Goal: Information Seeking & Learning: Learn about a topic

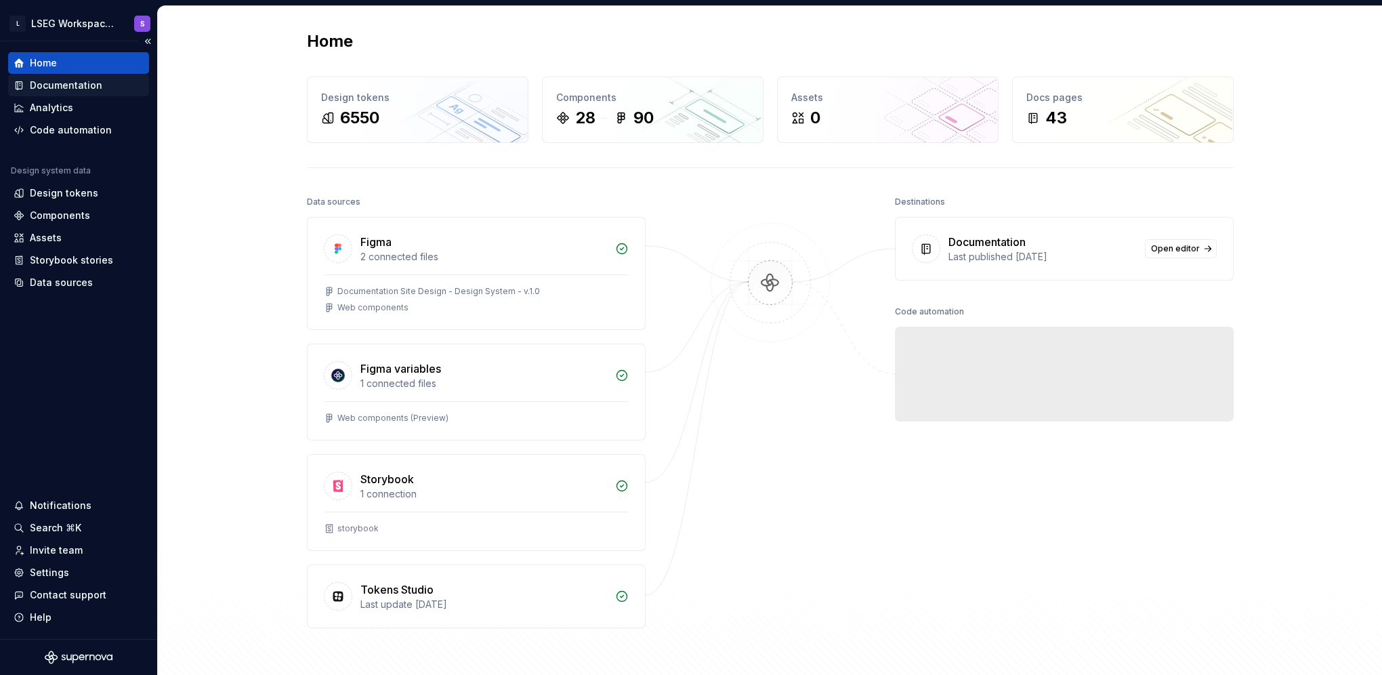
click at [72, 89] on div "Documentation" at bounding box center [66, 86] width 72 height 14
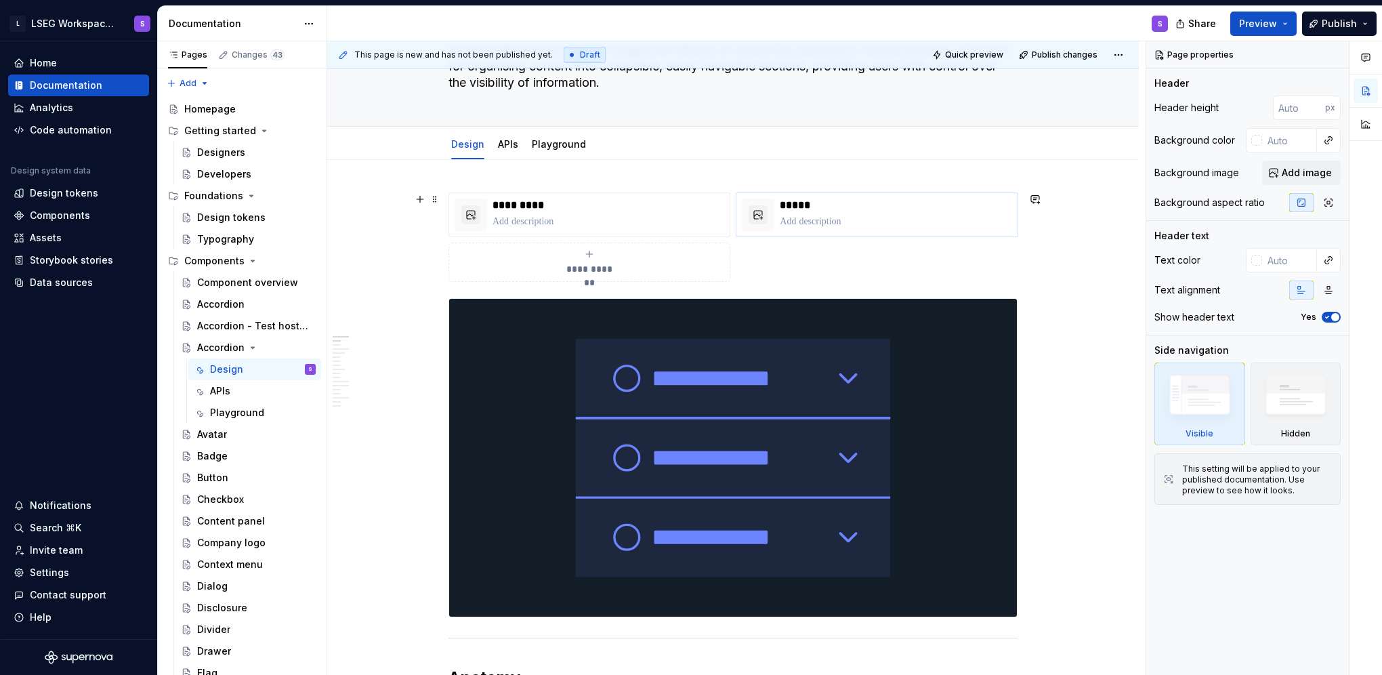
scroll to position [203, 0]
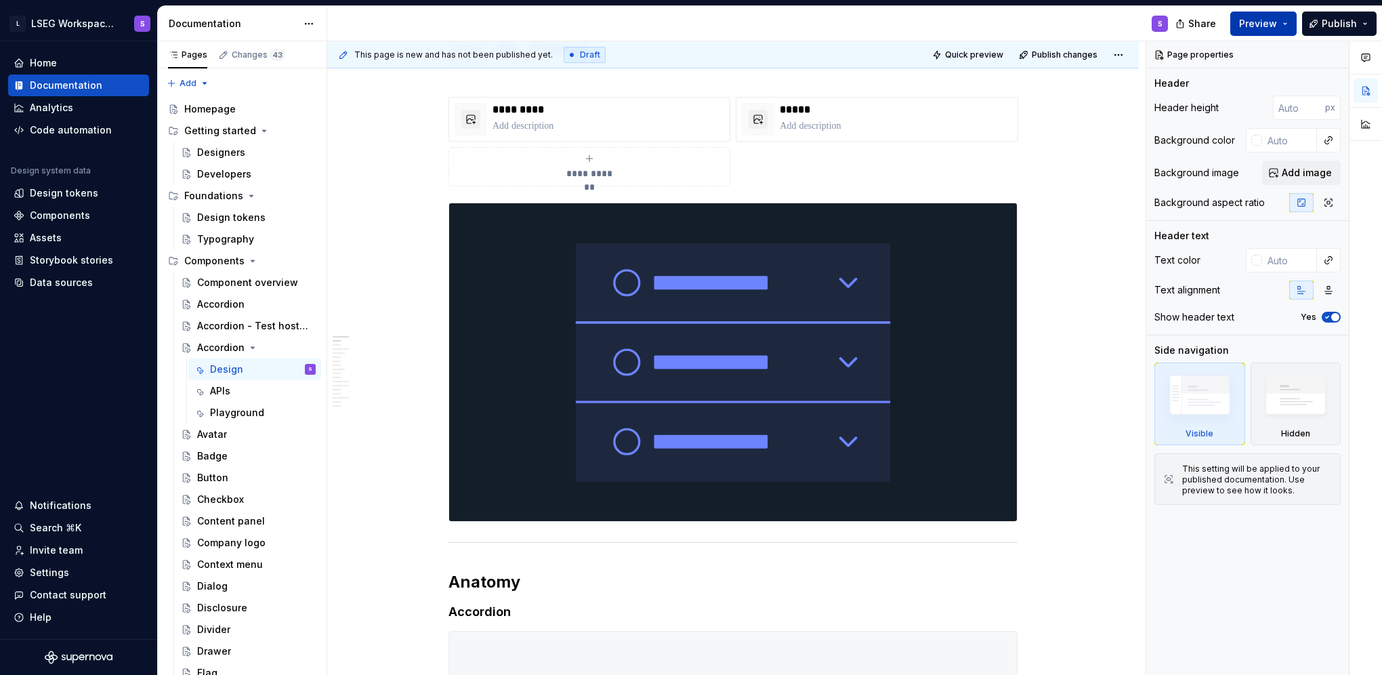
click at [1280, 23] on button "Preview" at bounding box center [1263, 24] width 66 height 24
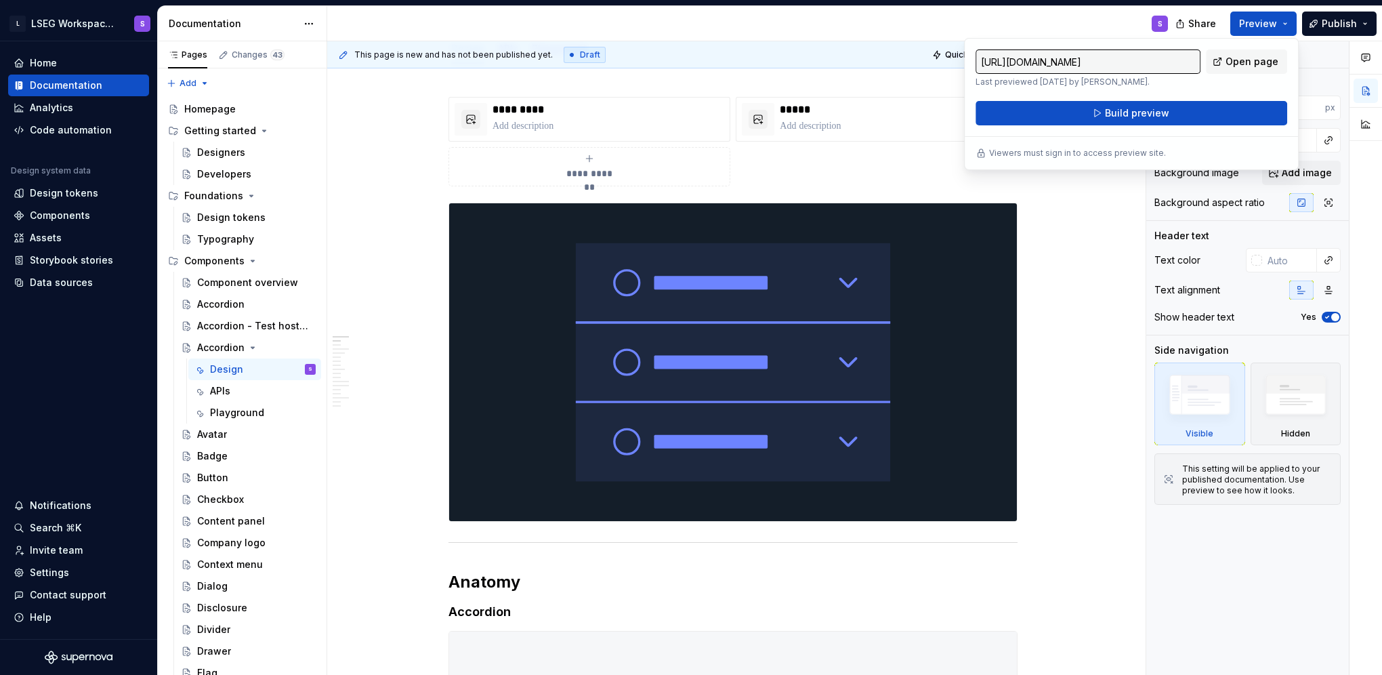
drag, startPoint x: 1229, startPoint y: 65, endPoint x: 1171, endPoint y: 81, distance: 60.5
type textarea "*"
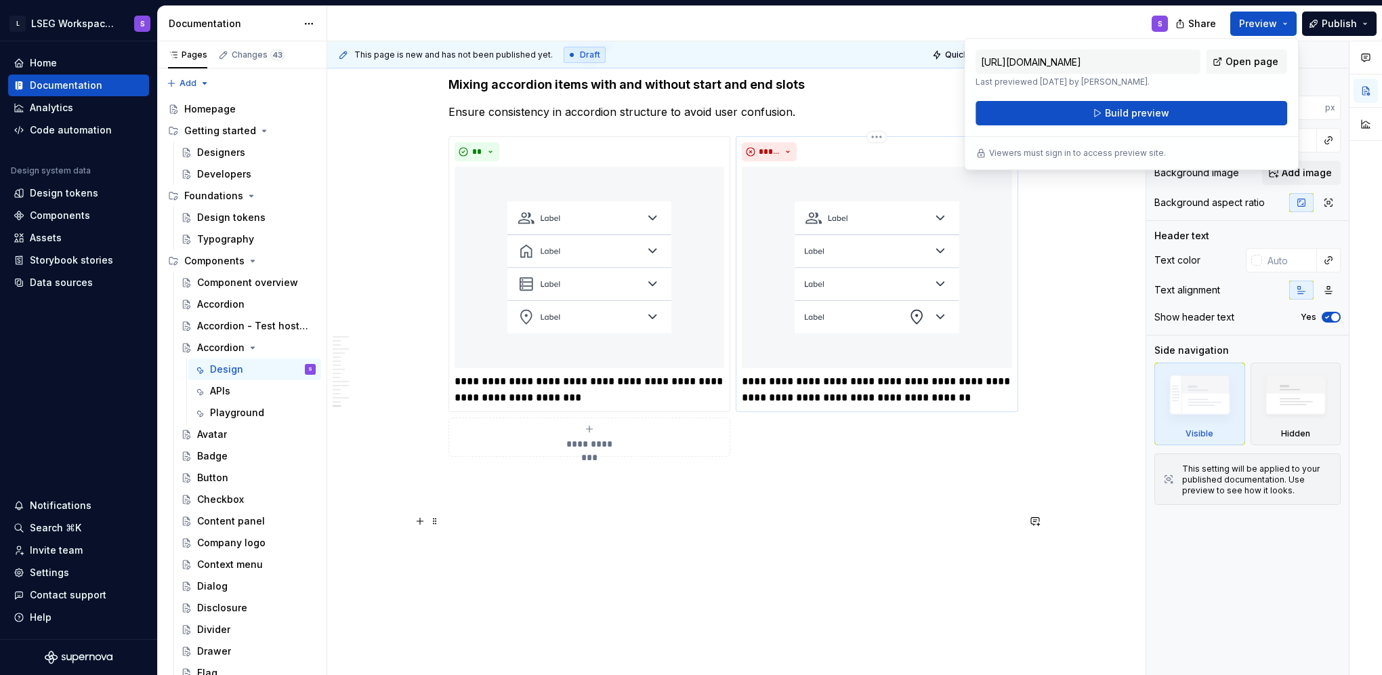
scroll to position [6529, 0]
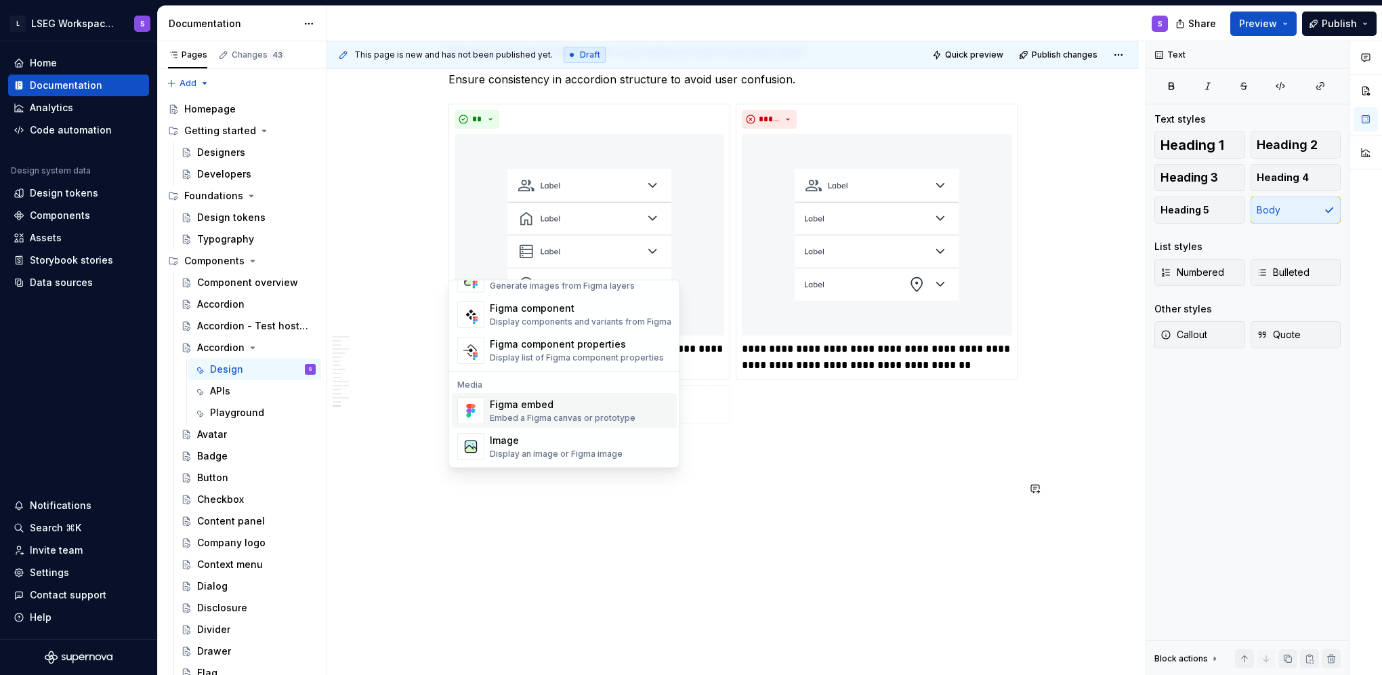
scroll to position [0, 0]
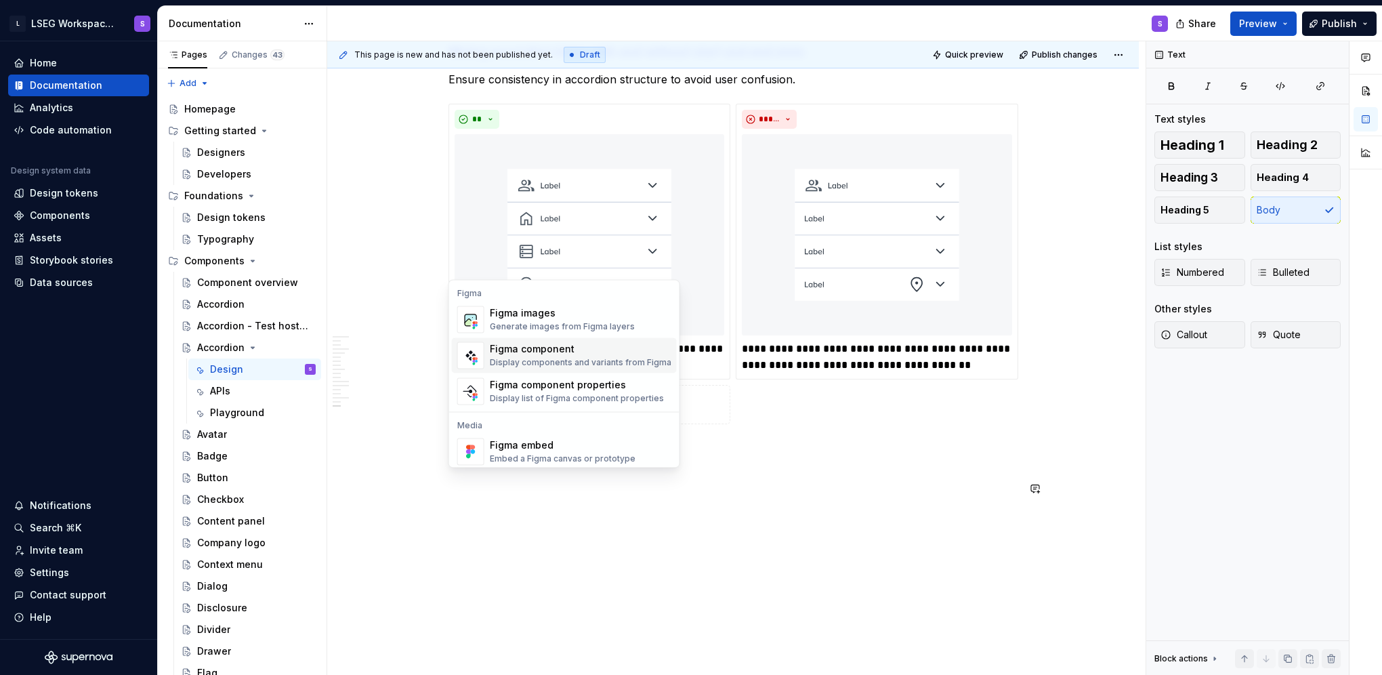
click at [524, 356] on div "Figma component Display components and variants from Figma" at bounding box center [581, 355] width 182 height 26
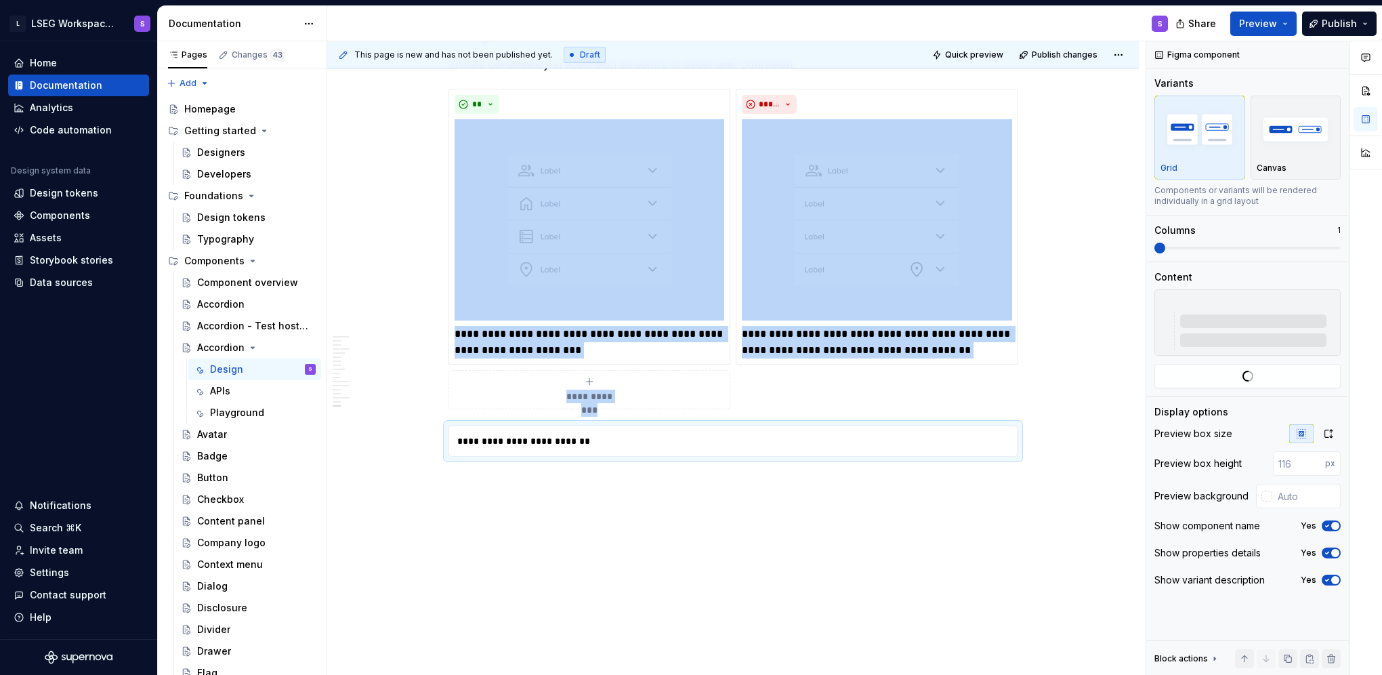
type textarea "*"
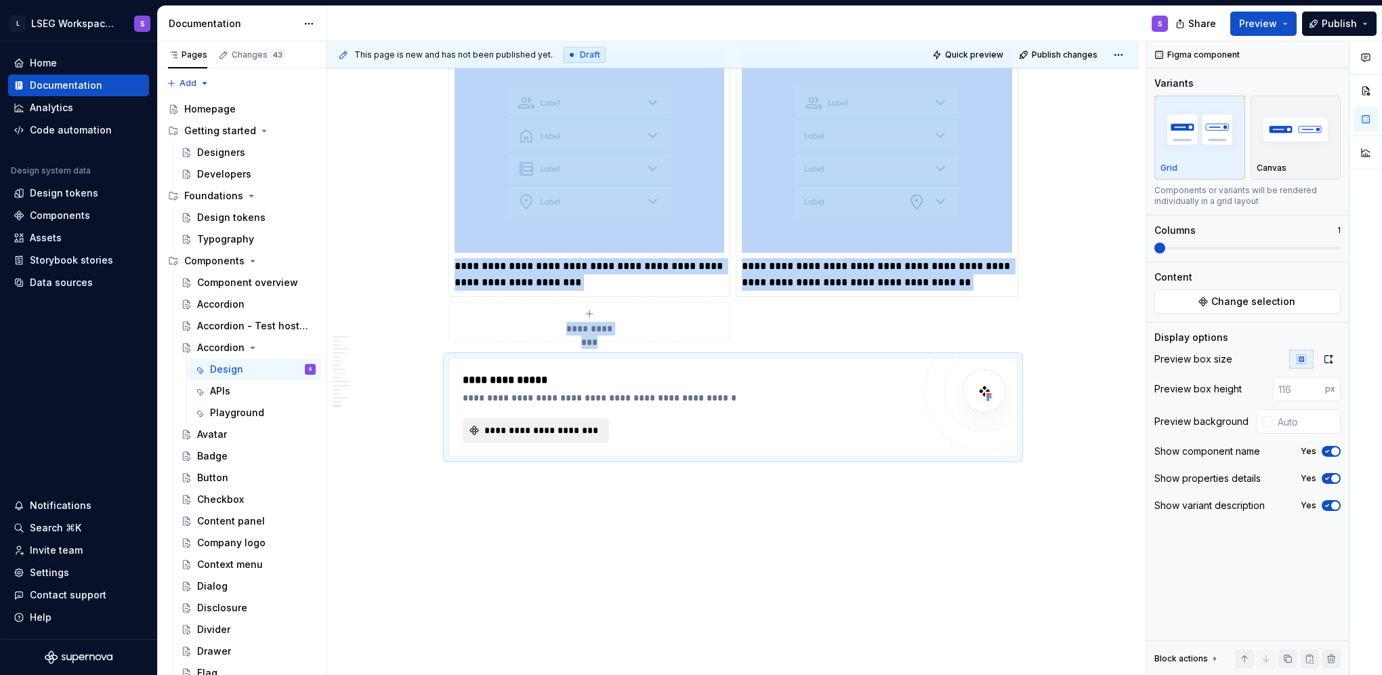
click at [547, 437] on span "**********" at bounding box center [541, 430] width 118 height 14
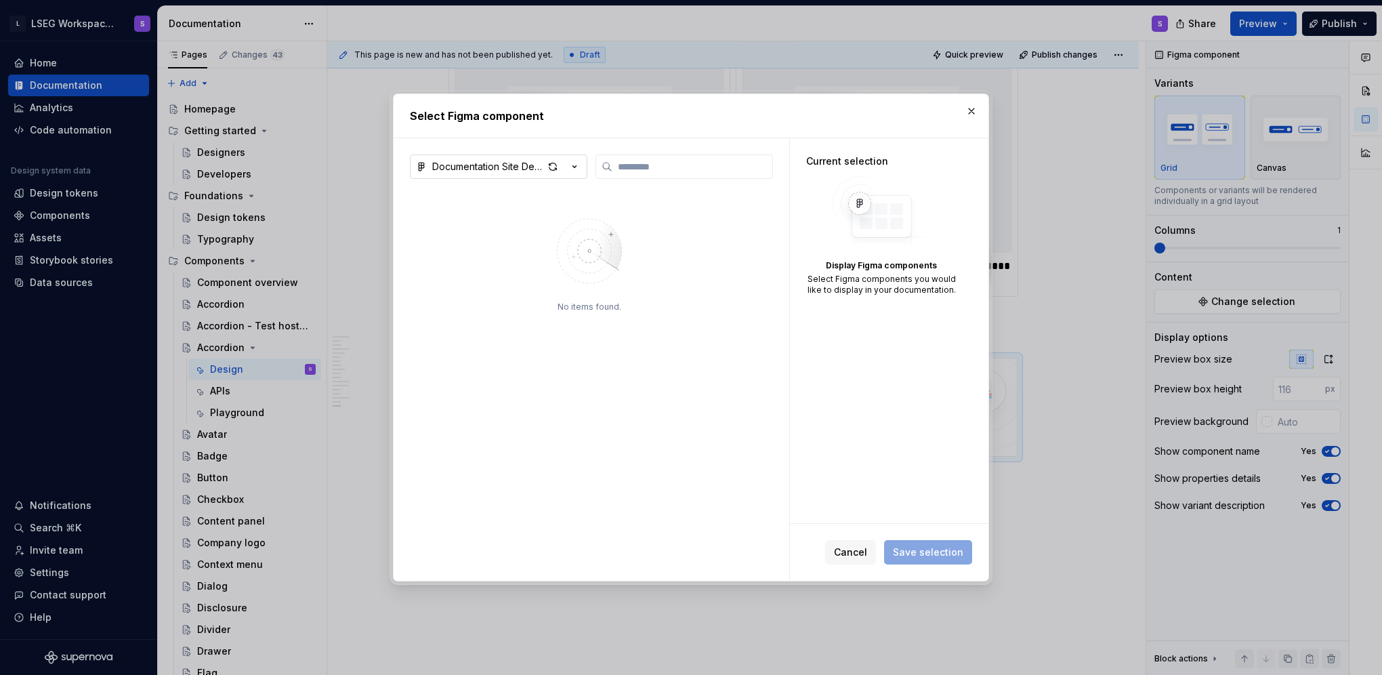
click at [532, 171] on div "Documentation Site Design - Design System - v.1.0" at bounding box center [487, 167] width 111 height 14
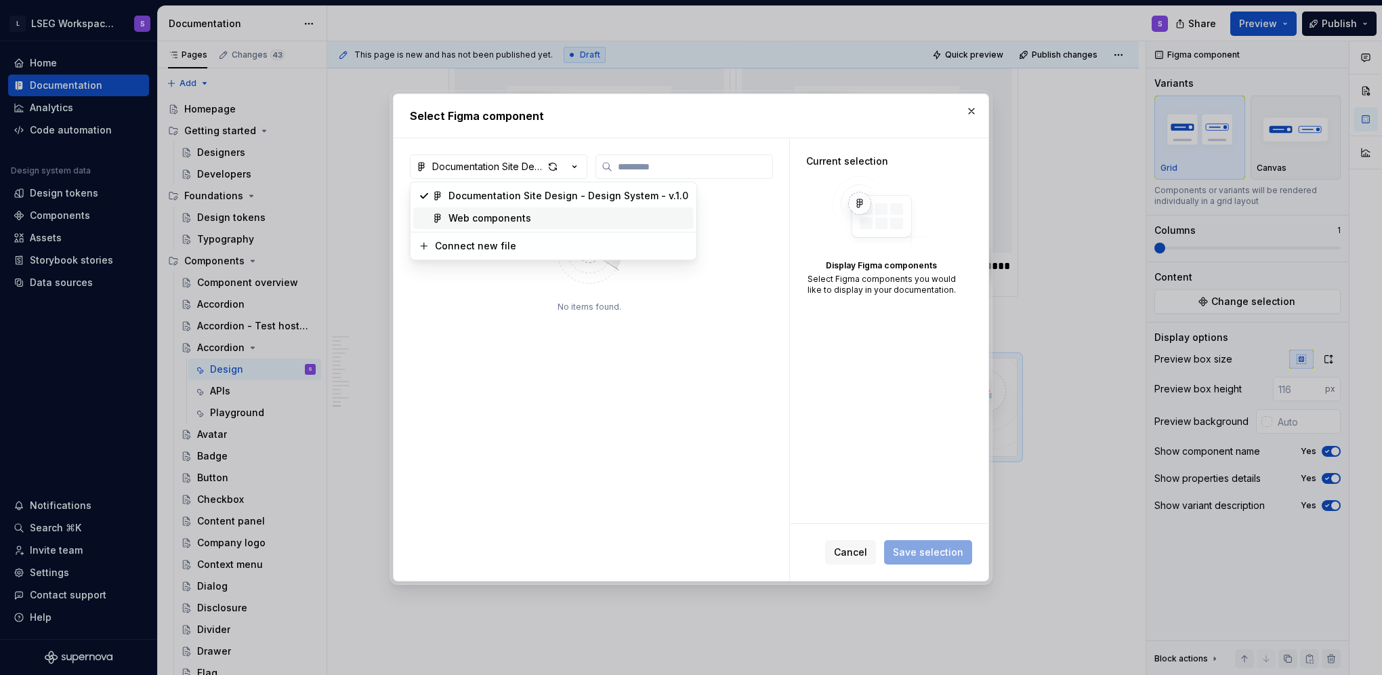
click at [527, 224] on div "Web components" at bounding box center [489, 218] width 83 height 14
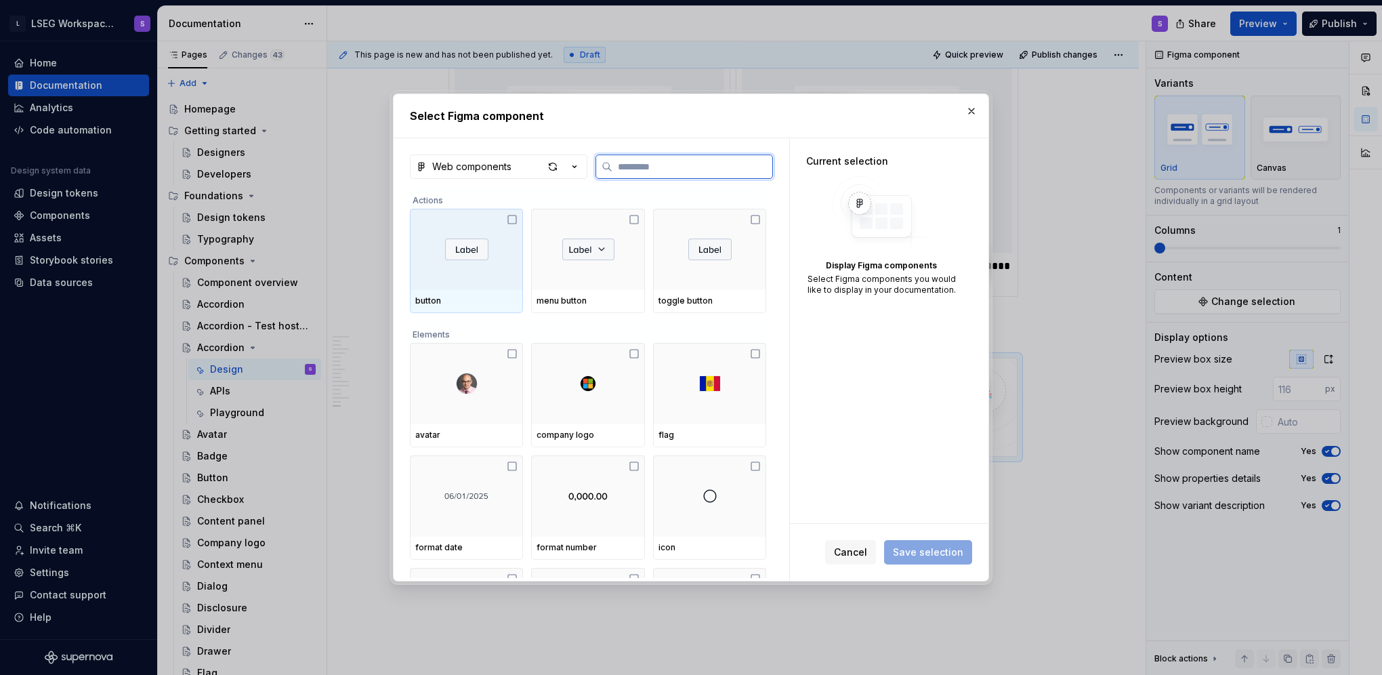
click at [490, 289] on div at bounding box center [466, 249] width 113 height 81
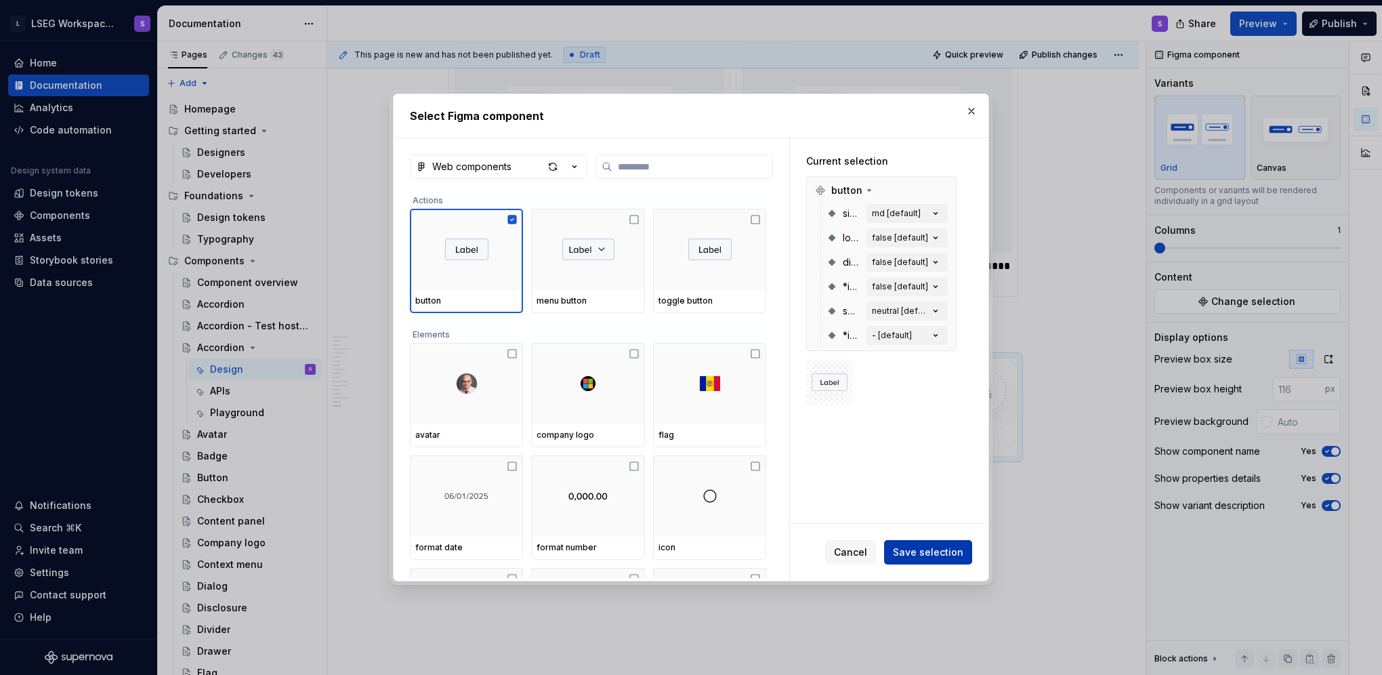
click at [946, 554] on span "Save selection" at bounding box center [928, 552] width 70 height 14
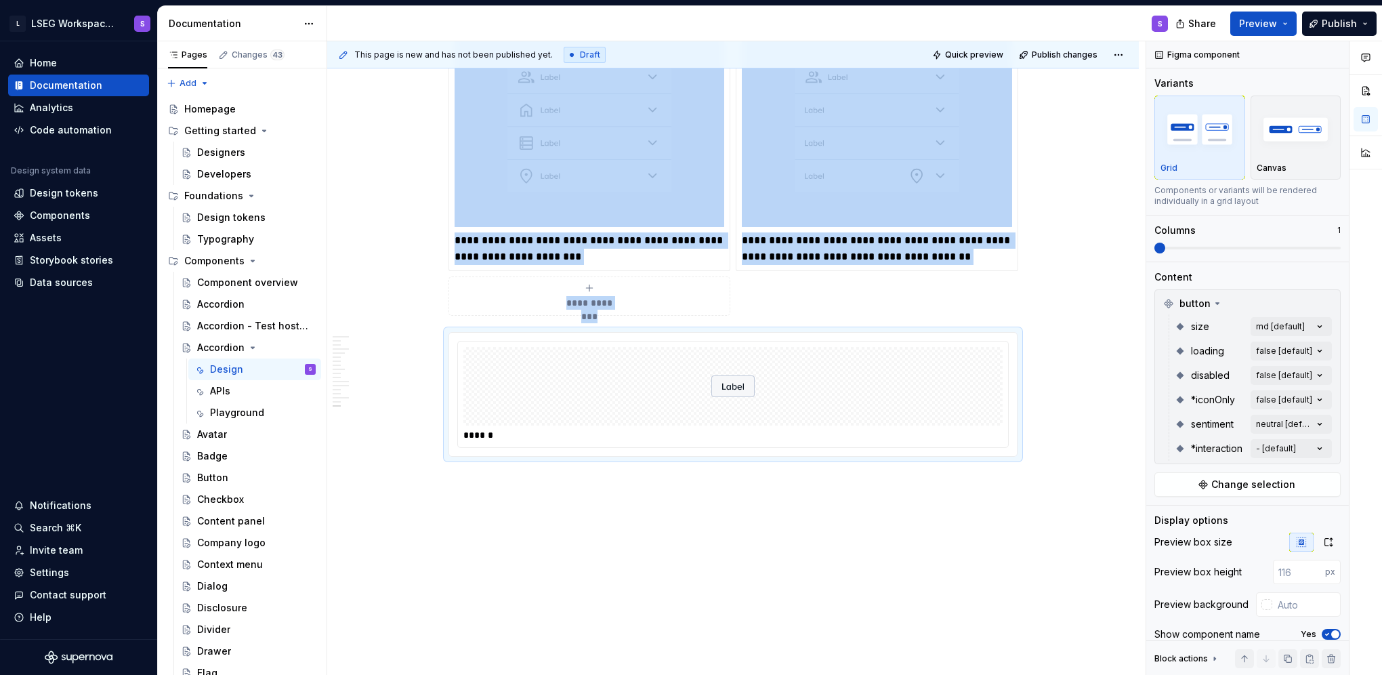
click at [815, 425] on div at bounding box center [732, 386] width 539 height 79
click at [758, 425] on div at bounding box center [732, 386] width 539 height 79
click at [1266, 484] on span "Change selection" at bounding box center [1253, 484] width 84 height 14
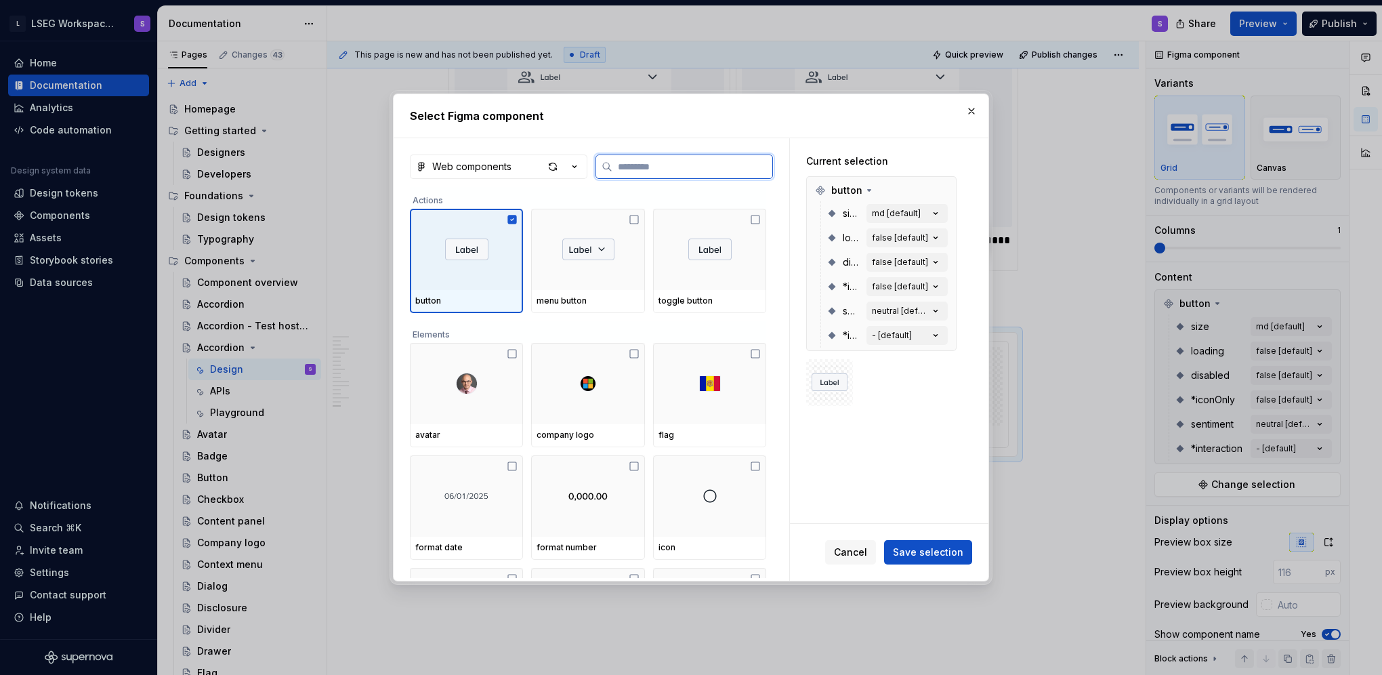
click at [512, 219] on icon at bounding box center [512, 219] width 11 height 11
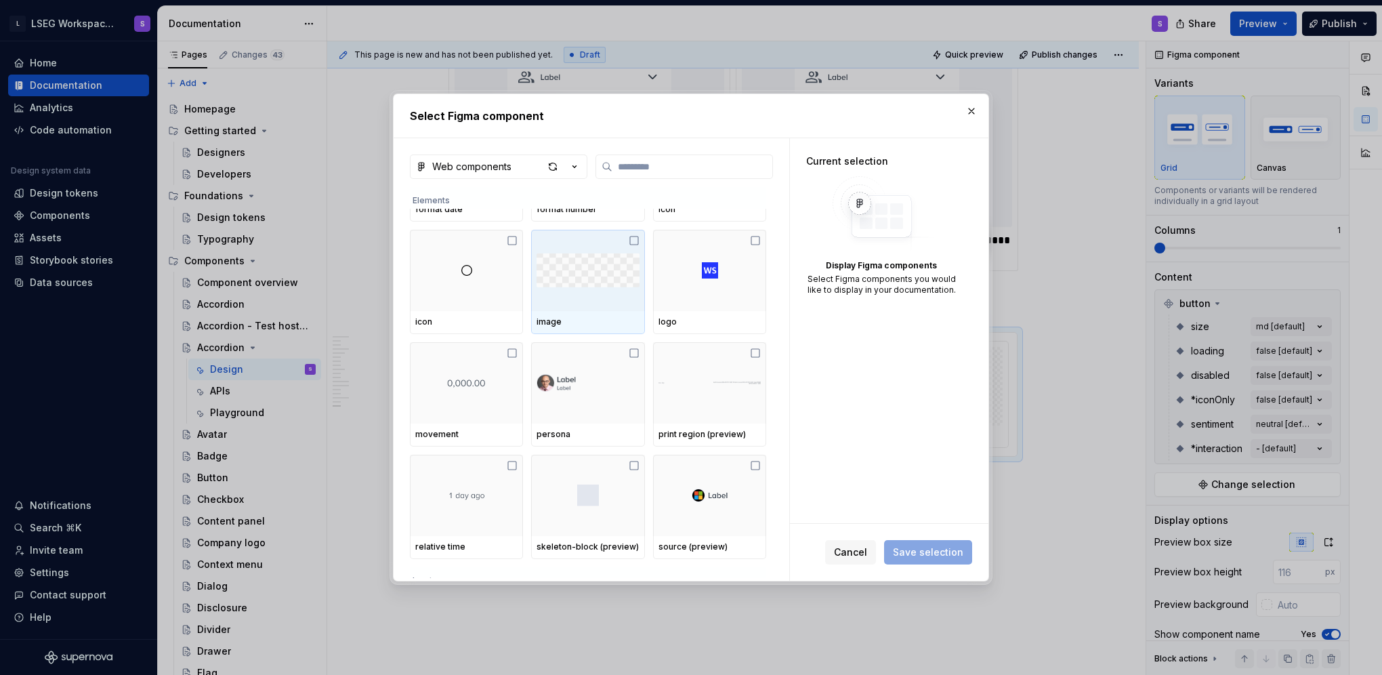
scroll to position [339, 0]
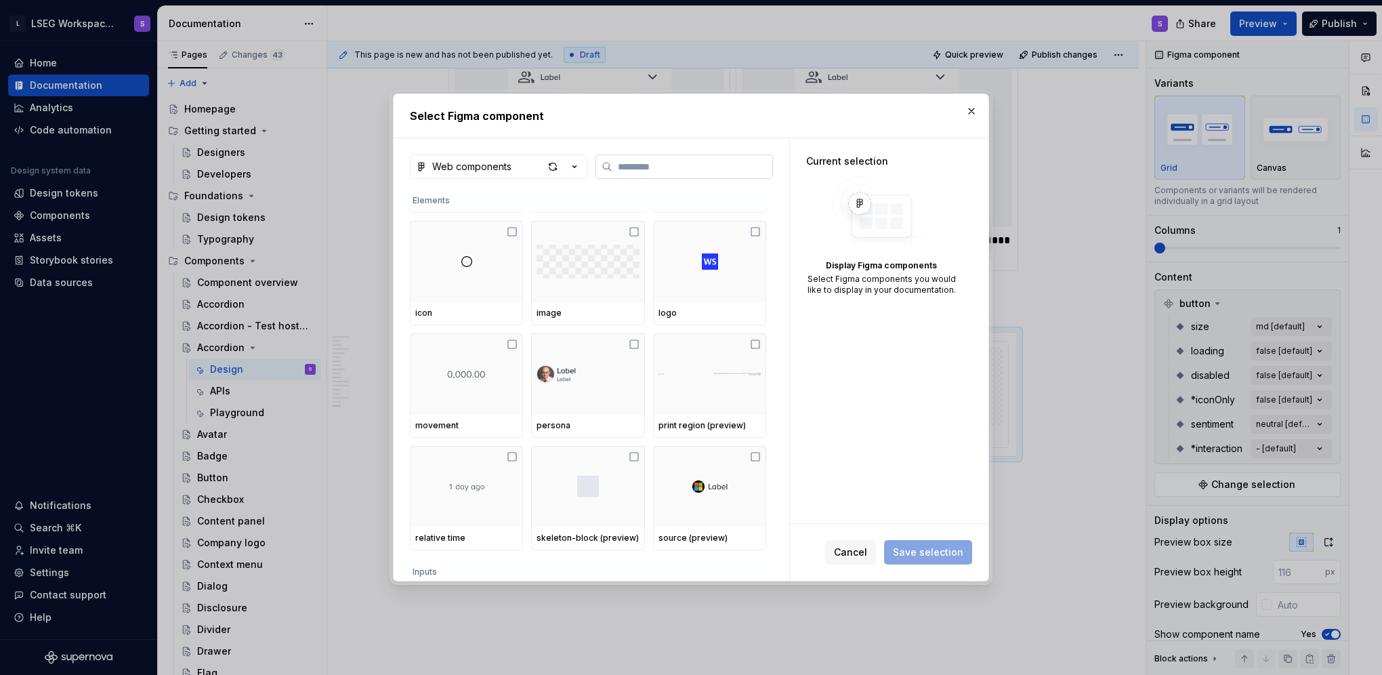
click at [669, 161] on input "search" at bounding box center [692, 167] width 160 height 14
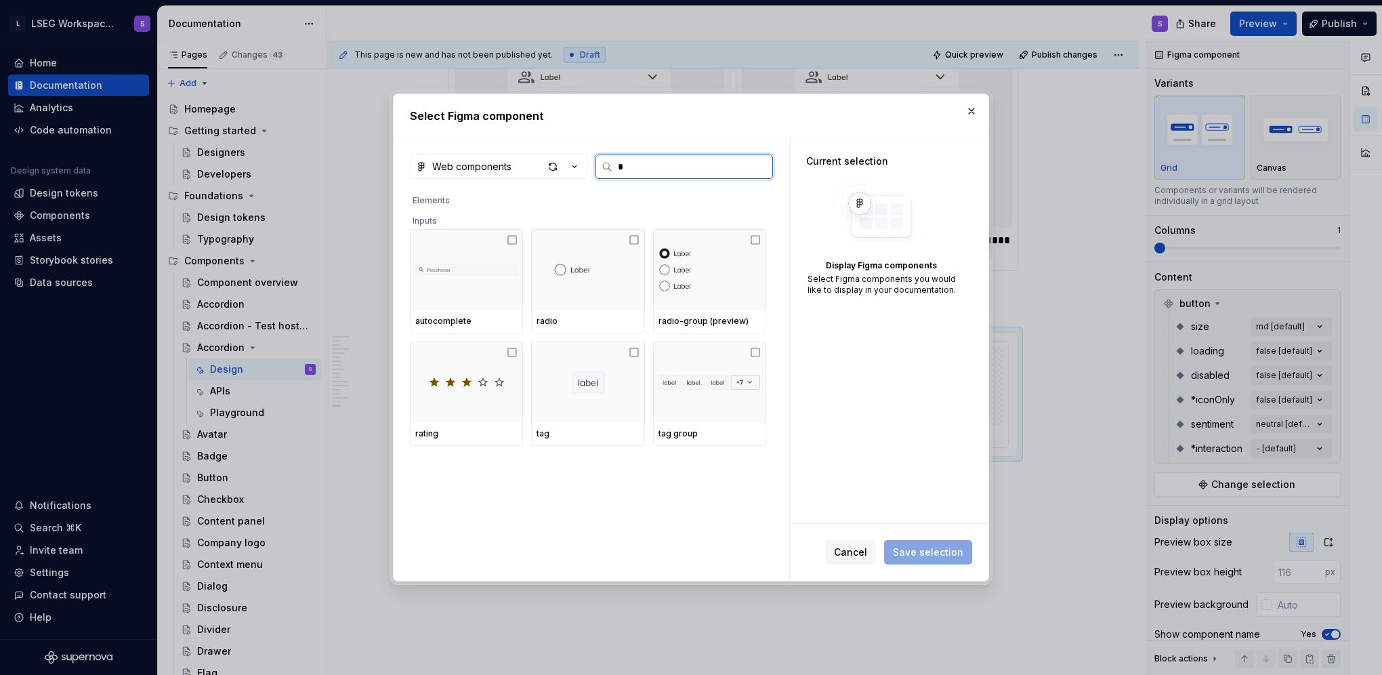
scroll to position [0, 0]
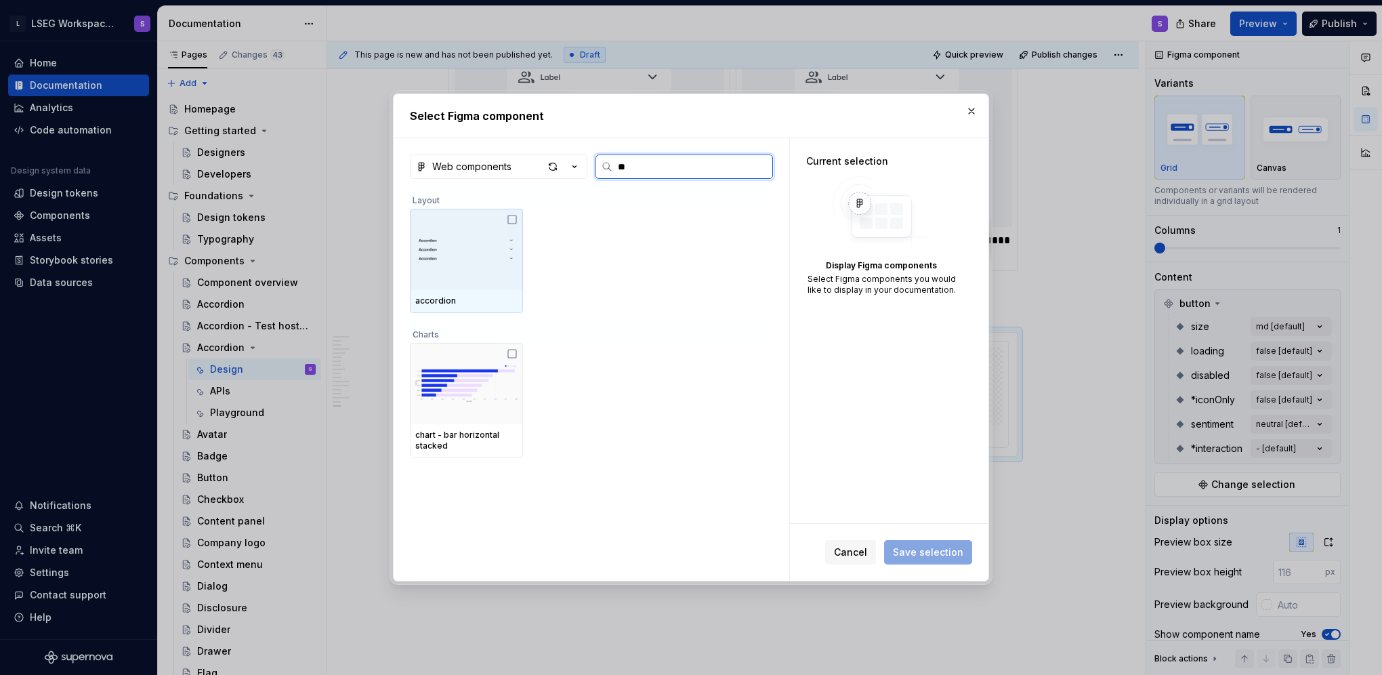
type input "***"
click at [419, 301] on div "accordion" at bounding box center [466, 300] width 102 height 11
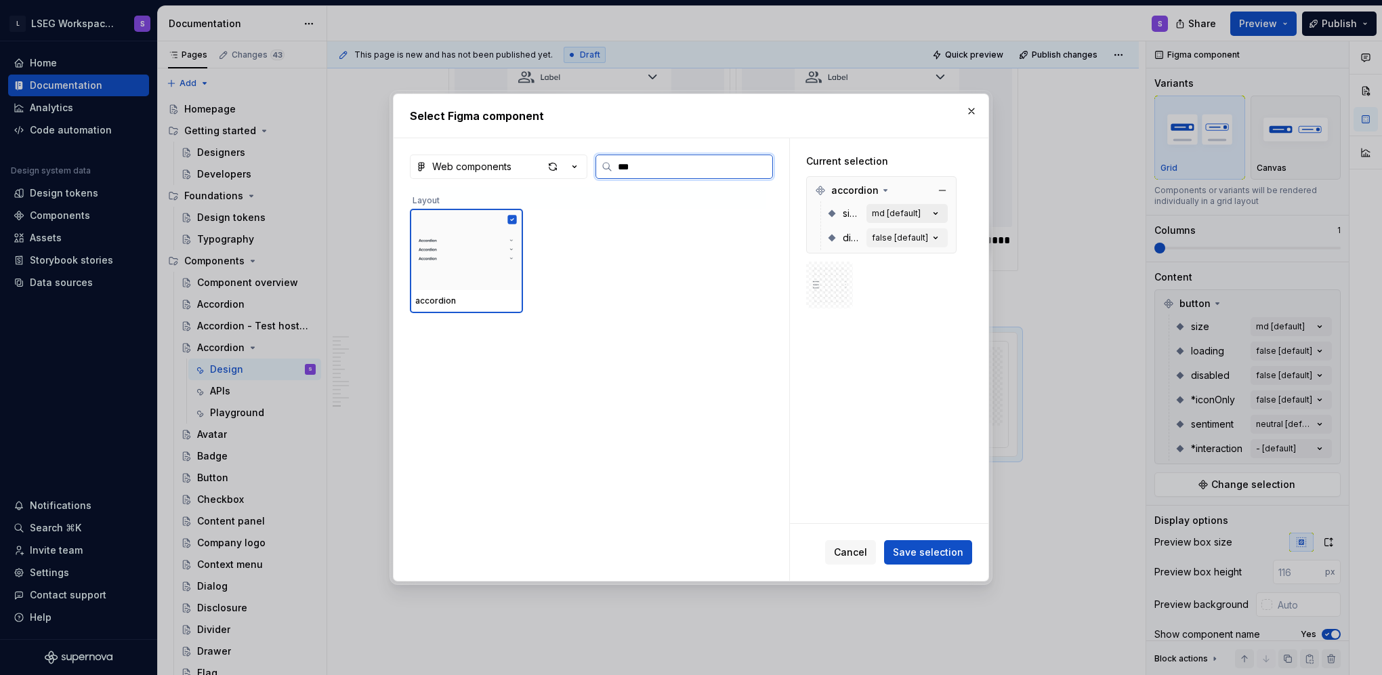
click at [911, 214] on div "md [default]" at bounding box center [896, 213] width 49 height 11
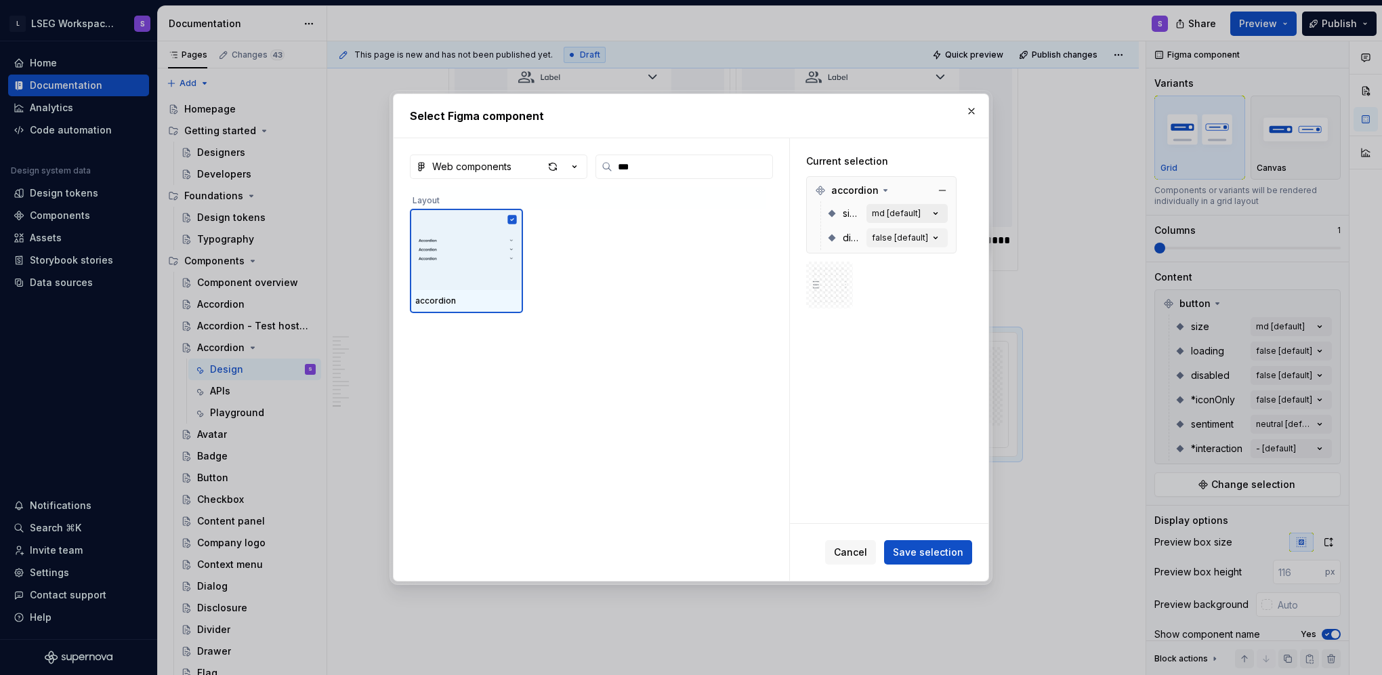
click at [925, 215] on button "md [default]" at bounding box center [906, 213] width 81 height 19
click at [912, 238] on div "false [default]" at bounding box center [900, 237] width 56 height 11
click at [937, 236] on icon "button" at bounding box center [936, 238] width 14 height 14
click at [939, 217] on icon "button" at bounding box center [936, 214] width 14 height 14
click at [935, 553] on span "Save selection" at bounding box center [928, 552] width 70 height 14
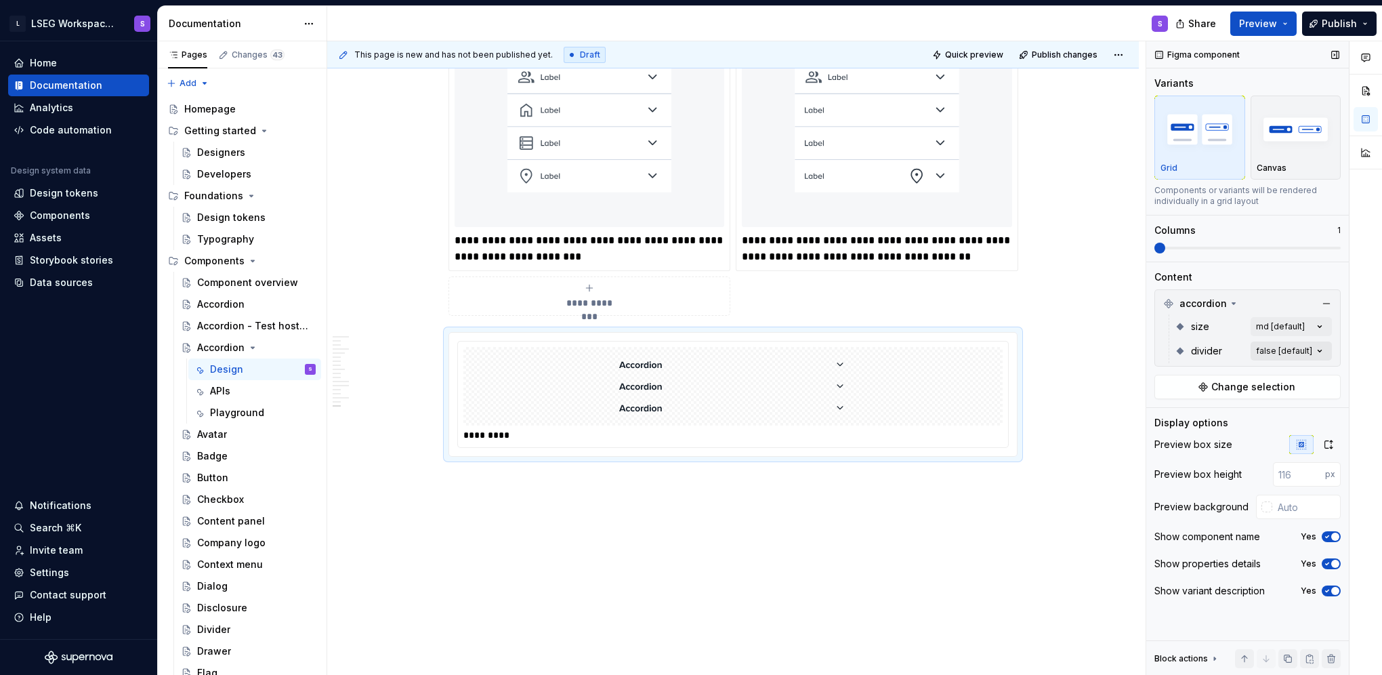
click at [1282, 349] on div "Comments Open comments No comments yet Select ‘Comment’ from the block context …" at bounding box center [1264, 358] width 236 height 634
click at [1315, 372] on button "button" at bounding box center [1313, 373] width 19 height 11
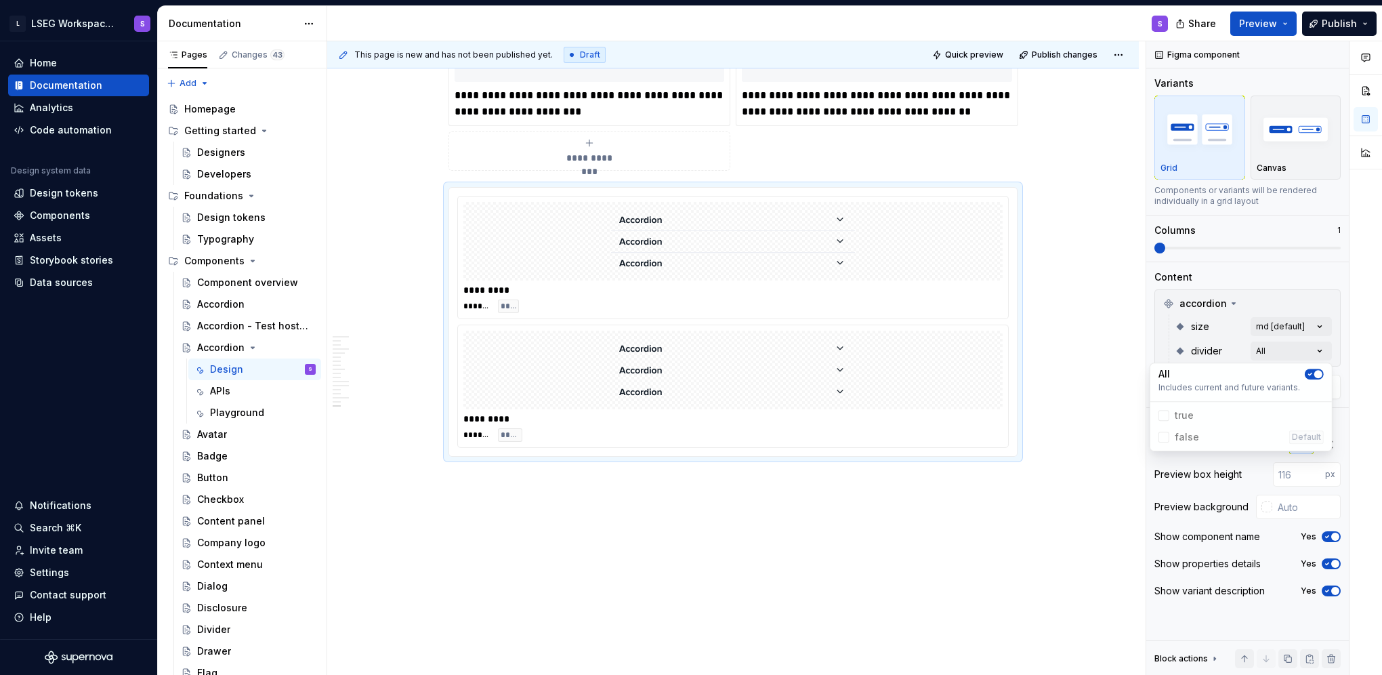
click at [992, 438] on html "L LSEG Workspace Design System S Home Documentation Analytics Code automation D…" at bounding box center [691, 337] width 1382 height 675
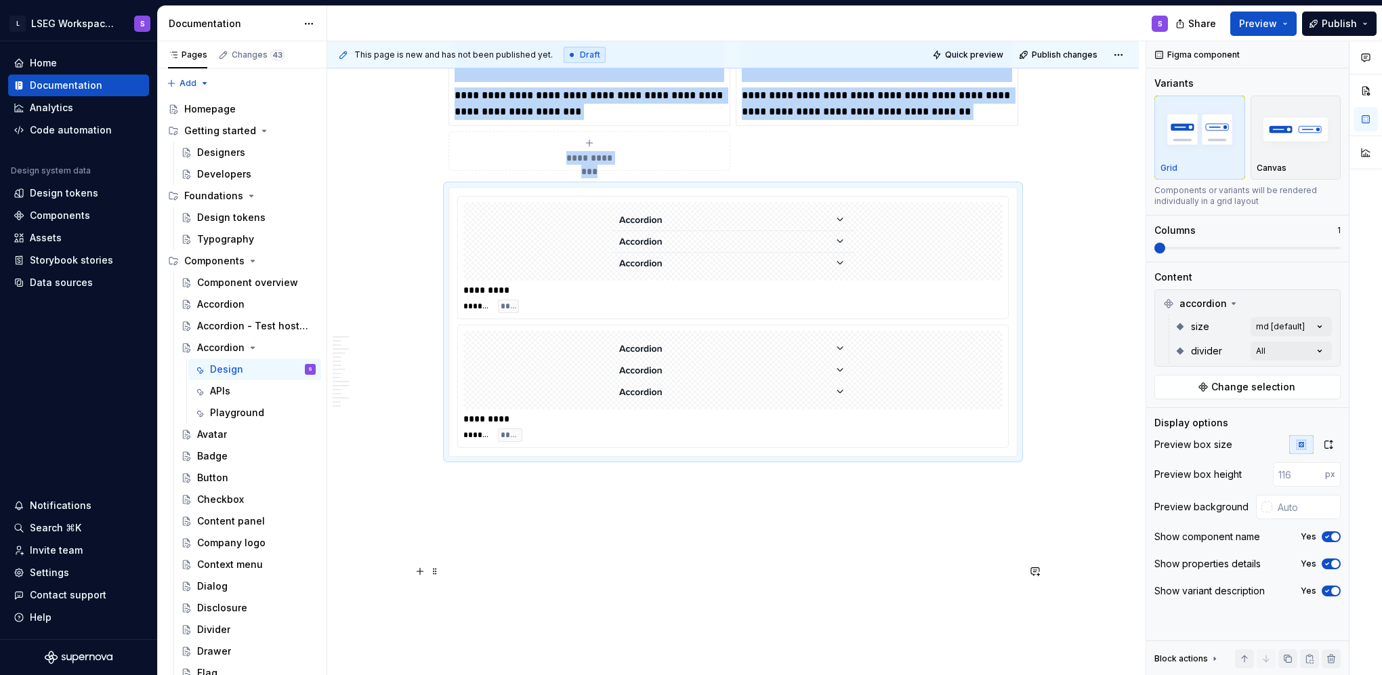
click at [965, 406] on div "********* ******* *****" at bounding box center [733, 386] width 550 height 122
click at [1304, 355] on div "Comments Open comments No comments yet Select ‘Comment’ from the block context …" at bounding box center [1264, 358] width 236 height 634
click at [1315, 377] on span "button" at bounding box center [1318, 374] width 8 height 8
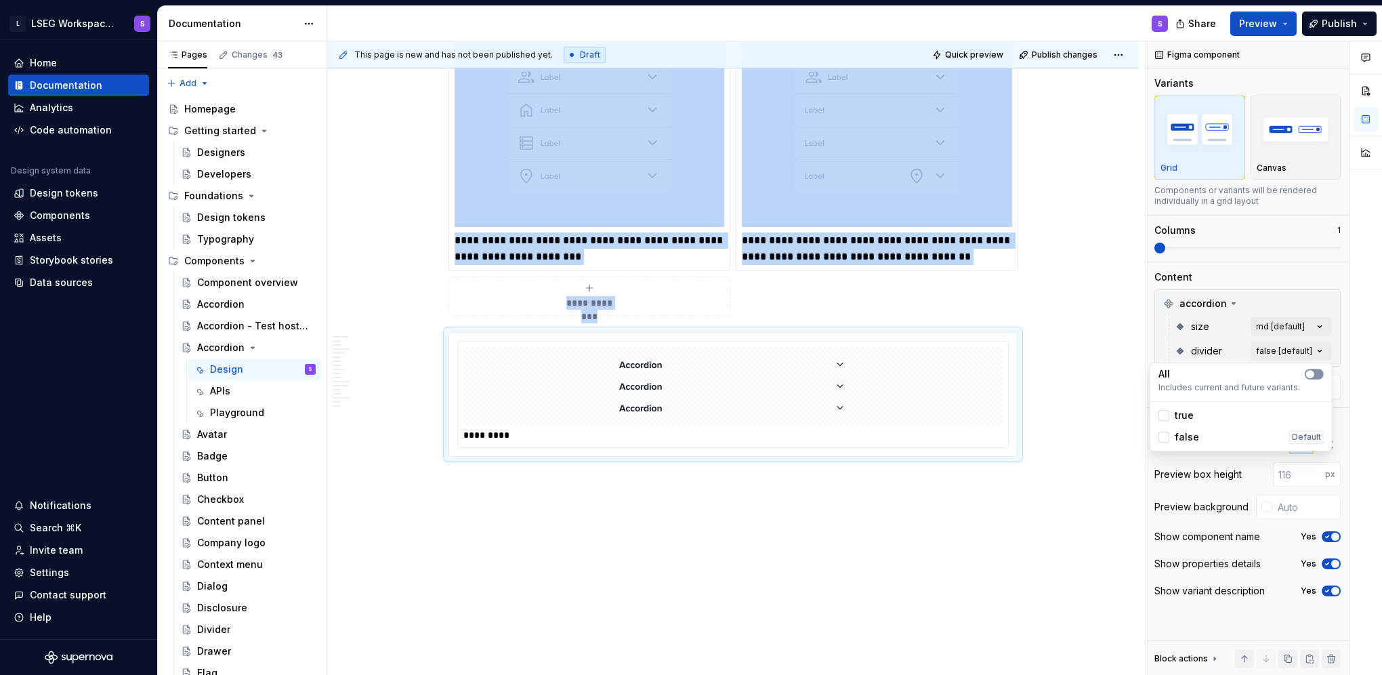
scroll to position [6670, 0]
click at [1307, 326] on div "Comments Open comments No comments yet Select ‘Comment’ from the block context …" at bounding box center [1264, 358] width 236 height 634
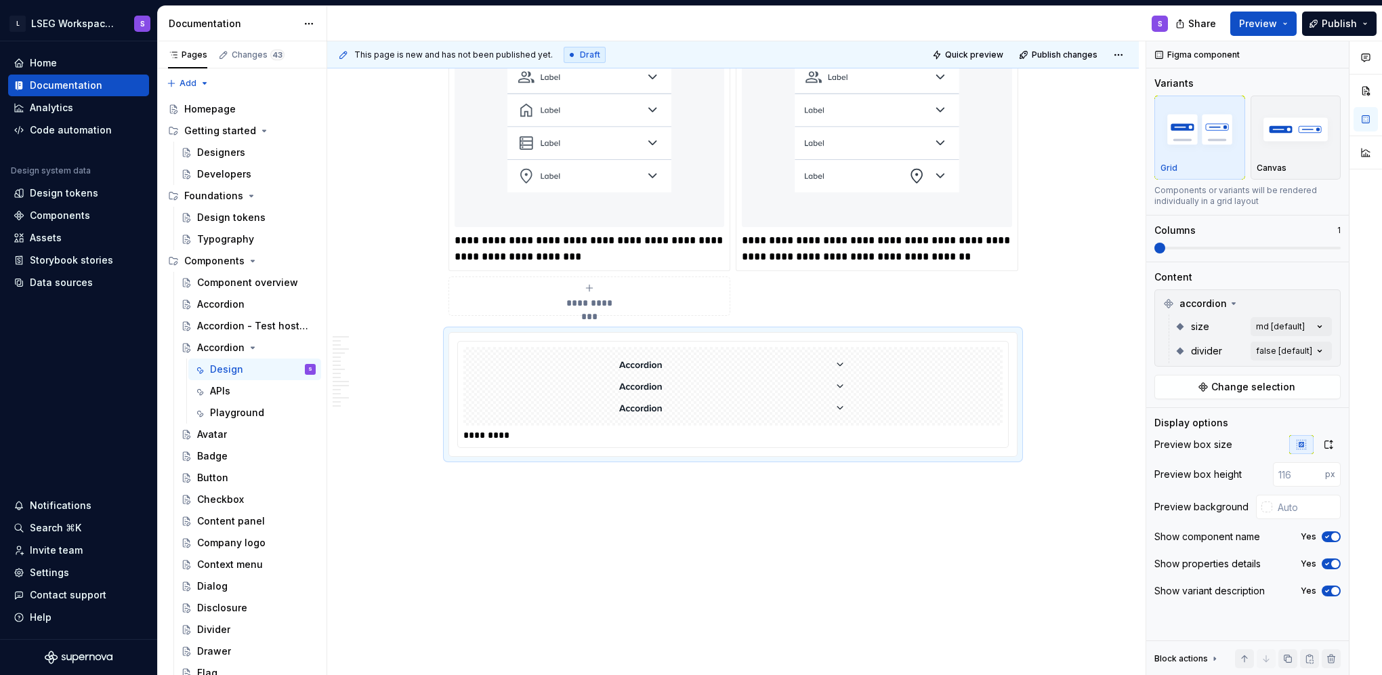
click at [1307, 326] on div "Comments Open comments No comments yet Select ‘Comment’ from the block context …" at bounding box center [1264, 358] width 236 height 634
click at [1166, 389] on div at bounding box center [1163, 390] width 11 height 11
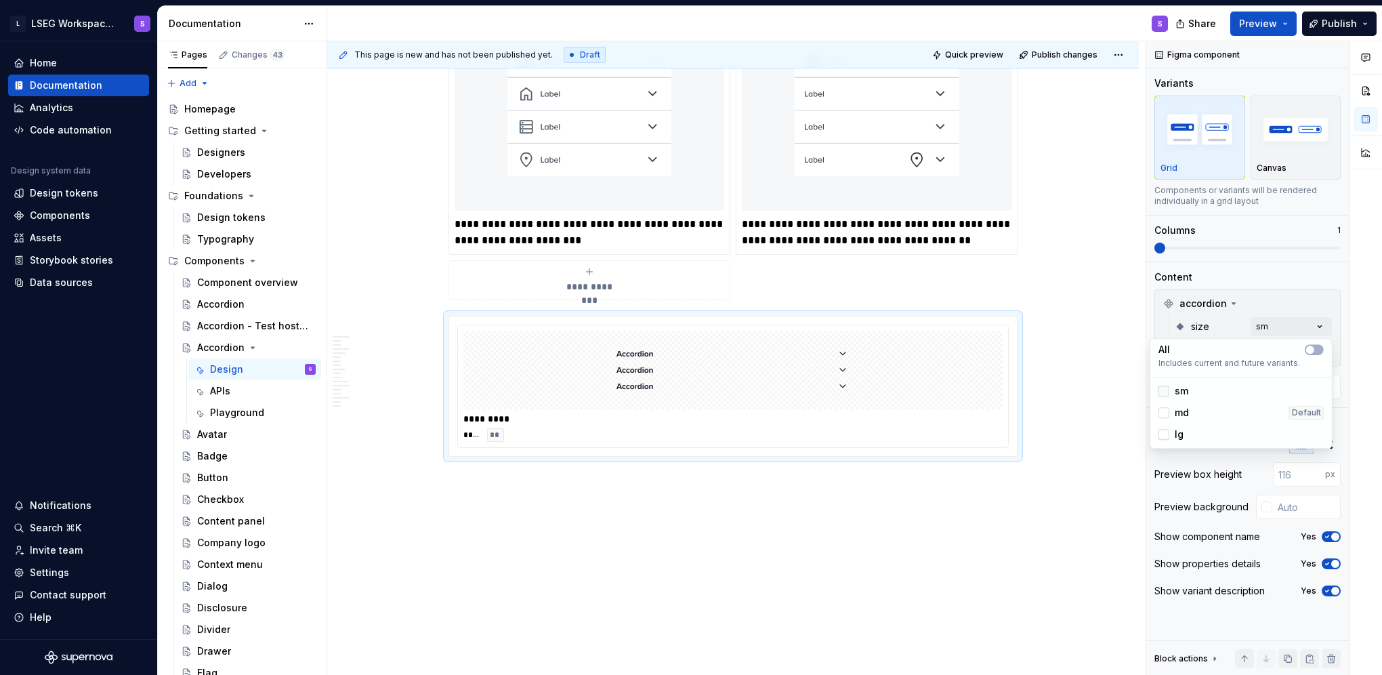
scroll to position [6686, 0]
click at [1166, 412] on div at bounding box center [1163, 412] width 11 height 11
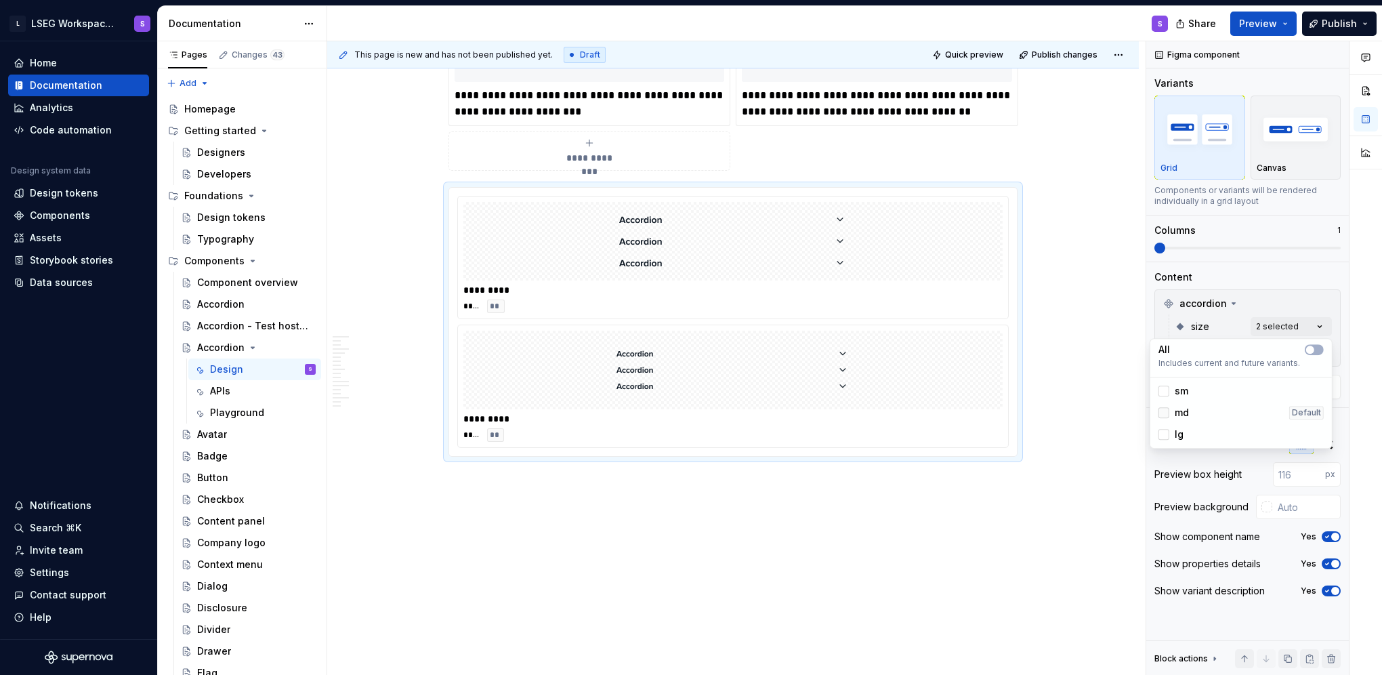
click at [1164, 412] on icon at bounding box center [1164, 412] width 0 height 0
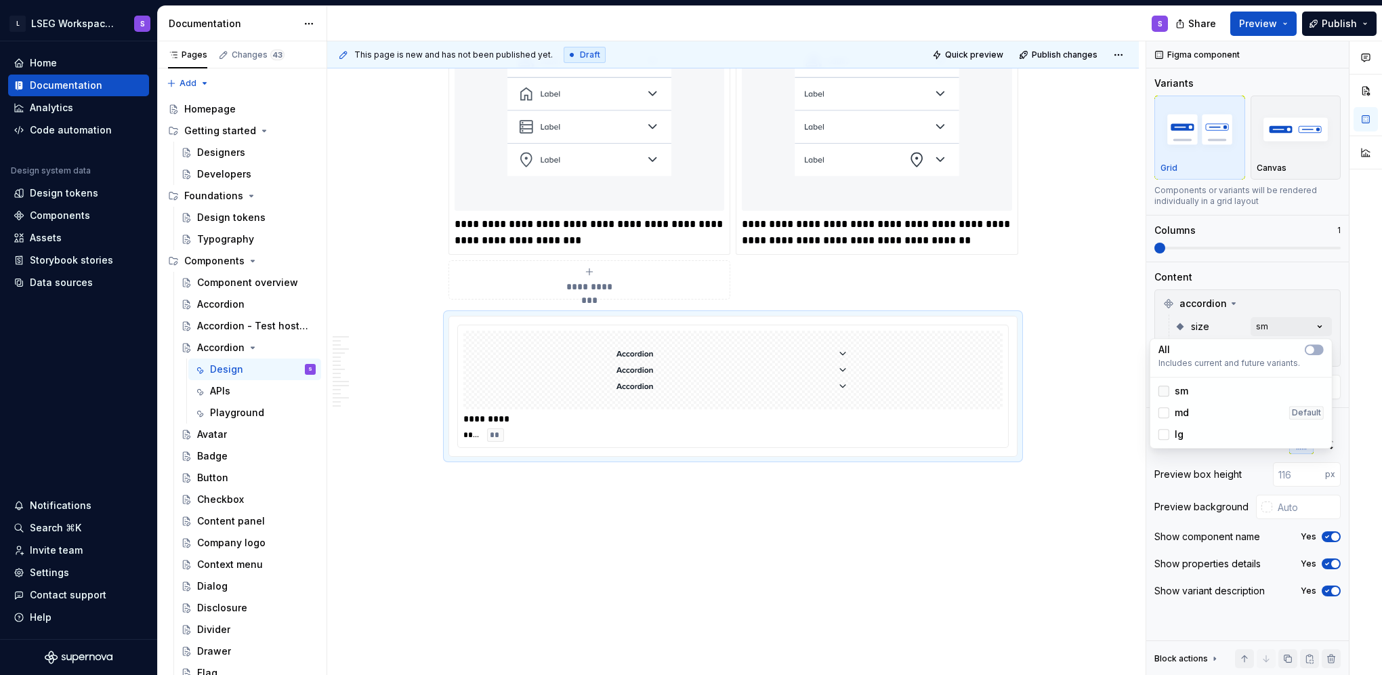
click at [1164, 391] on icon at bounding box center [1164, 391] width 0 height 0
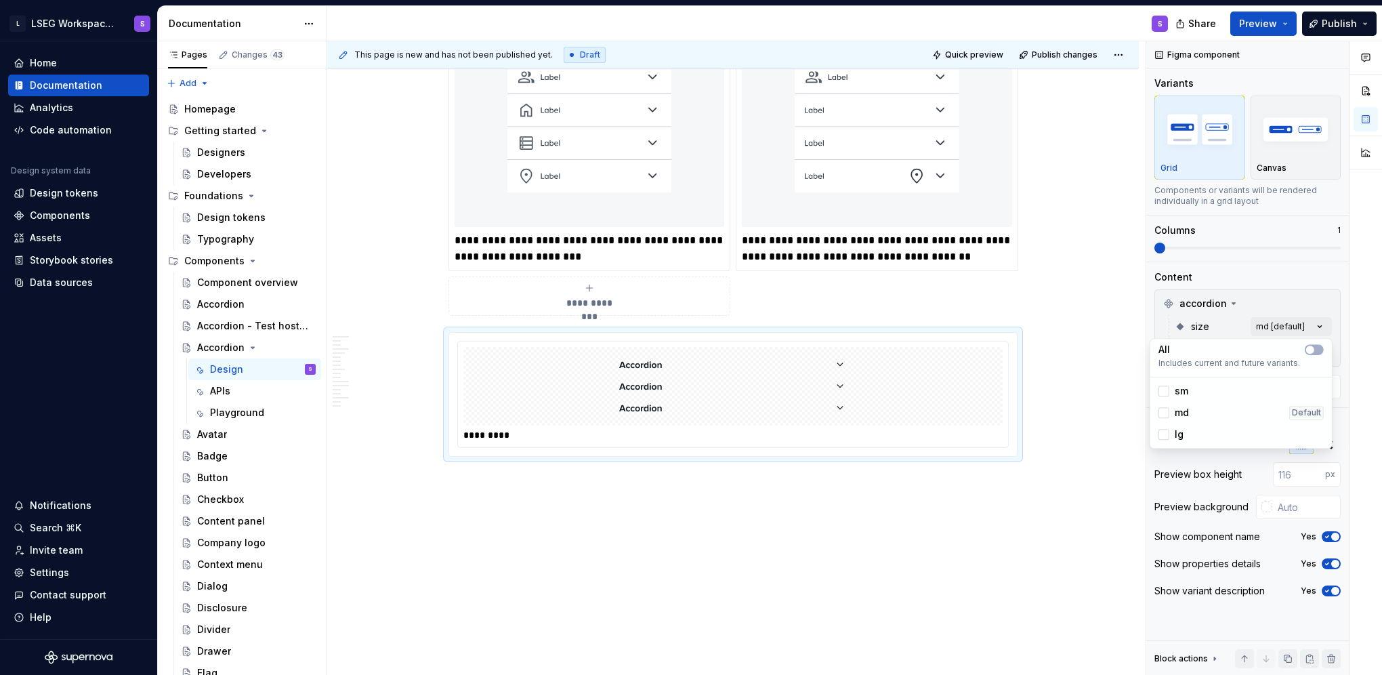
click at [918, 471] on html "L LSEG Workspace Design System S Home Documentation Analytics Code automation D…" at bounding box center [691, 337] width 1382 height 675
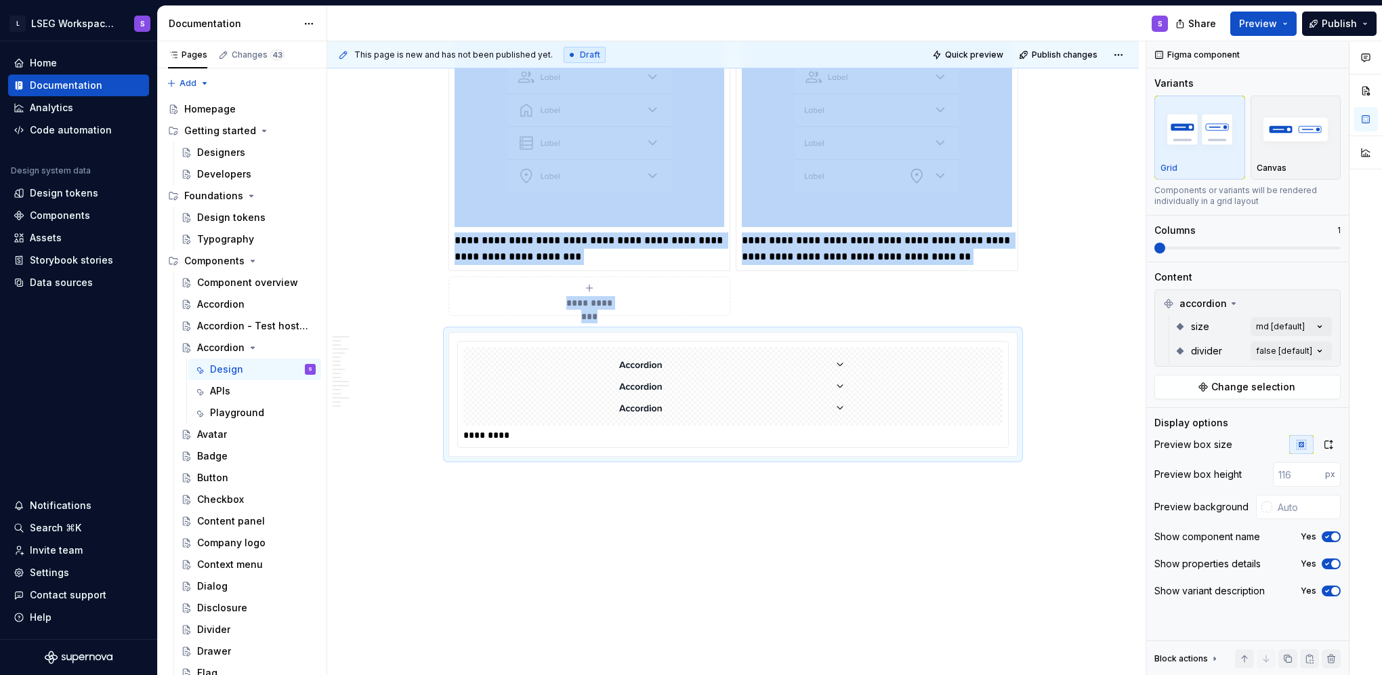
click at [937, 443] on div "*********" at bounding box center [733, 394] width 550 height 106
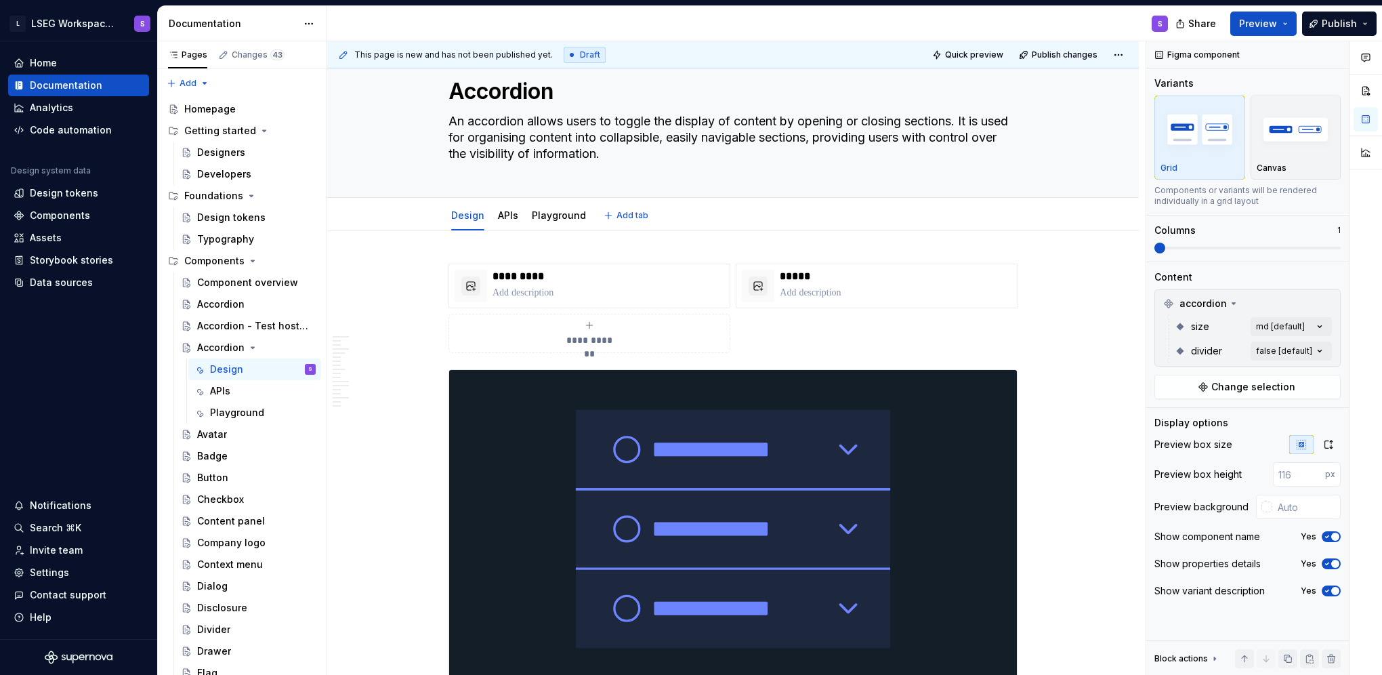
scroll to position [68, 0]
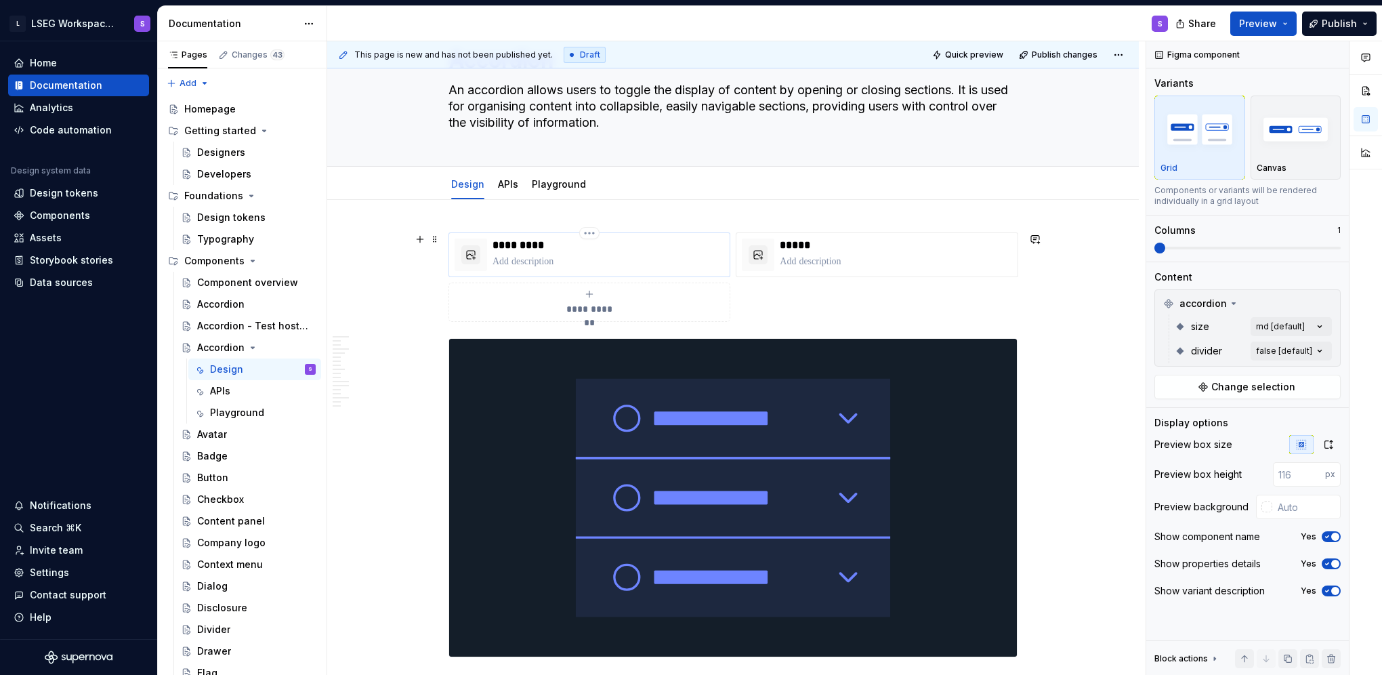
click at [536, 257] on p at bounding box center [608, 262] width 232 height 14
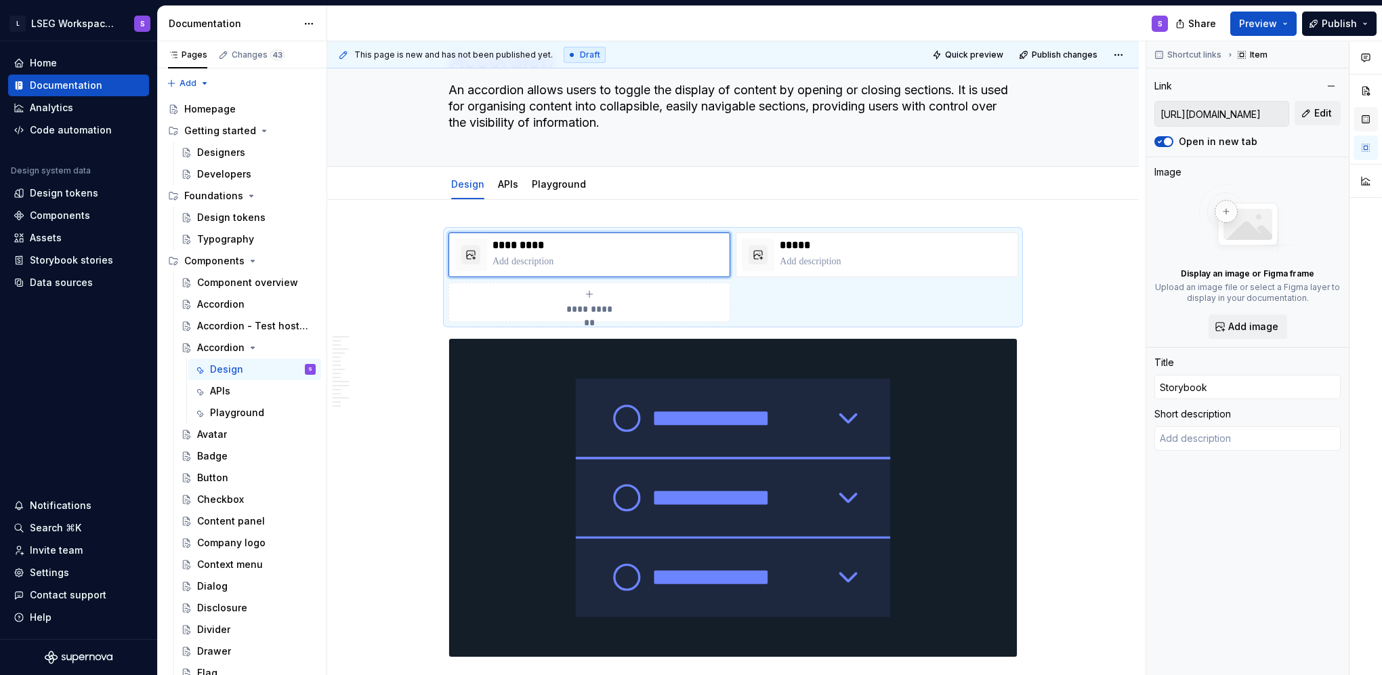
click at [1364, 118] on button "button" at bounding box center [1365, 119] width 24 height 24
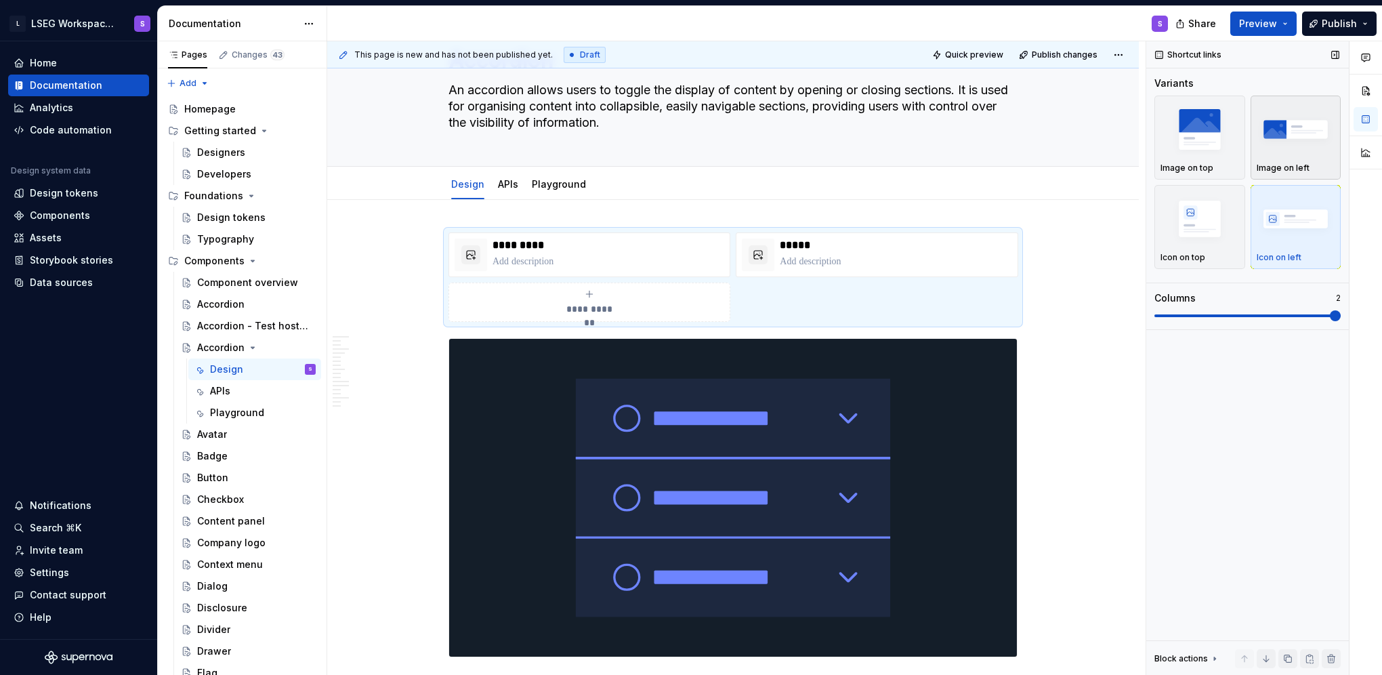
click at [1265, 149] on img "button" at bounding box center [1295, 128] width 79 height 49
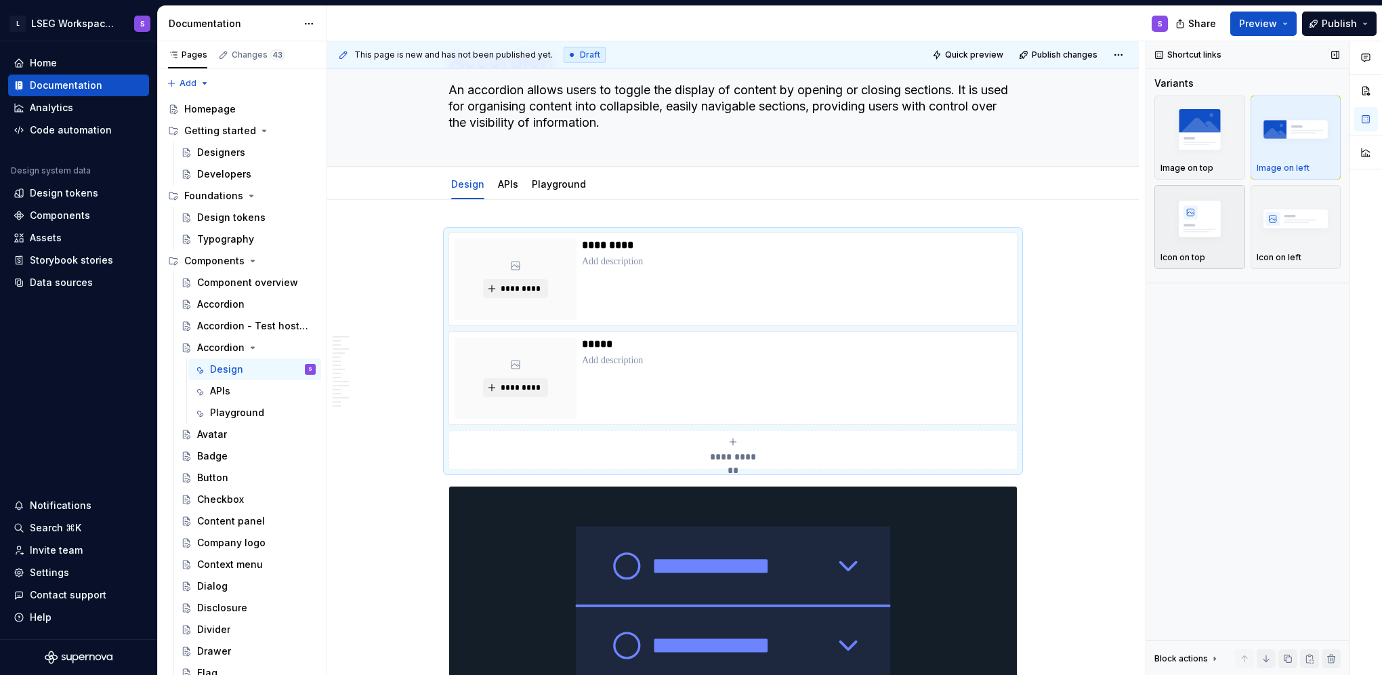
click at [1202, 239] on img "button" at bounding box center [1199, 218] width 79 height 49
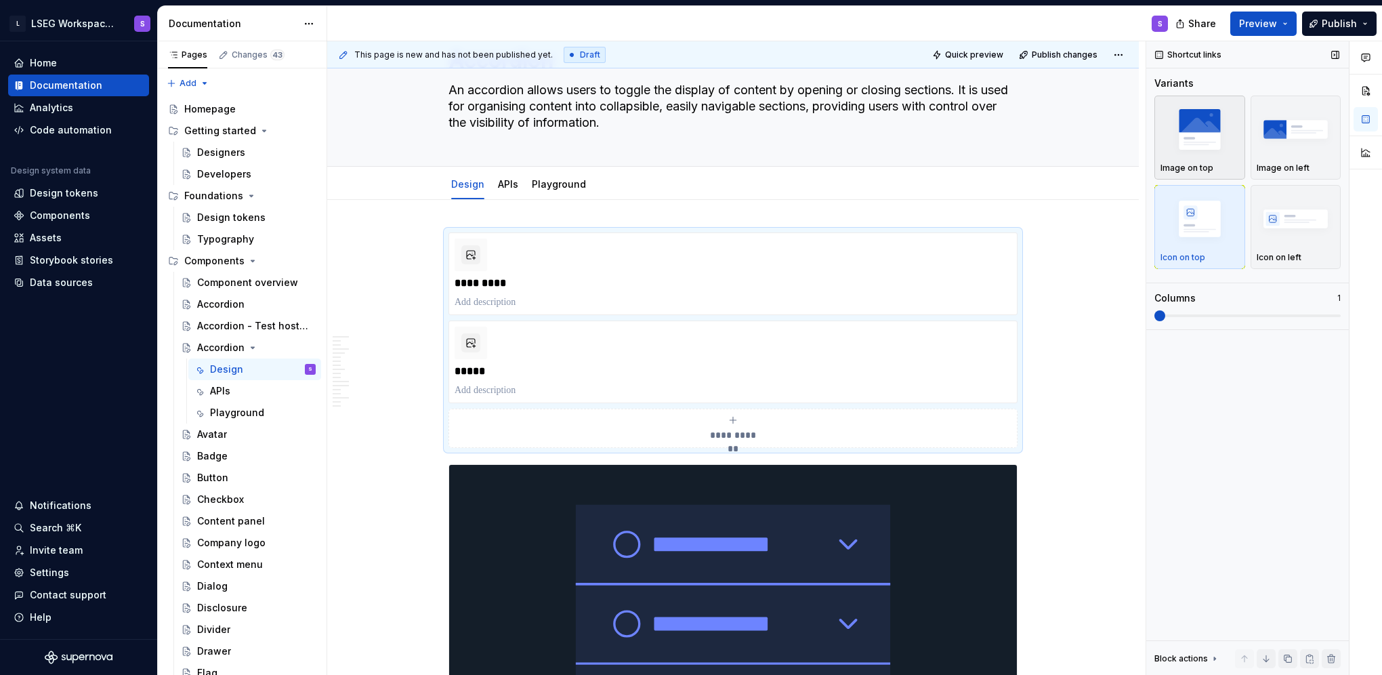
click at [1233, 156] on div "button" at bounding box center [1199, 130] width 79 height 56
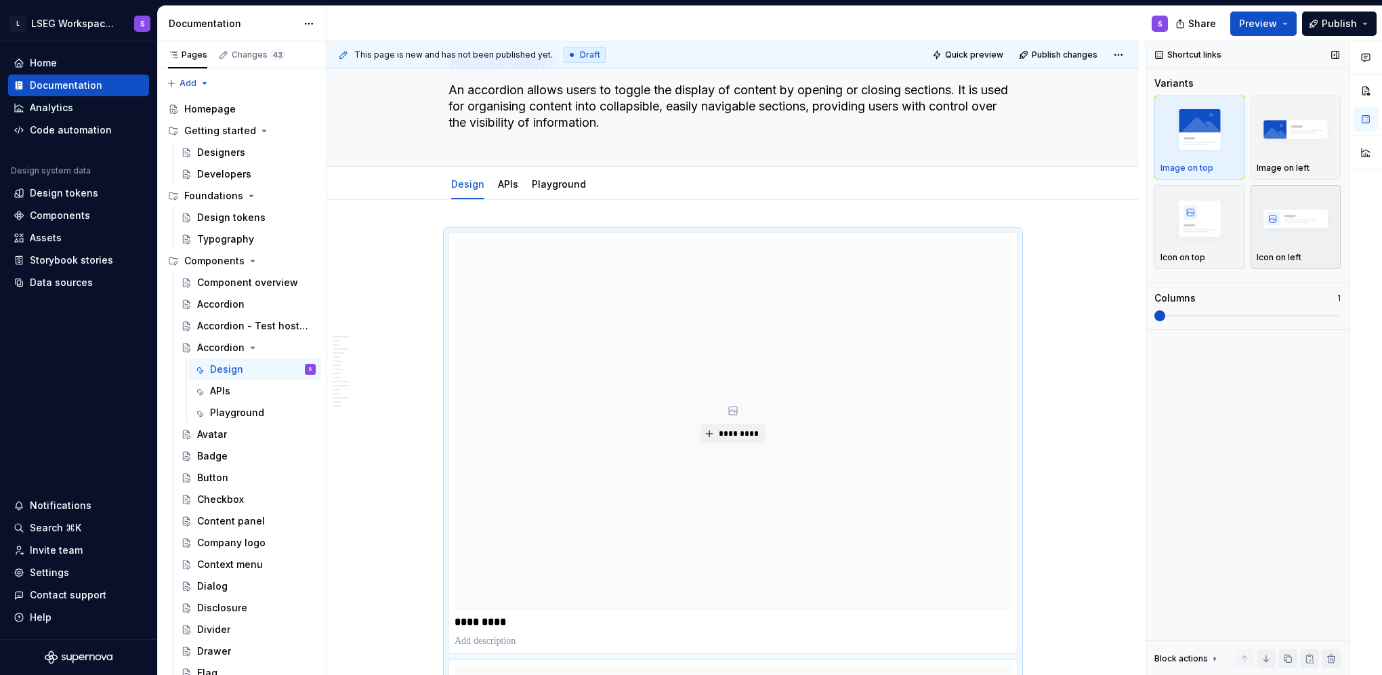
scroll to position [258, 0]
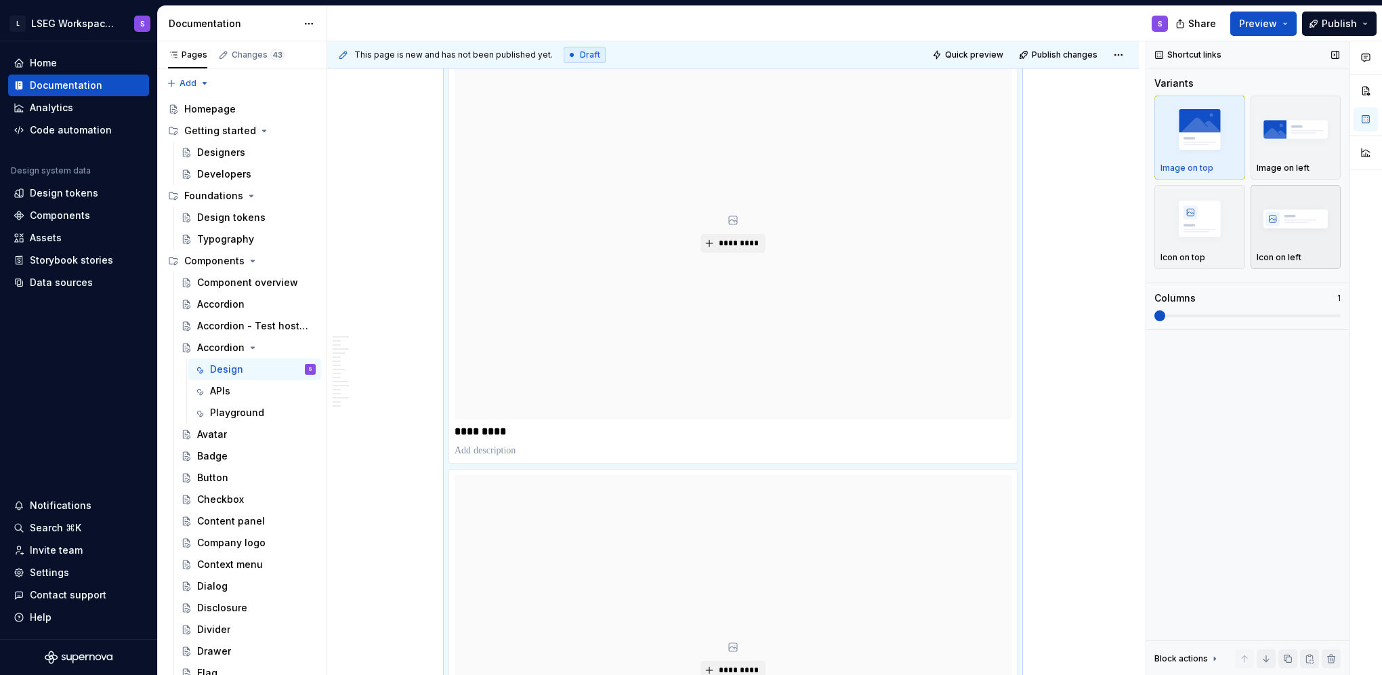
click at [1287, 225] on img "button" at bounding box center [1295, 218] width 79 height 49
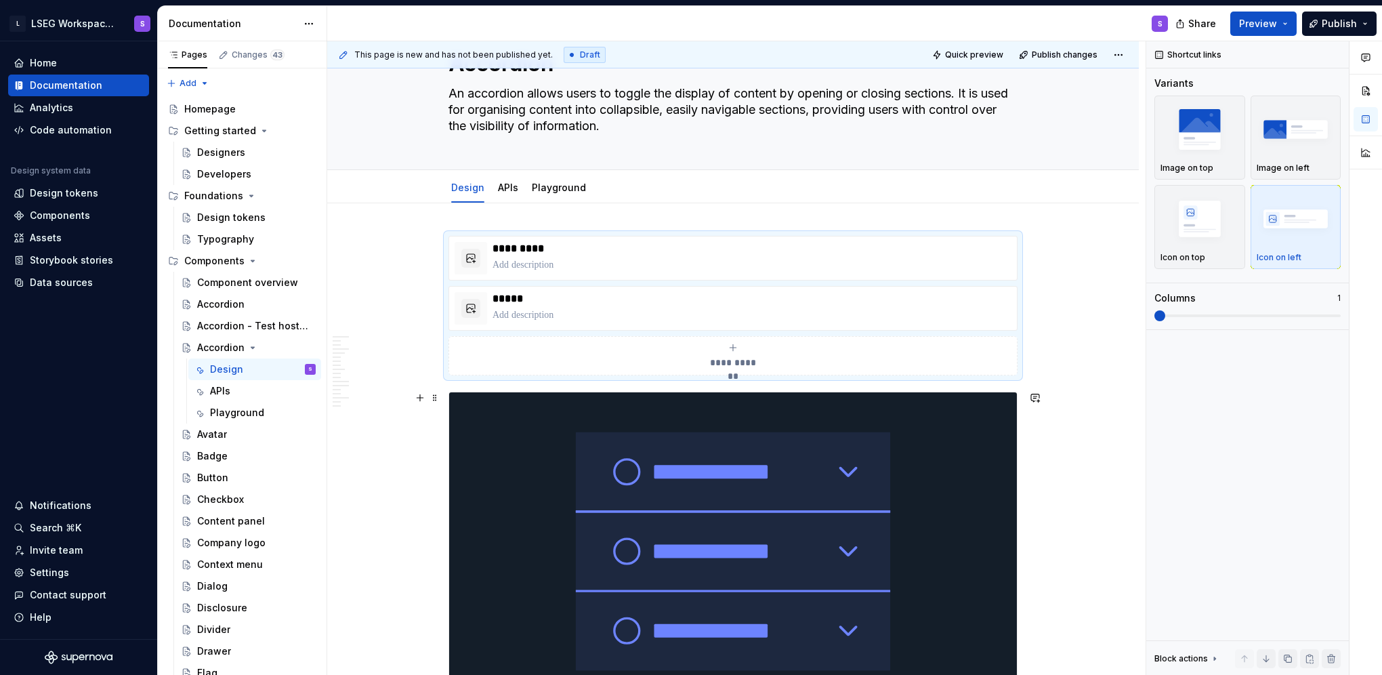
scroll to position [0, 0]
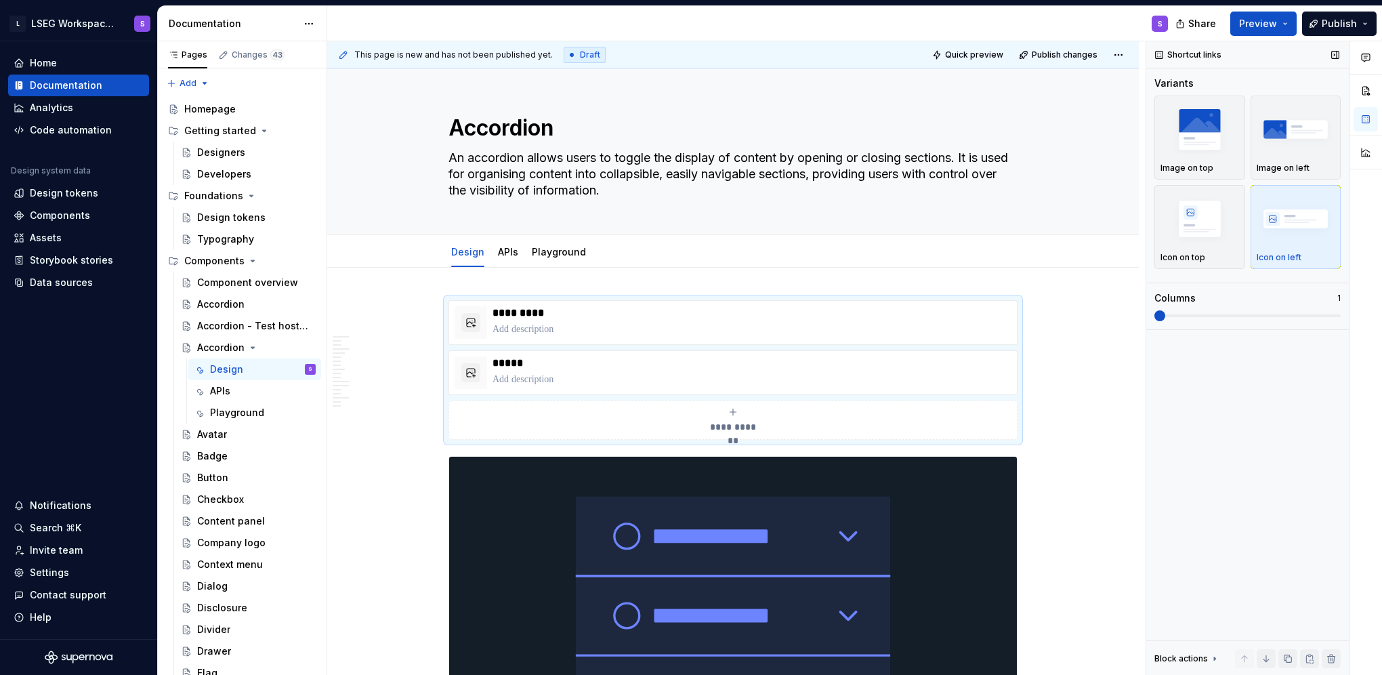
click at [1165, 319] on span at bounding box center [1159, 315] width 11 height 11
click at [1165, 312] on span at bounding box center [1159, 315] width 11 height 11
click at [1186, 316] on span at bounding box center [1247, 315] width 186 height 3
click at [1196, 316] on span at bounding box center [1247, 315] width 186 height 3
click at [926, 266] on div "Design APIs Playground" at bounding box center [732, 250] width 811 height 33
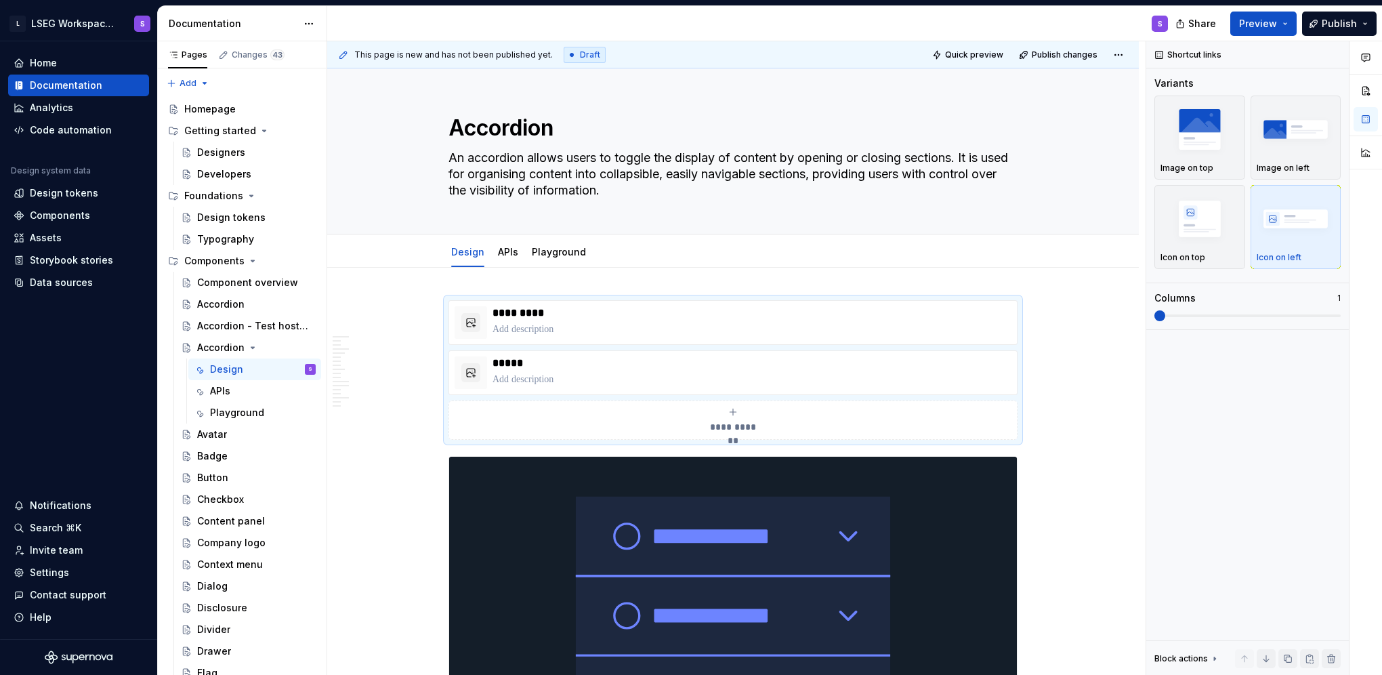
click at [1165, 317] on span at bounding box center [1159, 315] width 11 height 11
click at [471, 331] on button "button" at bounding box center [470, 322] width 19 height 19
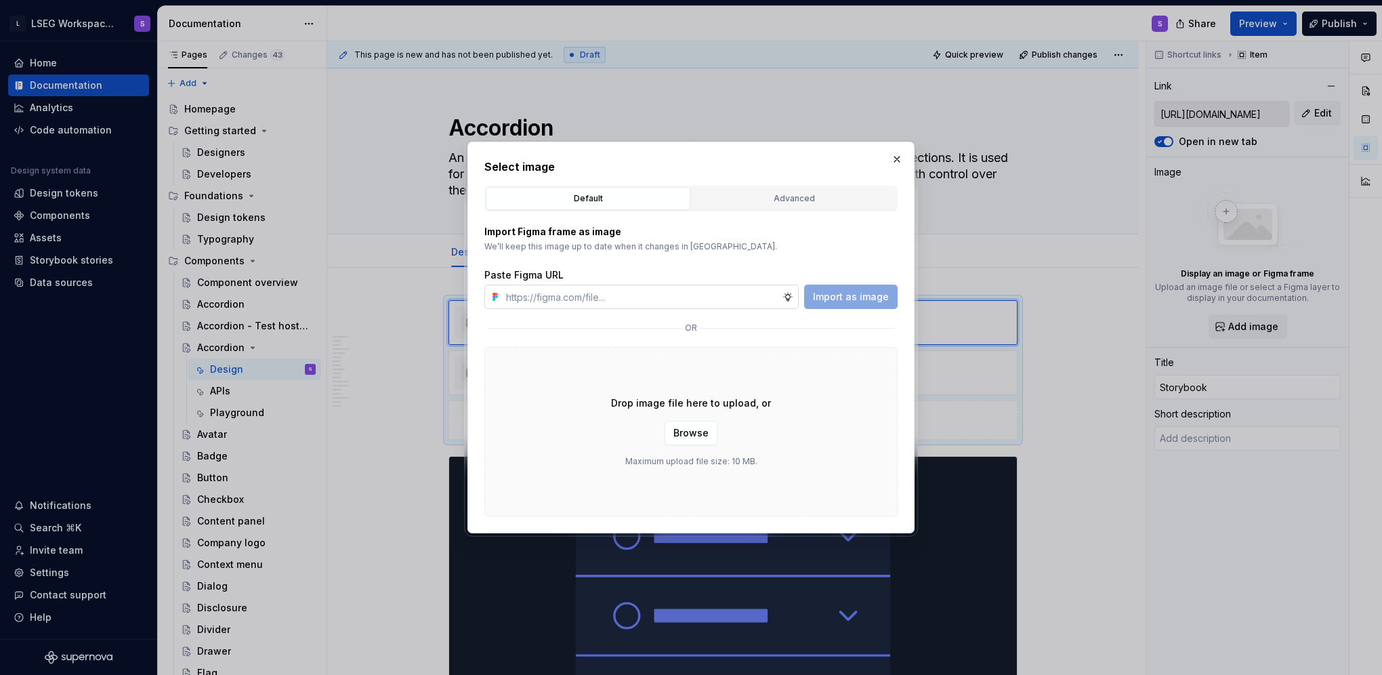
click at [649, 301] on input "text" at bounding box center [642, 296] width 282 height 24
click at [605, 263] on div "Import Figma frame as image We’ll keep this image up to date when it changes in…" at bounding box center [690, 267] width 413 height 84
type textarea "*"
click at [593, 295] on input "text" at bounding box center [642, 296] width 282 height 24
paste input "https://www.svgrepo.com/show/354397/storybook-icon.svg"
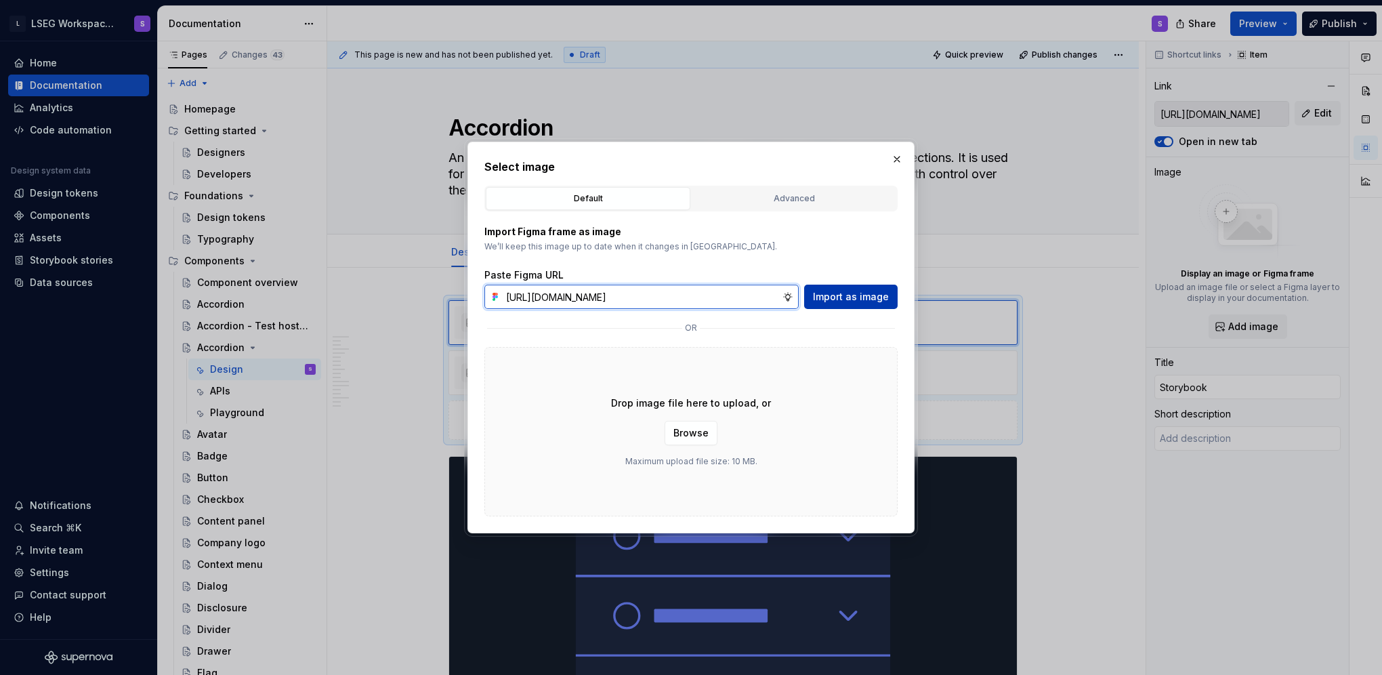
type input "https://www.svgrepo.com/show/354397/storybook-icon.svg"
click at [838, 303] on button "Import as image" at bounding box center [850, 296] width 93 height 24
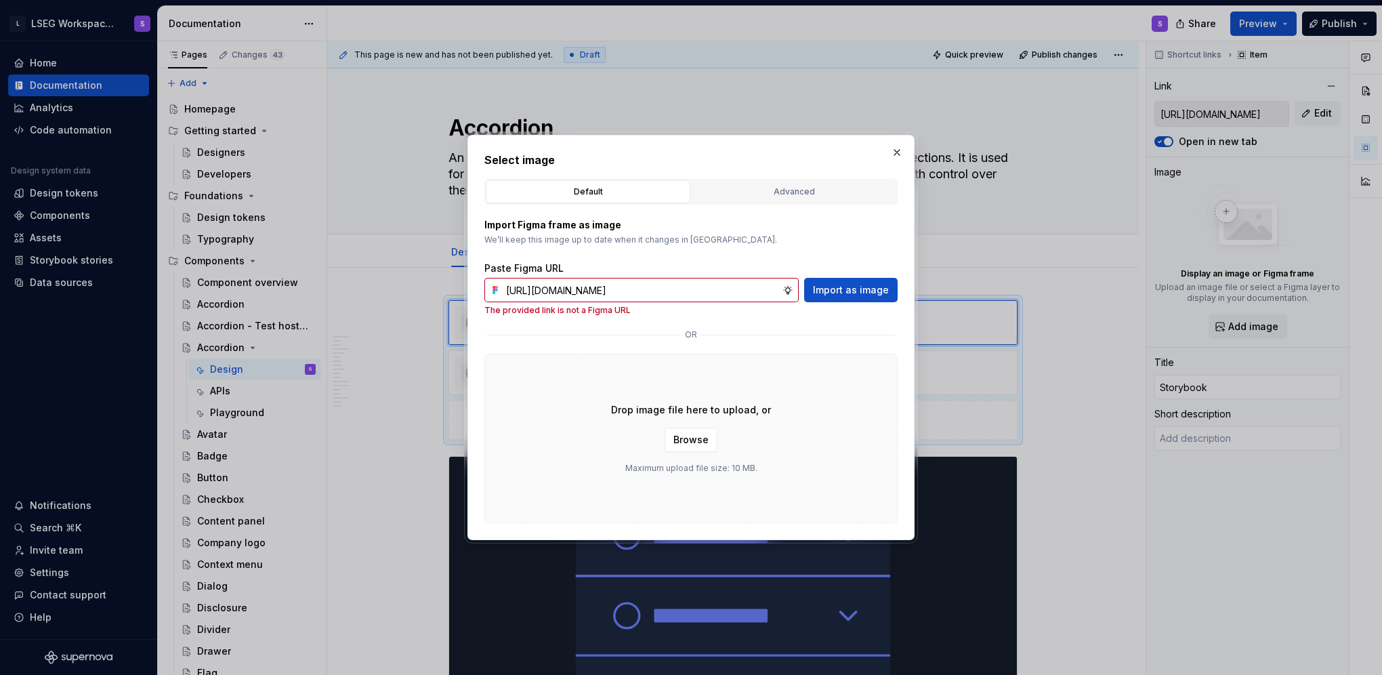
click at [658, 318] on div "Import Figma frame as image We’ll keep this image up to date when it changes in…" at bounding box center [690, 364] width 413 height 318
click at [773, 201] on button "Advanced" at bounding box center [794, 191] width 205 height 23
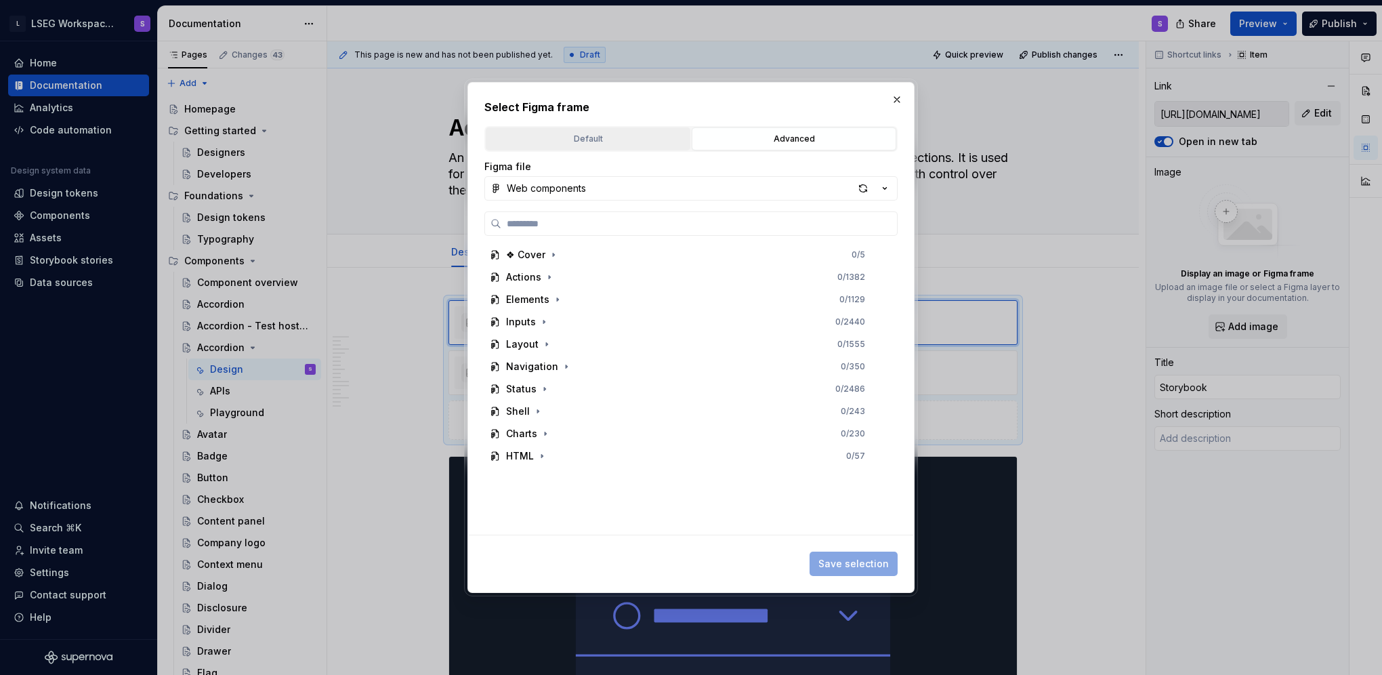
click at [574, 140] on div "Default" at bounding box center [587, 139] width 195 height 14
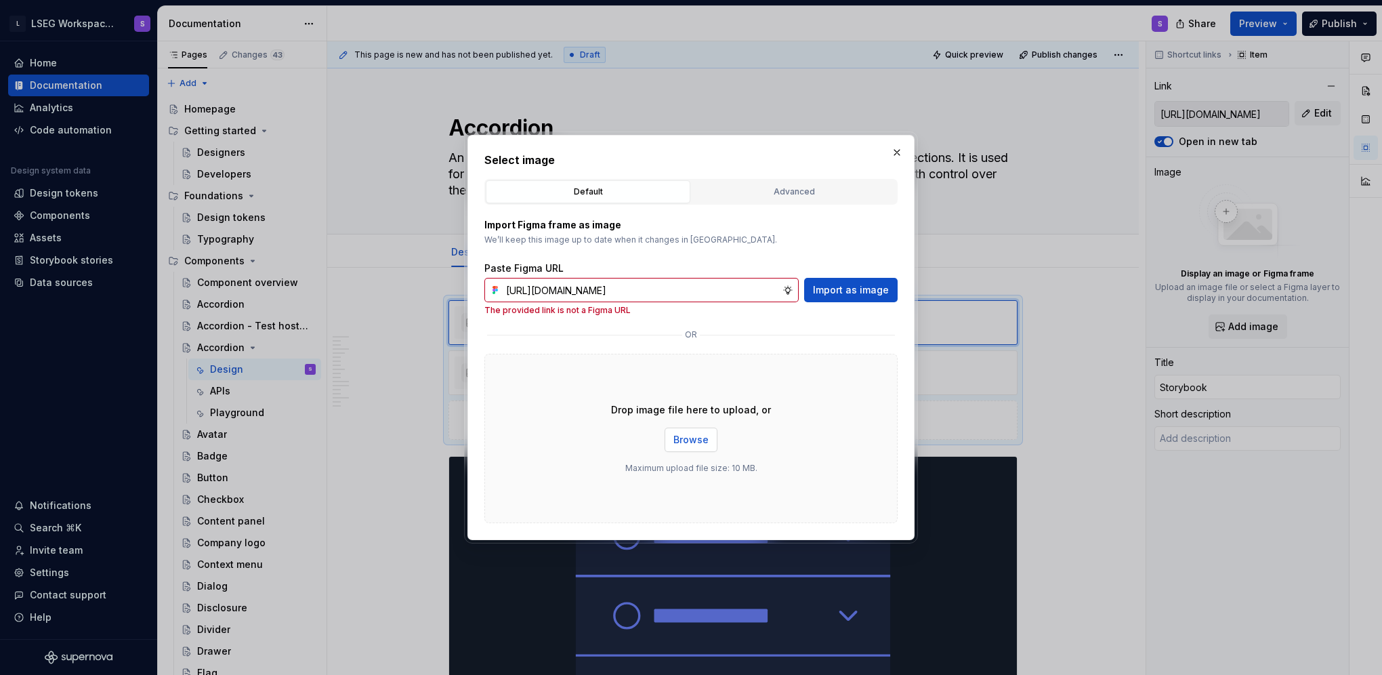
click at [678, 449] on button "Browse" at bounding box center [690, 439] width 53 height 24
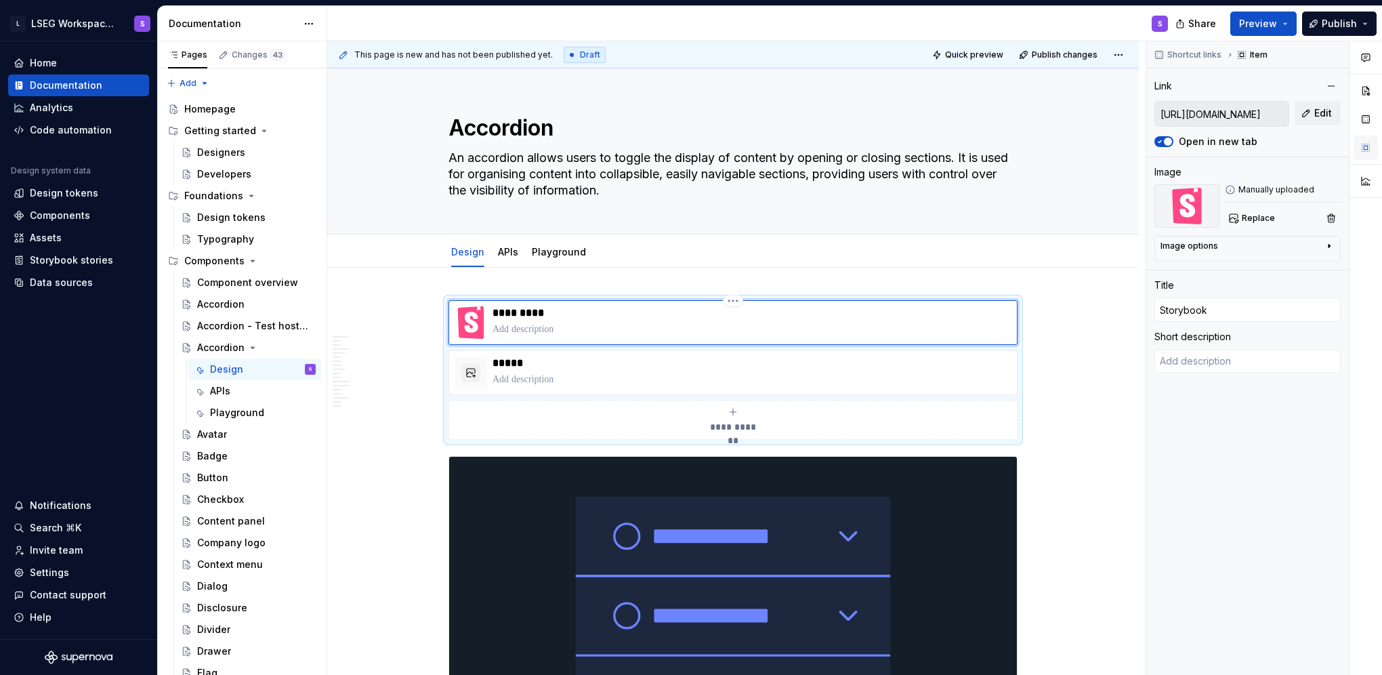
click at [1372, 150] on button "button" at bounding box center [1365, 147] width 24 height 24
click at [1364, 123] on button "button" at bounding box center [1365, 119] width 24 height 24
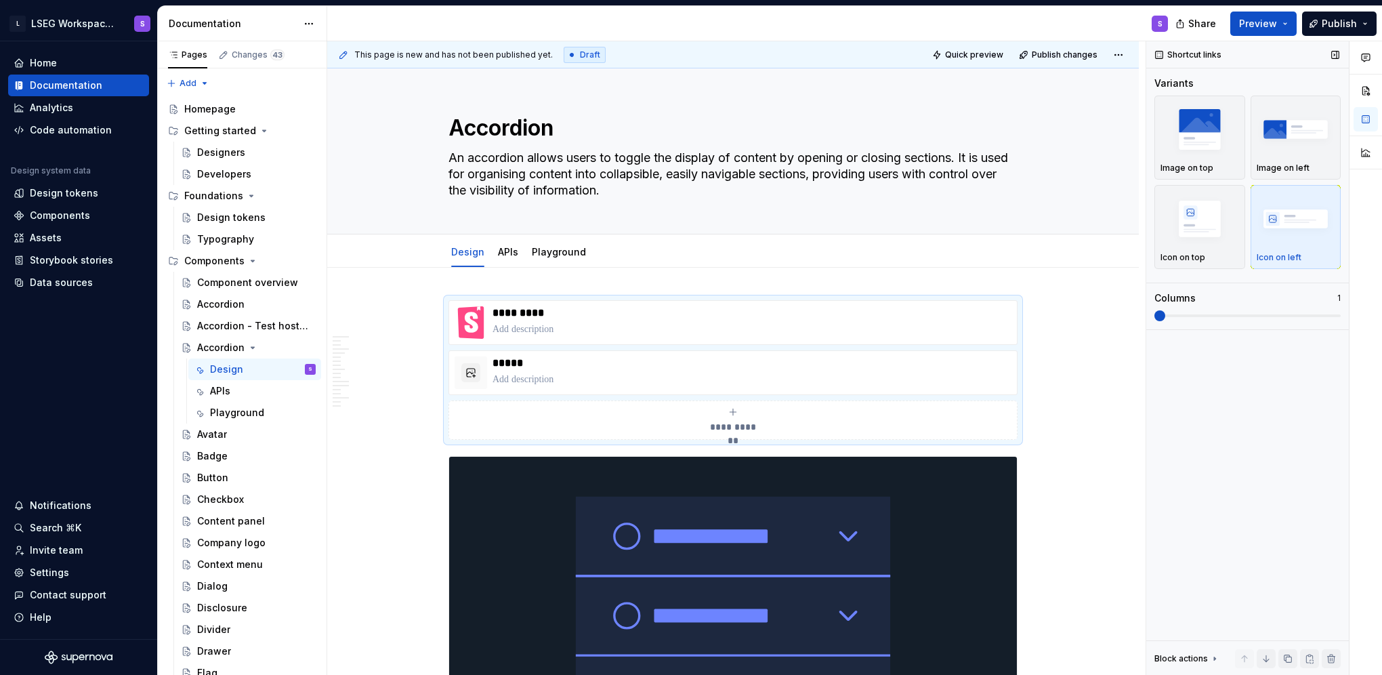
click at [1165, 318] on span at bounding box center [1159, 315] width 11 height 11
click at [1165, 314] on span at bounding box center [1159, 315] width 11 height 11
click at [1168, 317] on span at bounding box center [1247, 315] width 186 height 11
click at [1165, 316] on span at bounding box center [1159, 315] width 11 height 11
click at [1183, 314] on span at bounding box center [1247, 315] width 186 height 3
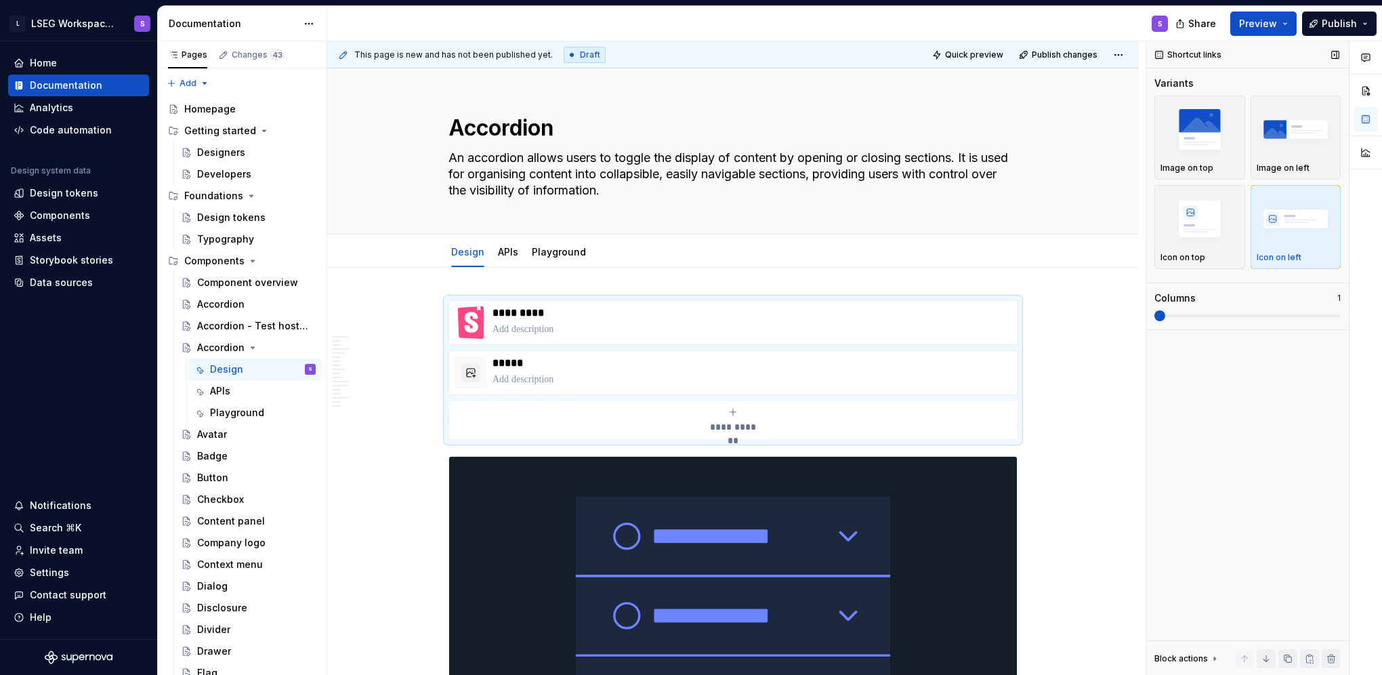
click at [1165, 314] on span at bounding box center [1159, 315] width 11 height 11
click at [1185, 314] on span at bounding box center [1247, 315] width 186 height 3
click at [1193, 311] on span at bounding box center [1247, 315] width 186 height 11
click at [1218, 220] on img "button" at bounding box center [1199, 218] width 79 height 49
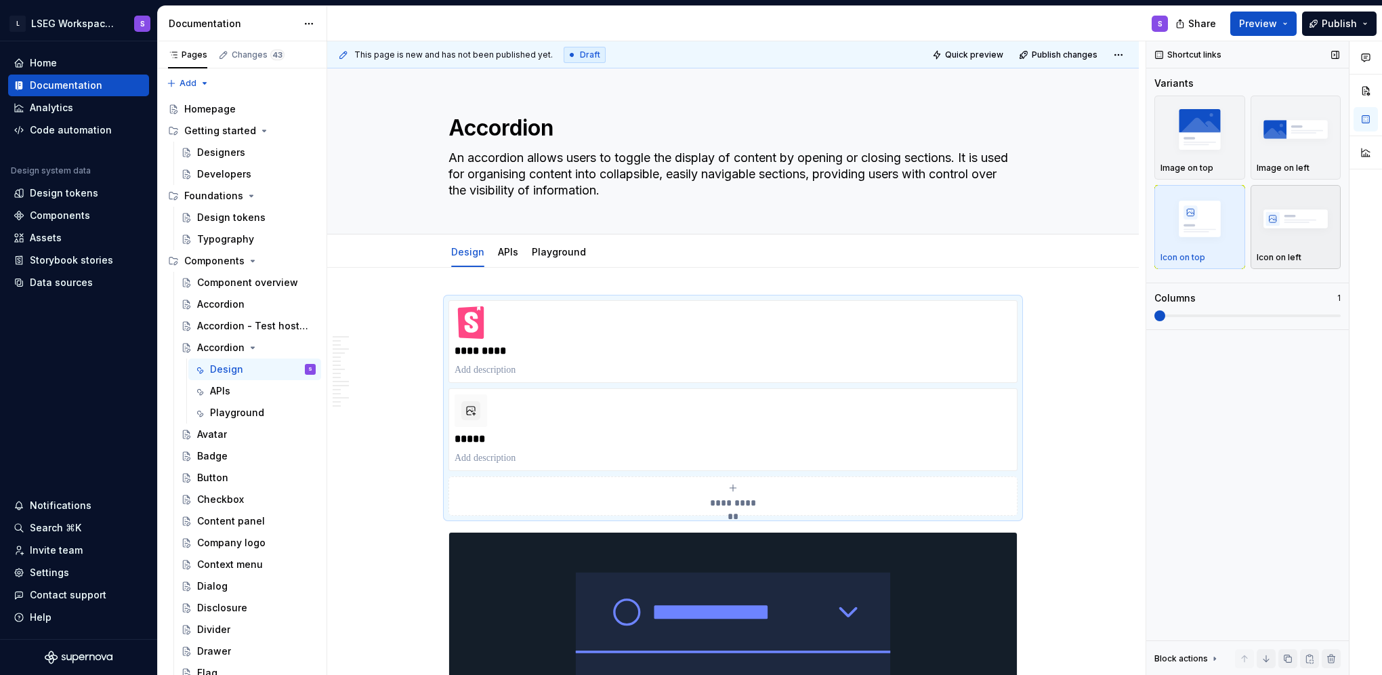
click at [1268, 224] on img "button" at bounding box center [1295, 218] width 79 height 49
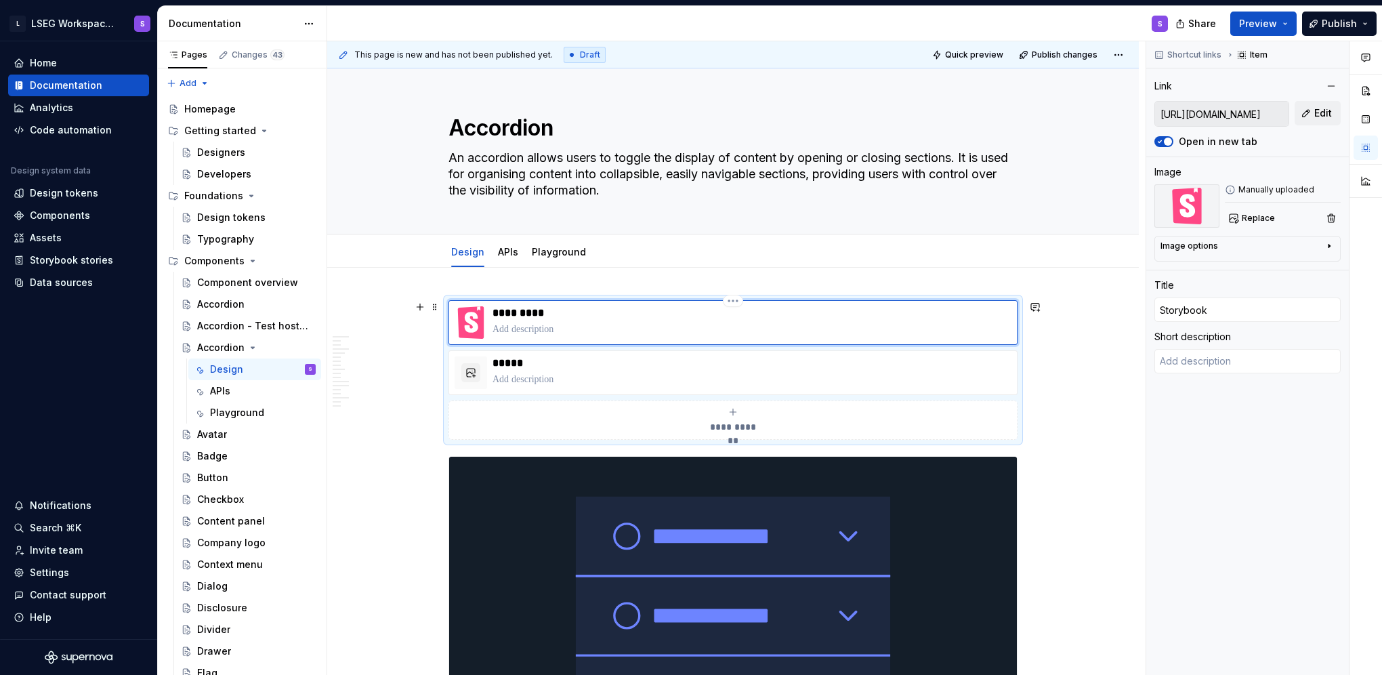
click at [834, 320] on div "*********" at bounding box center [751, 322] width 519 height 33
click at [473, 370] on button "button" at bounding box center [470, 372] width 19 height 19
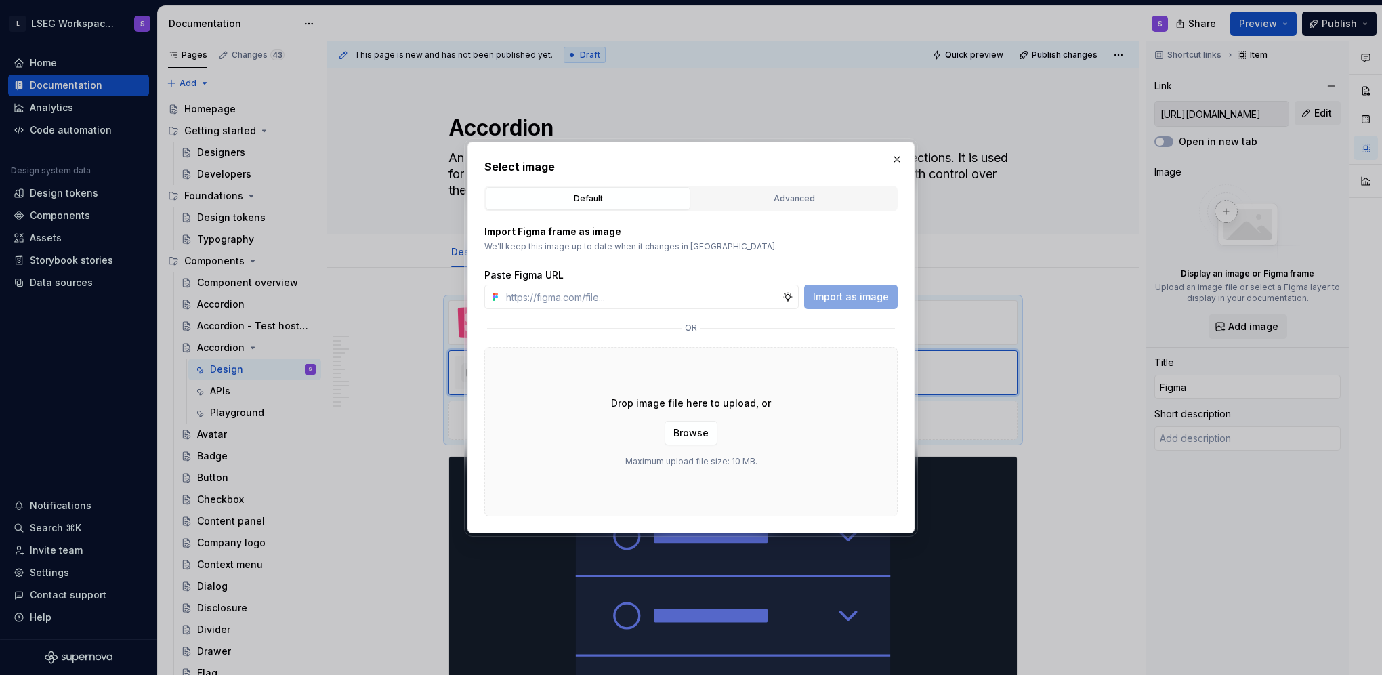
click at [696, 428] on span "Browse" at bounding box center [690, 433] width 35 height 14
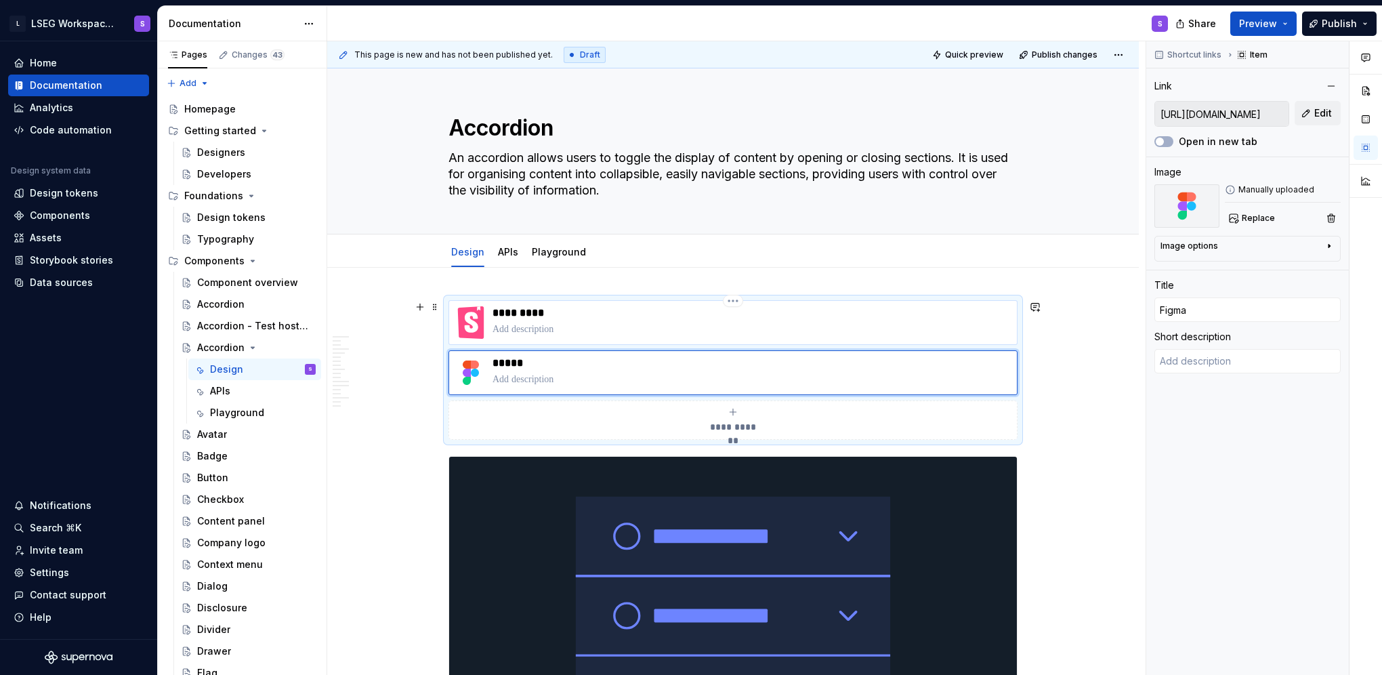
type textarea "*"
type input "Storybook"
click at [1003, 301] on div "*********" at bounding box center [732, 322] width 569 height 45
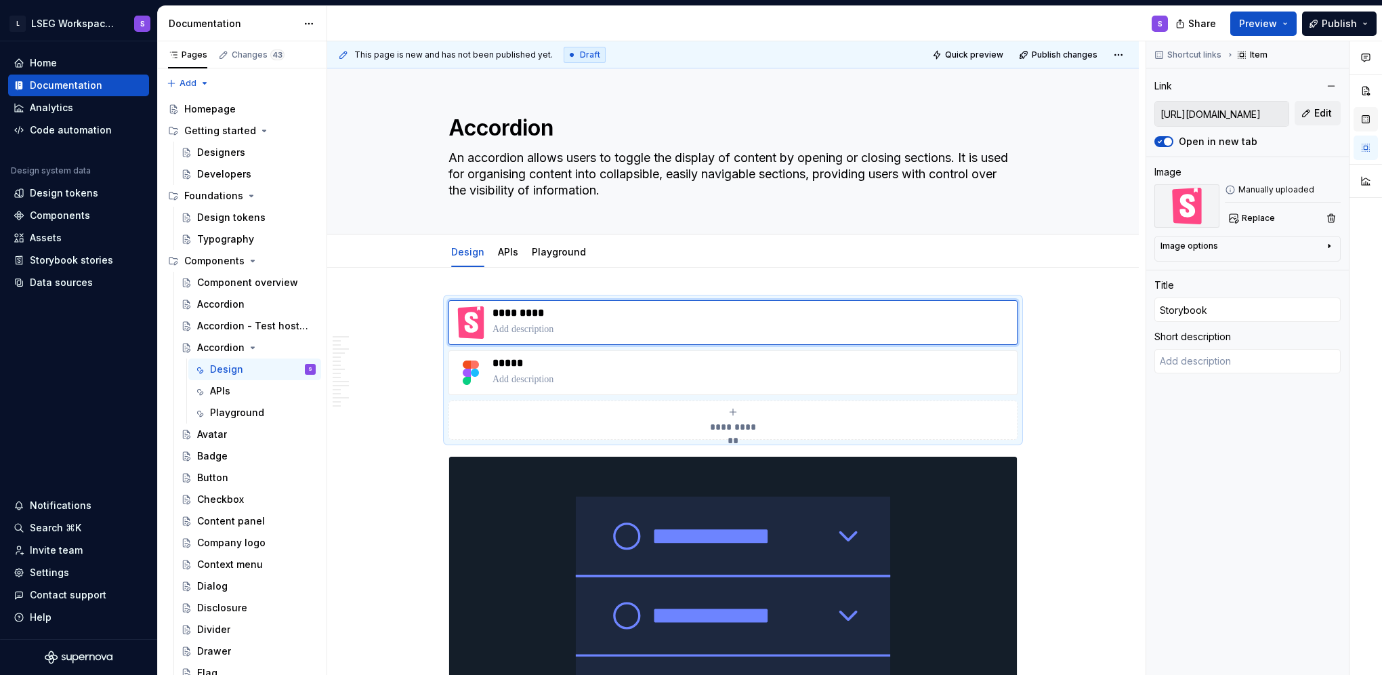
click at [1359, 122] on button "button" at bounding box center [1365, 119] width 24 height 24
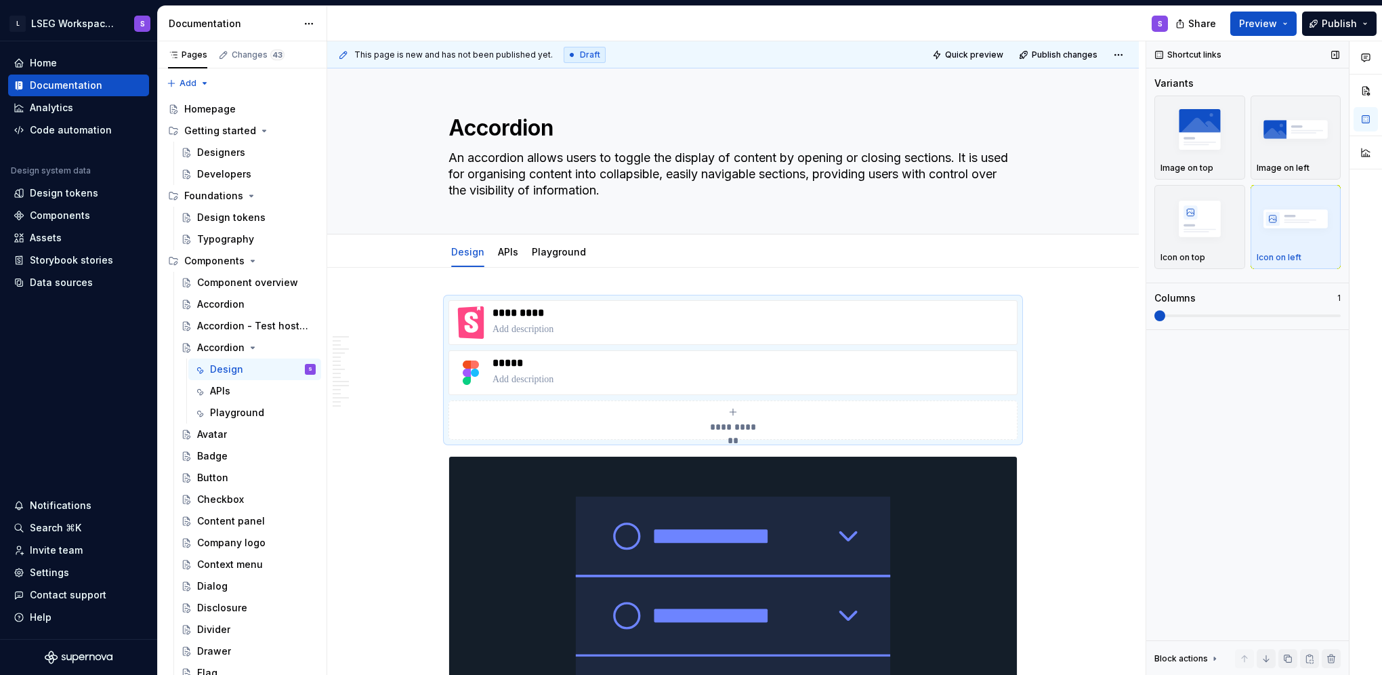
click at [1165, 314] on span at bounding box center [1159, 315] width 11 height 11
click at [1165, 317] on span at bounding box center [1159, 315] width 11 height 11
click at [1230, 233] on img "button" at bounding box center [1199, 218] width 79 height 49
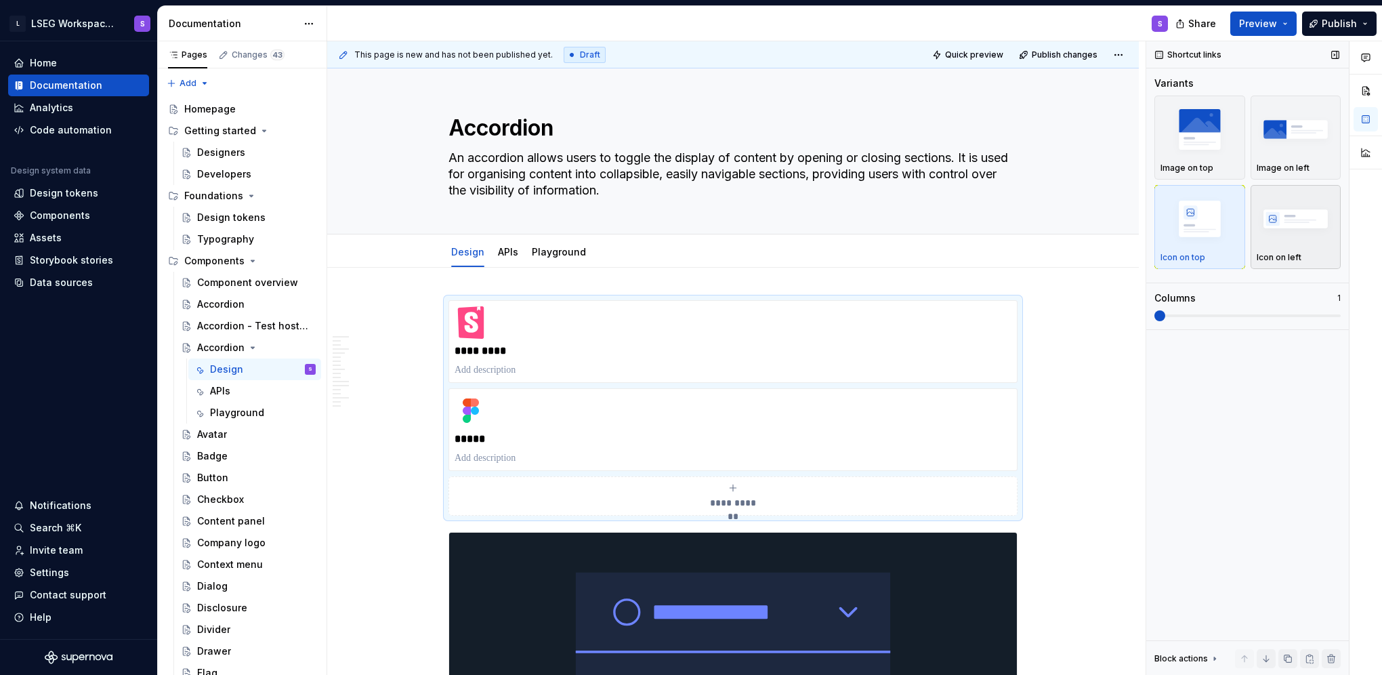
click at [1283, 240] on img "button" at bounding box center [1295, 218] width 79 height 49
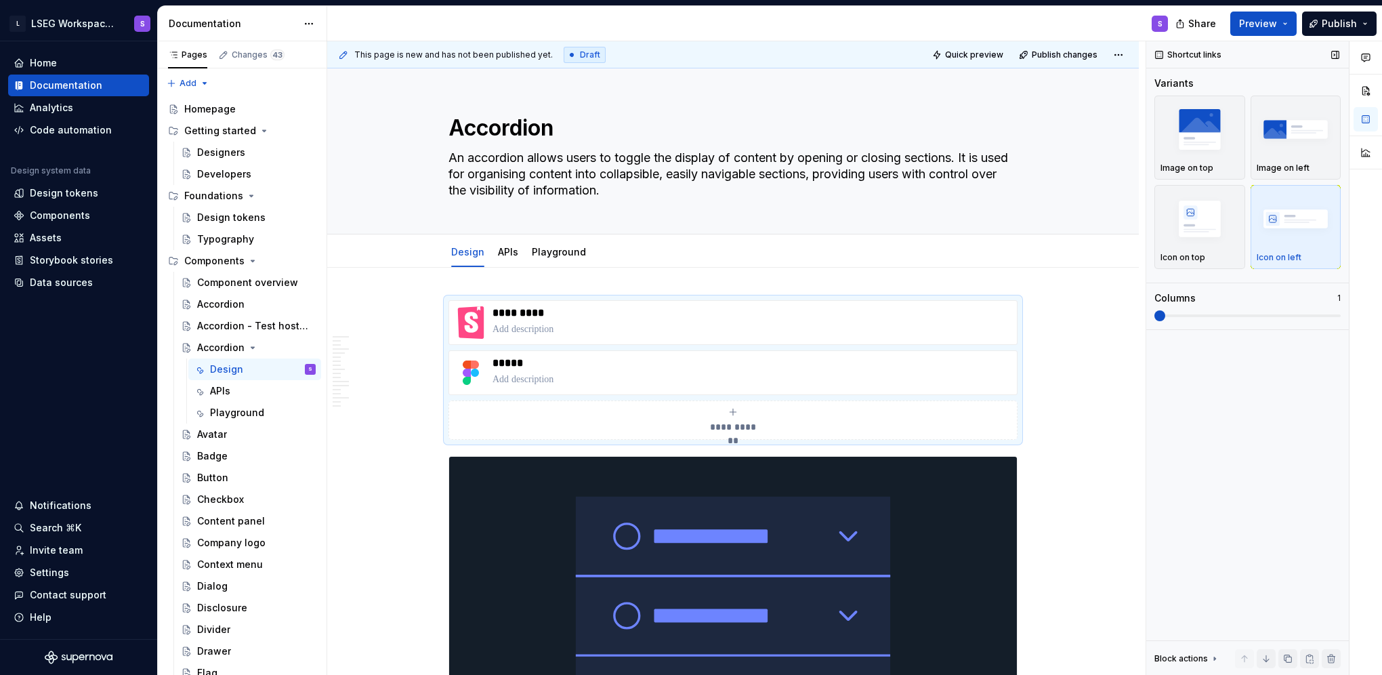
click at [1184, 314] on span at bounding box center [1247, 315] width 186 height 3
drag, startPoint x: 1157, startPoint y: 320, endPoint x: 1192, endPoint y: 322, distance: 35.3
click at [1192, 322] on div "Variants Image on top Image on left Icon on top Icon on left Columns 1" at bounding box center [1247, 203] width 186 height 253
click at [1165, 321] on span at bounding box center [1159, 315] width 11 height 11
click at [1003, 380] on p at bounding box center [751, 380] width 519 height 14
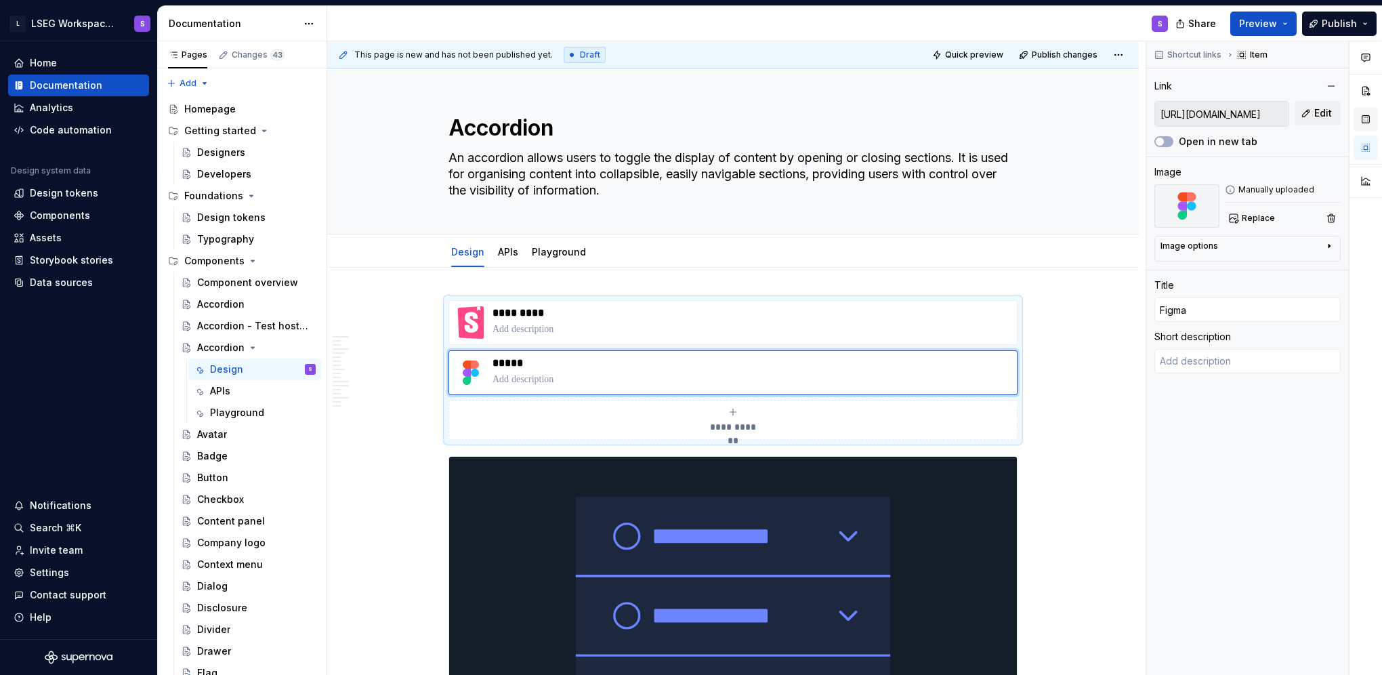
click at [1360, 122] on button "button" at bounding box center [1365, 119] width 24 height 24
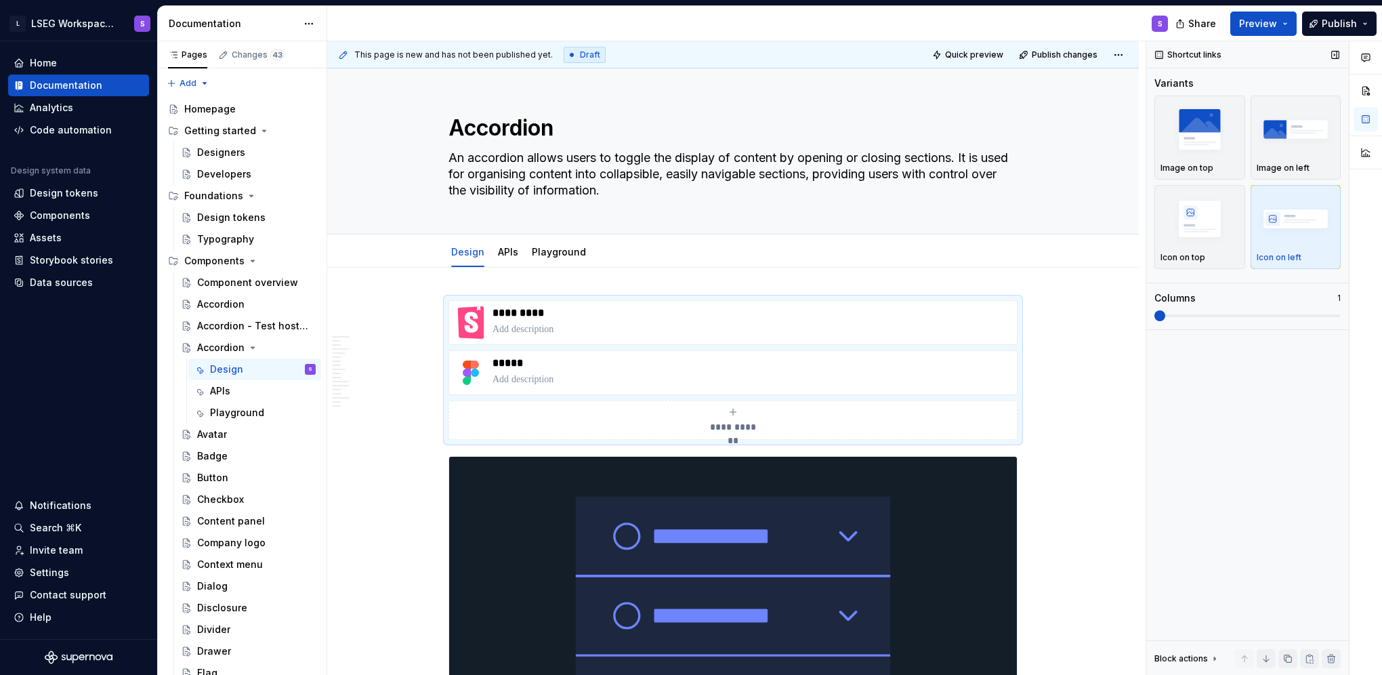
drag, startPoint x: 1152, startPoint y: 310, endPoint x: 1206, endPoint y: 312, distance: 53.5
click at [1206, 312] on div "Shortcut links Variants Image on top Image on left Icon on top Icon on left Col…" at bounding box center [1247, 358] width 203 height 634
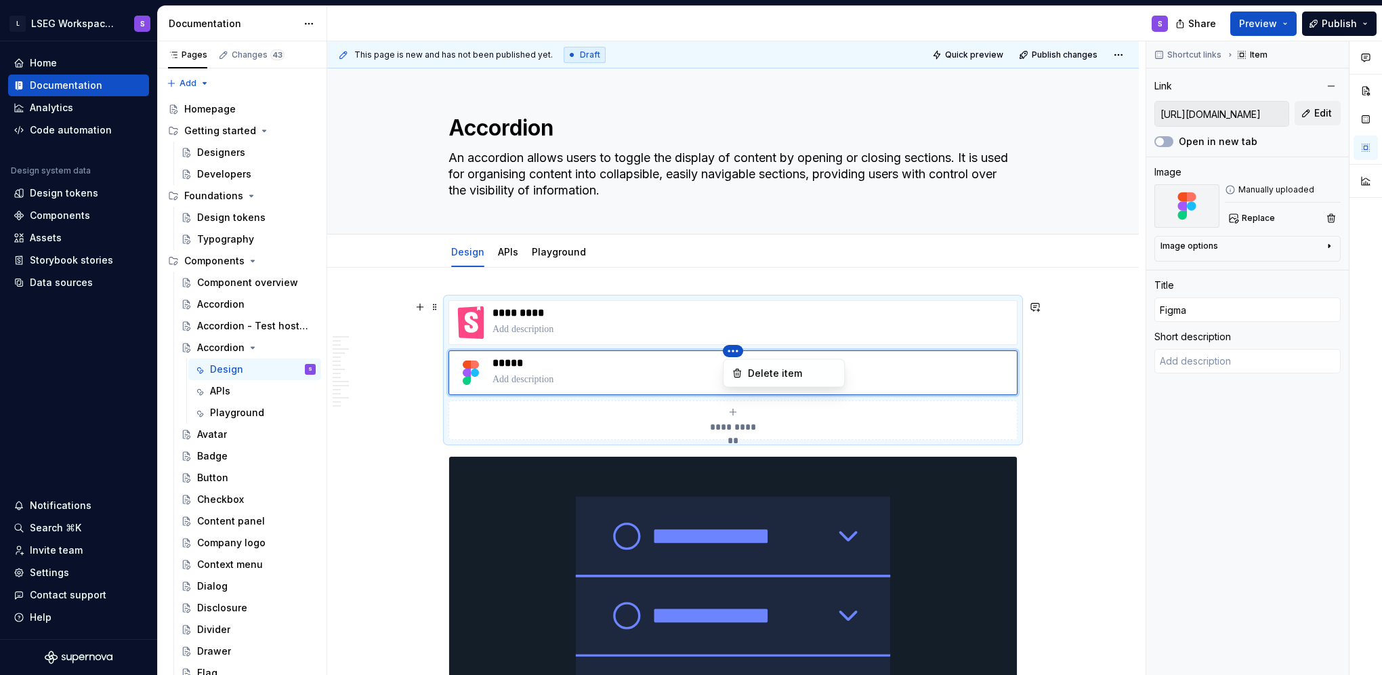
click at [1008, 295] on html "L LSEG Workspace Design System S Home Documentation Analytics Code automation D…" at bounding box center [691, 337] width 1382 height 675
click at [550, 284] on html "L LSEG Workspace Design System S Home Documentation Analytics Code automation D…" at bounding box center [691, 337] width 1382 height 675
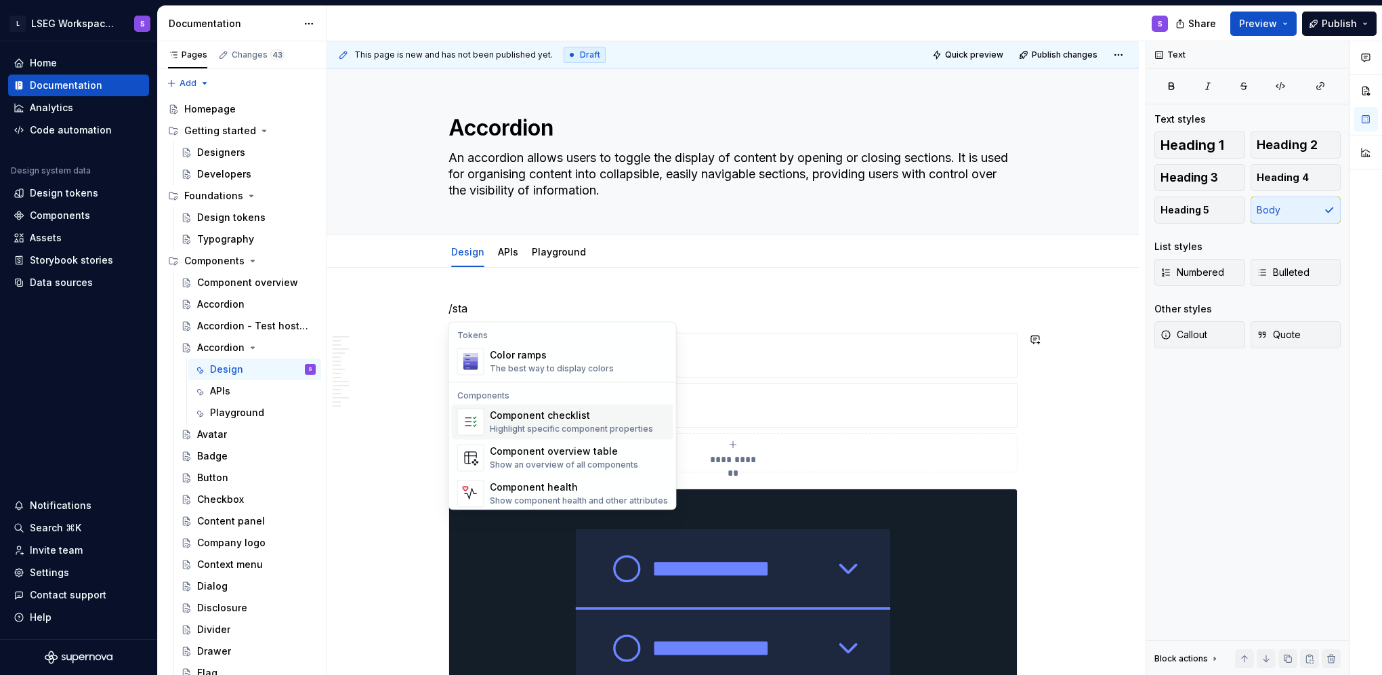
scroll to position [5, 0]
click at [618, 493] on div "Show component health and other attributes" at bounding box center [579, 495] width 178 height 11
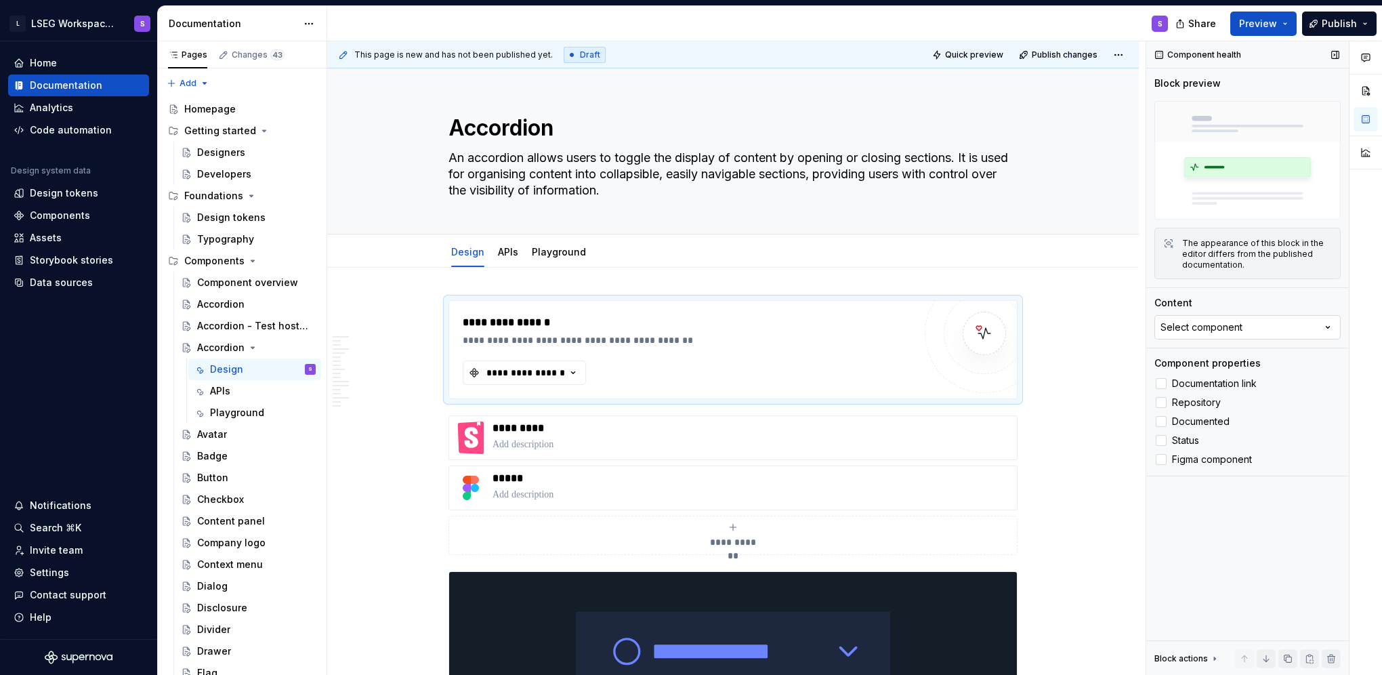
click at [1194, 330] on div "Select component" at bounding box center [1201, 327] width 82 height 14
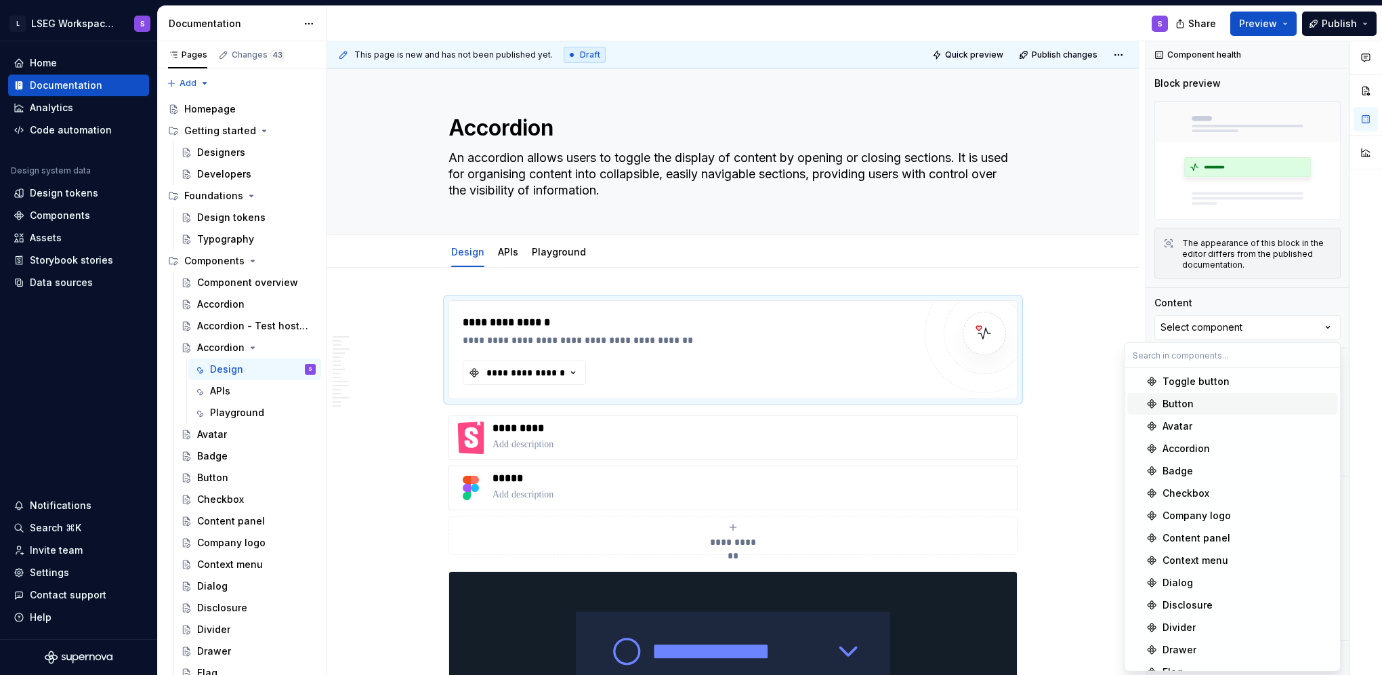
click at [1197, 403] on div "Button" at bounding box center [1246, 404] width 169 height 14
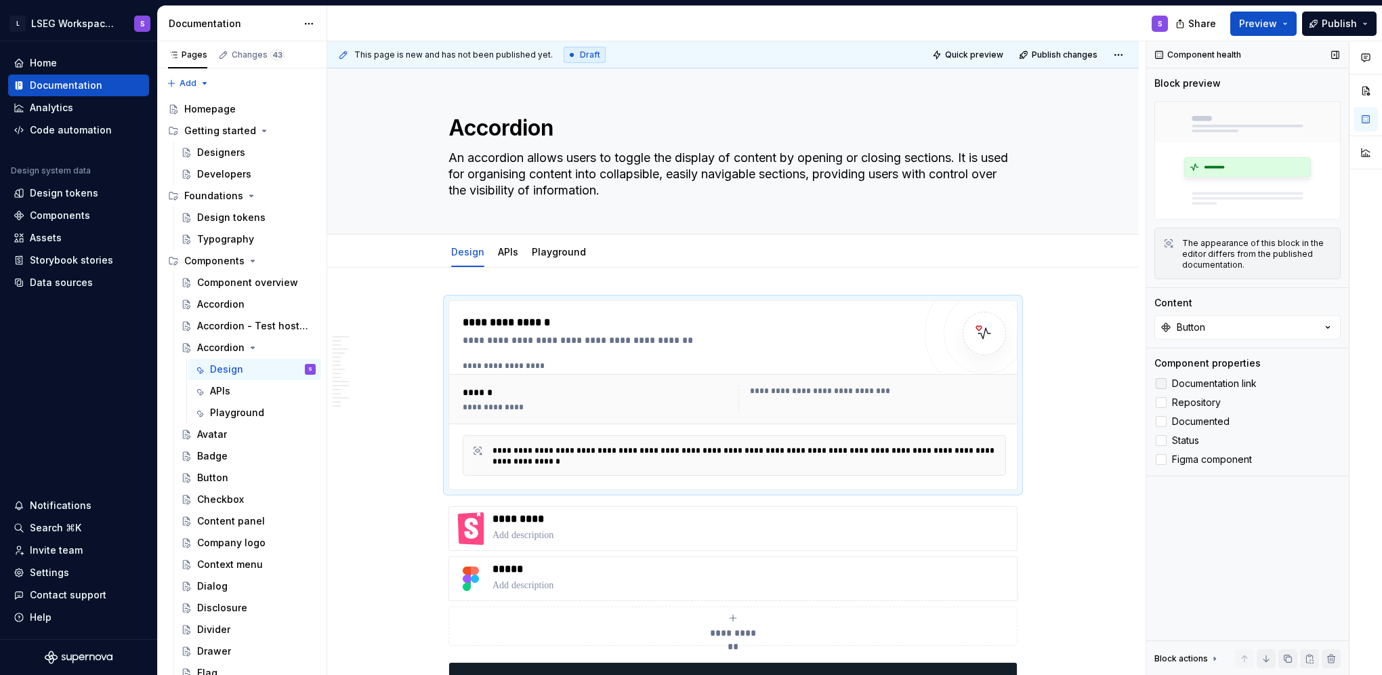
click at [1166, 382] on div at bounding box center [1160, 383] width 11 height 11
click at [1165, 403] on div at bounding box center [1160, 402] width 11 height 11
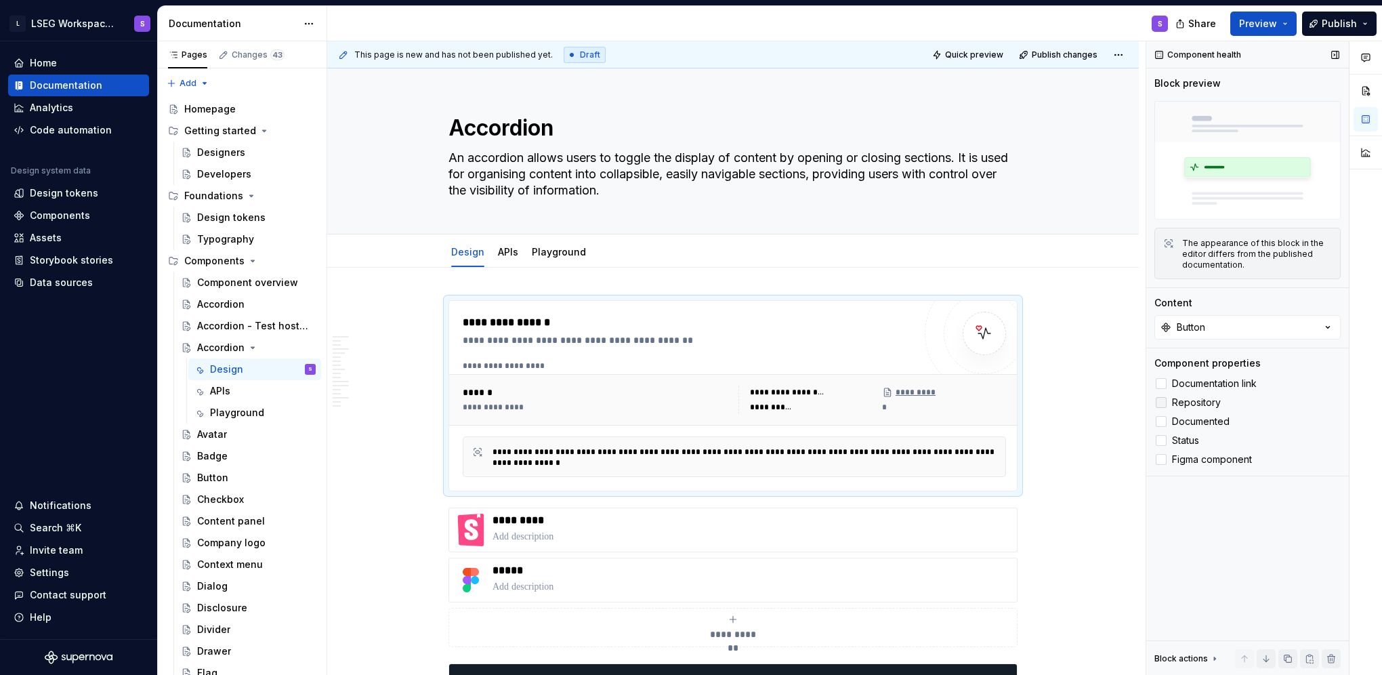
click at [1161, 402] on icon at bounding box center [1161, 402] width 0 height 0
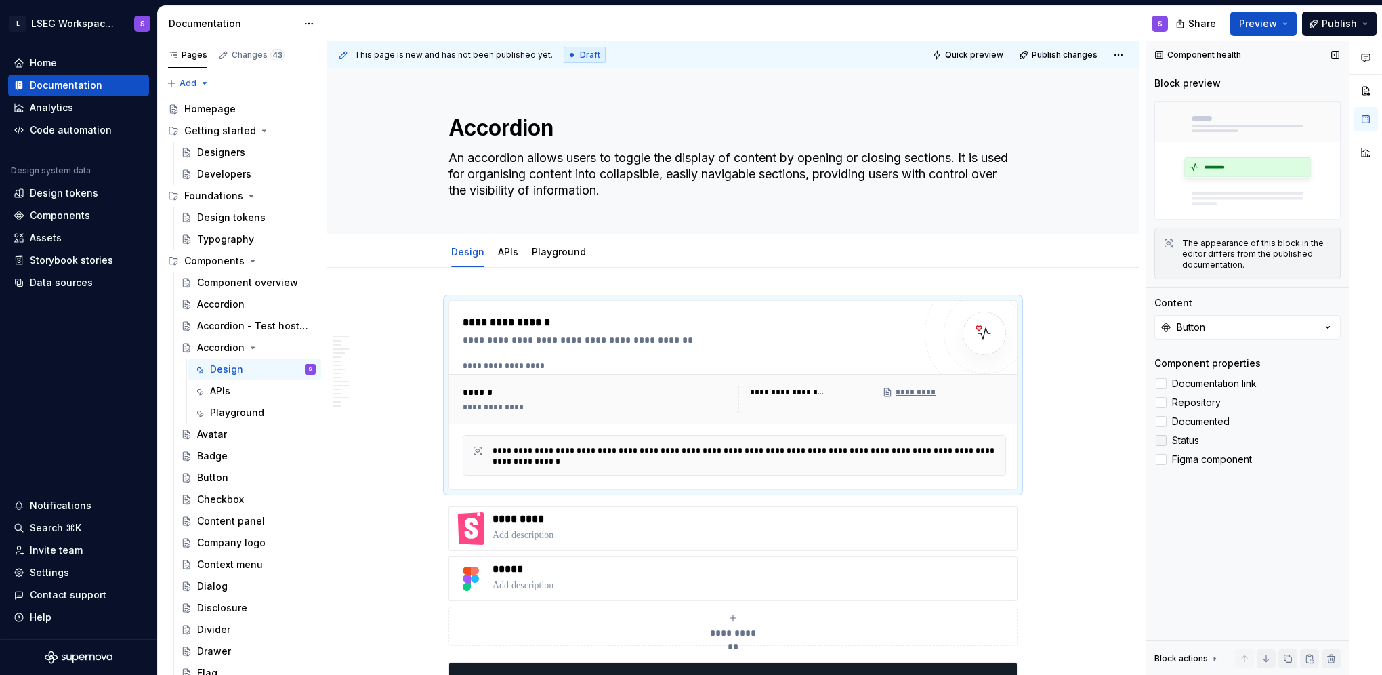
click at [1167, 438] on label "Status" at bounding box center [1247, 440] width 186 height 16
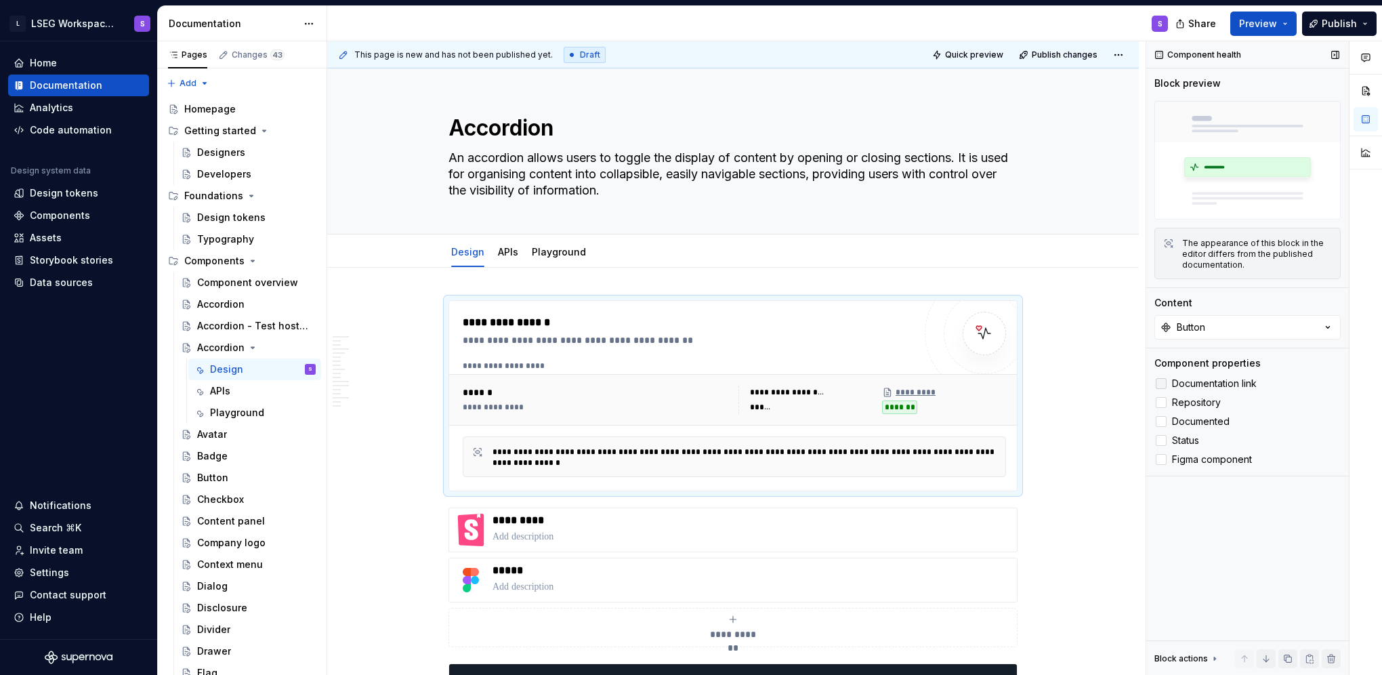
click at [1161, 383] on icon at bounding box center [1161, 383] width 0 height 0
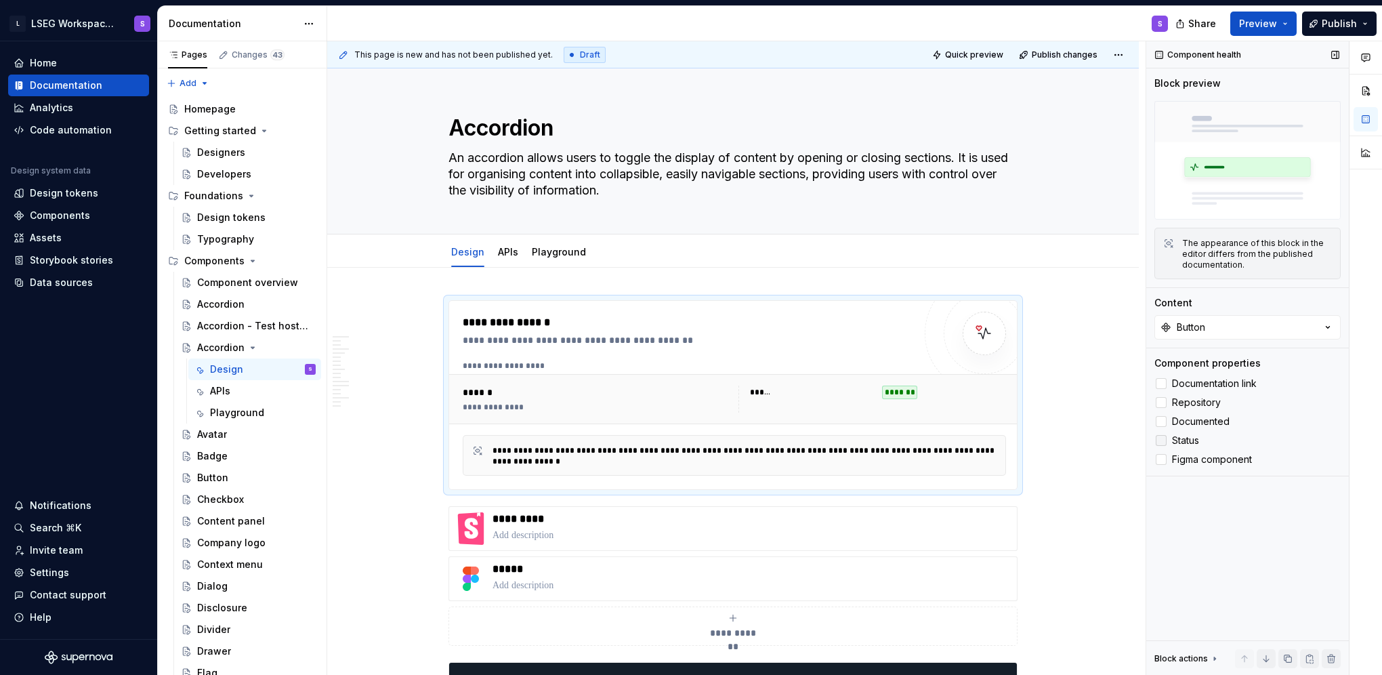
click at [1161, 440] on icon at bounding box center [1161, 440] width 0 height 0
click at [845, 341] on div "**********" at bounding box center [688, 340] width 451 height 14
click at [627, 322] on div "**********" at bounding box center [688, 322] width 451 height 16
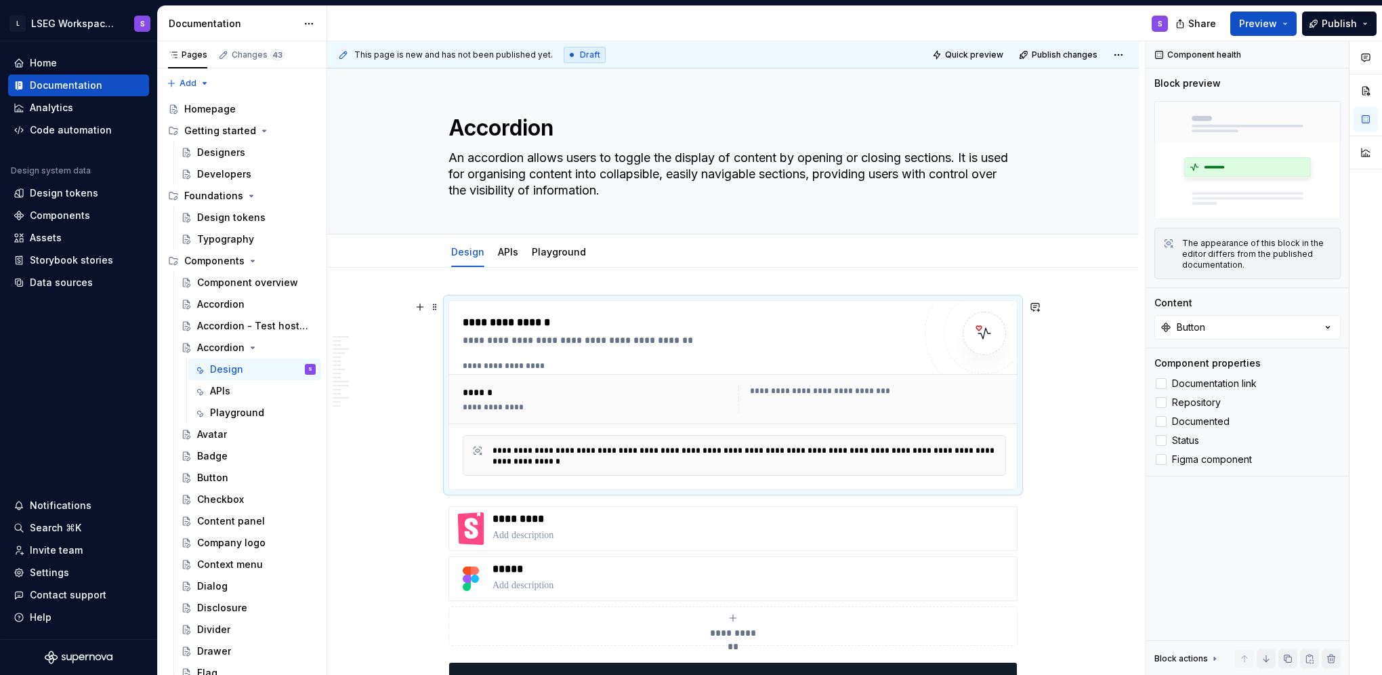
click at [701, 343] on div "**********" at bounding box center [688, 340] width 451 height 14
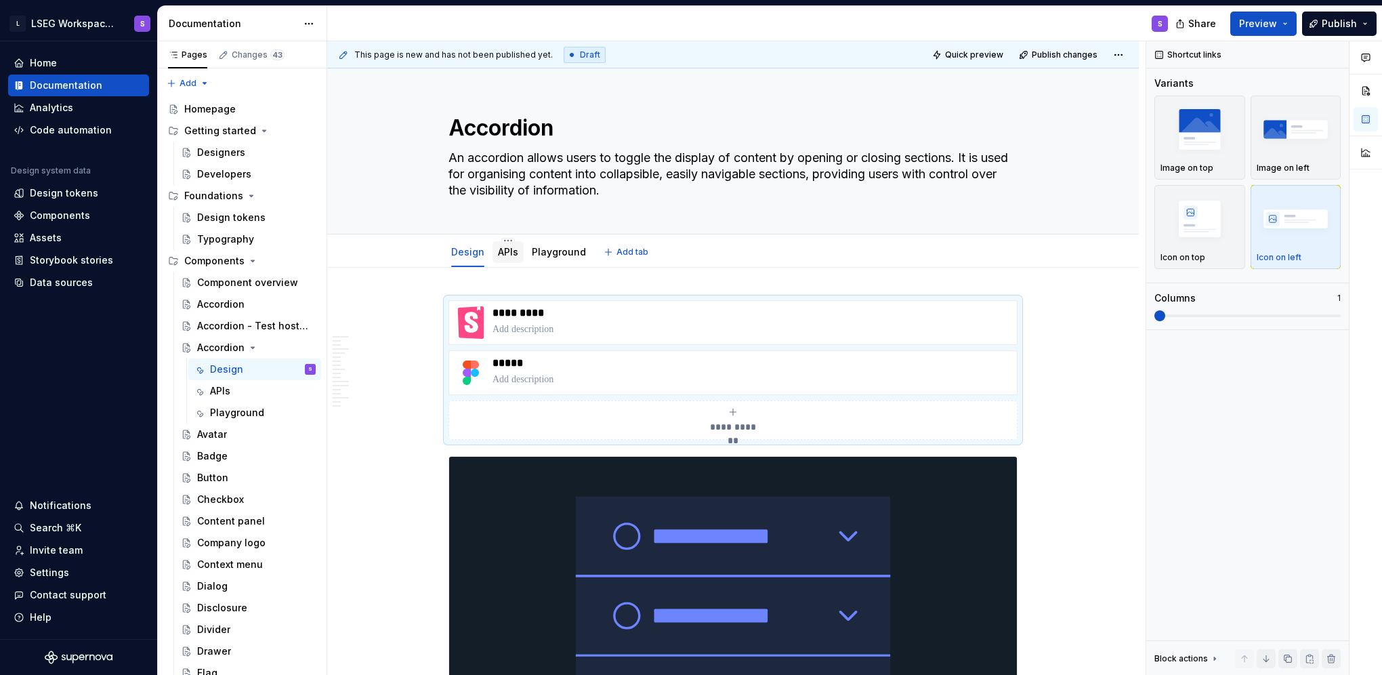
click at [513, 257] on div "APIs" at bounding box center [508, 252] width 20 height 14
click at [467, 242] on html "L LSEG Workspace Design System S Home Documentation Analytics Code automation D…" at bounding box center [691, 337] width 1382 height 675
click at [493, 265] on div "Rename tab" at bounding box center [529, 260] width 88 height 14
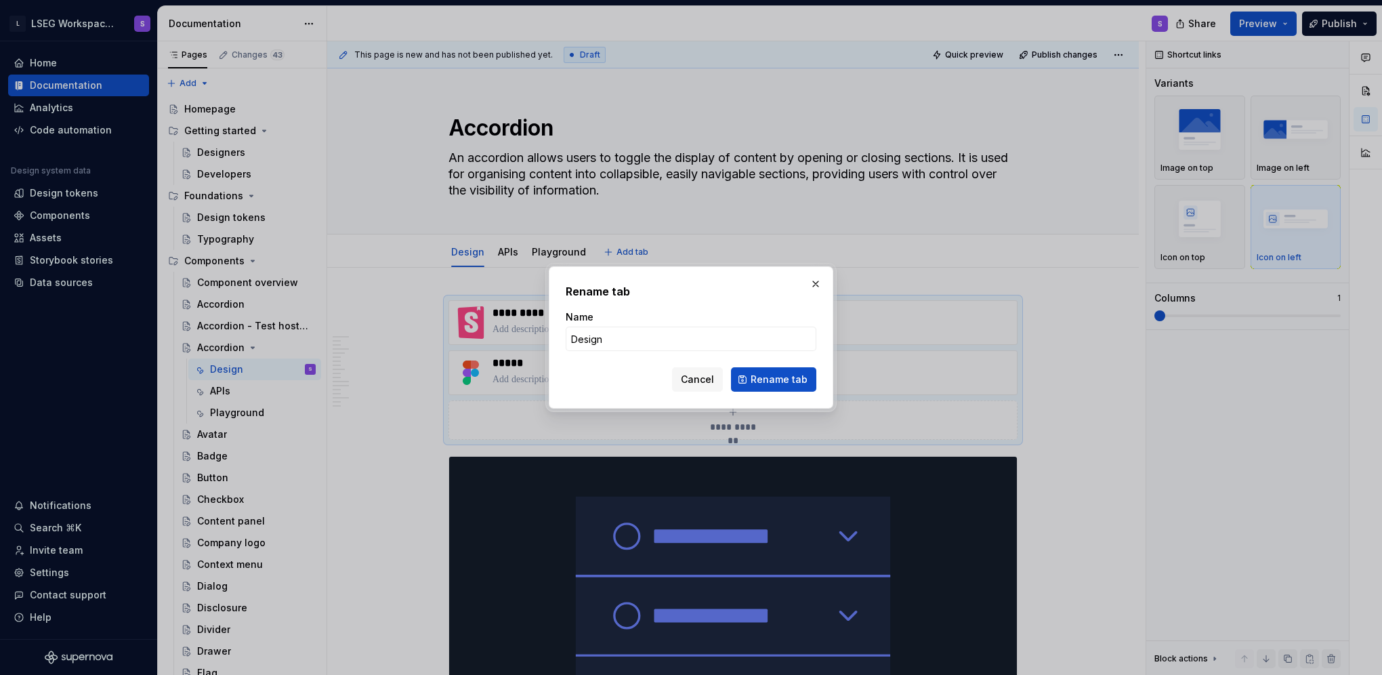
type textarea "*"
click at [637, 349] on input "Design" at bounding box center [691, 338] width 251 height 24
type input "Overview"
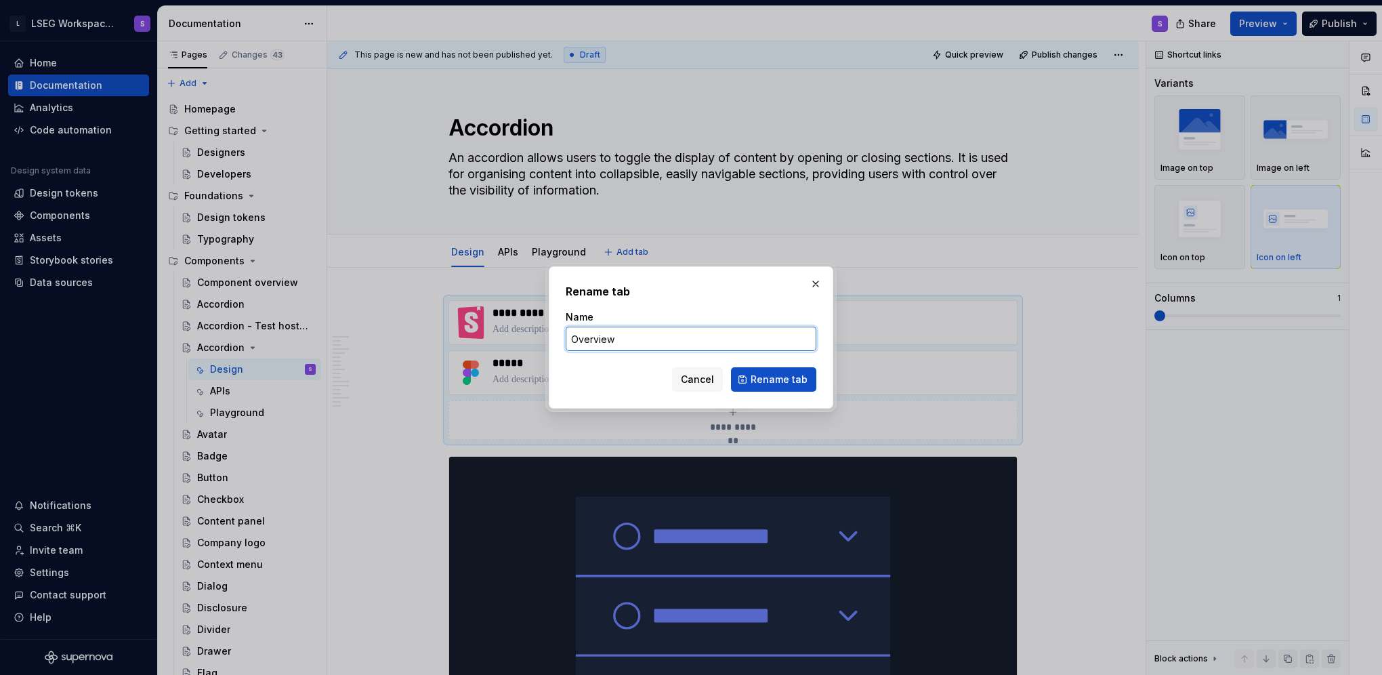
click button "Rename tab" at bounding box center [773, 379] width 85 height 24
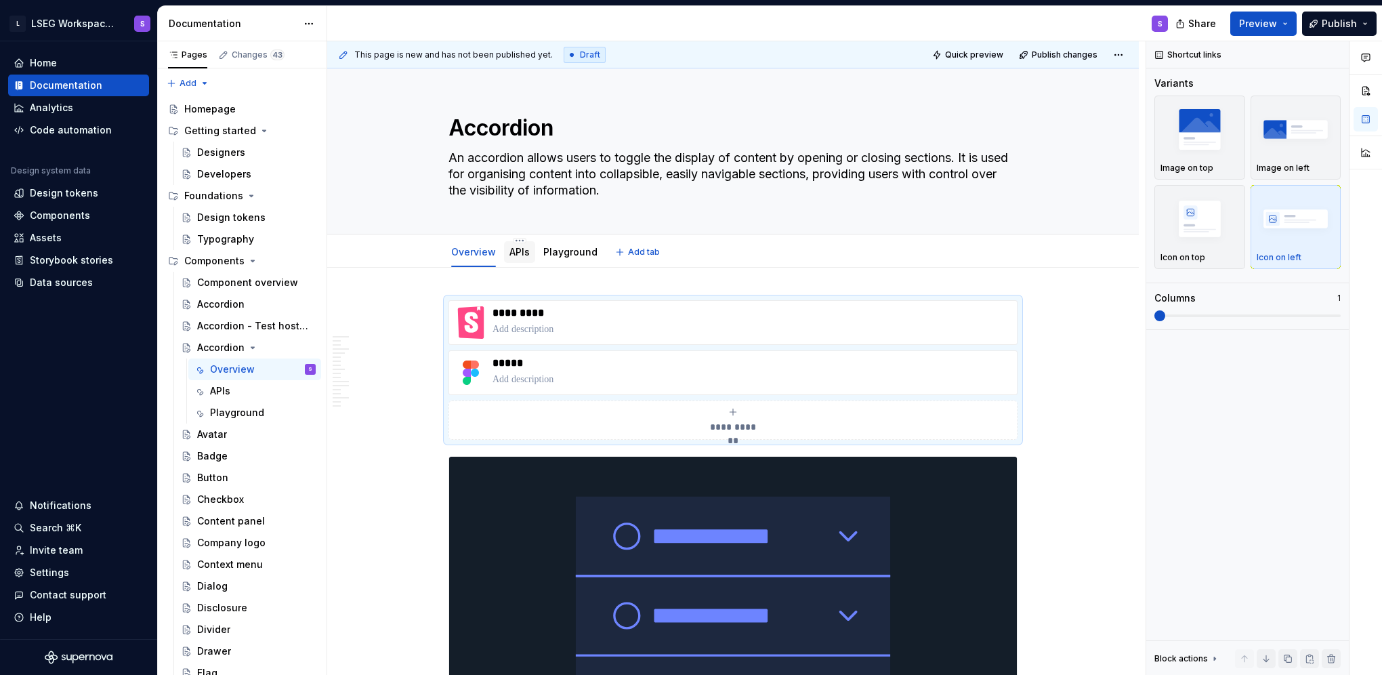
click at [515, 255] on link "APIs" at bounding box center [519, 252] width 20 height 12
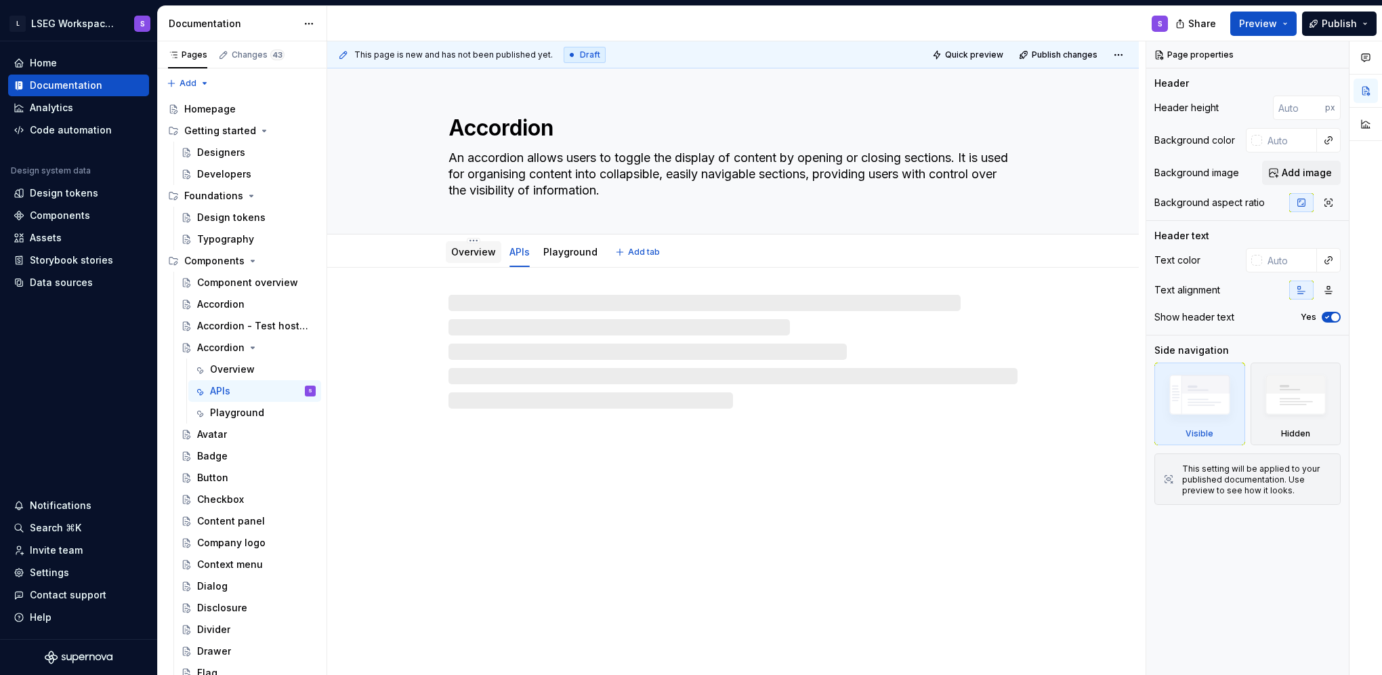
click at [473, 256] on link "Overview" at bounding box center [473, 252] width 45 height 12
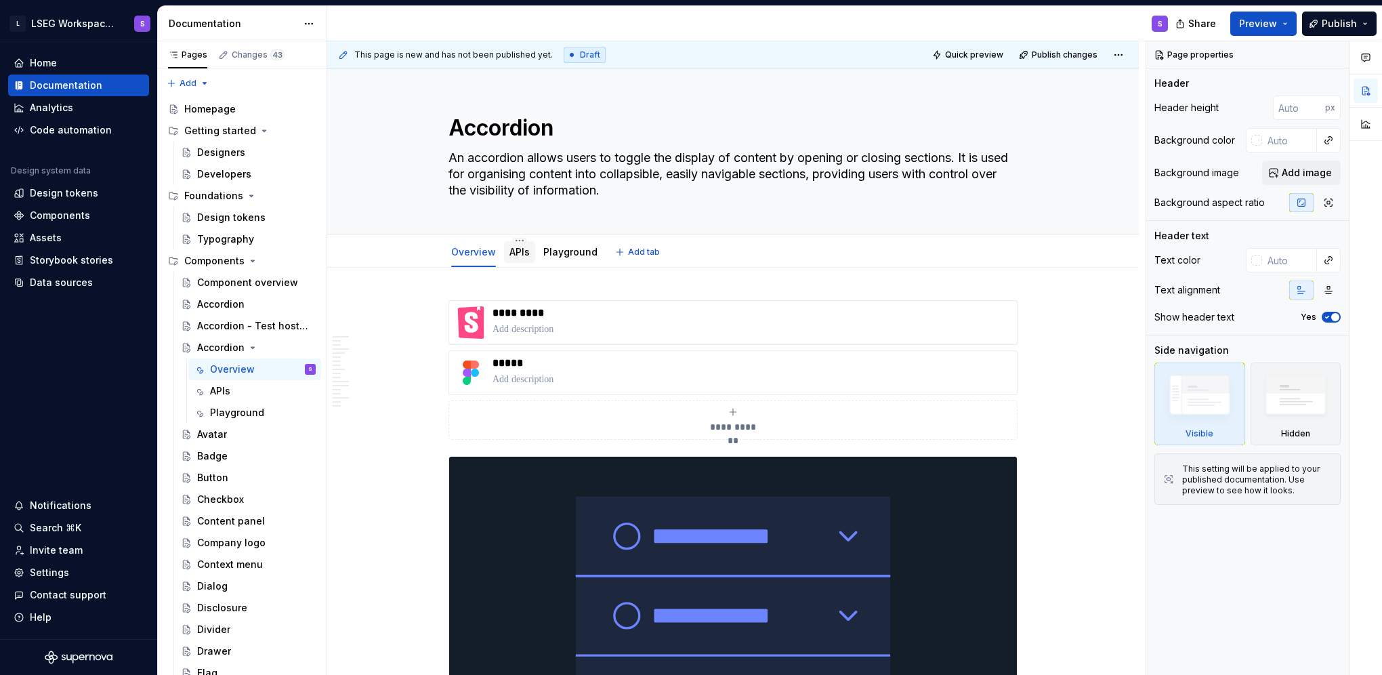
click at [521, 247] on link "APIs" at bounding box center [519, 252] width 20 height 12
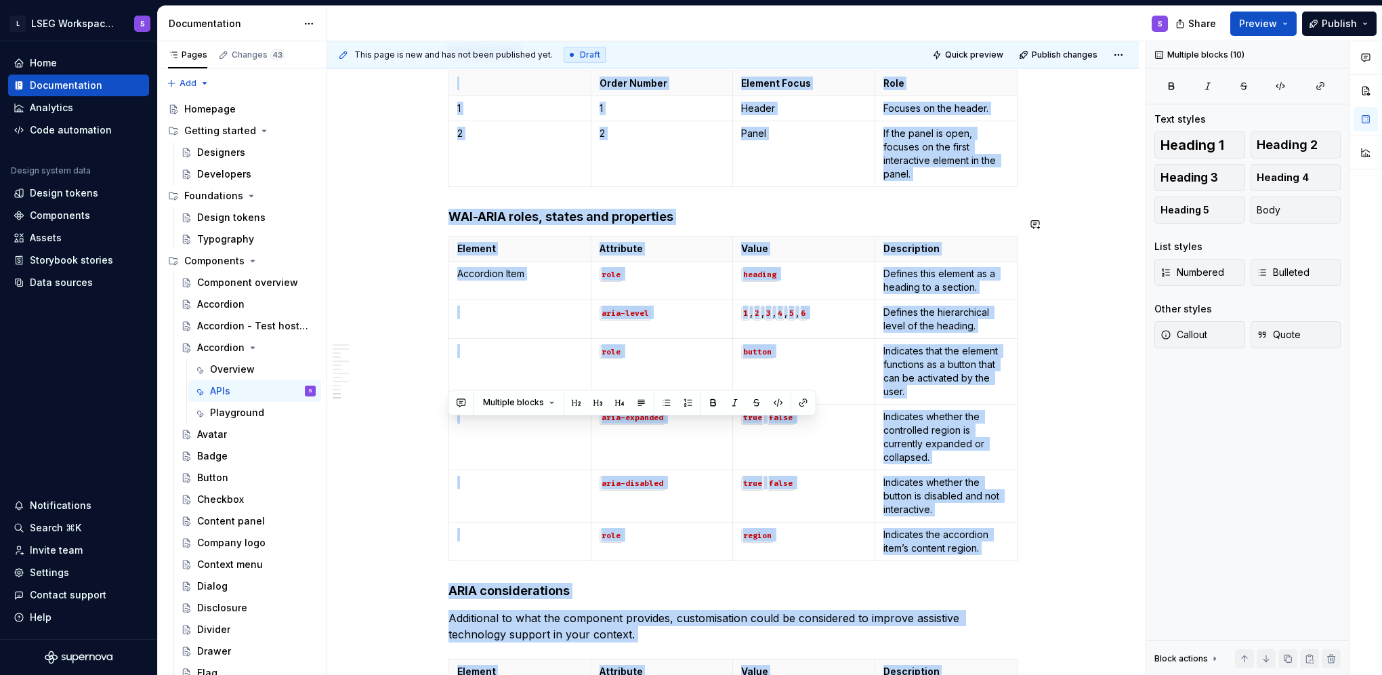
scroll to position [2522, 0]
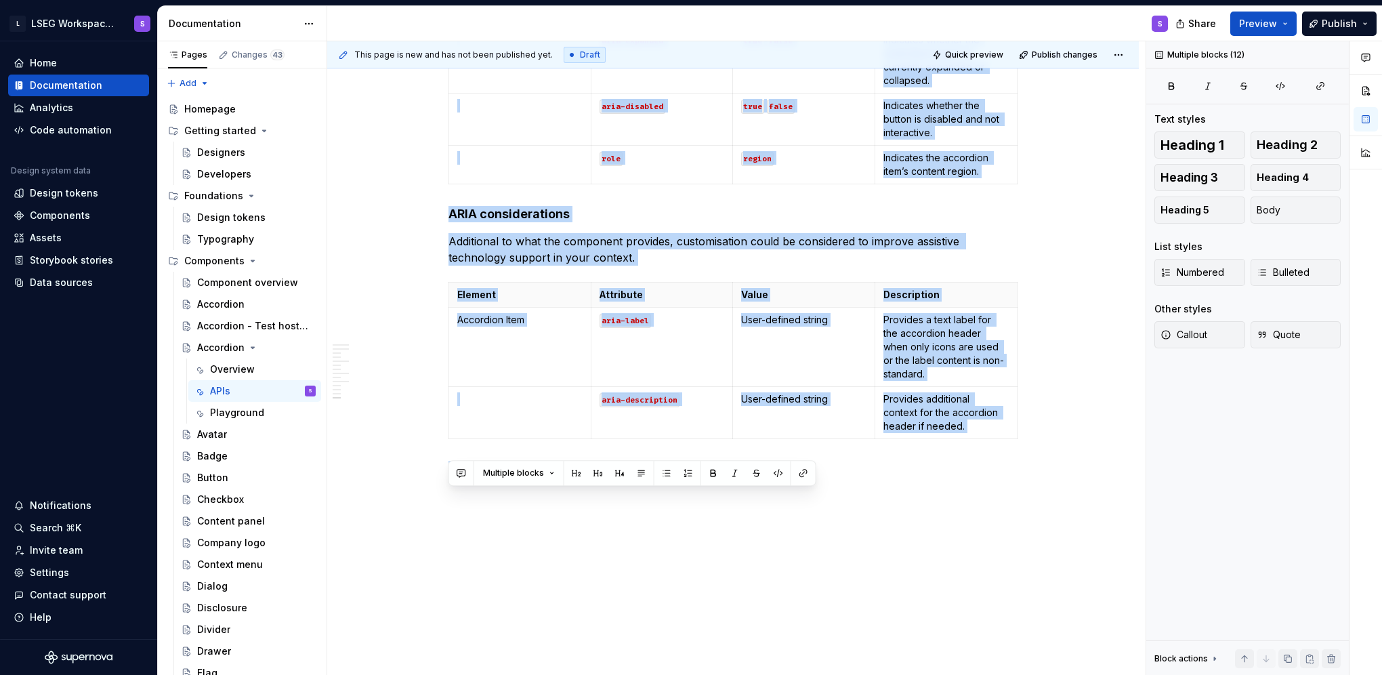
drag, startPoint x: 450, startPoint y: 114, endPoint x: 438, endPoint y: 713, distance: 598.8
click at [438, 674] on html "L LSEG Workspace Design System S Home Documentation Analytics Code automation D…" at bounding box center [691, 337] width 1382 height 675
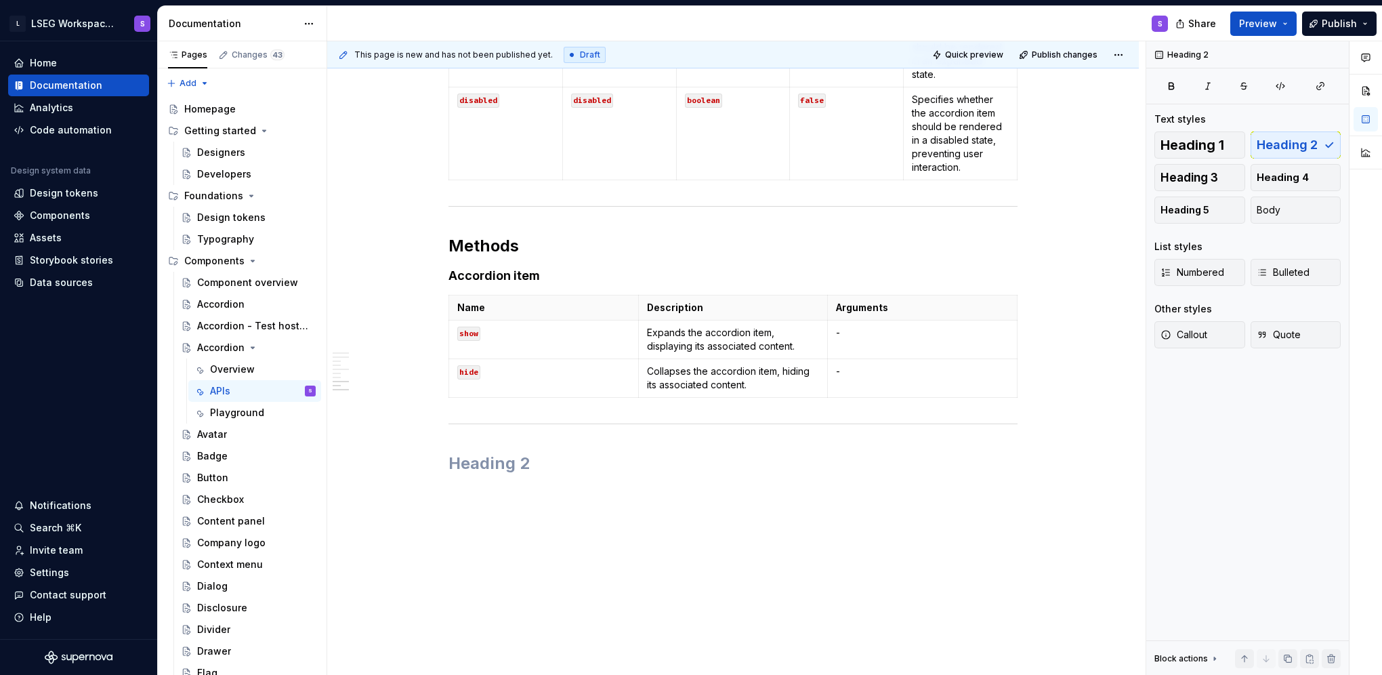
scroll to position [0, 0]
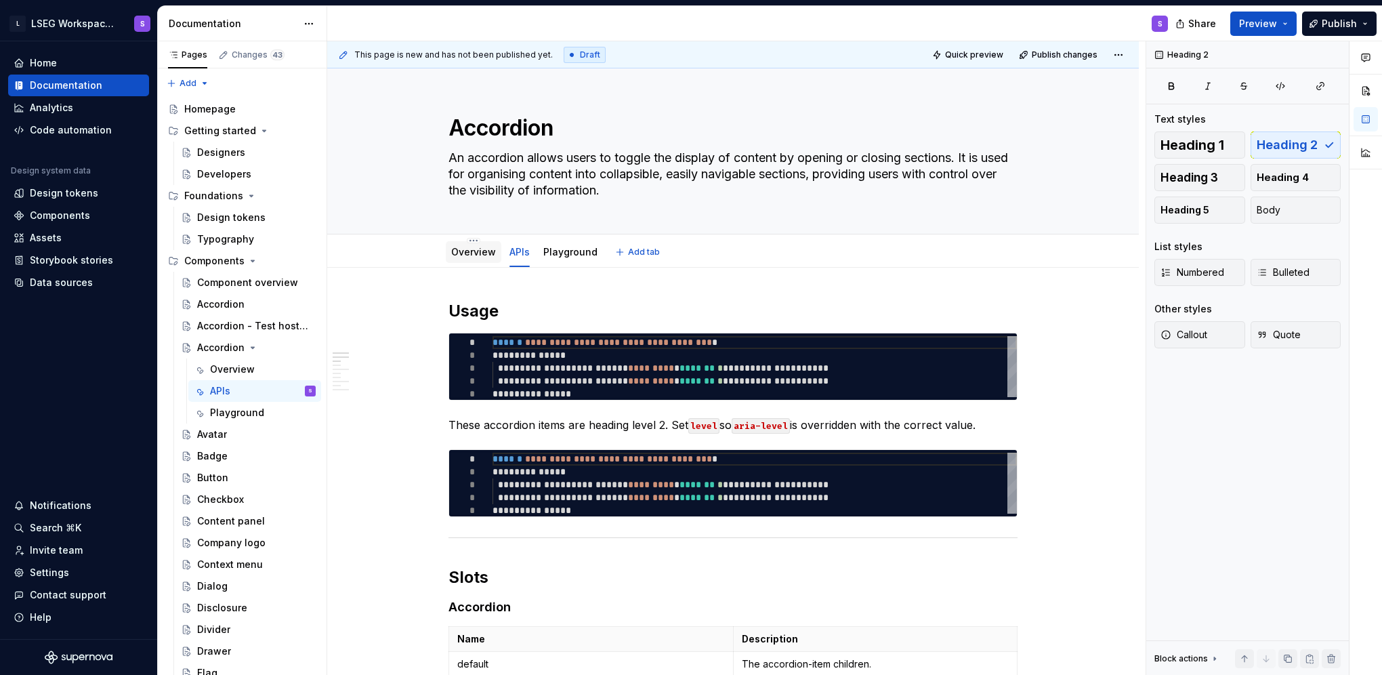
click at [471, 249] on link "Overview" at bounding box center [473, 252] width 45 height 12
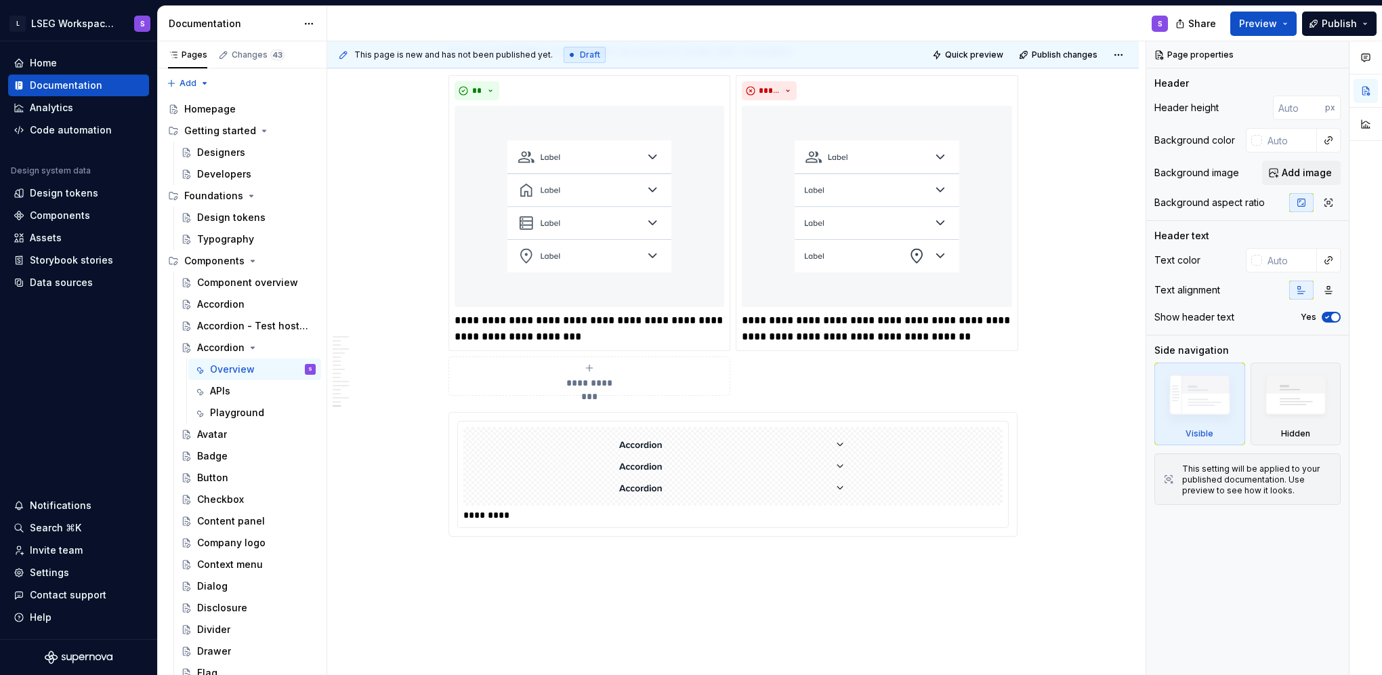
scroll to position [5227, 0]
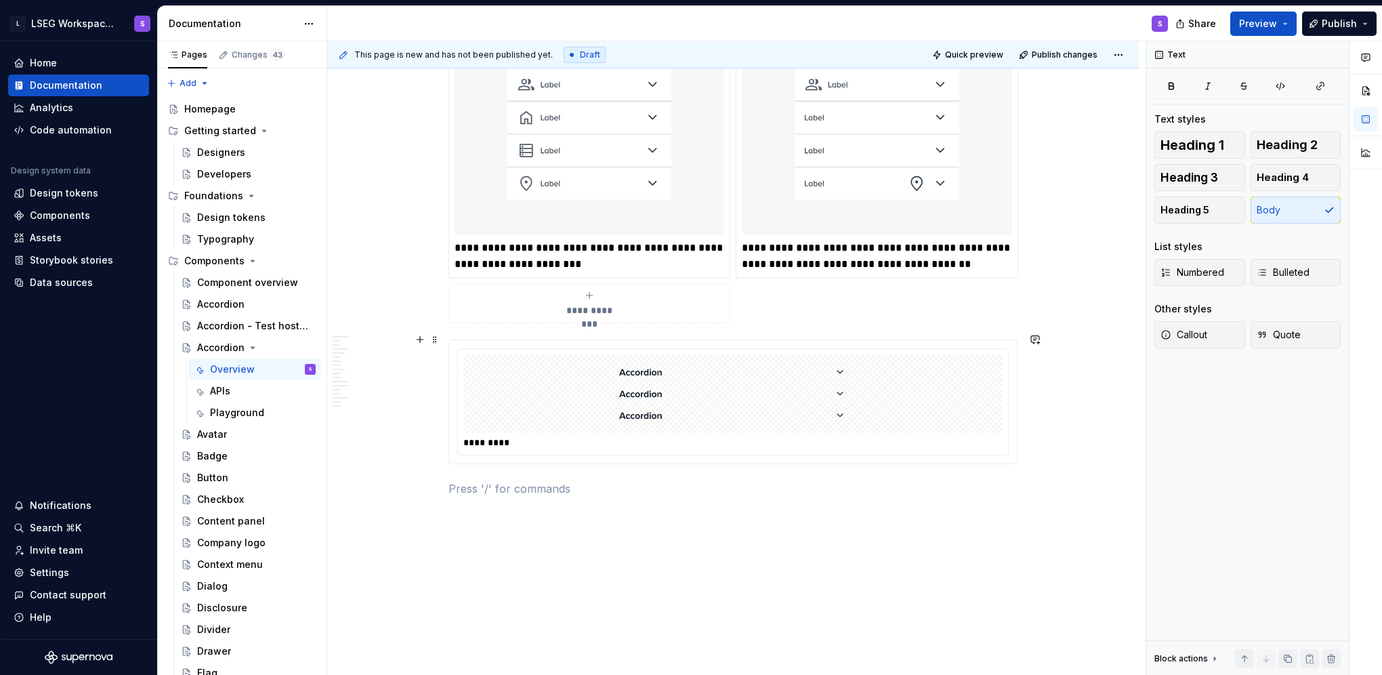
click at [666, 370] on img at bounding box center [733, 394] width 244 height 68
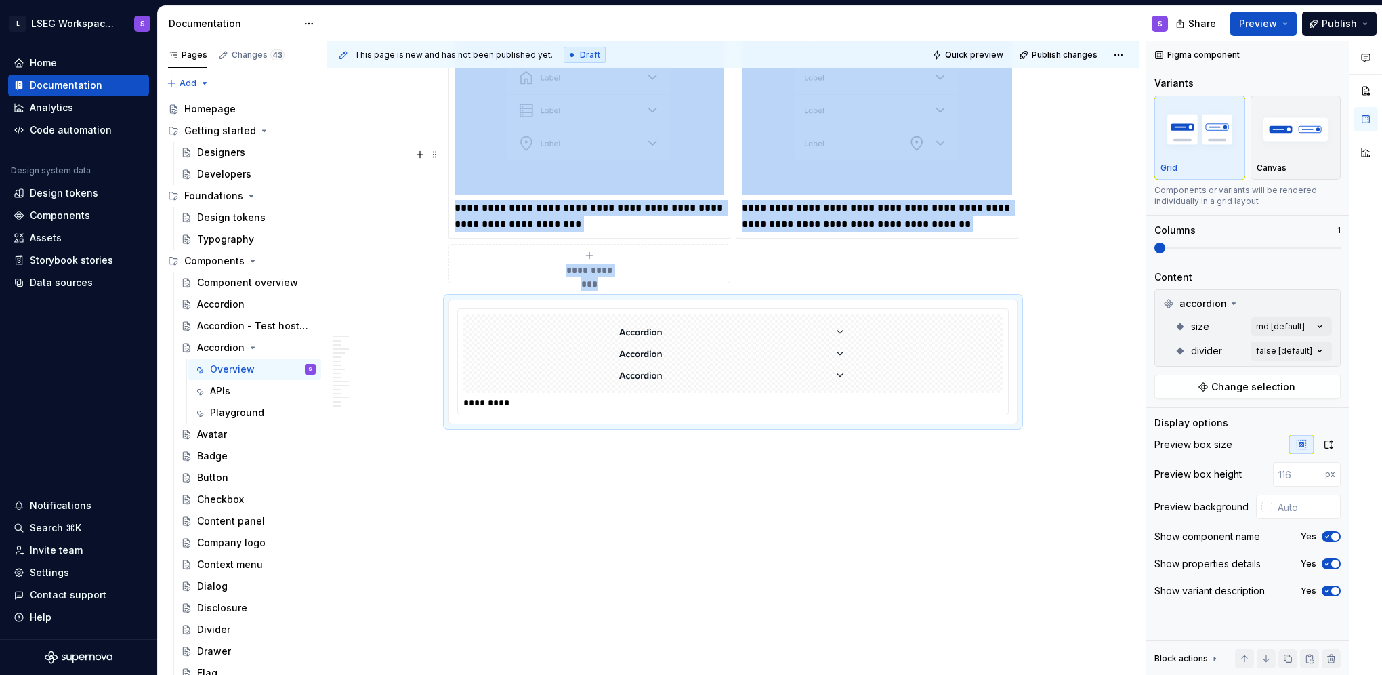
type textarea "*"
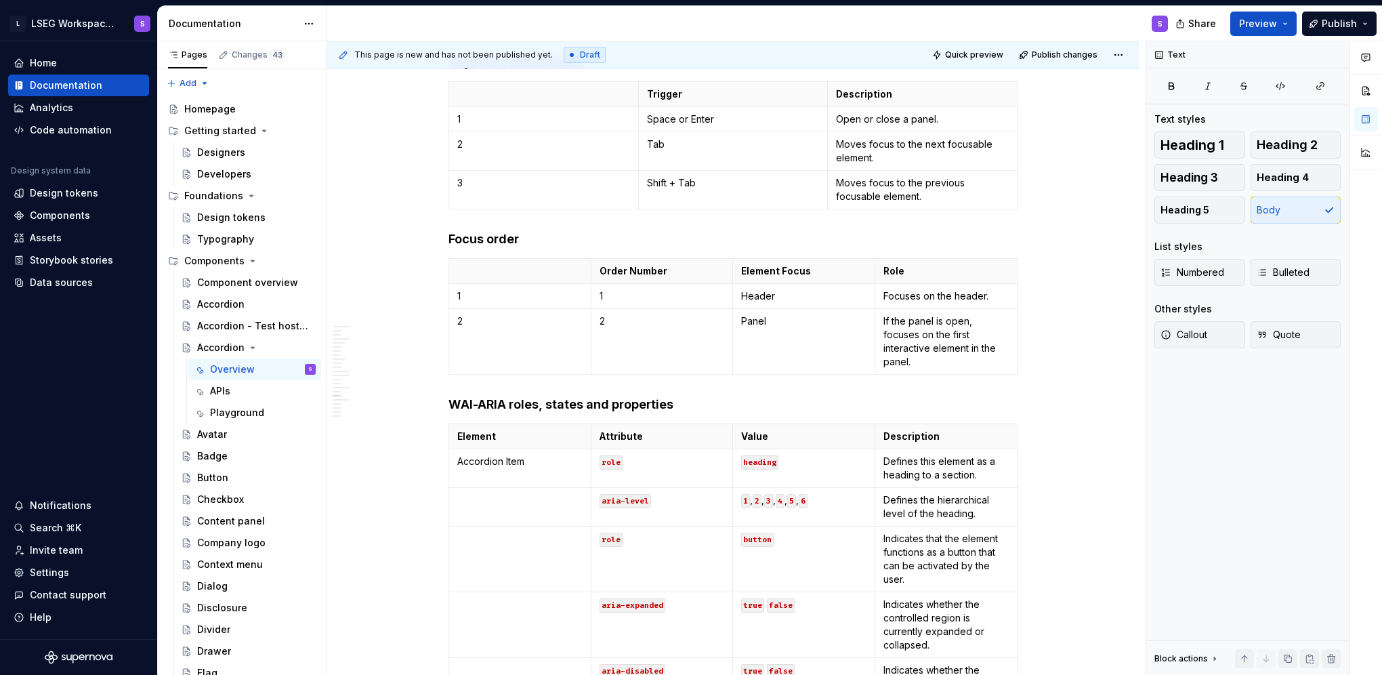
scroll to position [0, 0]
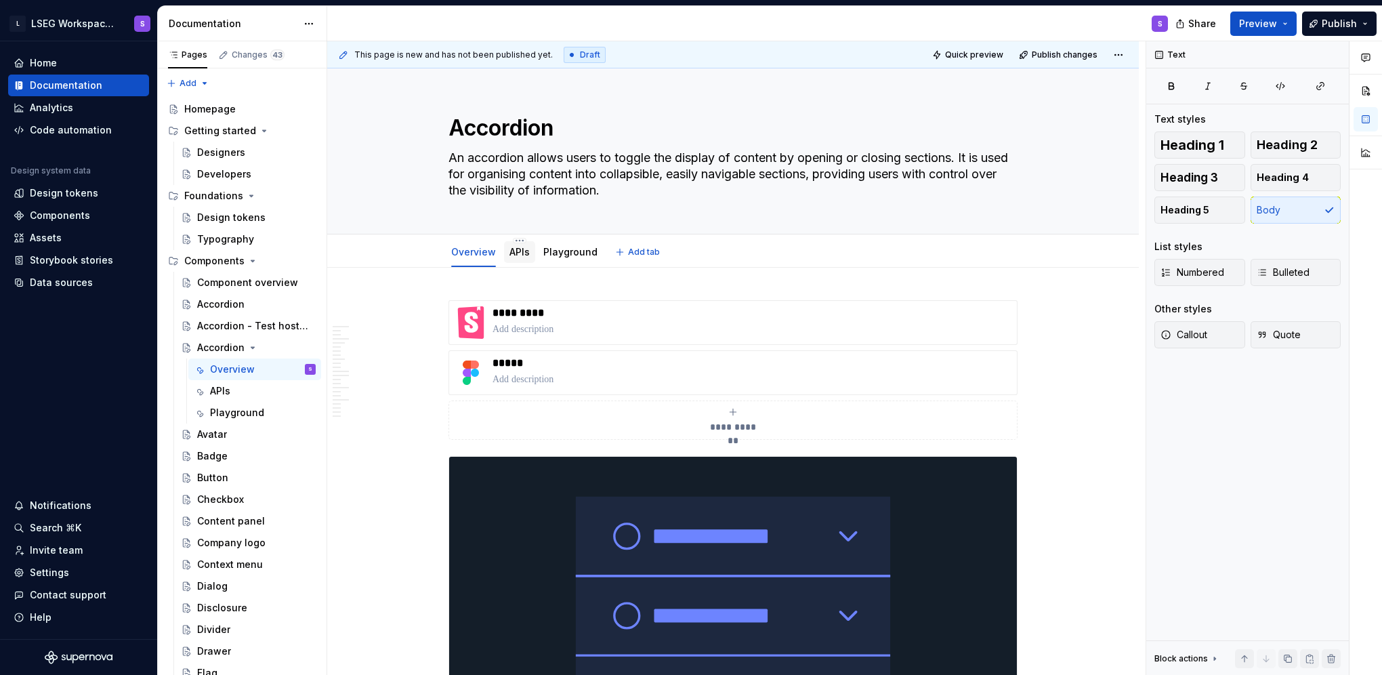
click at [521, 247] on link "APIs" at bounding box center [519, 252] width 20 height 12
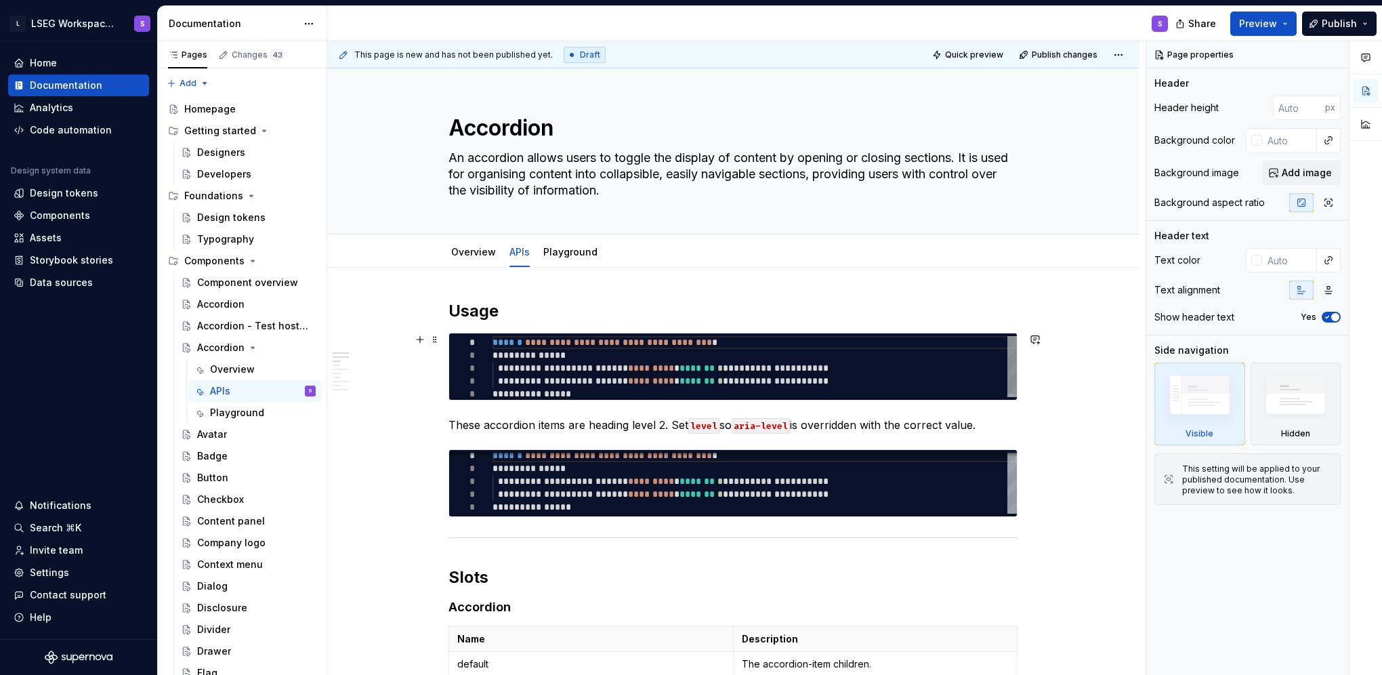
type textarea "*"
type textarea "**********"
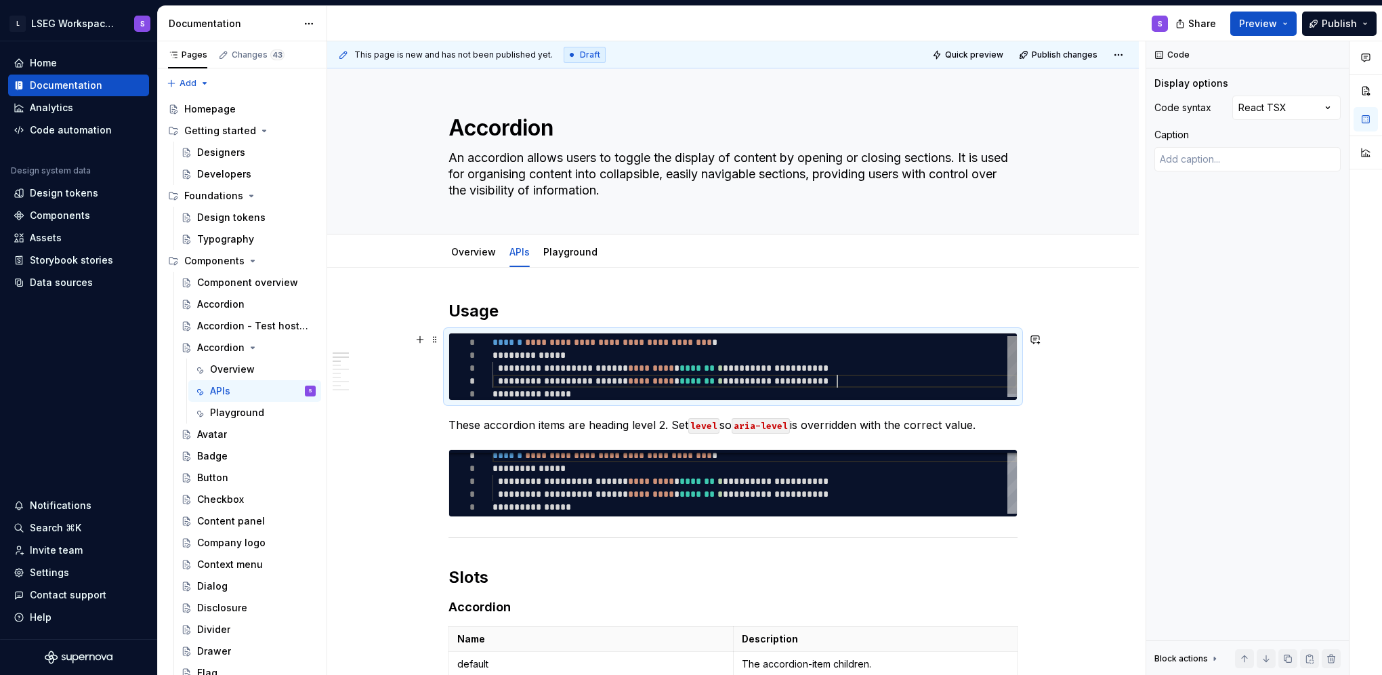
click at [910, 379] on div "**********" at bounding box center [754, 368] width 524 height 64
click at [768, 343] on div "**********" at bounding box center [754, 368] width 524 height 64
type textarea "*"
type textarea "**********"
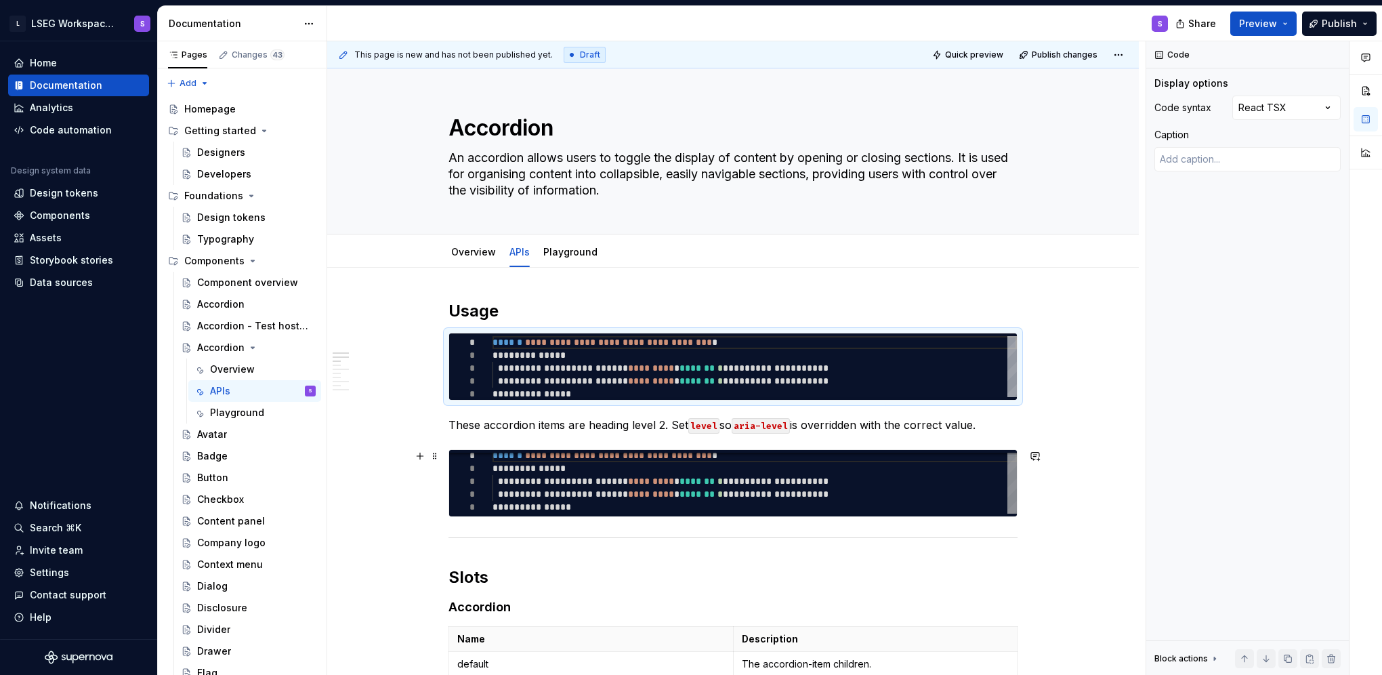
click at [896, 485] on div "**********" at bounding box center [754, 481] width 524 height 64
click at [903, 370] on div "**********" at bounding box center [754, 368] width 524 height 64
click at [1305, 106] on div "Comments Open comments No comments yet Select ‘Comment’ from the block context …" at bounding box center [1264, 358] width 236 height 634
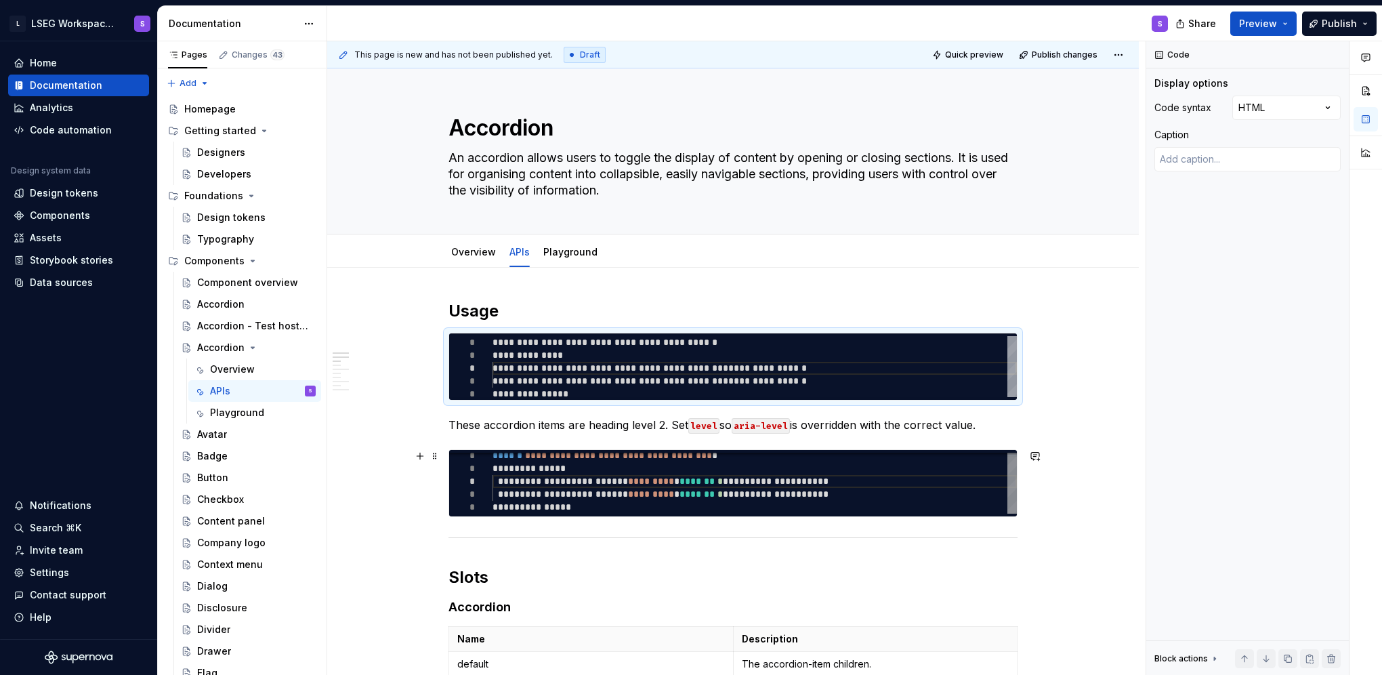
click at [885, 482] on div "**********" at bounding box center [754, 481] width 524 height 64
click at [1298, 112] on div "Comments Open comments No comments yet Select ‘Comment’ from the block context …" at bounding box center [1264, 358] width 236 height 634
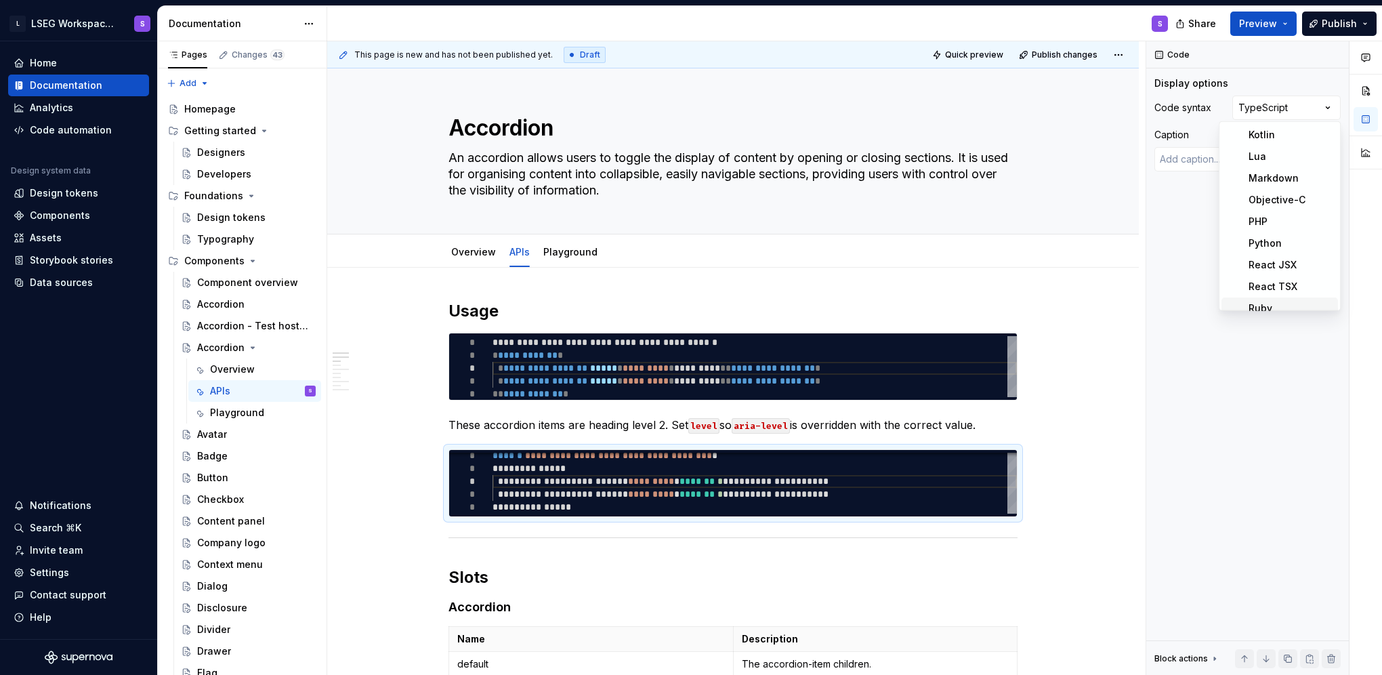
scroll to position [238, 0]
click at [866, 379] on html "L LSEG Workspace Design System S Home Documentation Analytics Code automation D…" at bounding box center [691, 337] width 1382 height 675
click at [906, 375] on div "**********" at bounding box center [754, 368] width 524 height 64
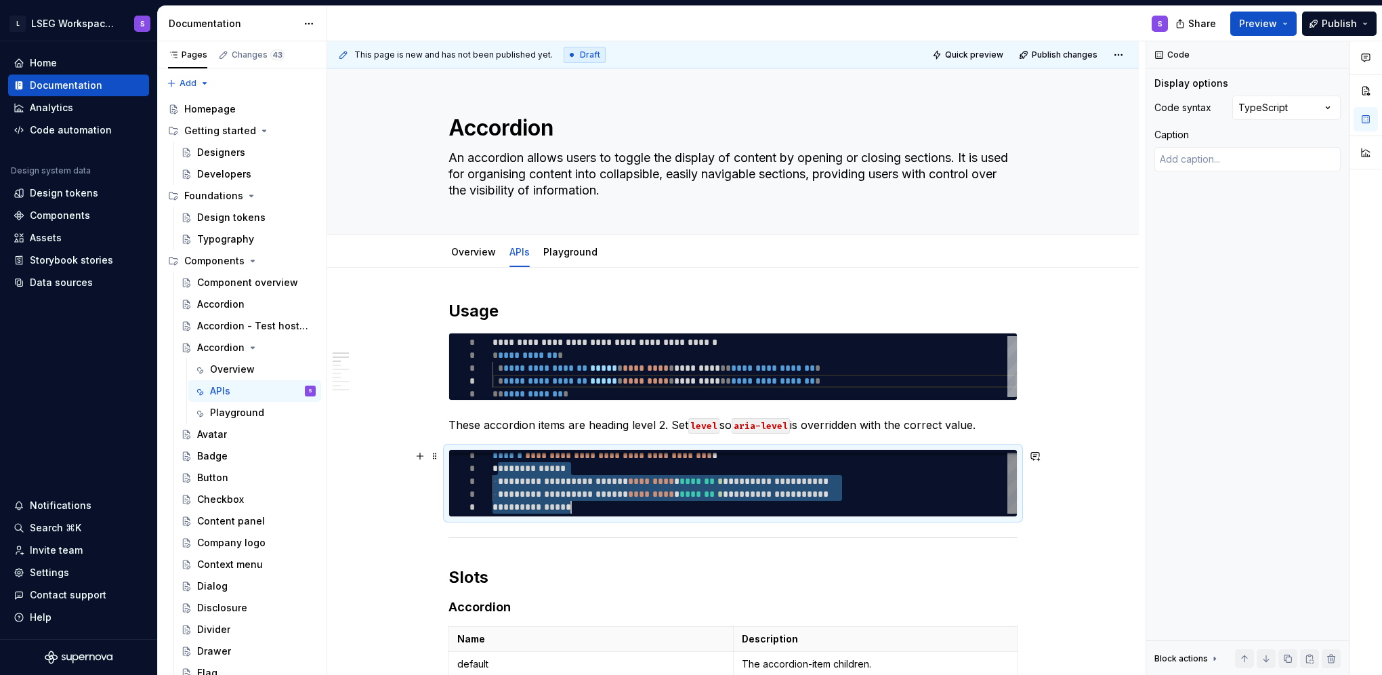
drag, startPoint x: 496, startPoint y: 469, endPoint x: 578, endPoint y: 508, distance: 91.5
click at [578, 508] on div "**********" at bounding box center [754, 481] width 524 height 64
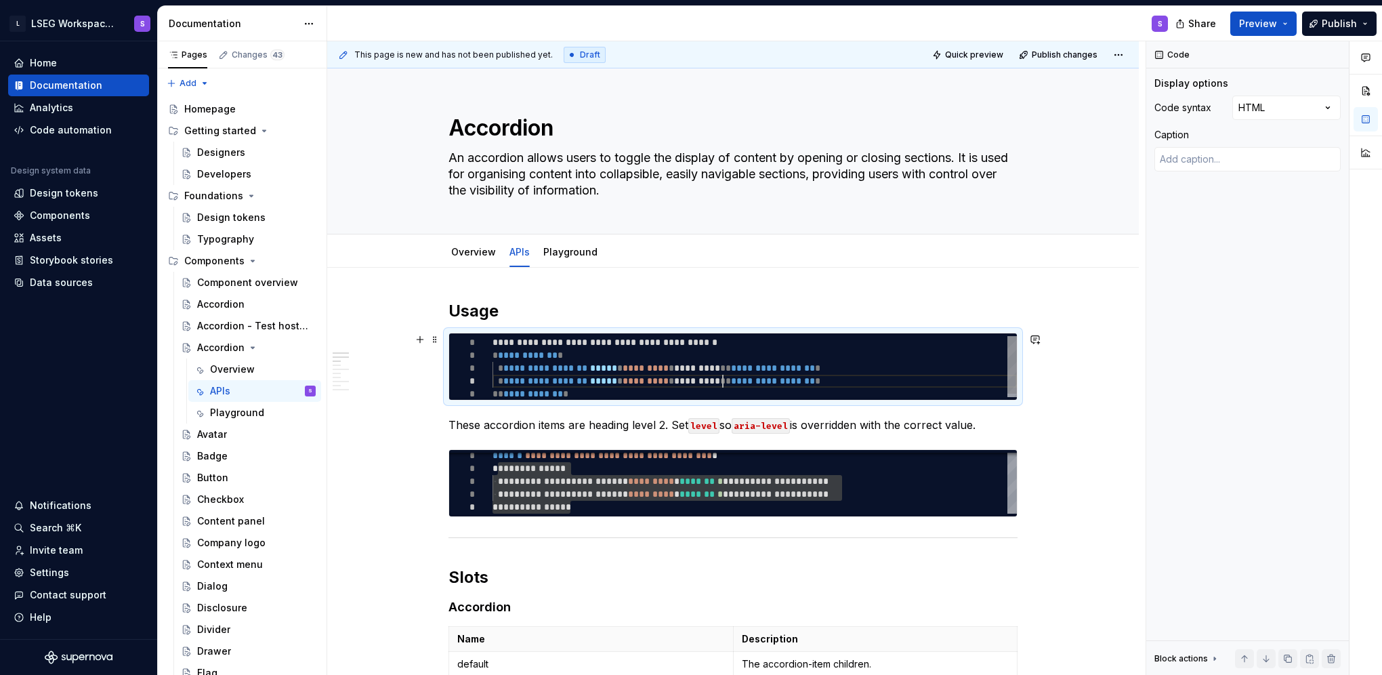
click at [721, 375] on div "**********" at bounding box center [754, 368] width 524 height 64
click at [1309, 111] on div "Comments Open comments No comments yet Select ‘Comment’ from the block context …" at bounding box center [1264, 358] width 236 height 634
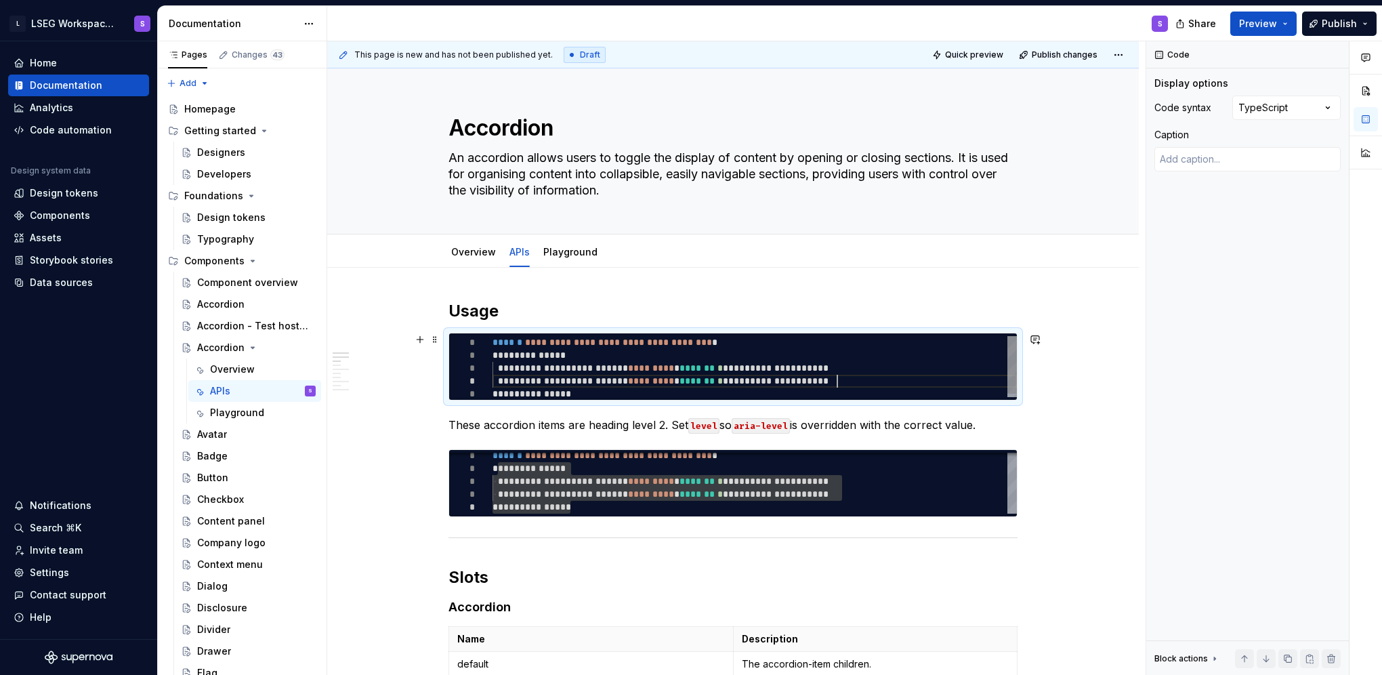
click at [855, 377] on div "**********" at bounding box center [754, 368] width 524 height 64
click at [883, 426] on p "These accordion items are heading level 2. Set level so aria-level is overridde…" at bounding box center [732, 425] width 569 height 16
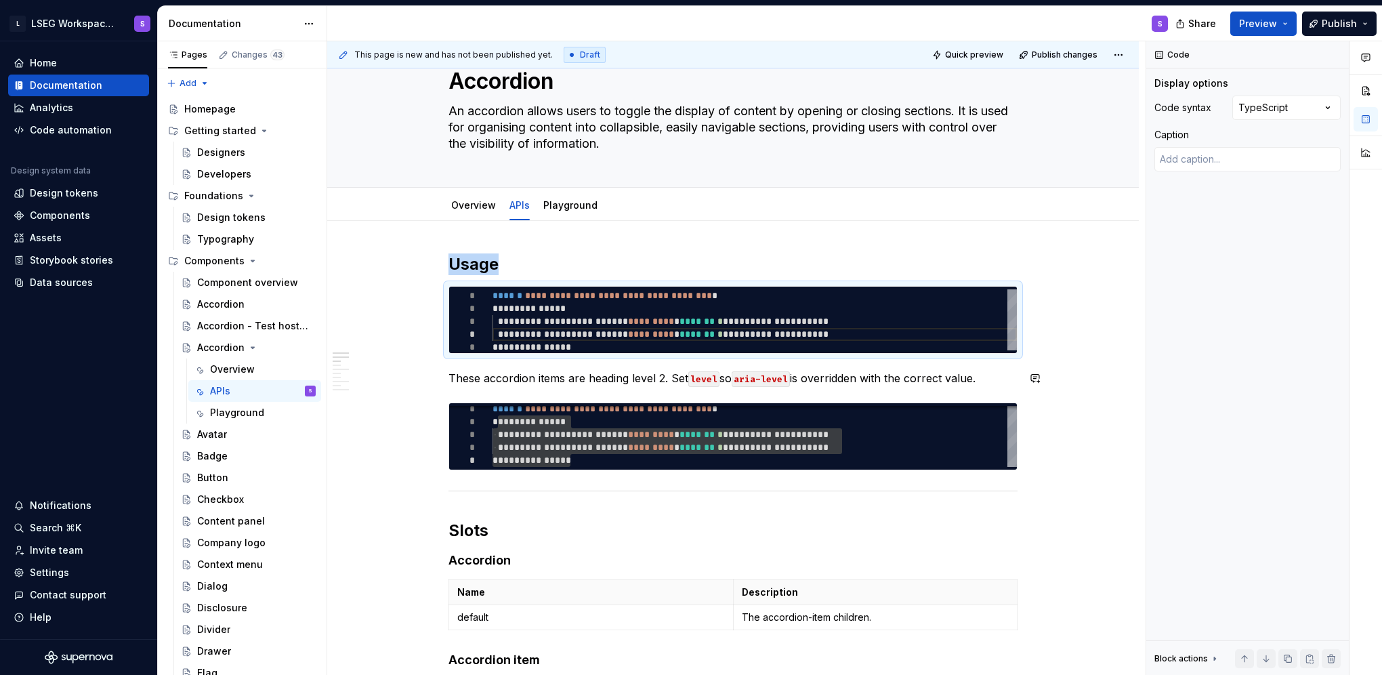
scroll to position [68, 0]
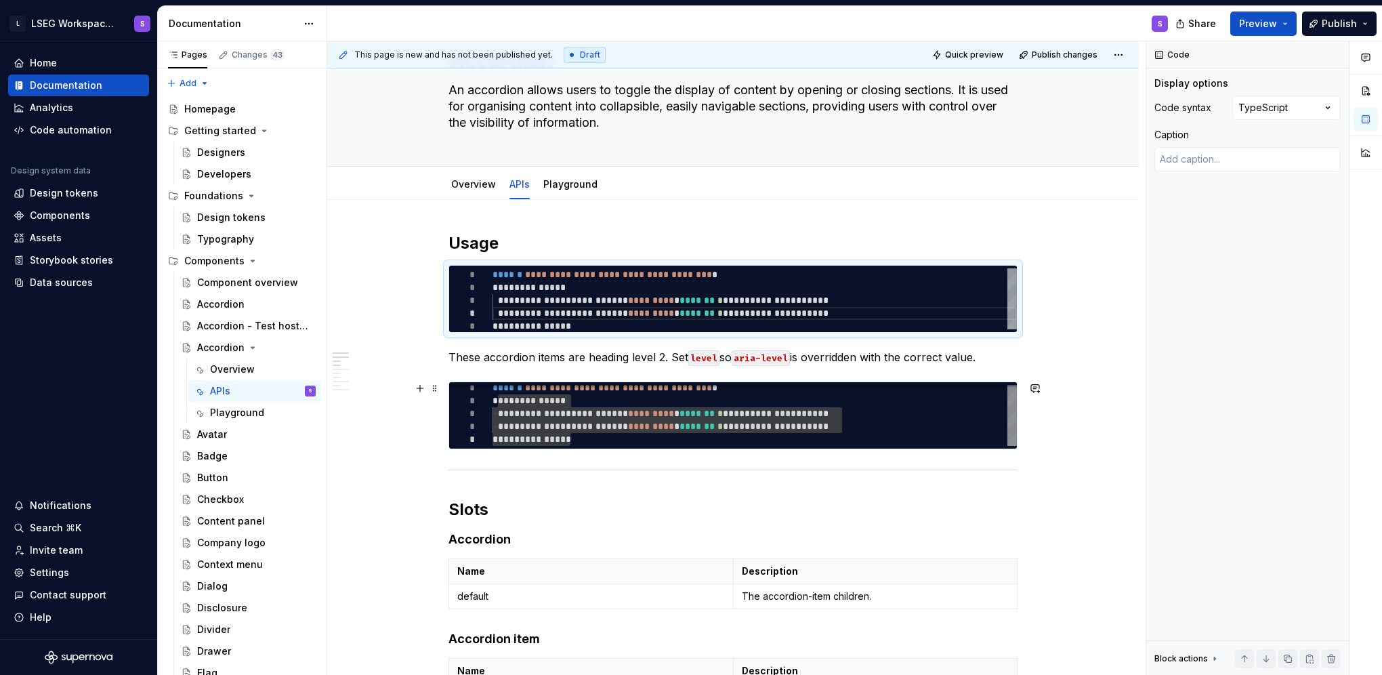
click at [831, 431] on div "**********" at bounding box center [754, 413] width 524 height 64
type textarea "*"
click at [753, 274] on div "**********" at bounding box center [754, 300] width 524 height 64
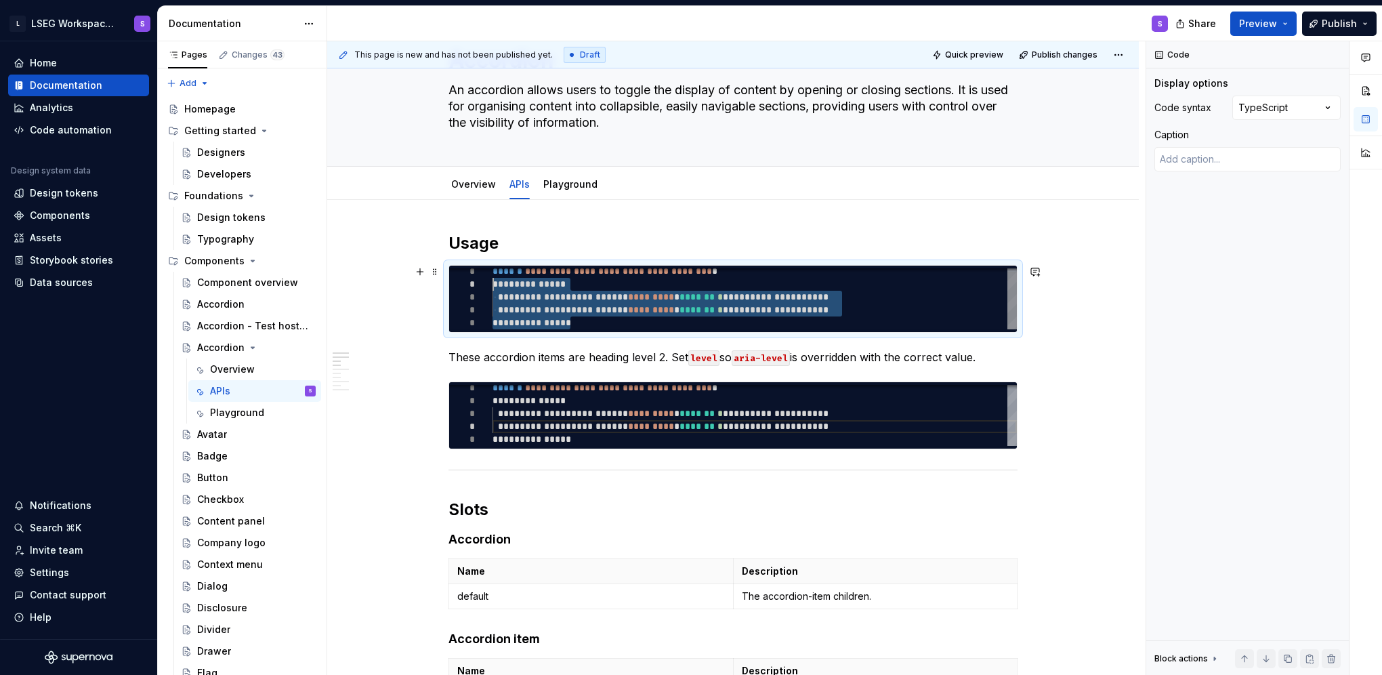
drag, startPoint x: 580, startPoint y: 326, endPoint x: 486, endPoint y: 286, distance: 102.0
click at [492, 286] on div "**********" at bounding box center [754, 297] width 524 height 64
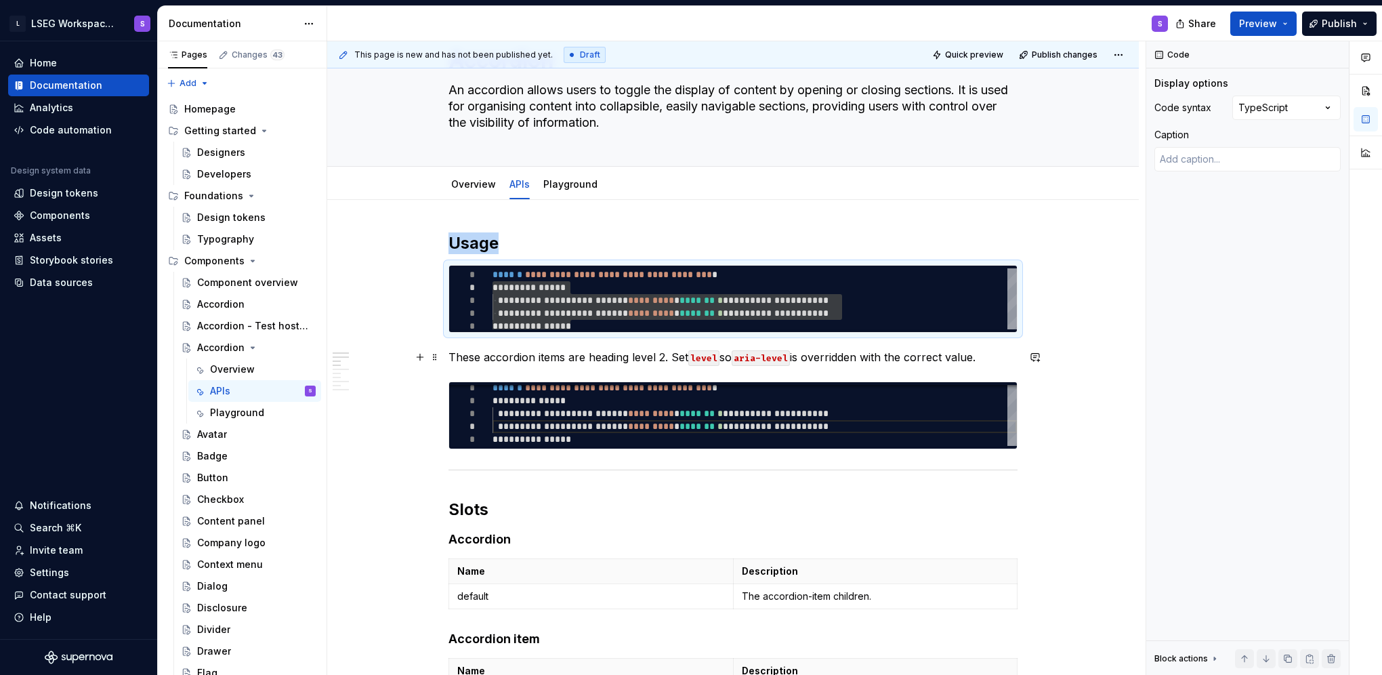
click at [452, 356] on p "These accordion items are heading level 2. Set level so aria-level is overridde…" at bounding box center [732, 357] width 569 height 16
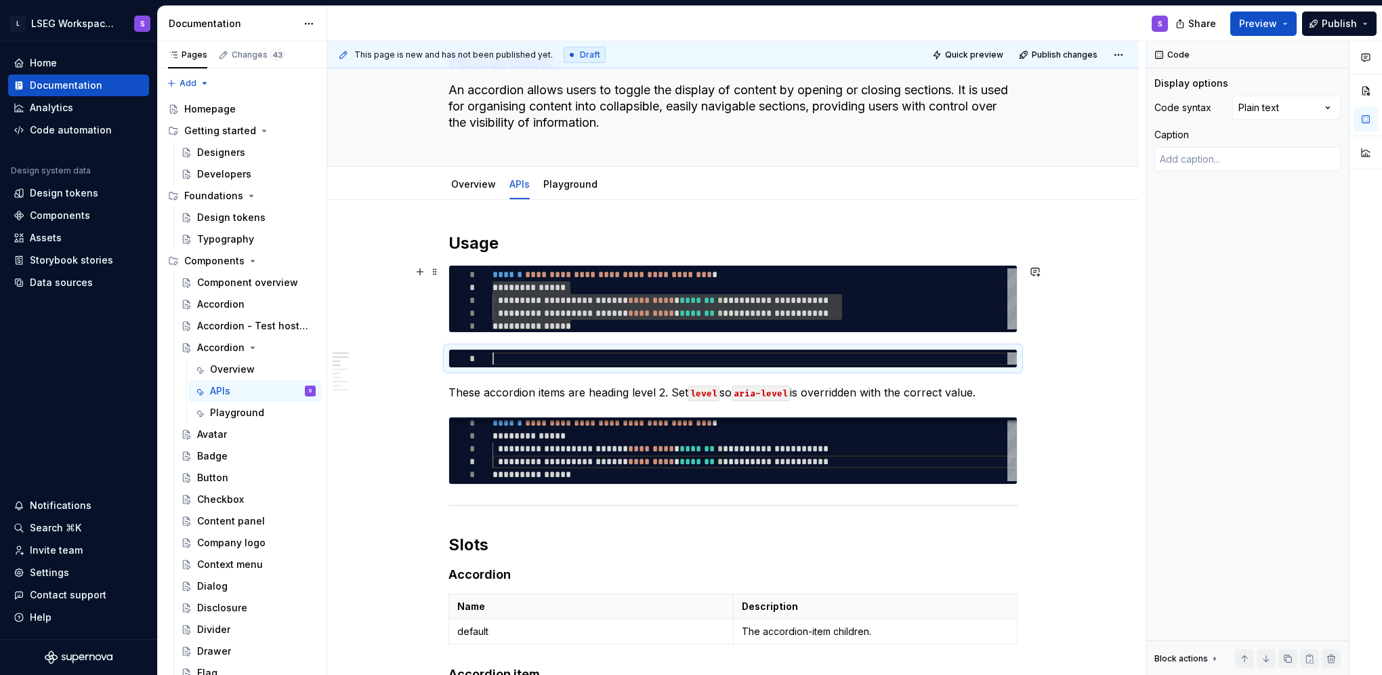
click at [578, 329] on div "**********" at bounding box center [733, 298] width 568 height 66
click at [580, 325] on div "**********" at bounding box center [754, 300] width 524 height 64
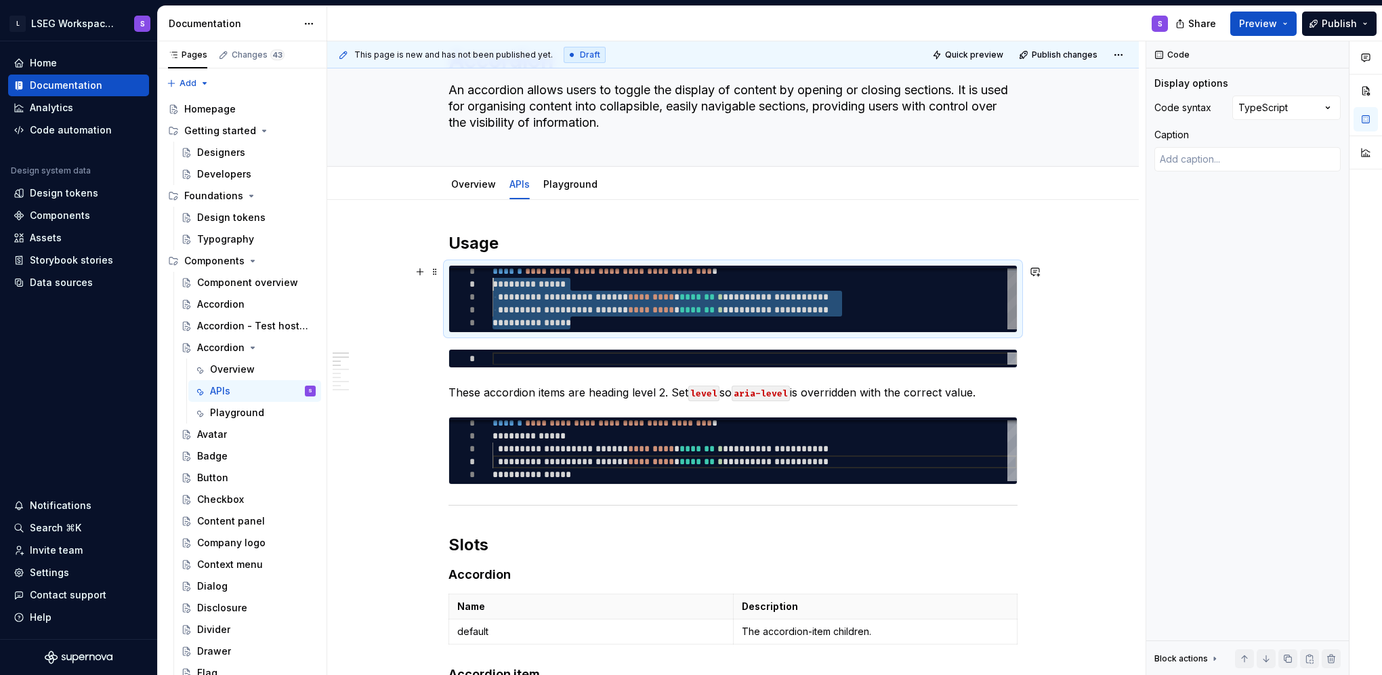
drag, startPoint x: 580, startPoint y: 325, endPoint x: 489, endPoint y: 281, distance: 100.9
click at [492, 281] on div "**********" at bounding box center [754, 297] width 524 height 64
type textarea "*"
type textarea "**********"
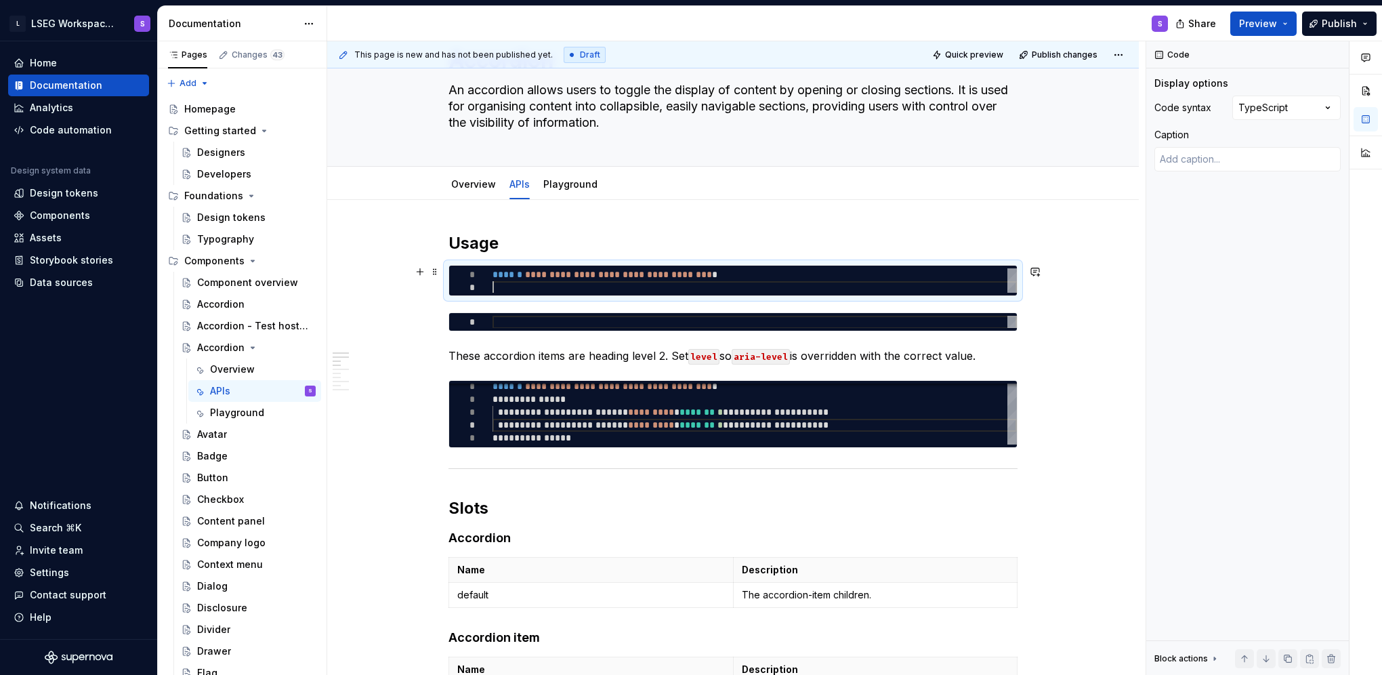
scroll to position [0, 239]
click at [544, 322] on div at bounding box center [754, 322] width 524 height 13
type textarea "*"
type textarea "**********"
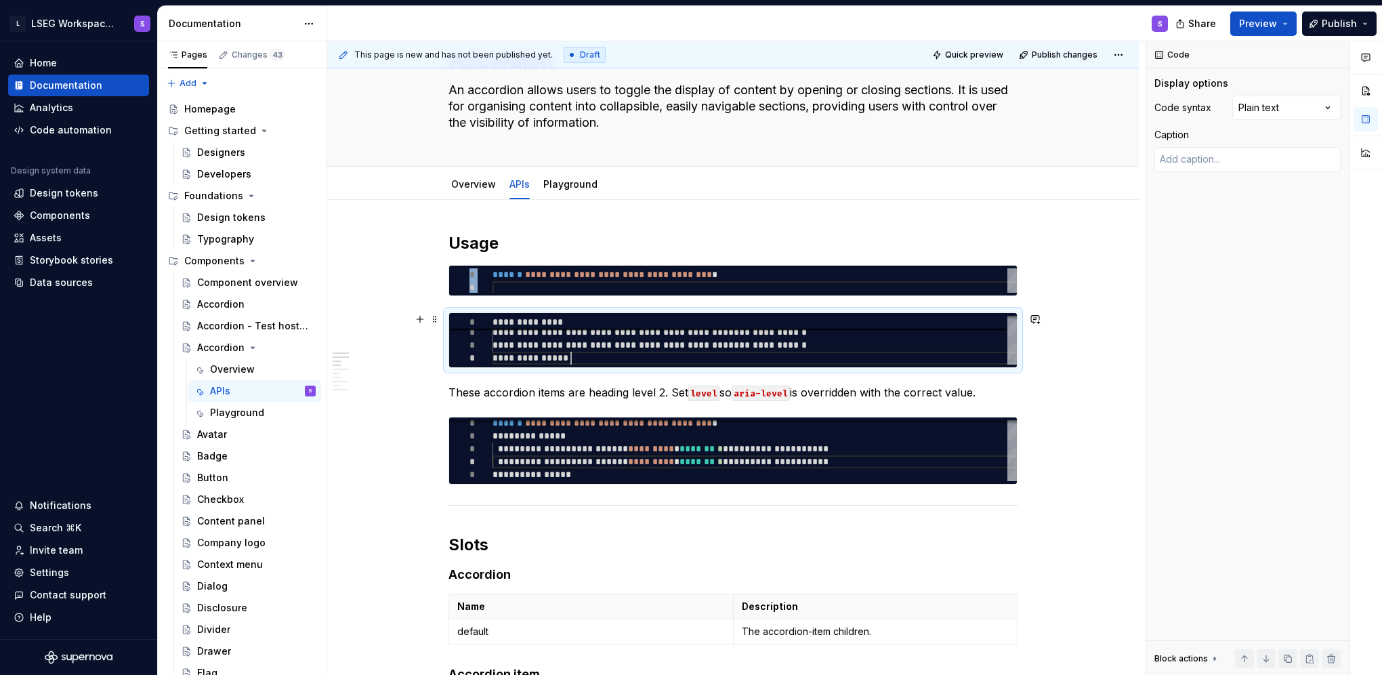
click at [833, 314] on div "**********" at bounding box center [733, 340] width 568 height 54
click at [1302, 106] on div "Comments Open comments No comments yet Select ‘Comment’ from the block context …" at bounding box center [1264, 358] width 236 height 634
click at [1294, 112] on div "Comments Open comments No comments yet Select ‘Comment’ from the block context …" at bounding box center [1264, 358] width 236 height 634
type textarea "*"
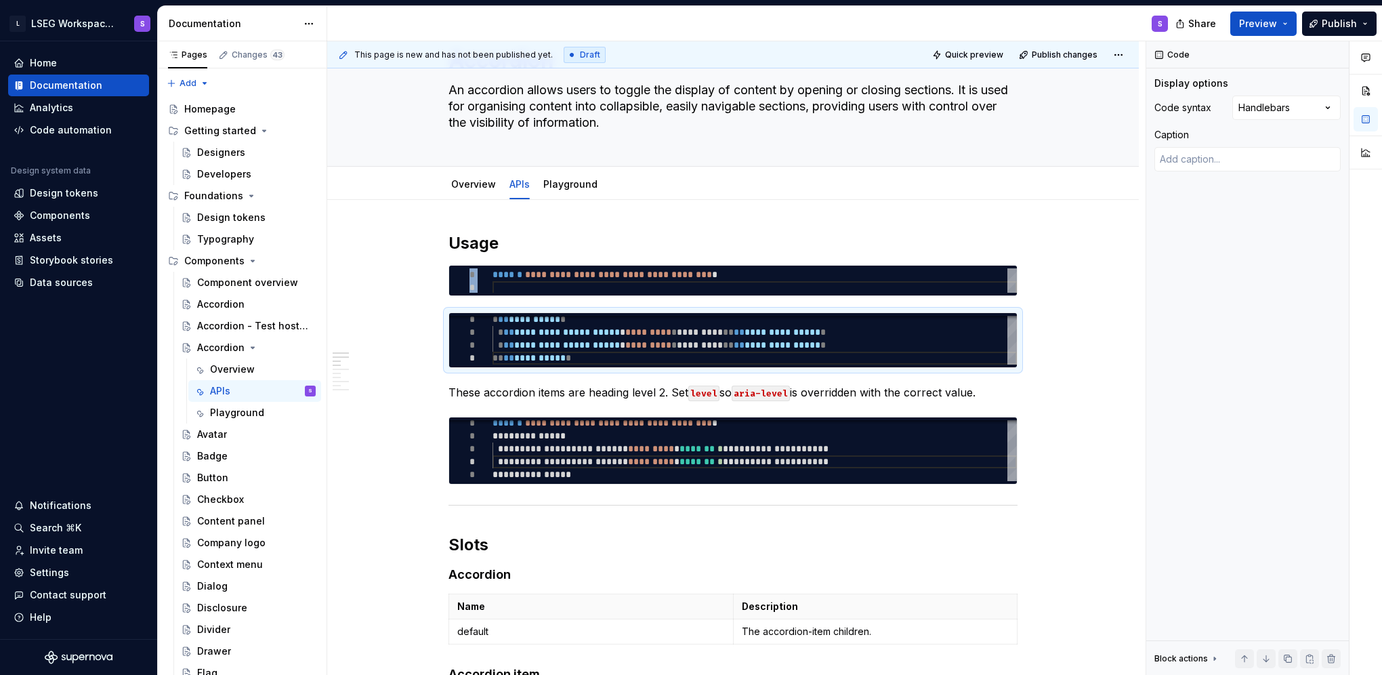
click at [1294, 112] on div "Comments Open comments No comments yet Select ‘Comment’ from the block context …" at bounding box center [1264, 358] width 236 height 634
click at [687, 312] on div "**********" at bounding box center [732, 340] width 569 height 56
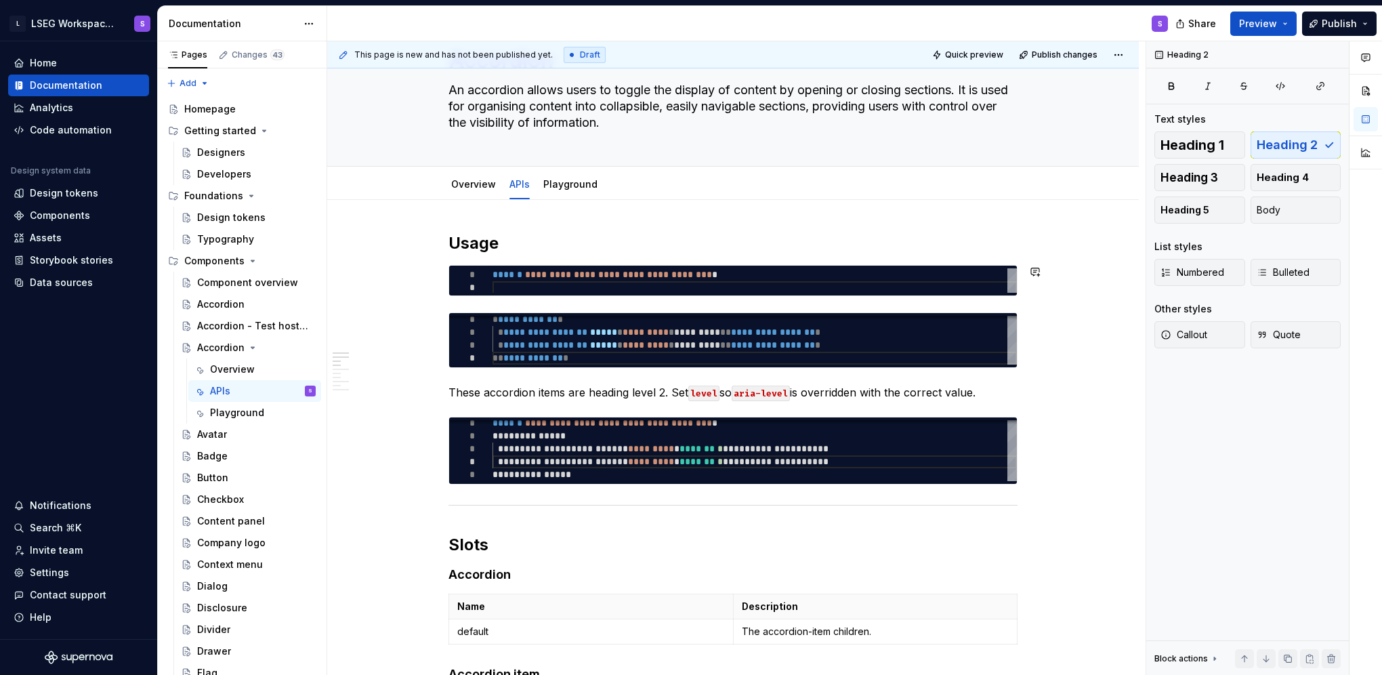
click at [618, 251] on h2 "Usage" at bounding box center [732, 243] width 569 height 22
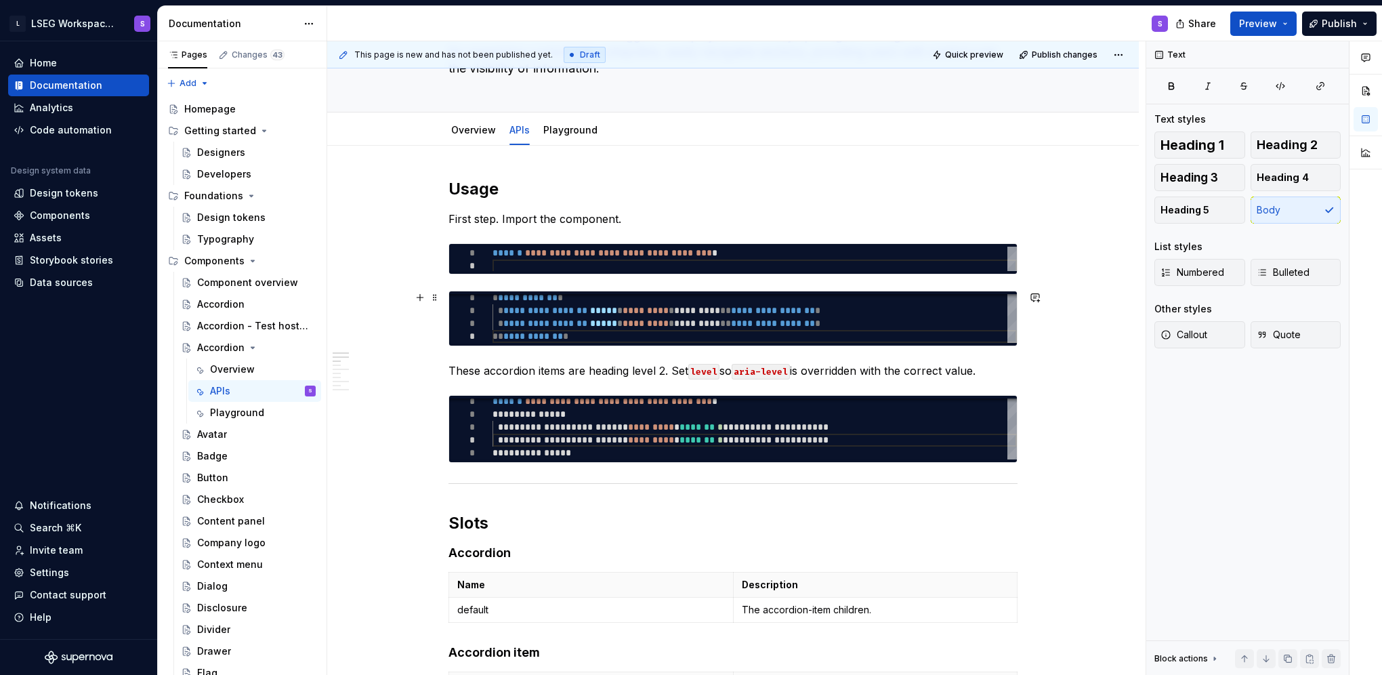
scroll to position [135, 0]
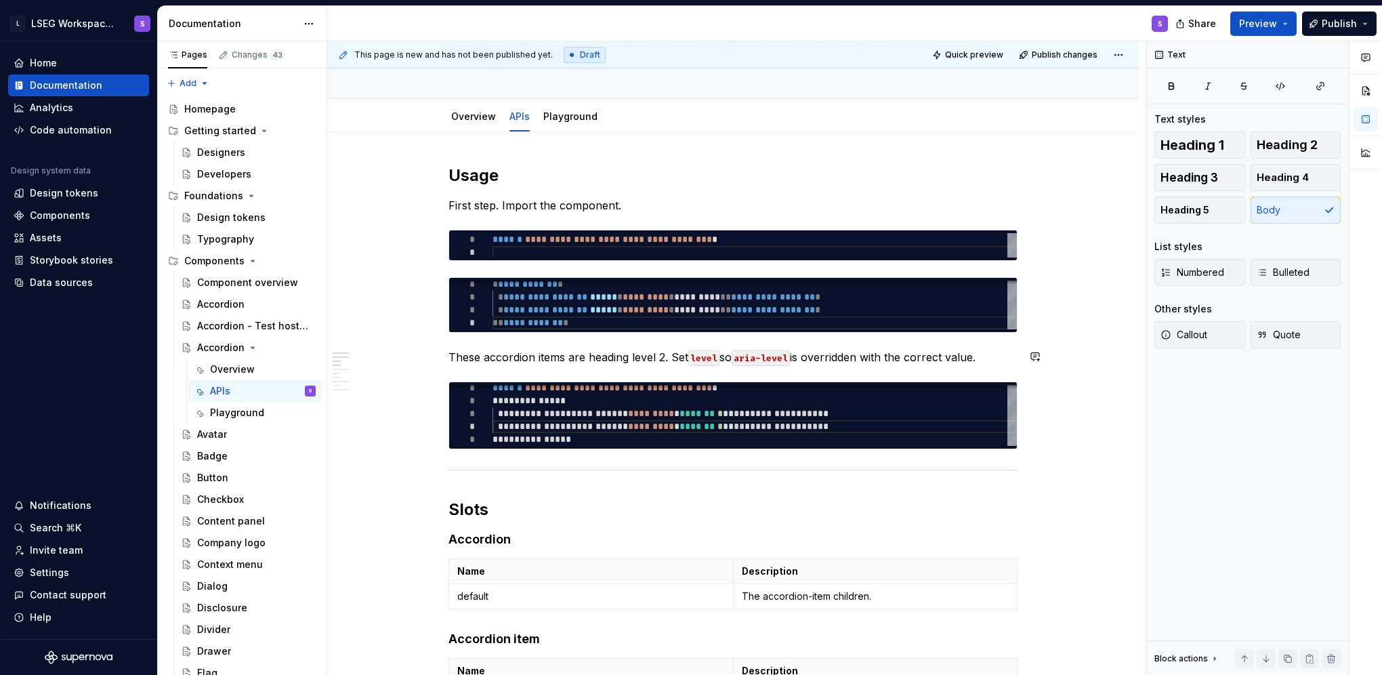
click at [588, 394] on div "**********" at bounding box center [754, 413] width 524 height 64
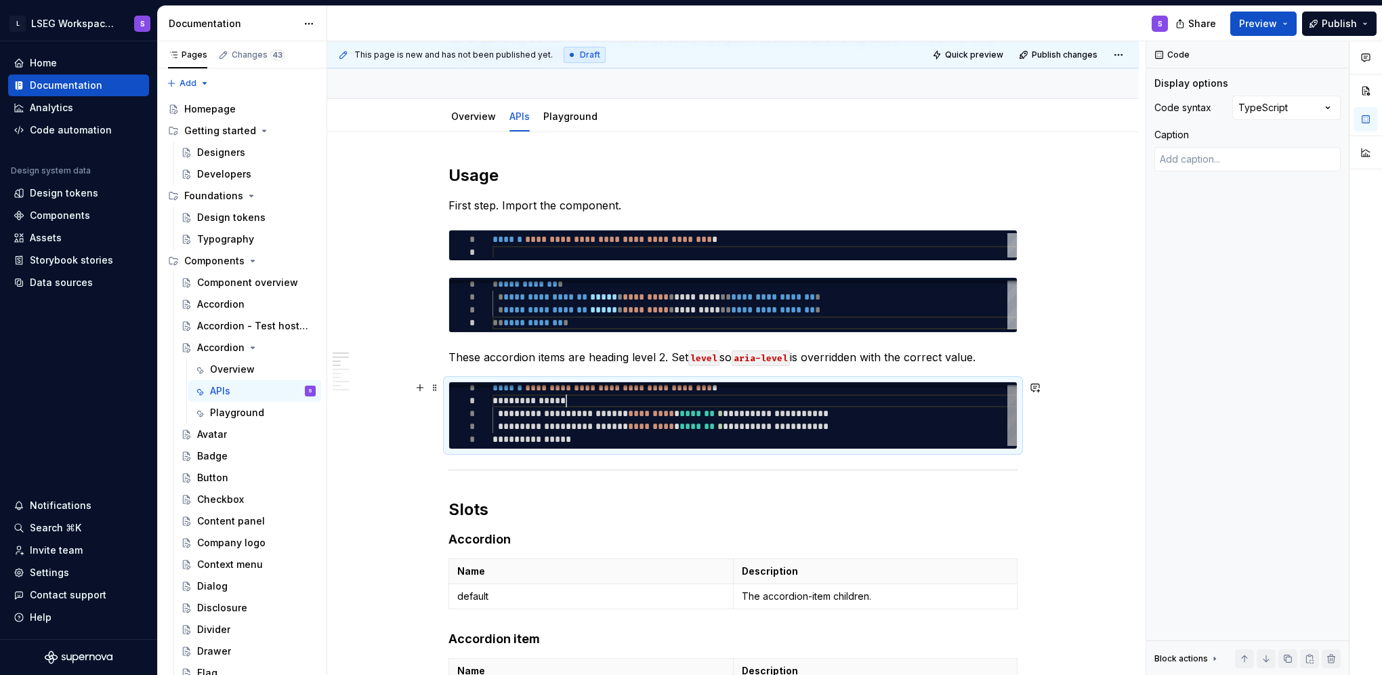
click at [588, 394] on div "**********" at bounding box center [754, 413] width 524 height 64
click at [578, 389] on div "**********" at bounding box center [754, 413] width 524 height 64
click at [578, 389] on div "**********" at bounding box center [754, 417] width 524 height 64
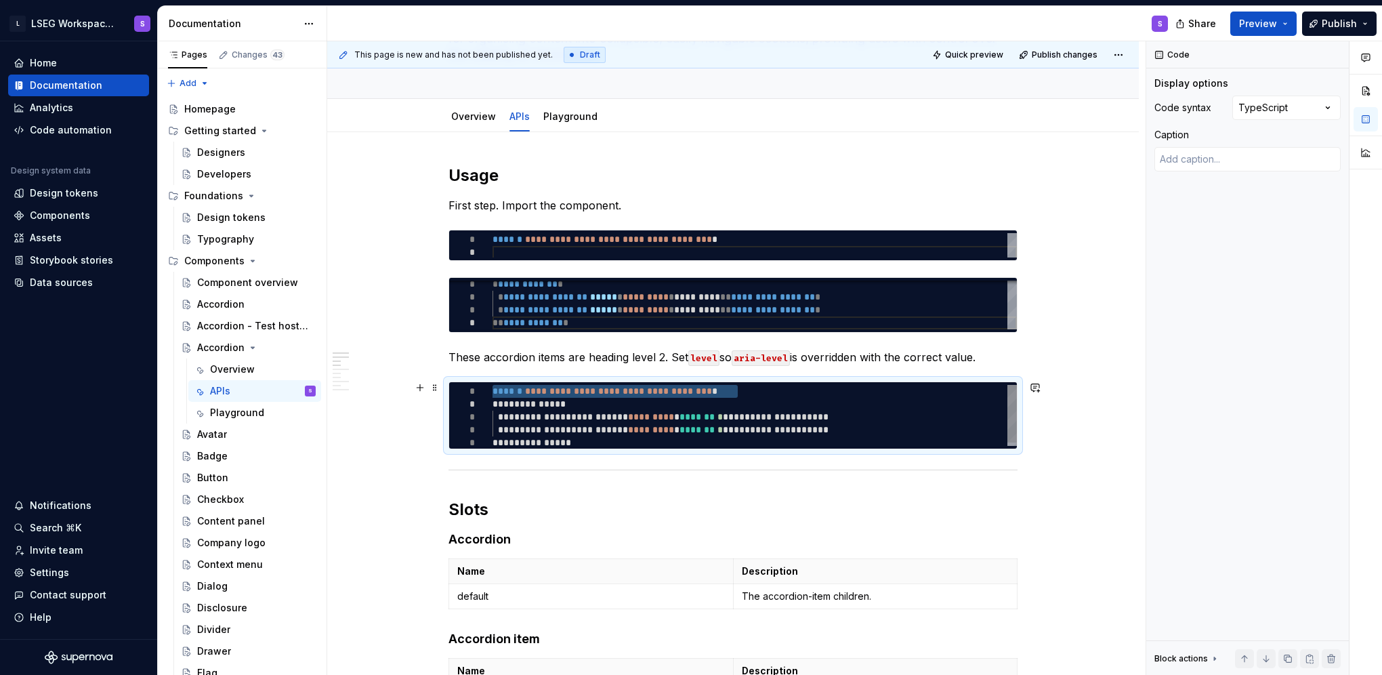
type textarea "*"
type textarea "**********"
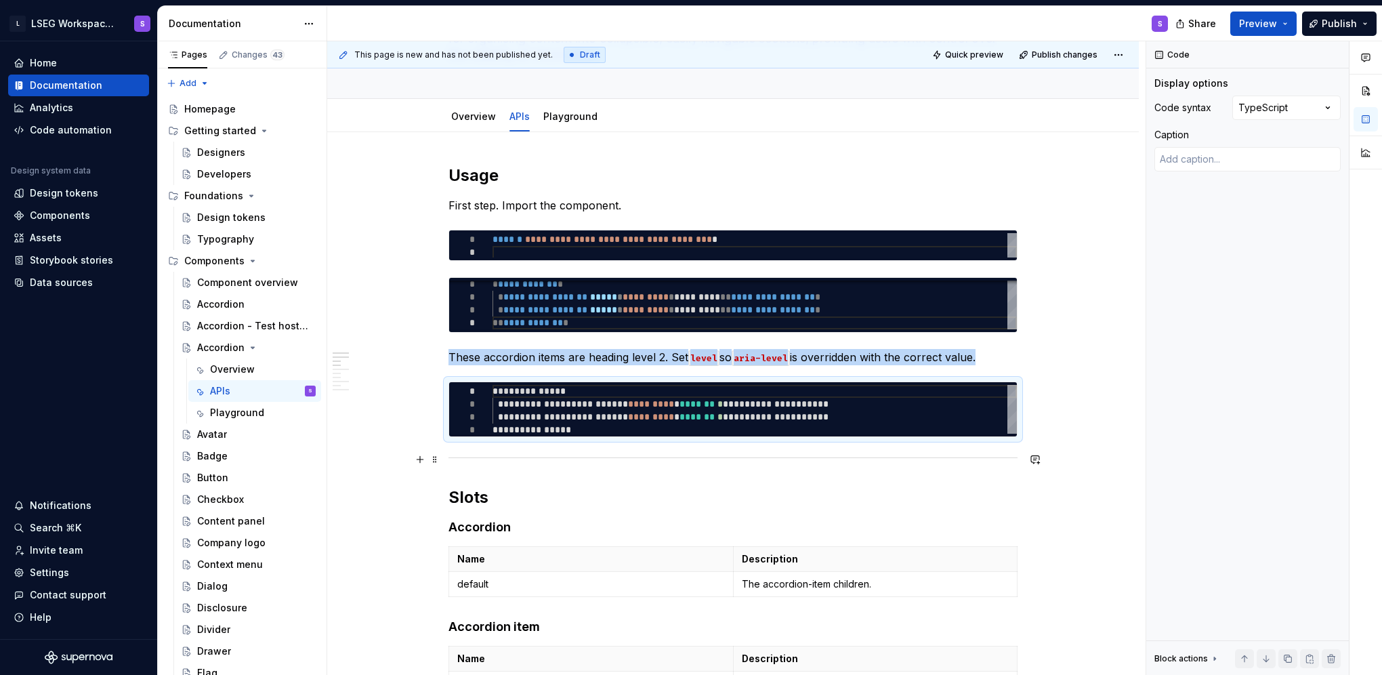
click at [656, 454] on div at bounding box center [732, 457] width 569 height 9
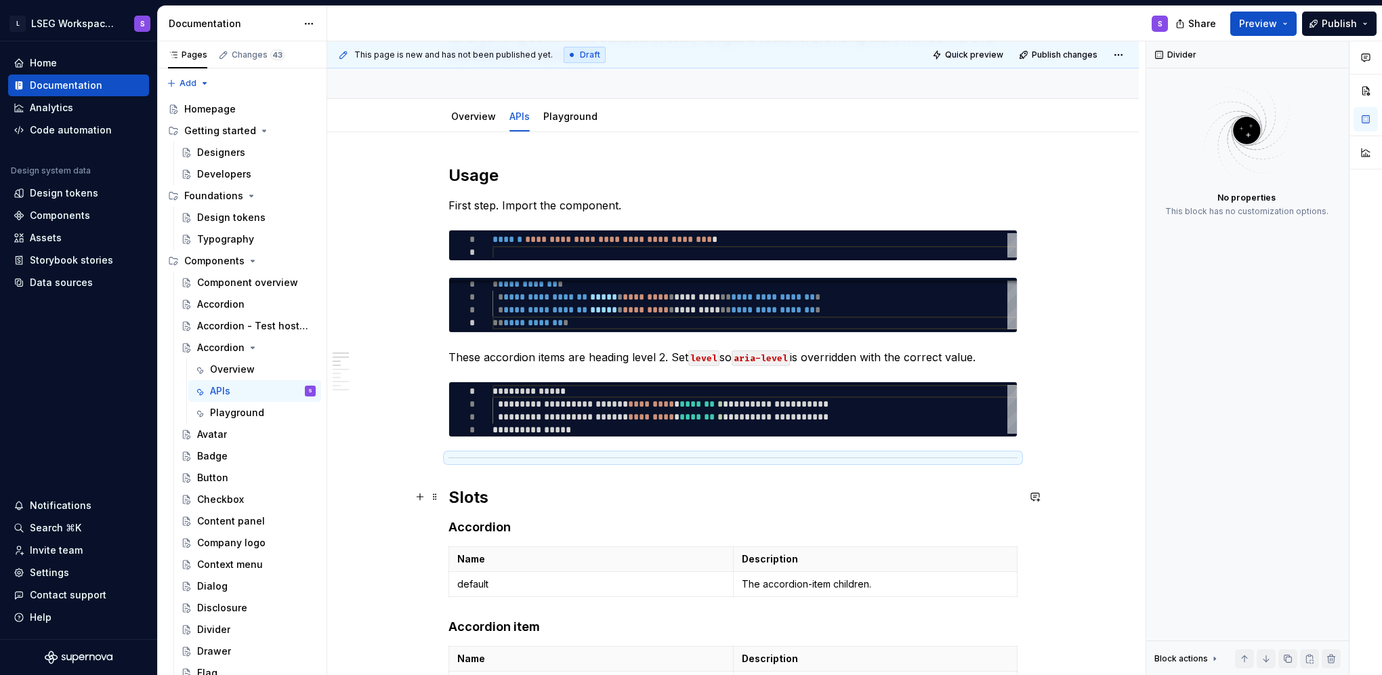
click at [660, 486] on h2 "Slots" at bounding box center [732, 497] width 569 height 22
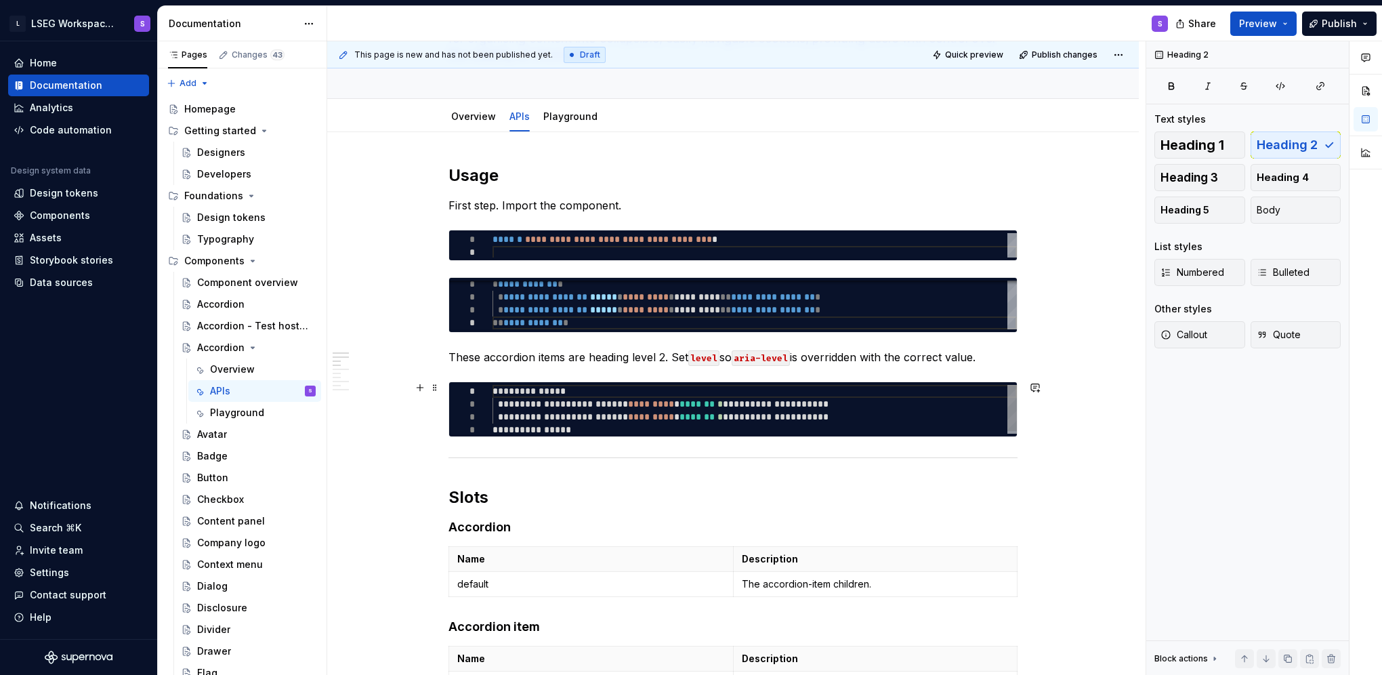
click at [787, 389] on div "**********" at bounding box center [754, 410] width 524 height 51
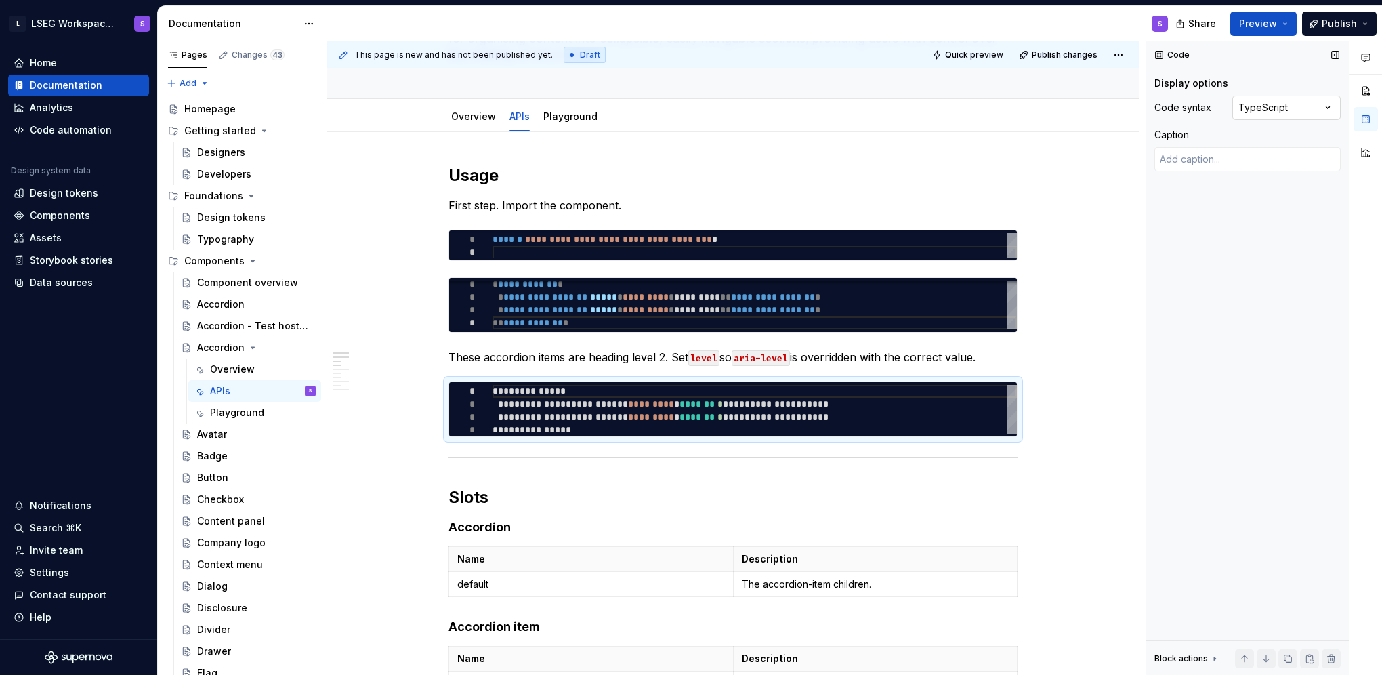
click at [1270, 112] on div "Comments Open comments No comments yet Select ‘Comment’ from the block context …" at bounding box center [1264, 358] width 236 height 634
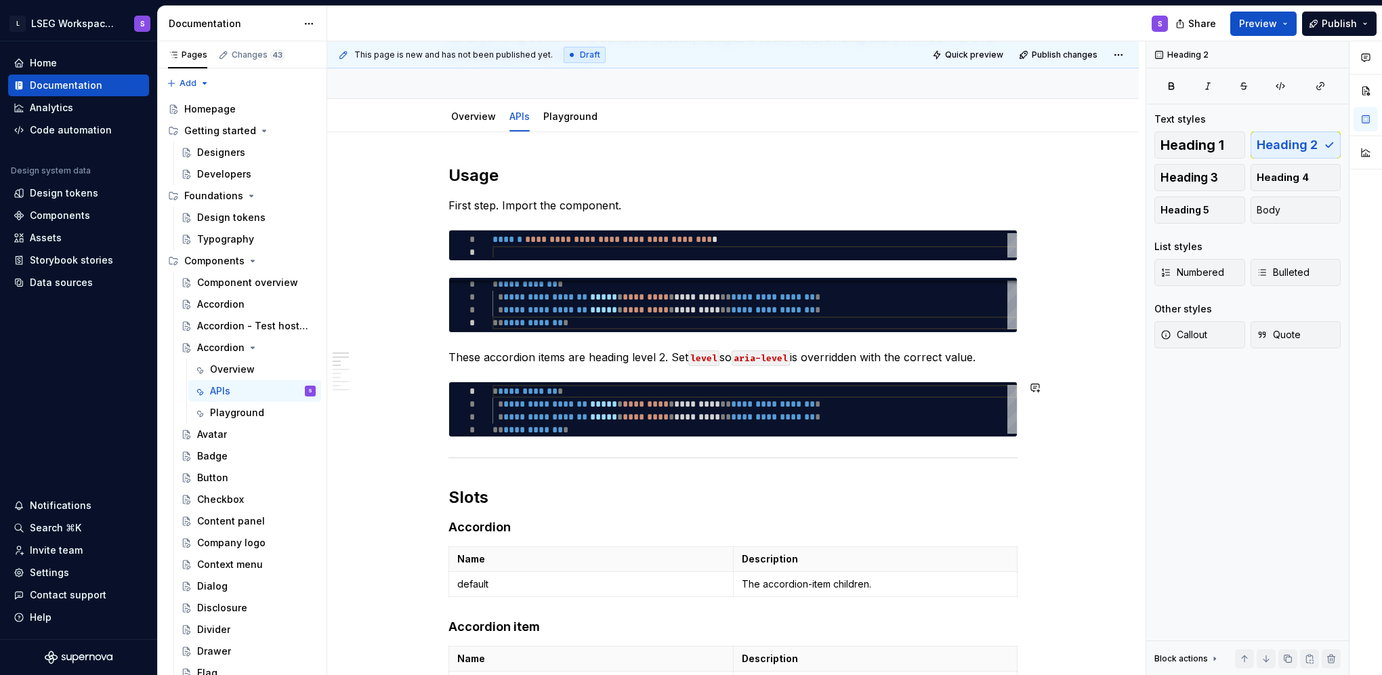
click at [757, 390] on div "**********" at bounding box center [754, 410] width 524 height 51
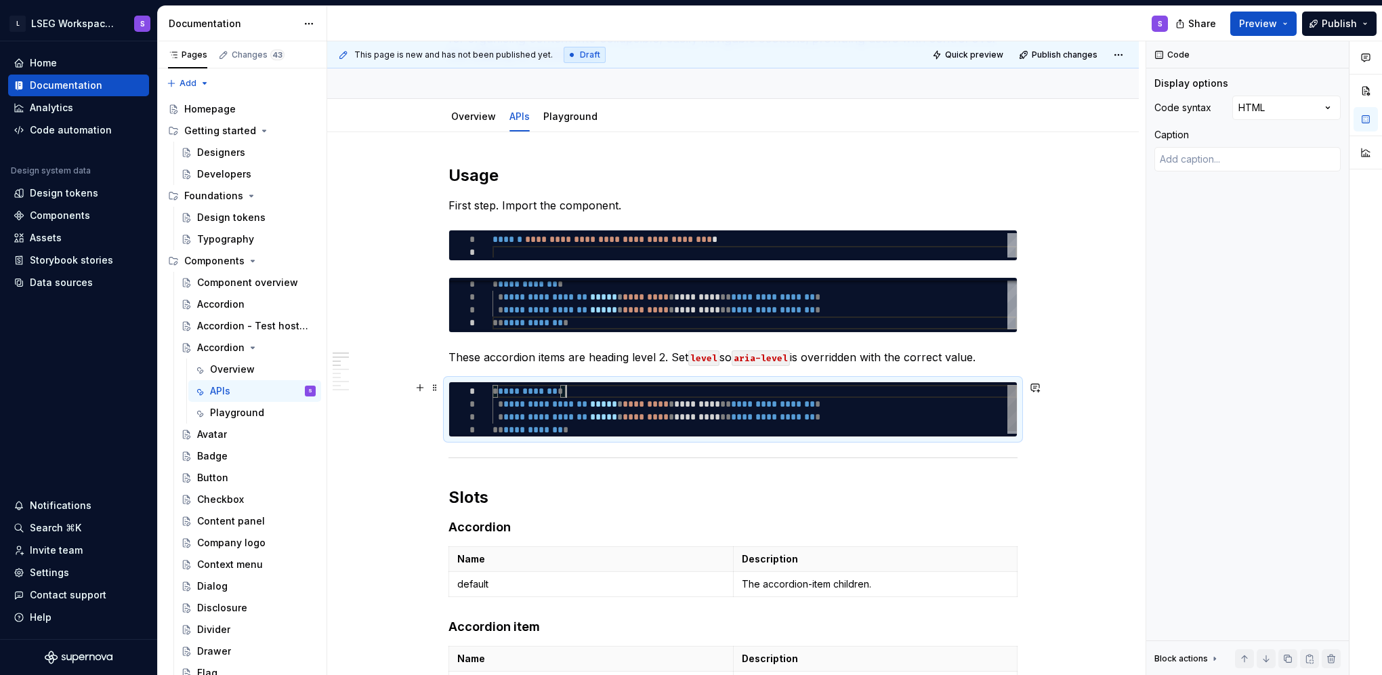
scroll to position [0, 72]
click at [750, 415] on div "**********" at bounding box center [754, 410] width 524 height 51
click at [749, 410] on div "**********" at bounding box center [754, 410] width 524 height 51
click at [749, 408] on div "**********" at bounding box center [754, 410] width 524 height 51
click at [768, 249] on div "**********" at bounding box center [754, 246] width 524 height 26
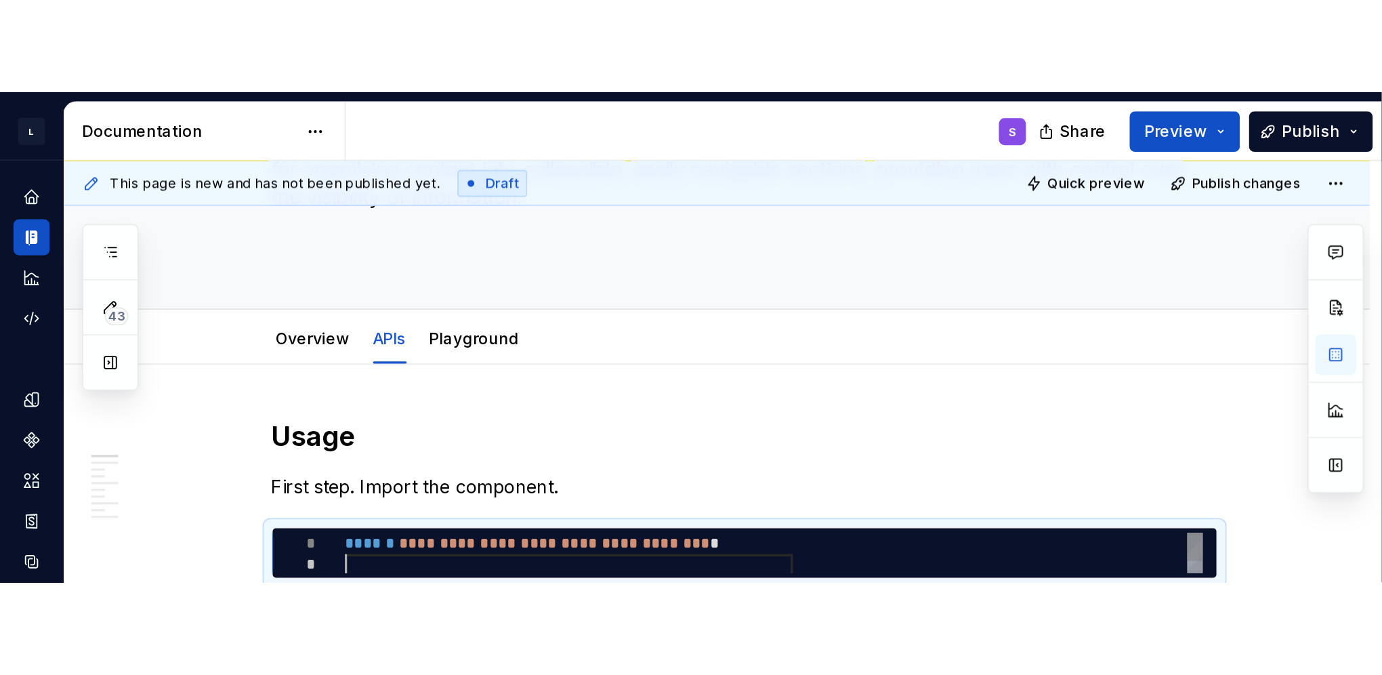
scroll to position [167, 0]
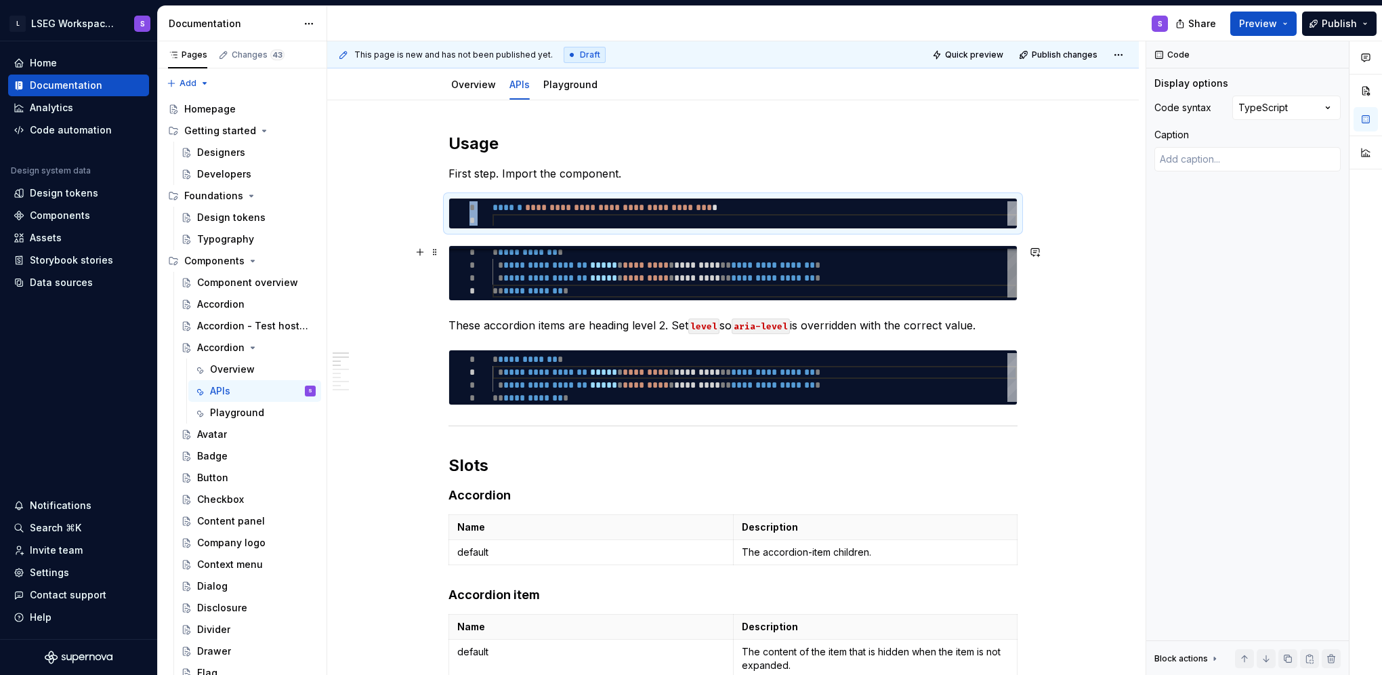
click at [925, 247] on div "**********" at bounding box center [733, 273] width 568 height 54
click at [280, 305] on button "Page tree" at bounding box center [287, 304] width 19 height 19
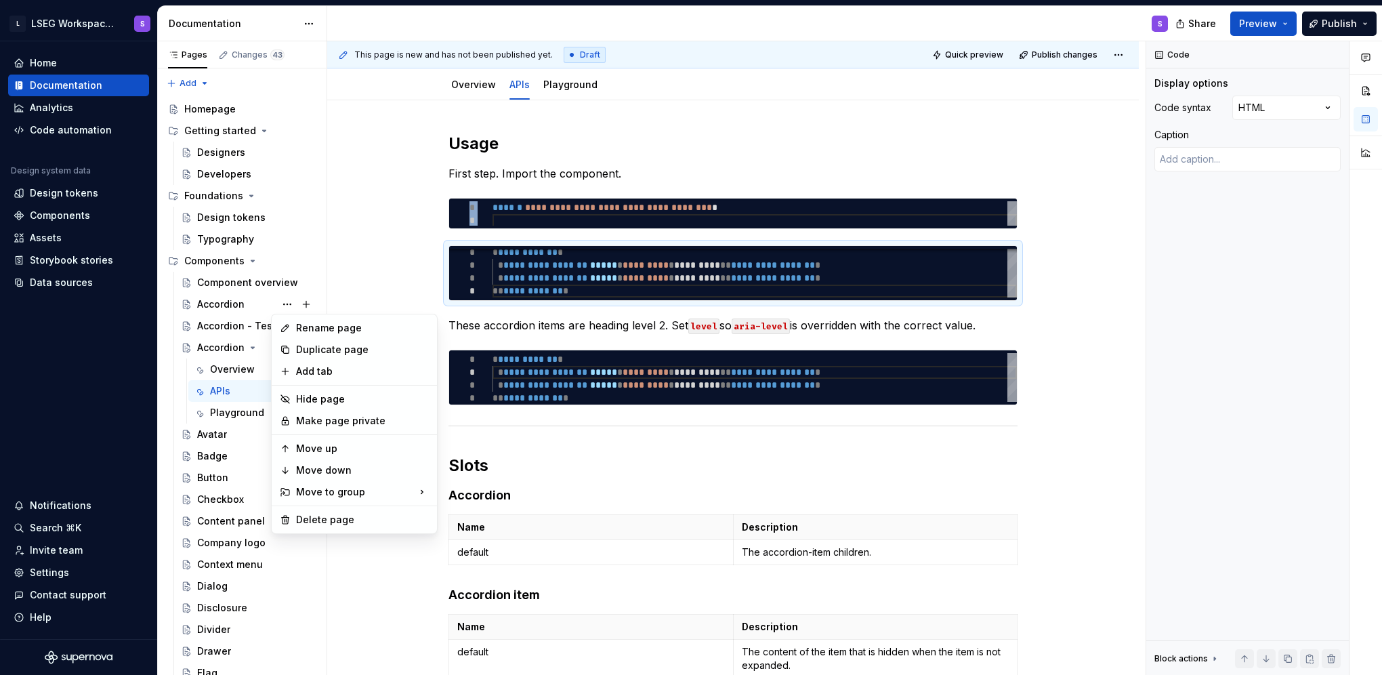
click at [92, 419] on html "L LSEG Workspace Design System S Home Documentation Analytics Code automation D…" at bounding box center [691, 337] width 1382 height 675
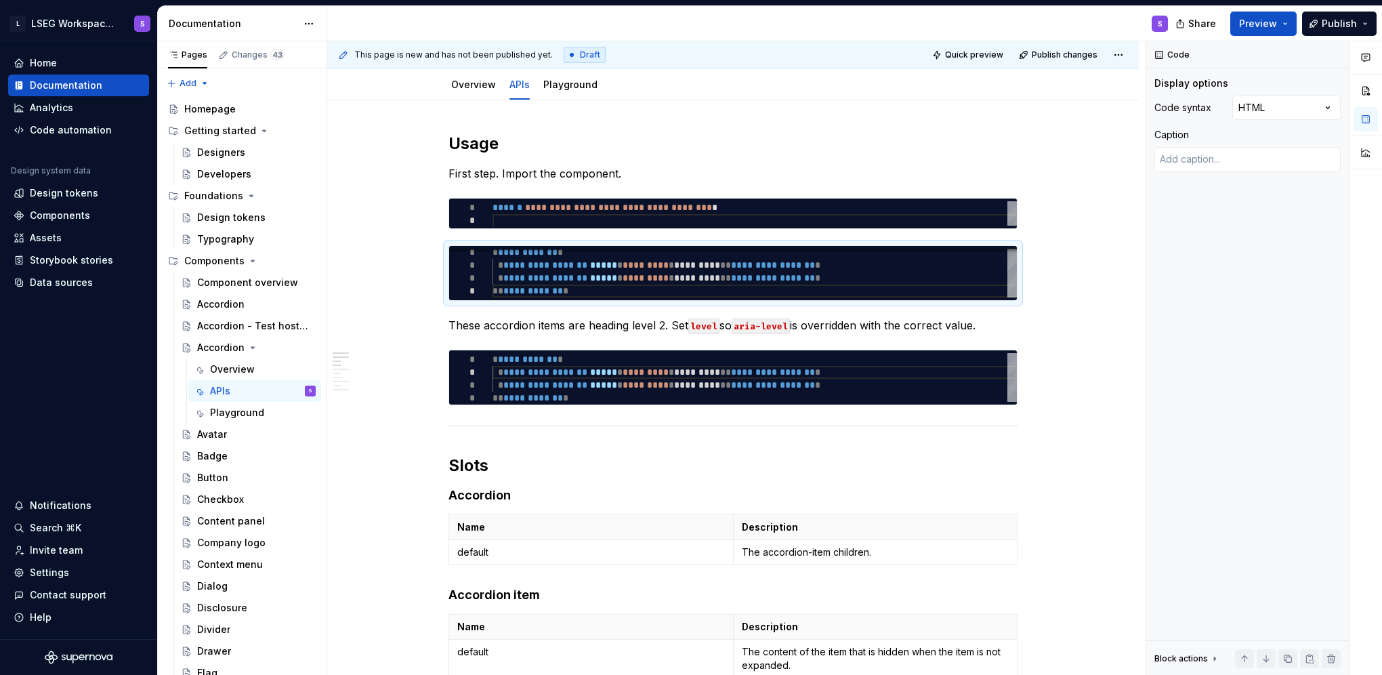
click at [0, 0] on button "Page tree" at bounding box center [0, 0] width 0 height 0
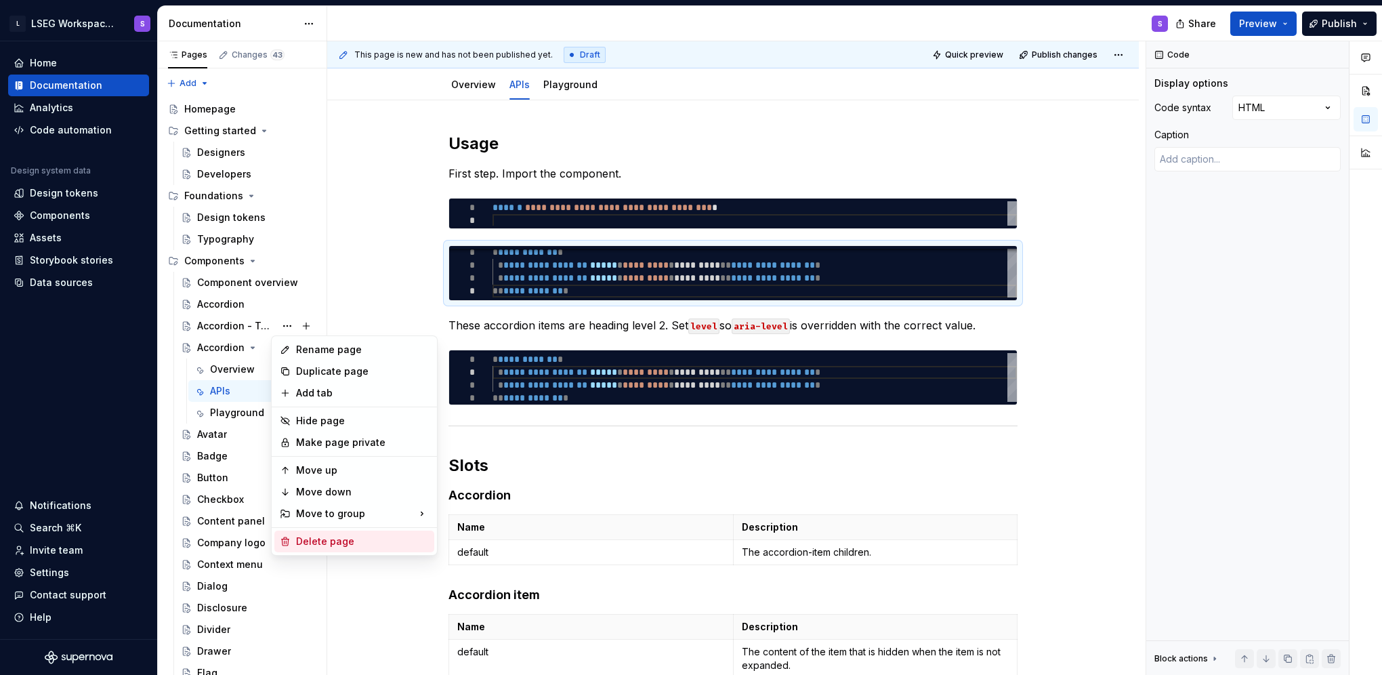
click at [343, 546] on div "Delete page" at bounding box center [362, 541] width 133 height 14
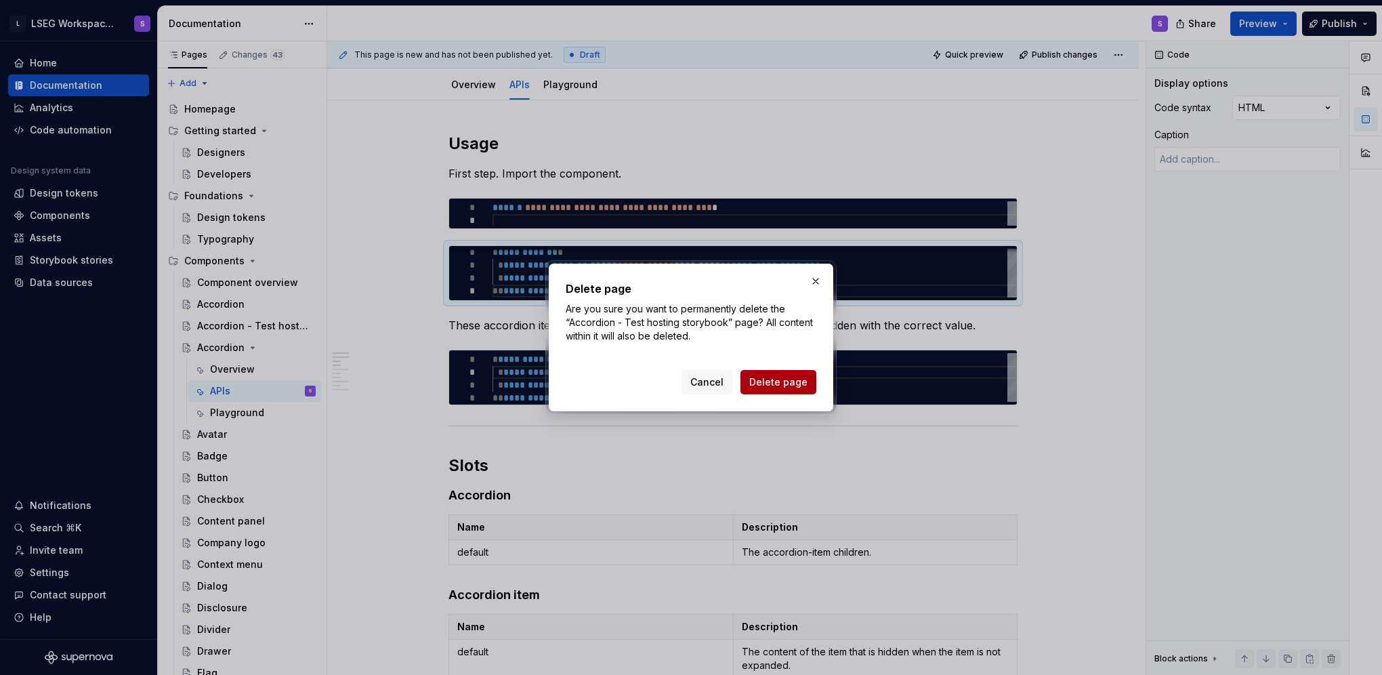
click at [780, 390] on button "Delete page" at bounding box center [778, 382] width 76 height 24
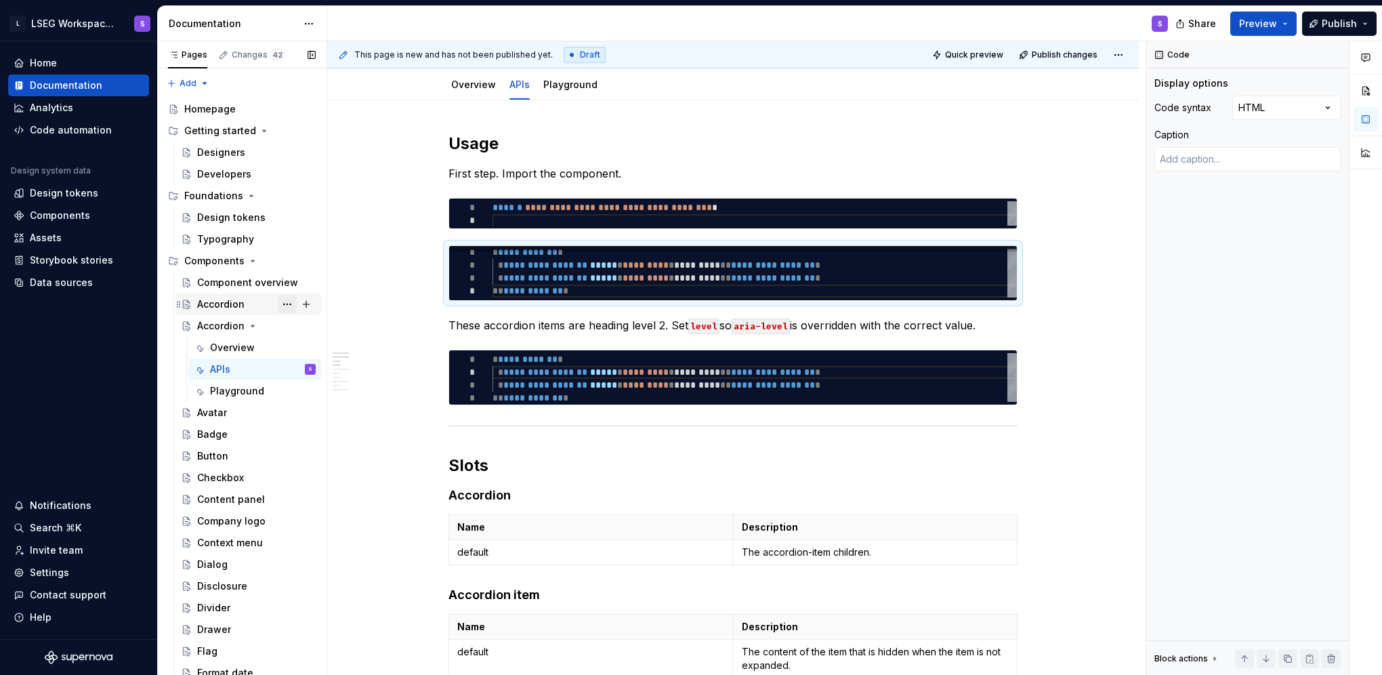
click at [278, 304] on button "Page tree" at bounding box center [287, 304] width 19 height 19
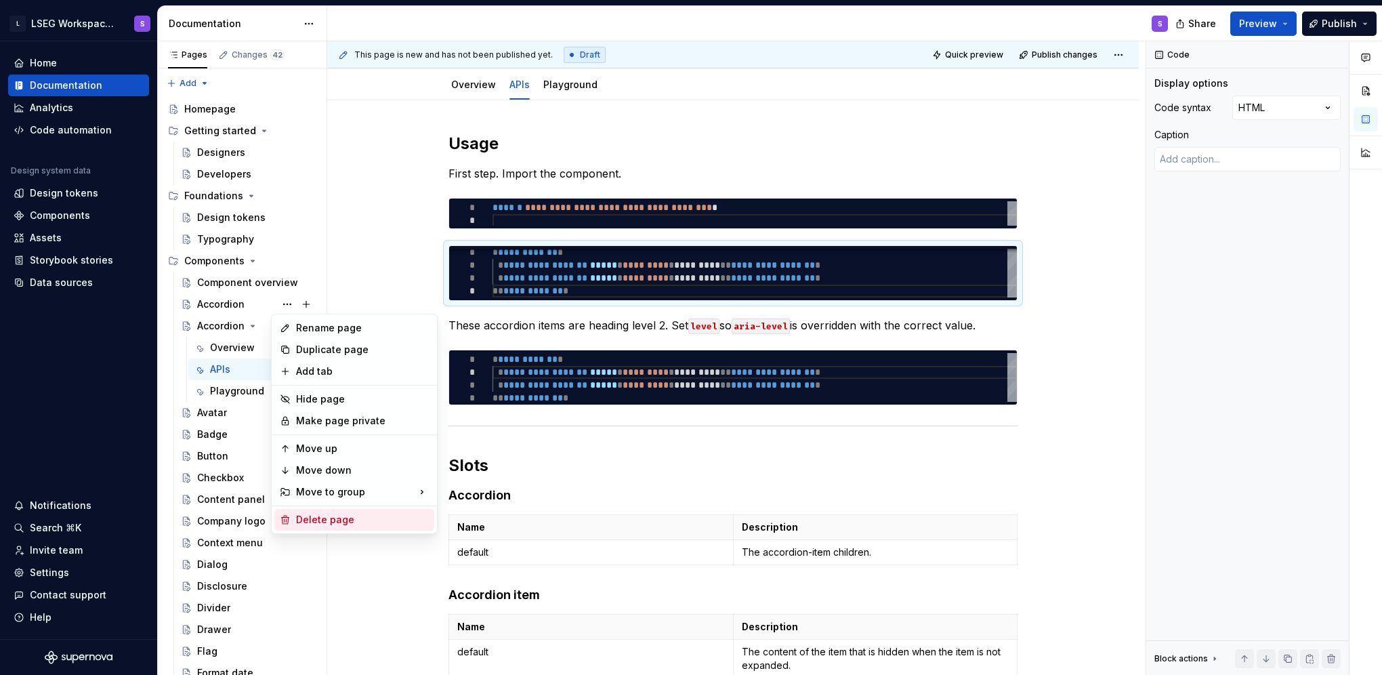
click at [331, 517] on div "Delete page" at bounding box center [362, 520] width 133 height 14
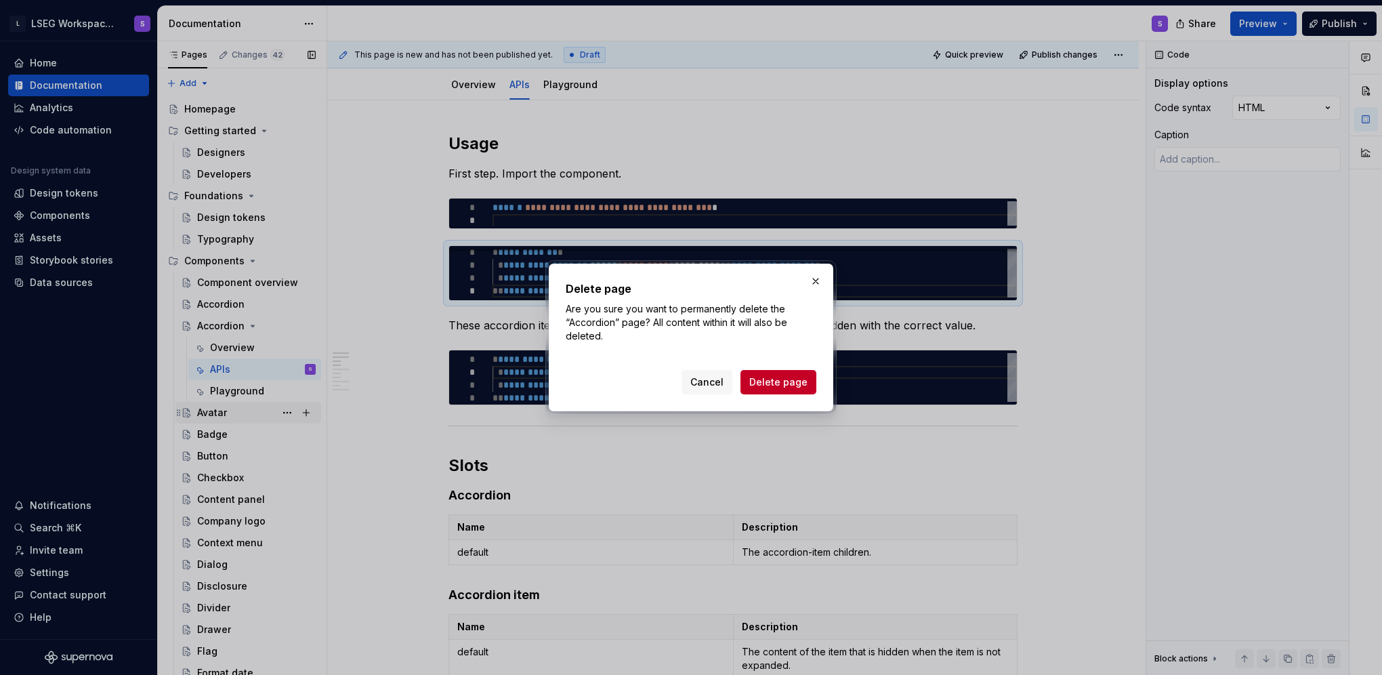
click at [757, 385] on span "Delete page" at bounding box center [778, 382] width 58 height 14
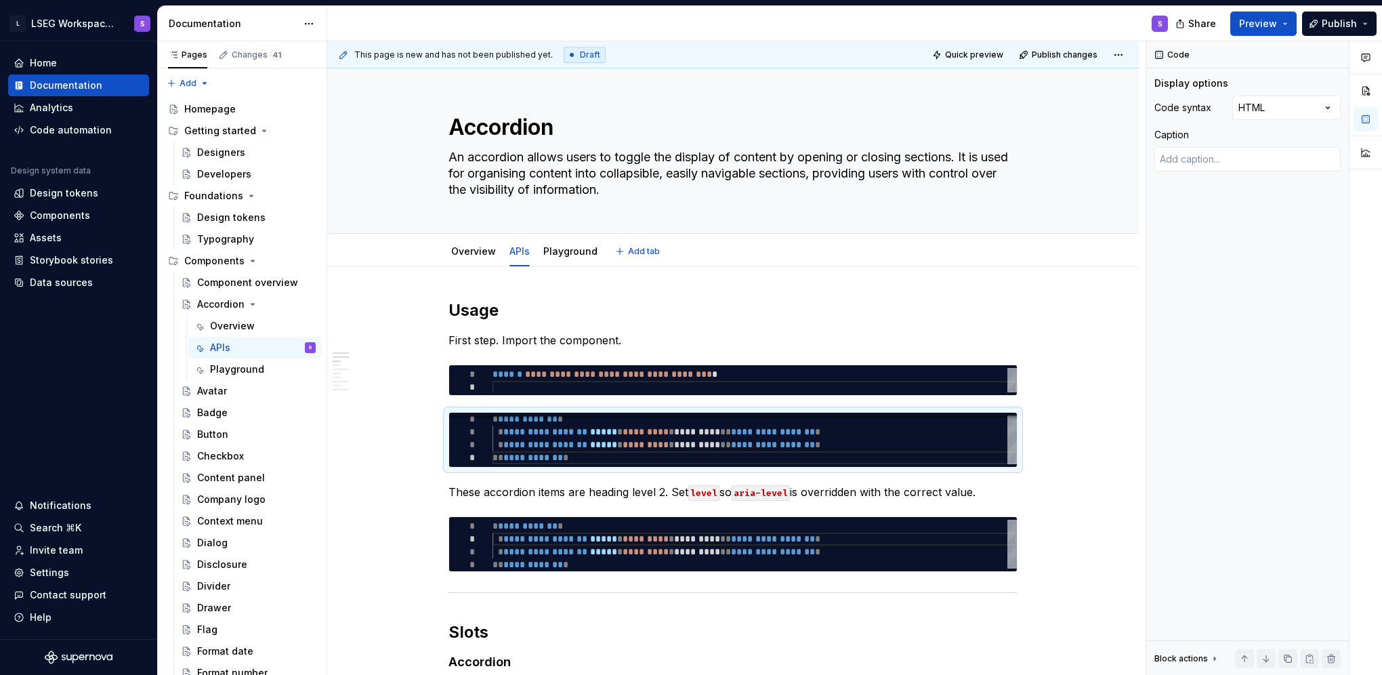
scroll to position [0, 0]
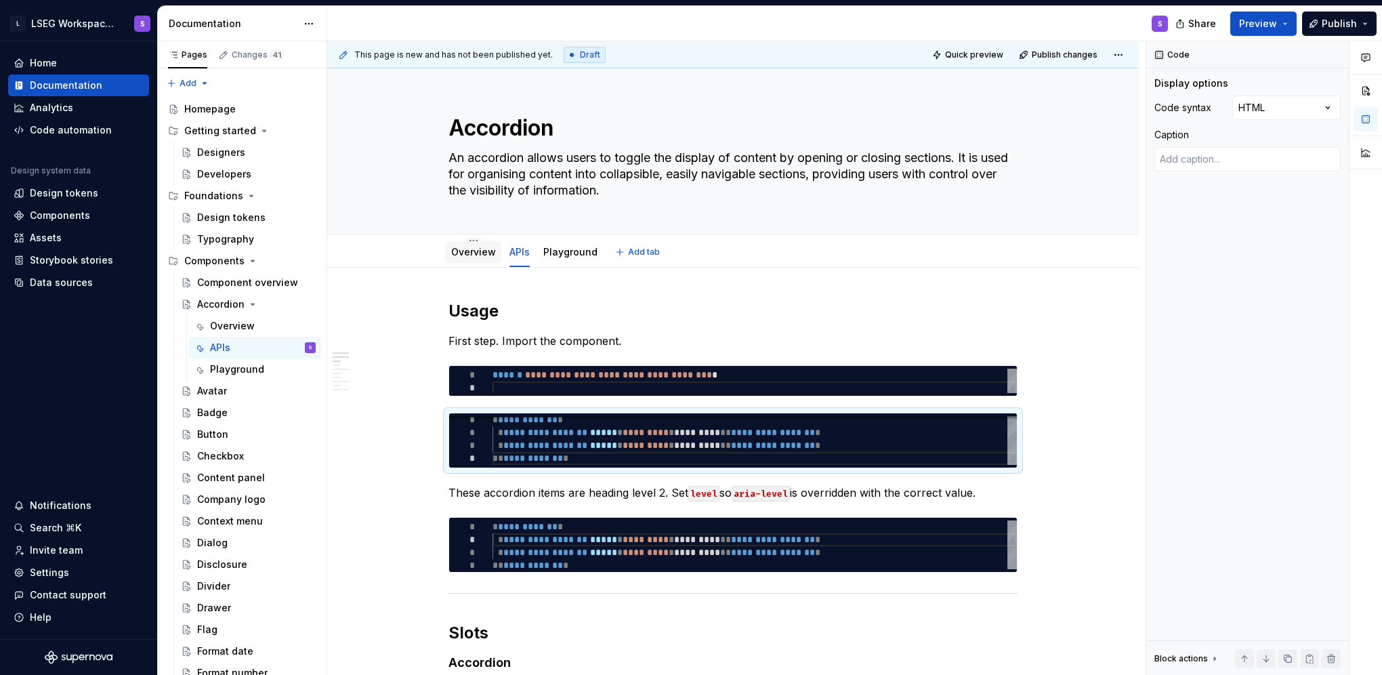
click at [474, 255] on link "Overview" at bounding box center [473, 252] width 45 height 12
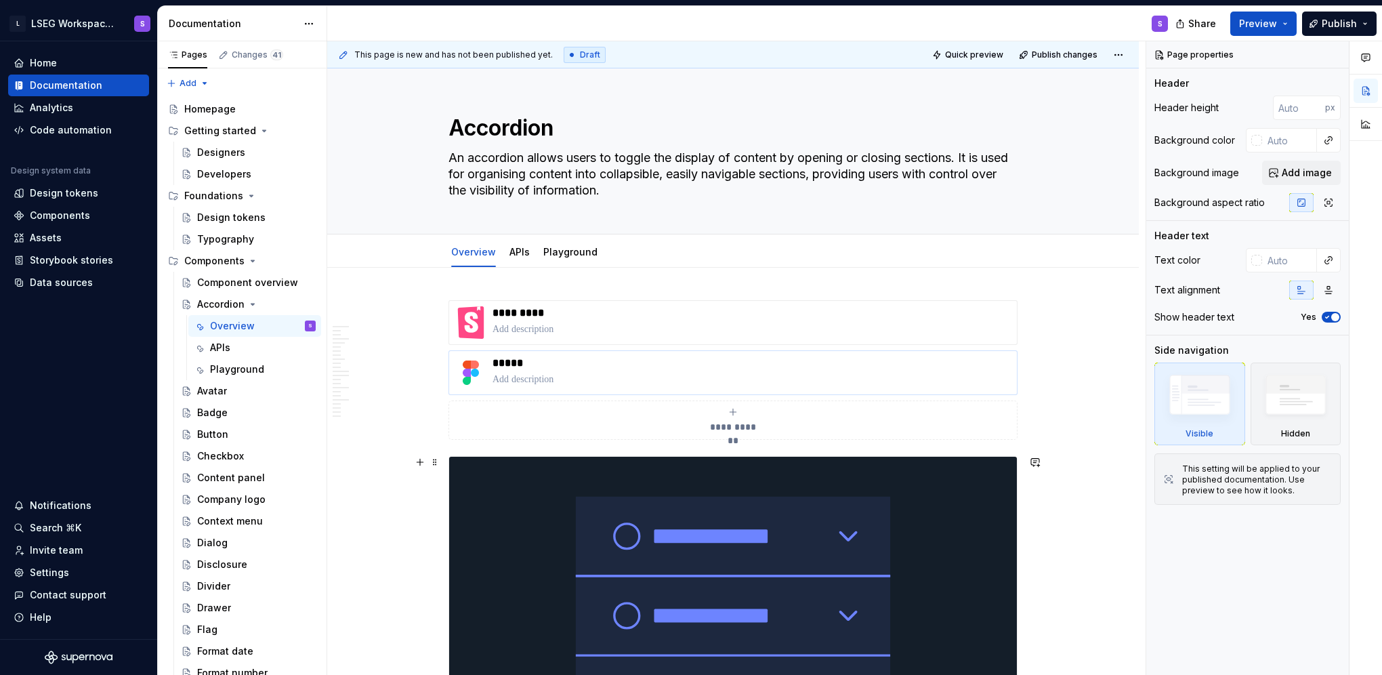
type textarea "*"
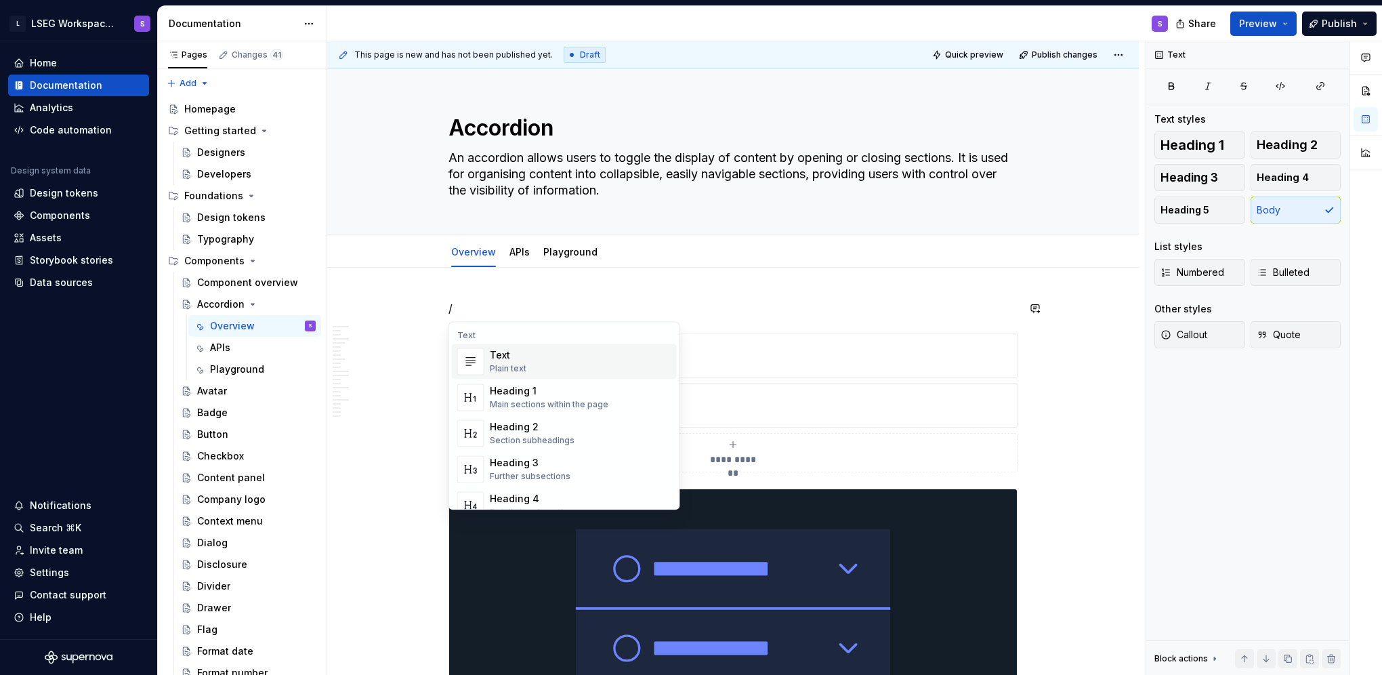
click at [740, 309] on p "/" at bounding box center [732, 308] width 569 height 16
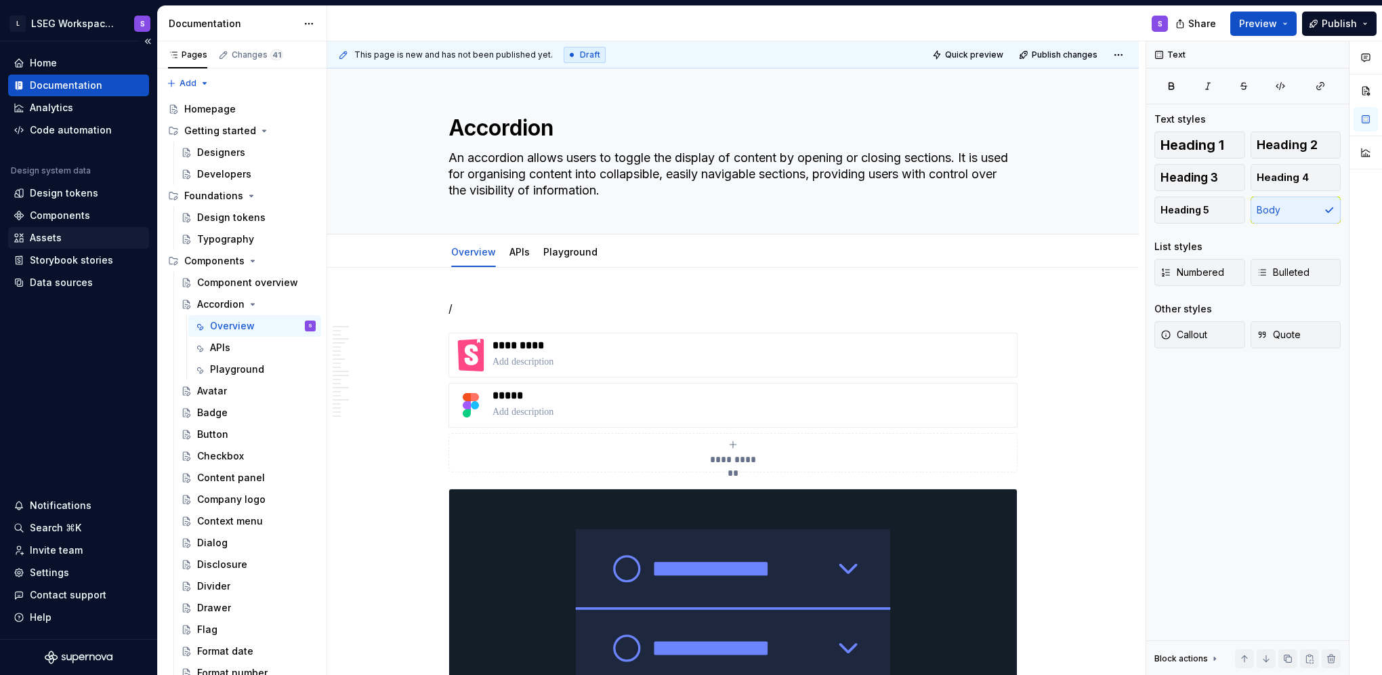
click at [66, 234] on div "Assets" at bounding box center [79, 238] width 130 height 14
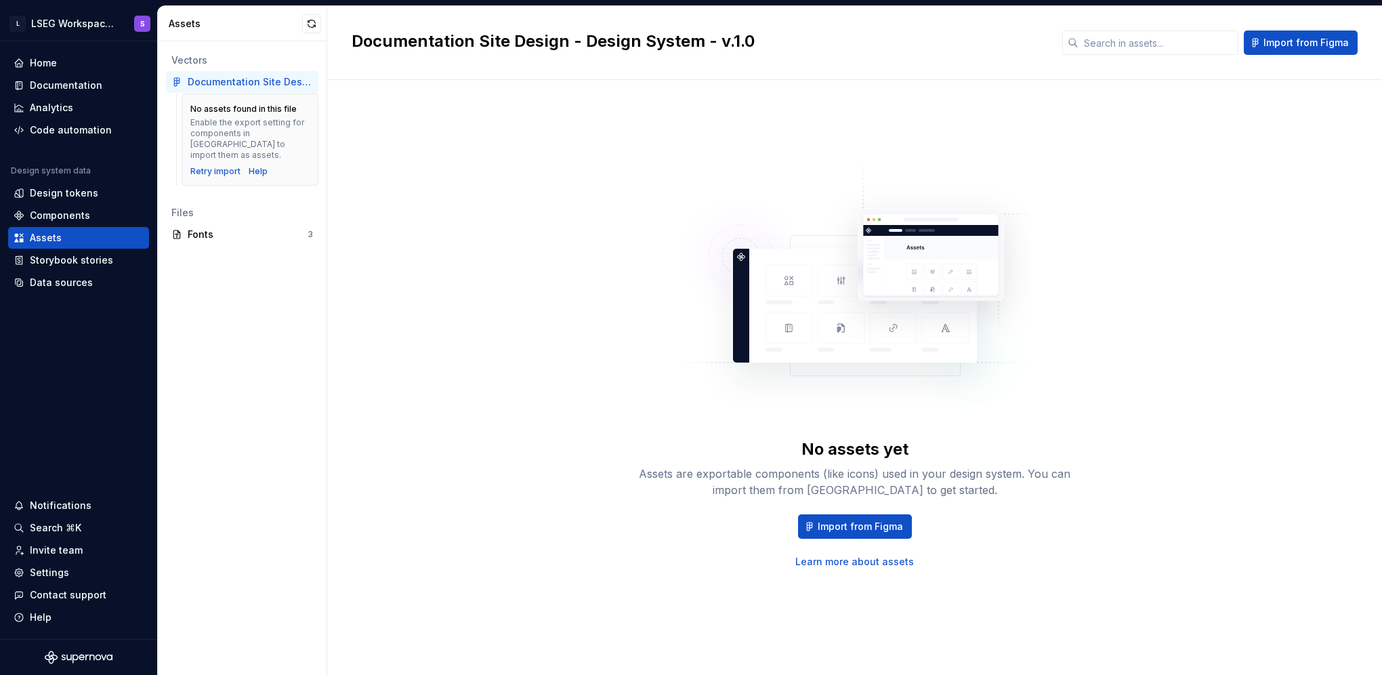
click at [213, 258] on div "Vectors Documentation Site Design - Design System - v.1.0 No assets found in th…" at bounding box center [242, 357] width 169 height 633
click at [209, 228] on div "Fonts" at bounding box center [248, 235] width 120 height 14
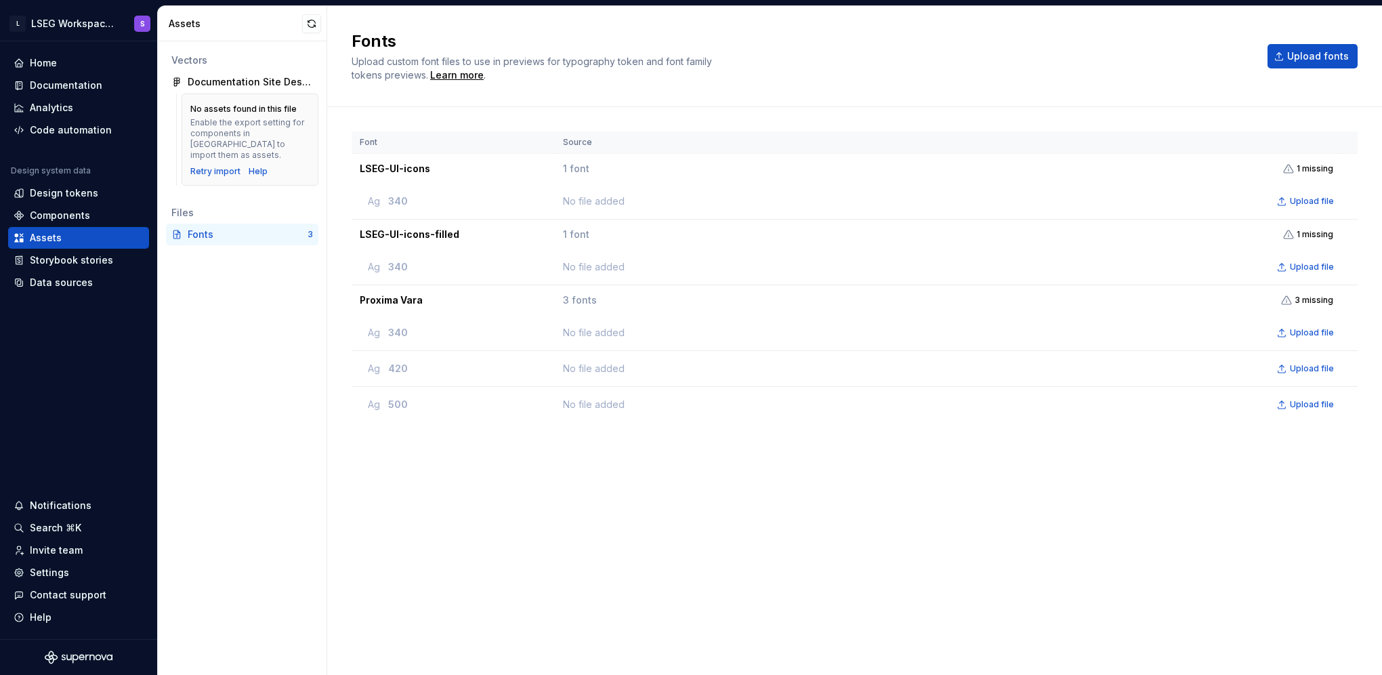
click at [266, 267] on div "Vectors Documentation Site Design - Design System - v.1.0 No assets found in th…" at bounding box center [242, 357] width 169 height 633
click at [202, 61] on div "Vectors" at bounding box center [242, 61] width 142 height 14
click at [63, 86] on div "Documentation" at bounding box center [66, 86] width 72 height 14
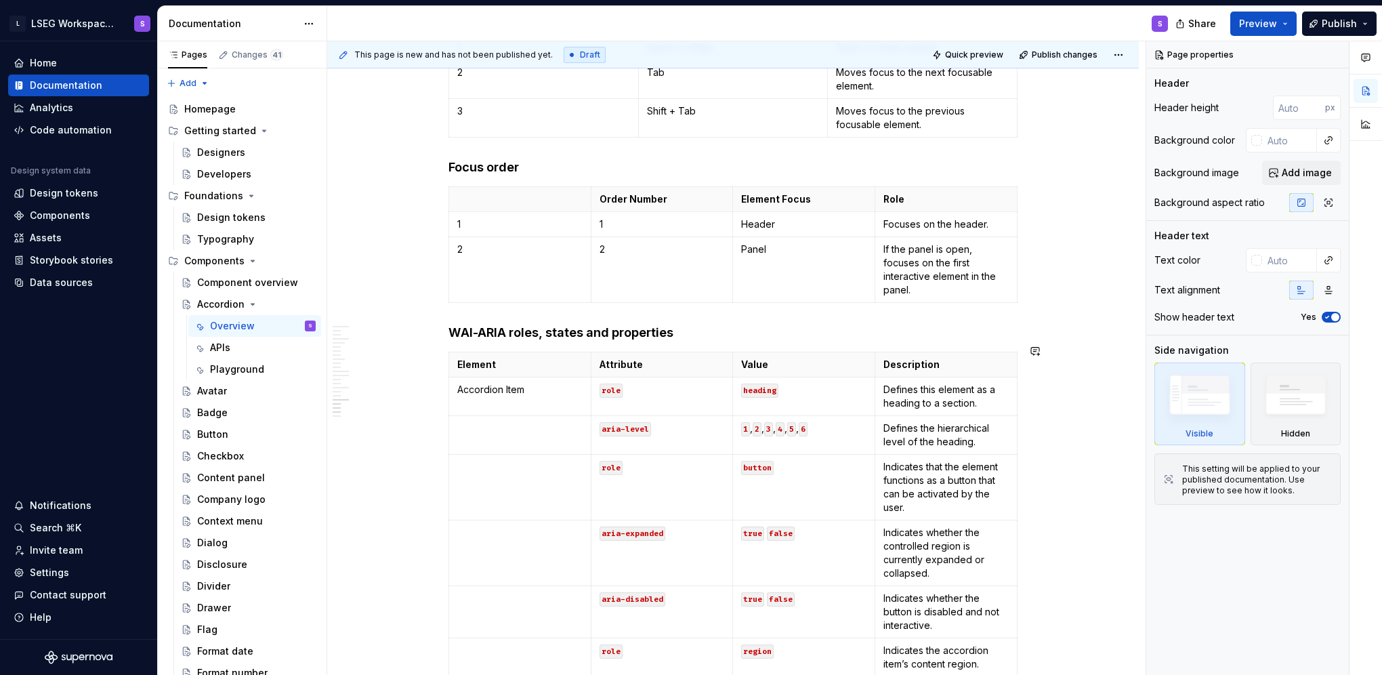
scroll to position [5405, 0]
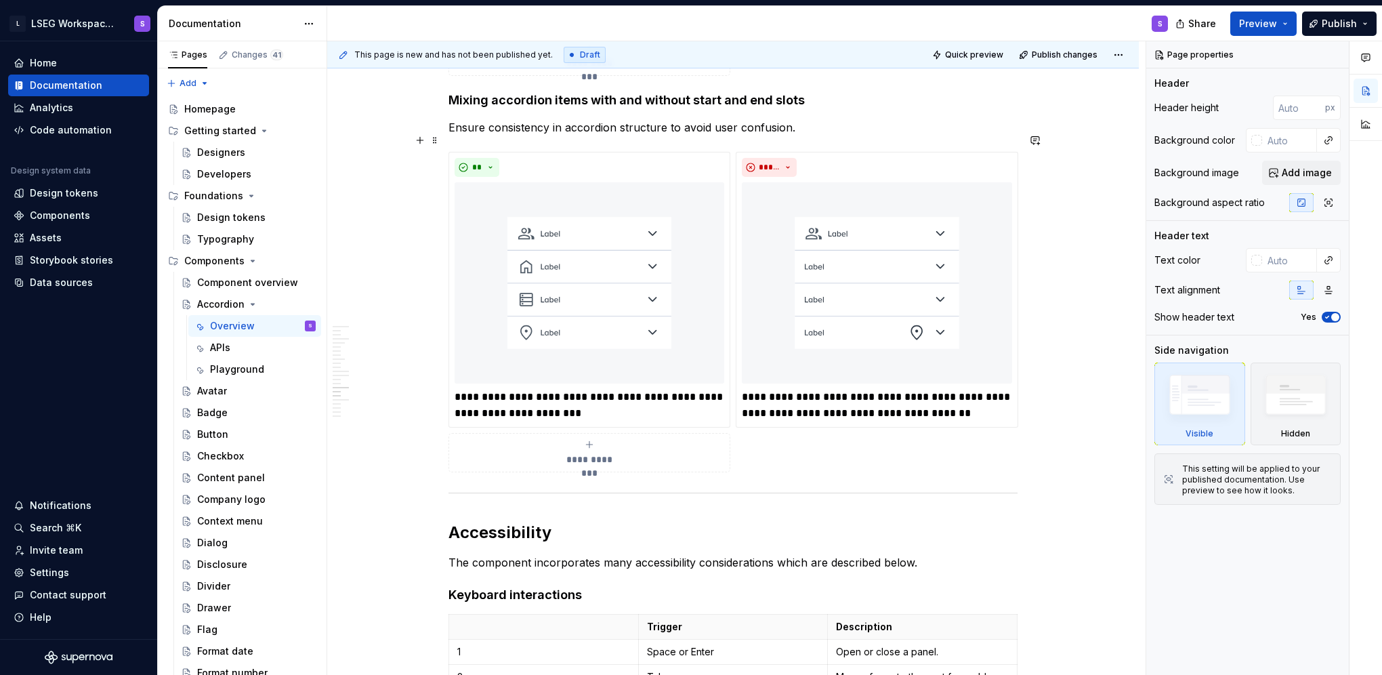
type textarea "*"
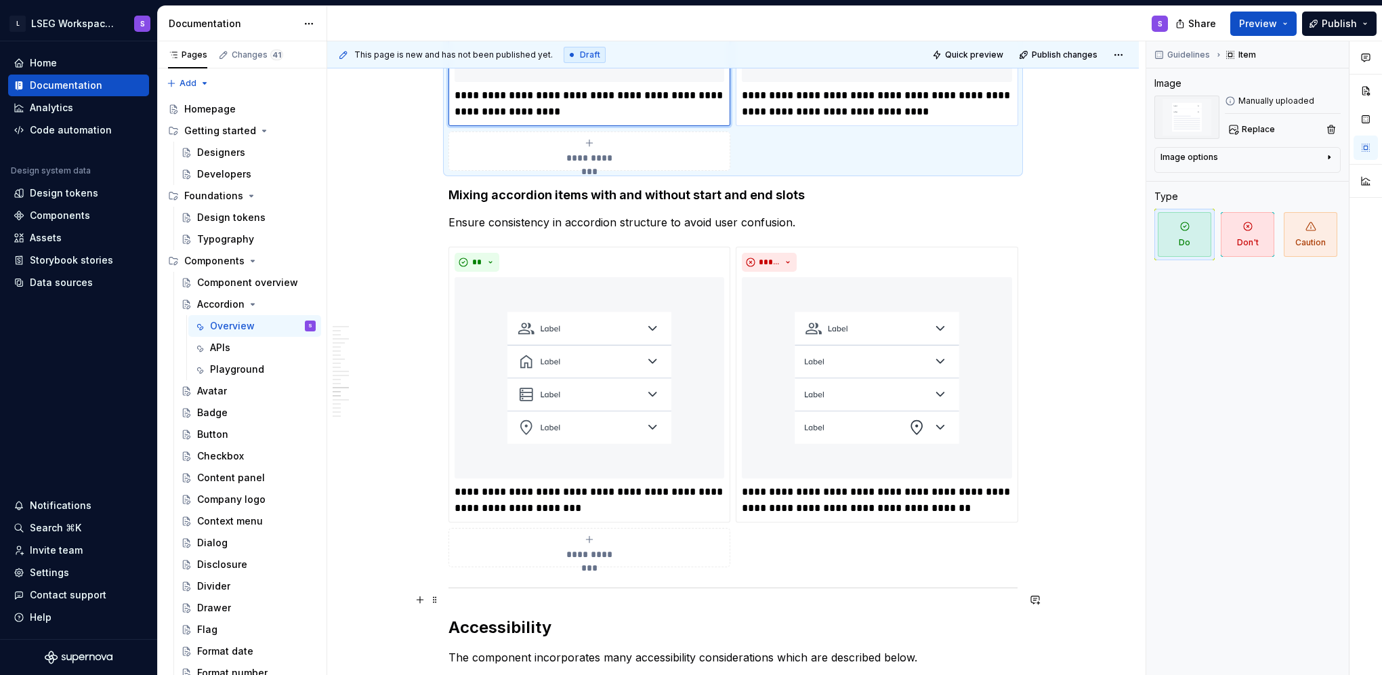
scroll to position [6085, 0]
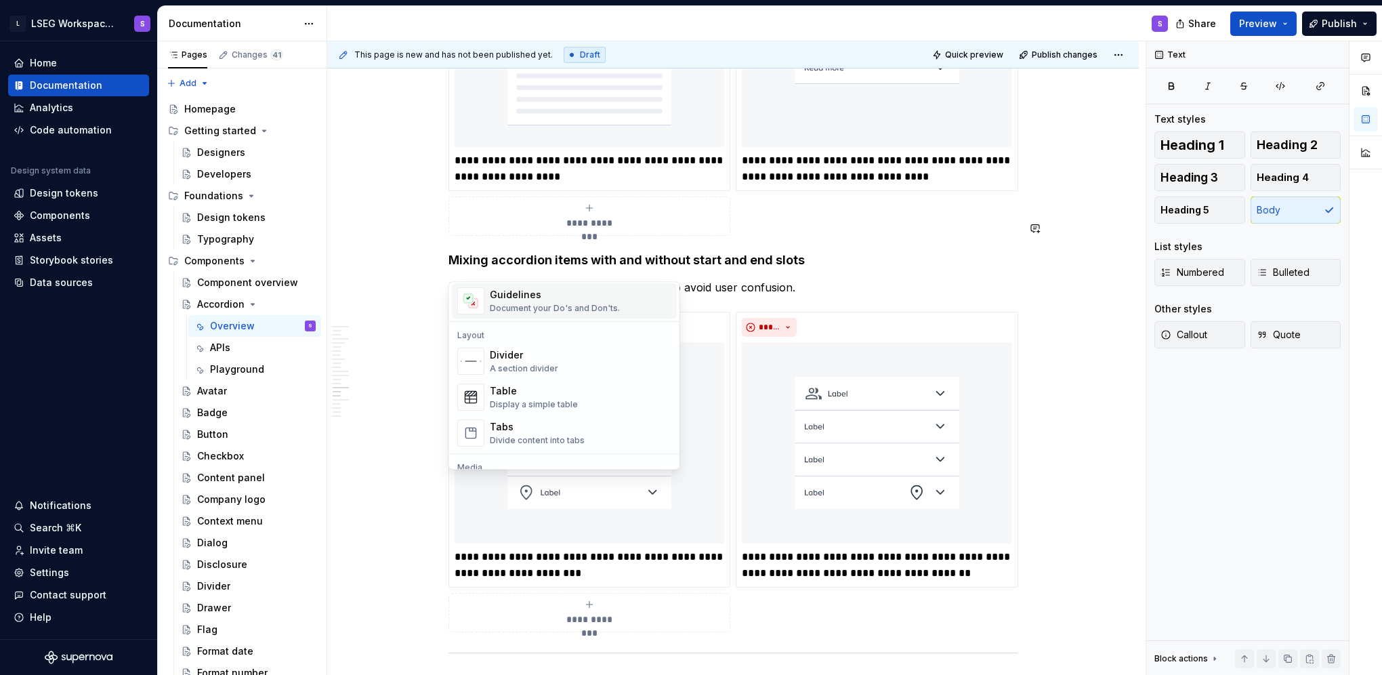
scroll to position [406, 0]
click at [547, 309] on div "Document your Do's and Don'ts." at bounding box center [555, 305] width 130 height 11
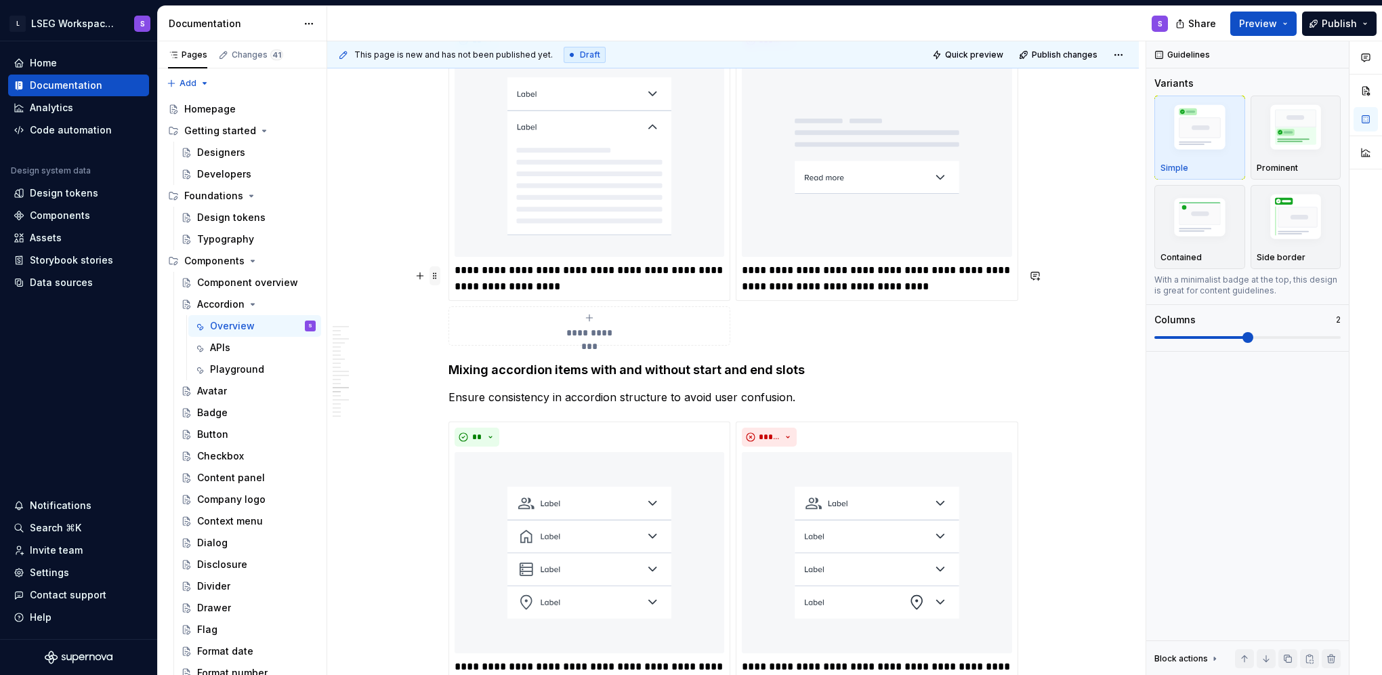
click at [435, 270] on span at bounding box center [434, 275] width 11 height 19
click at [479, 393] on div "Delete" at bounding box center [498, 395] width 88 height 14
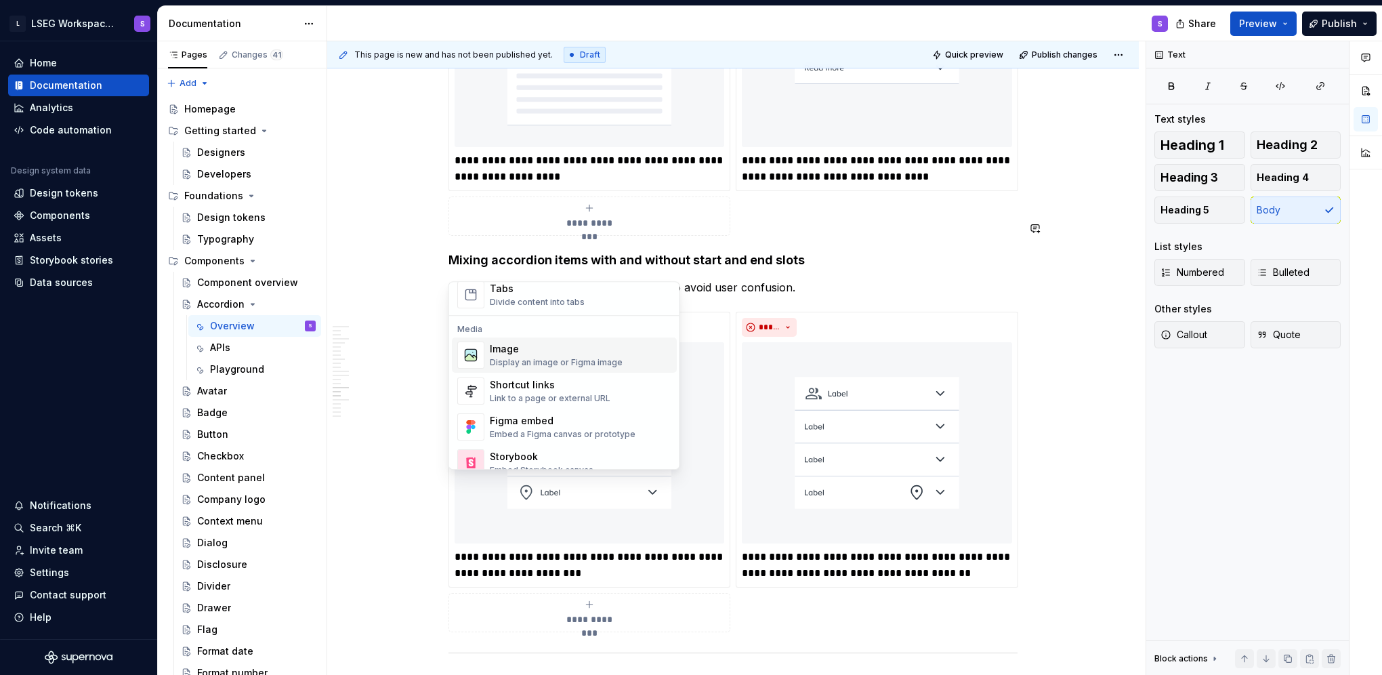
scroll to position [610, 0]
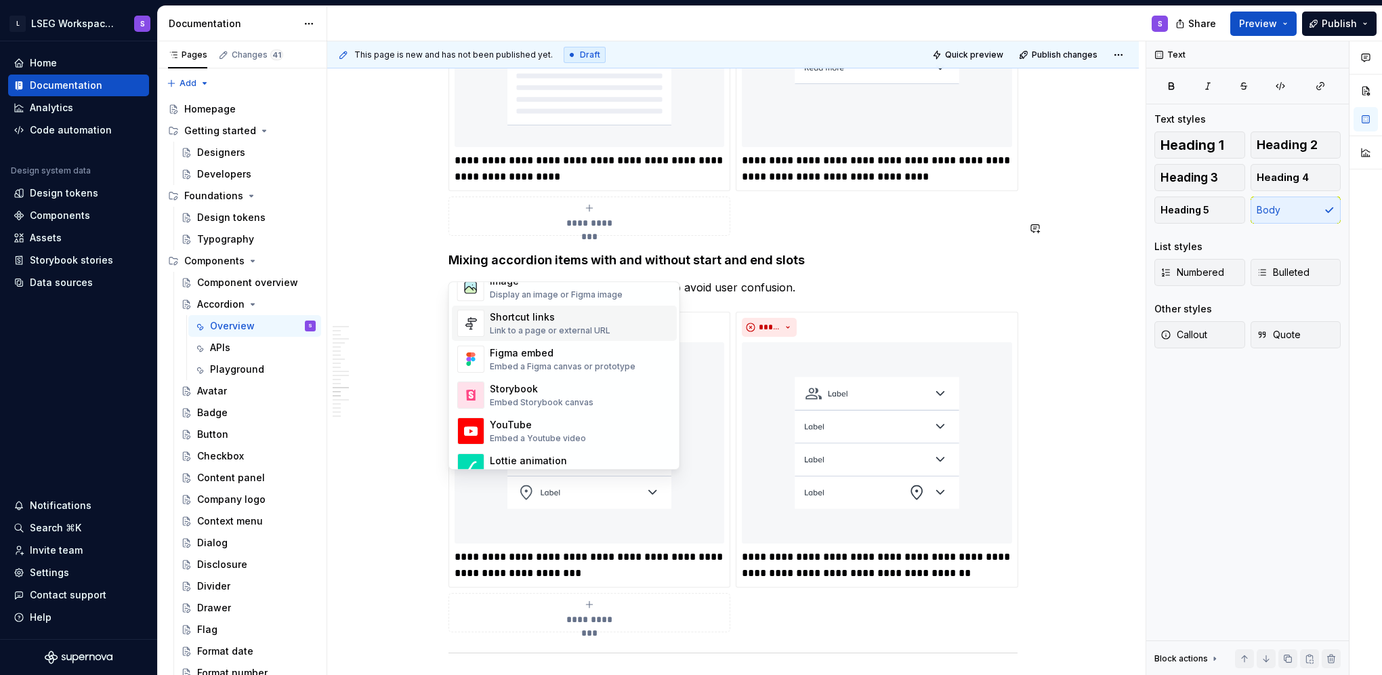
click at [561, 320] on div "Shortcut links" at bounding box center [550, 317] width 121 height 14
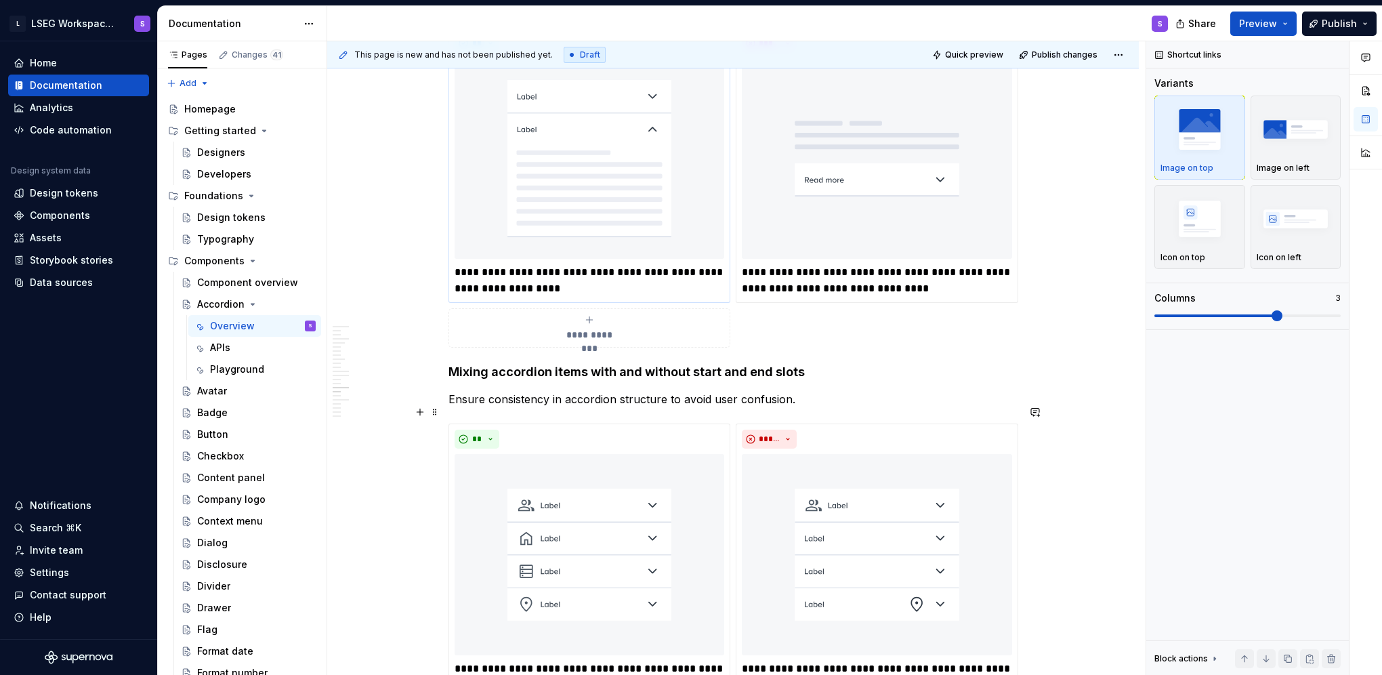
scroll to position [6153, 0]
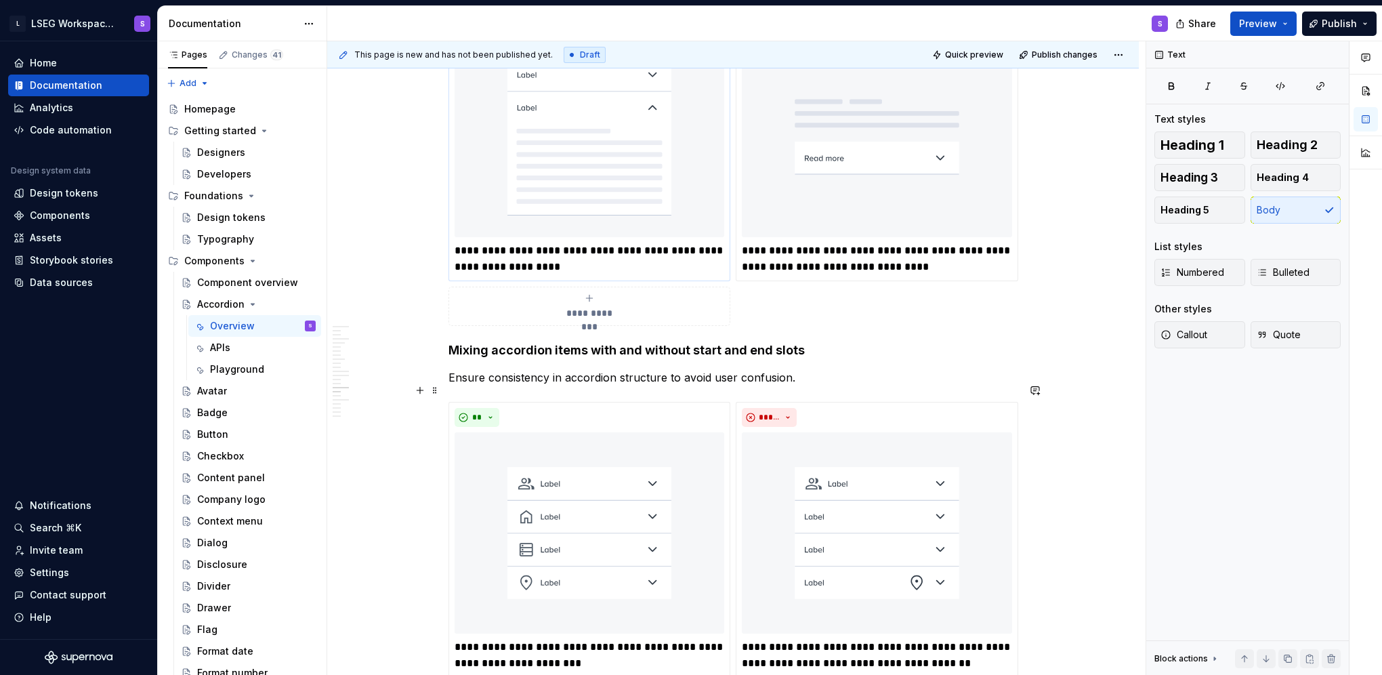
click at [639, 31] on div "**" at bounding box center [589, 21] width 270 height 19
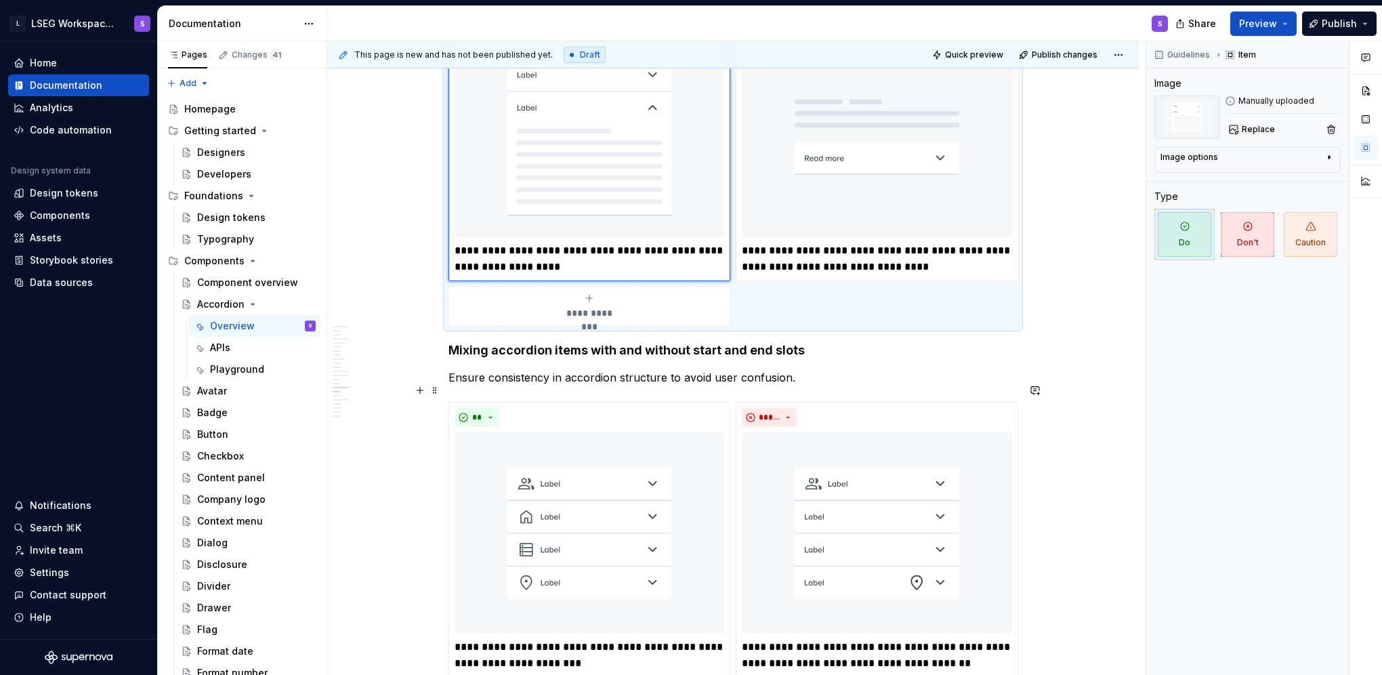
scroll to position [6288, 0]
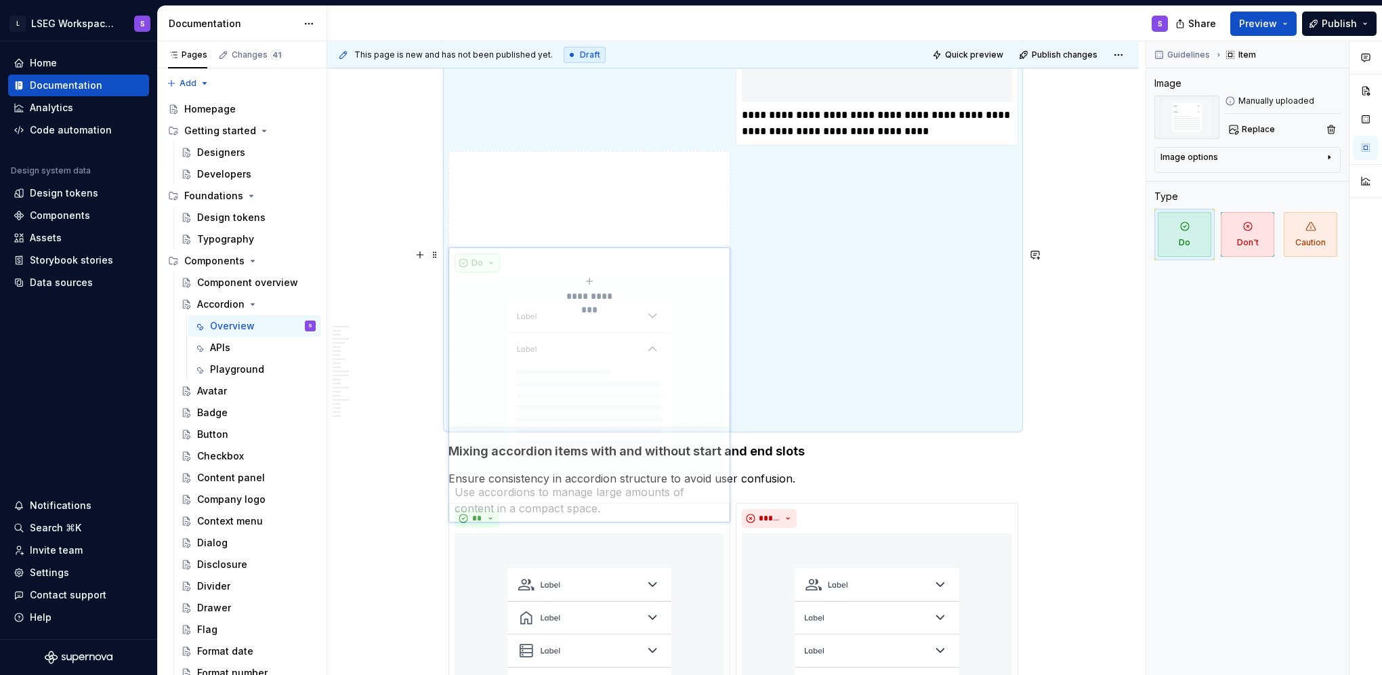
click at [481, 263] on body "L LSEG Workspace Design System S Home Documentation Analytics Code automation D…" at bounding box center [691, 337] width 1382 height 675
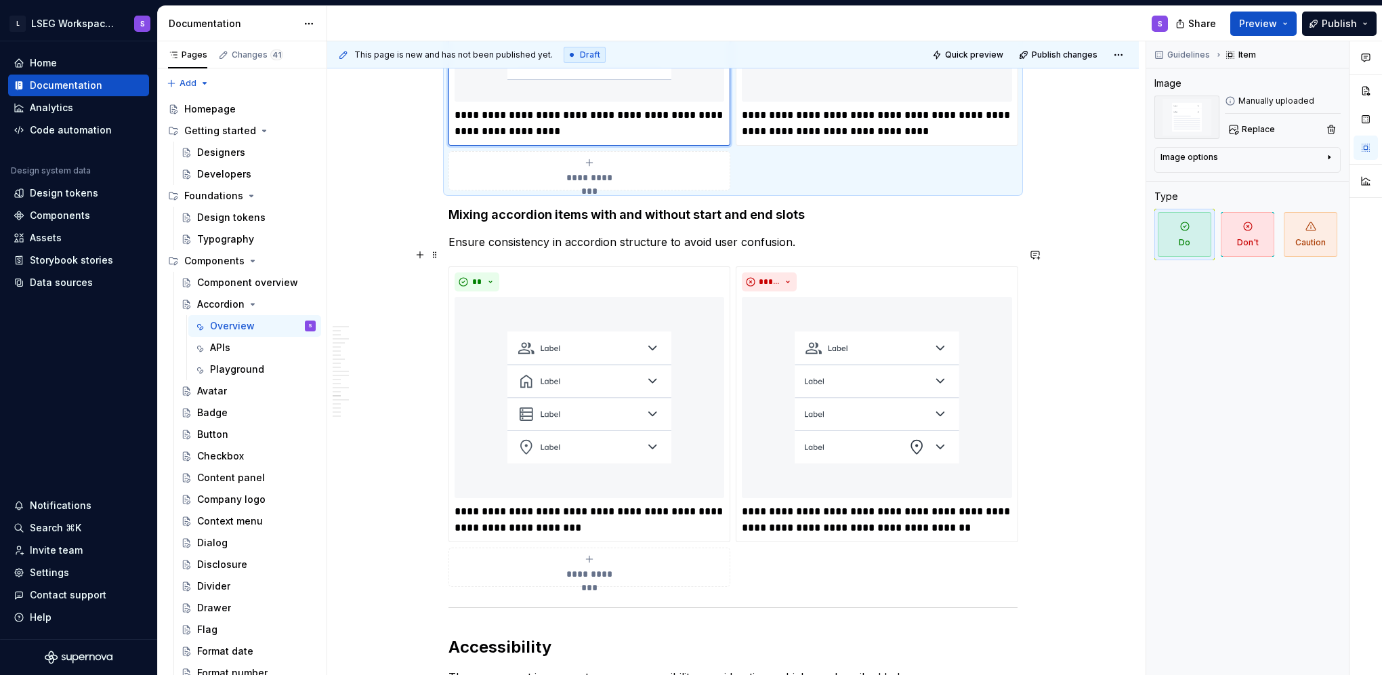
click at [1214, 161] on div "Image options" at bounding box center [1189, 157] width 58 height 11
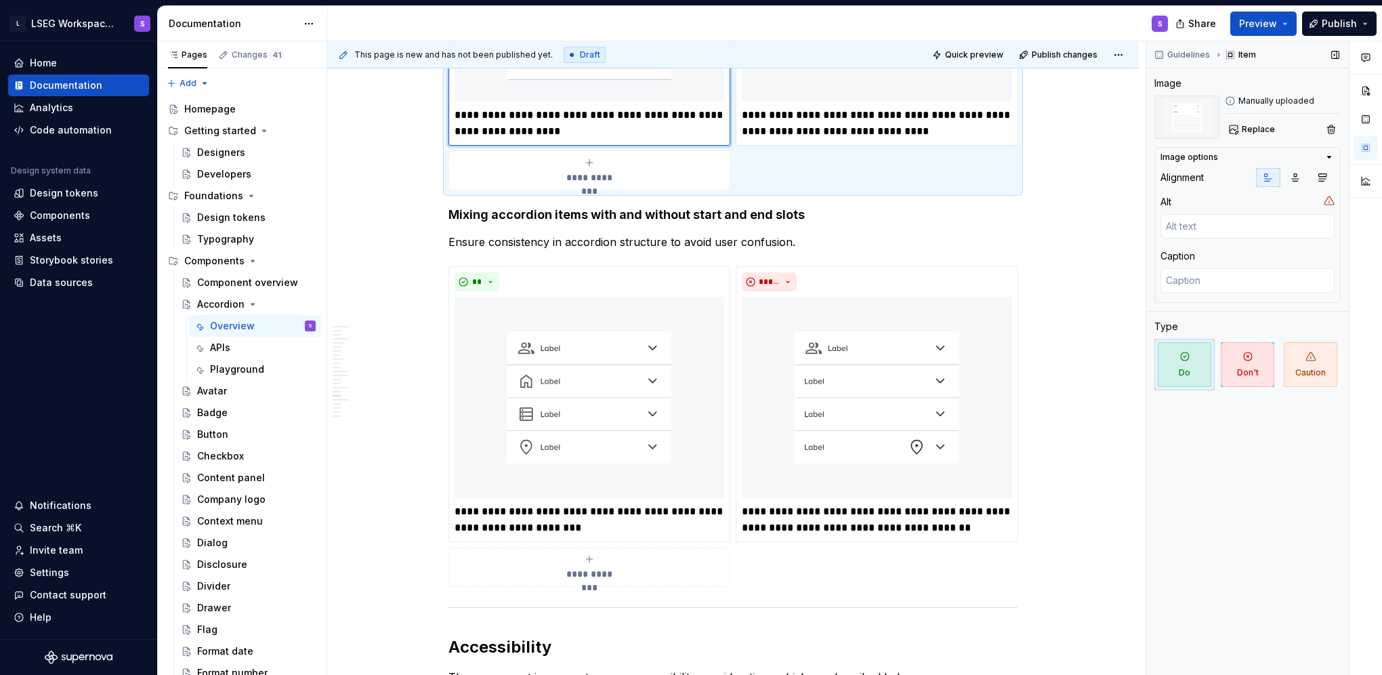
click at [1333, 152] on icon "button" at bounding box center [1328, 157] width 11 height 11
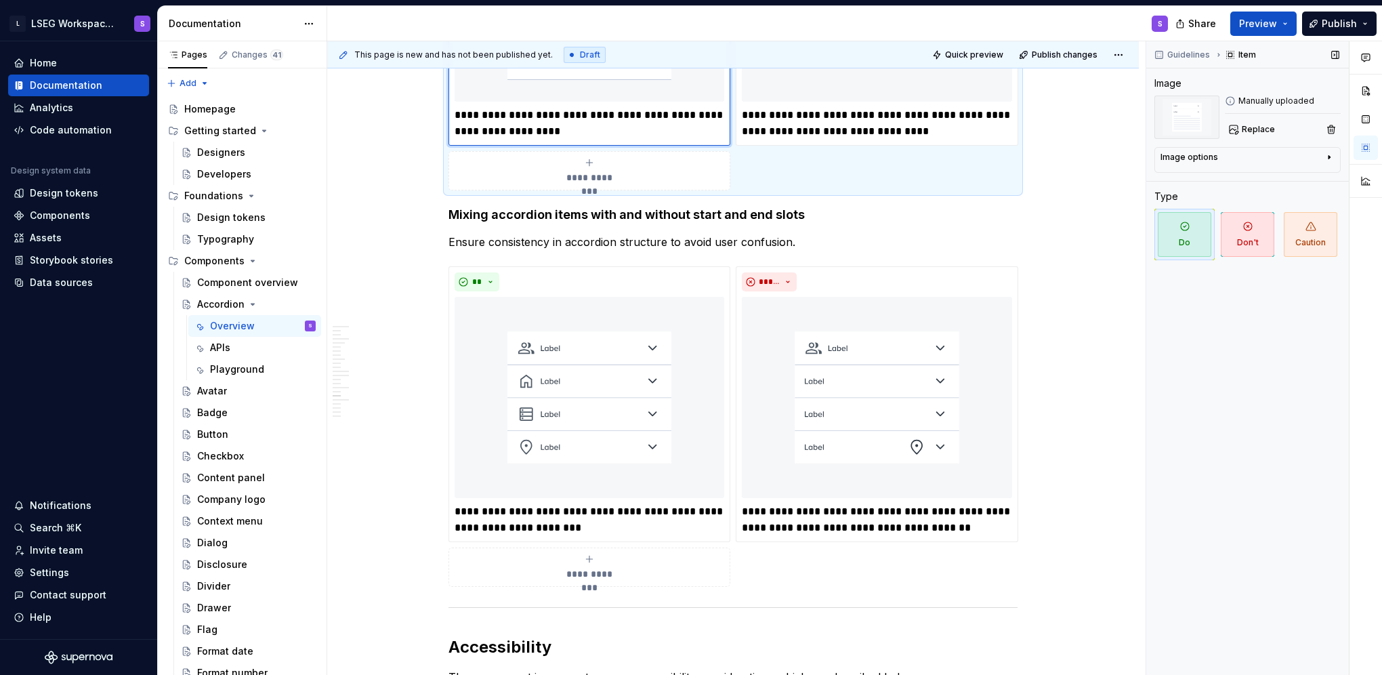
click at [1333, 152] on icon "button" at bounding box center [1328, 157] width 11 height 11
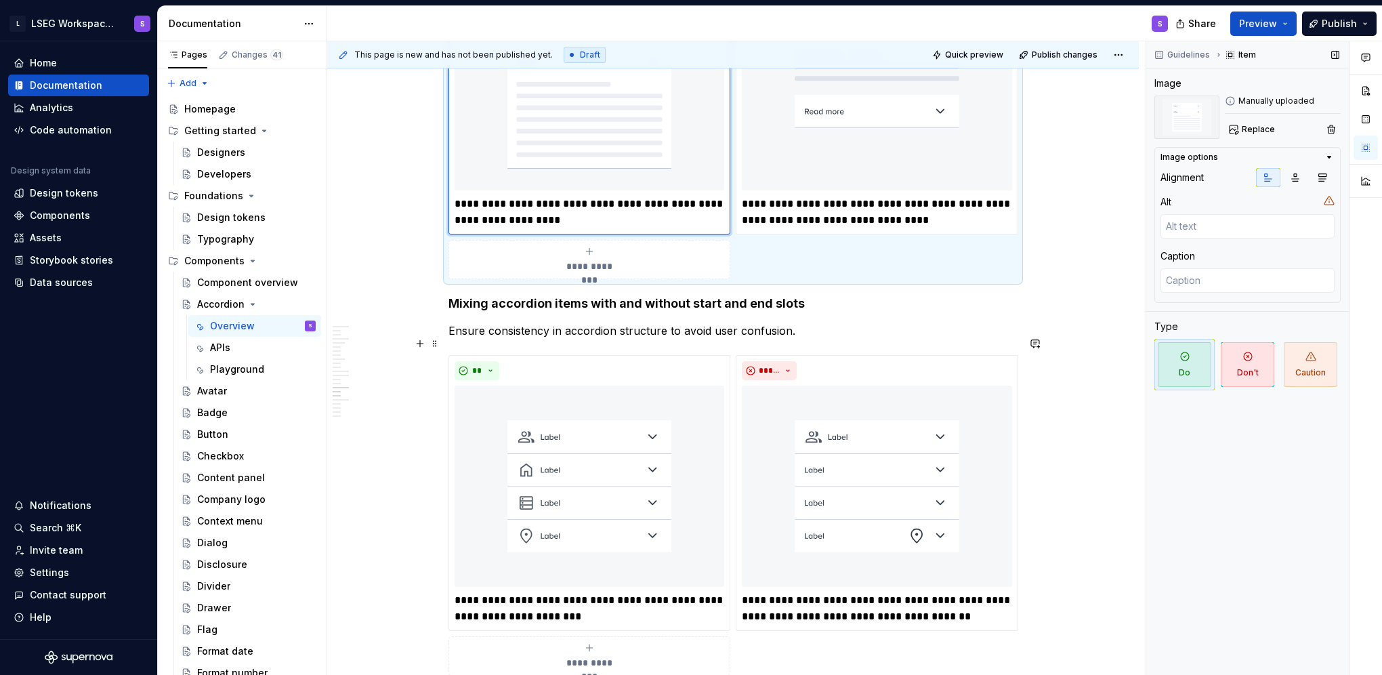
scroll to position [6153, 0]
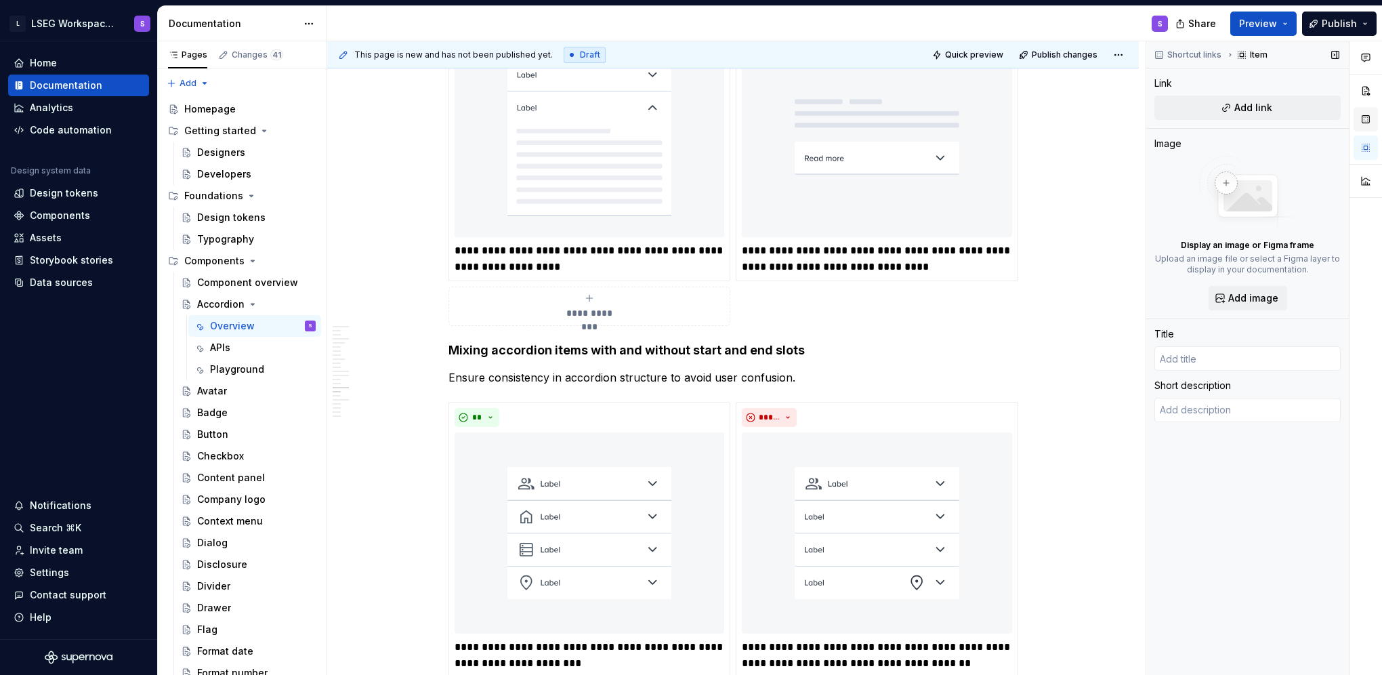
click at [1367, 114] on button "button" at bounding box center [1365, 119] width 24 height 24
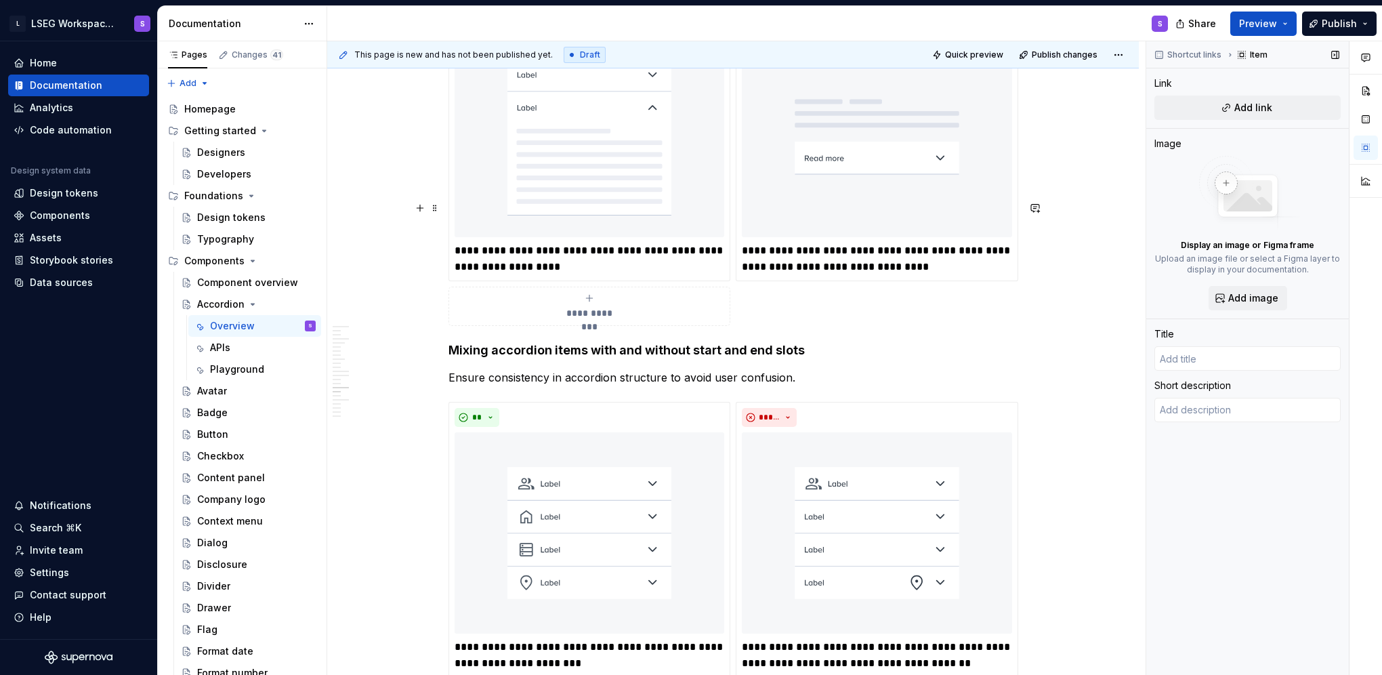
type textarea "*"
type input "D"
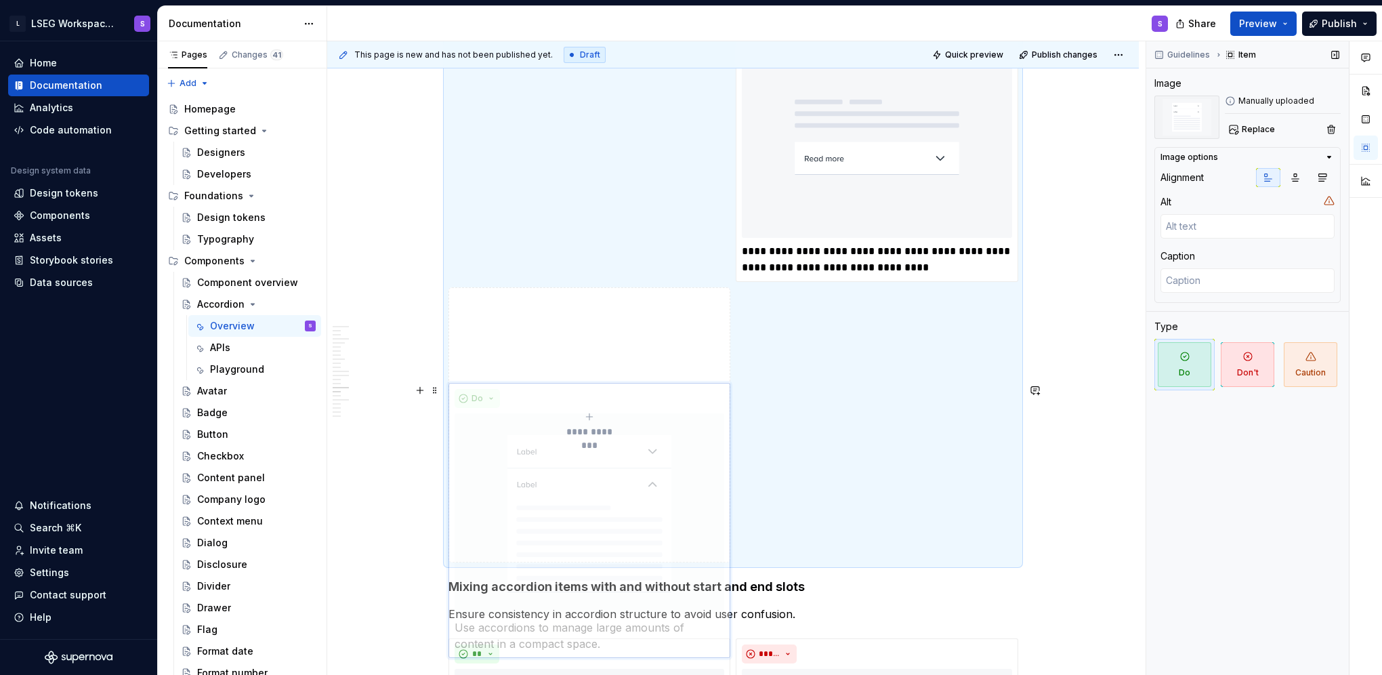
drag, startPoint x: 500, startPoint y: 399, endPoint x: 490, endPoint y: 400, distance: 9.5
click at [477, 400] on body "L LSEG Workspace Design System S Home Documentation Analytics Code automation D…" at bounding box center [691, 337] width 1382 height 675
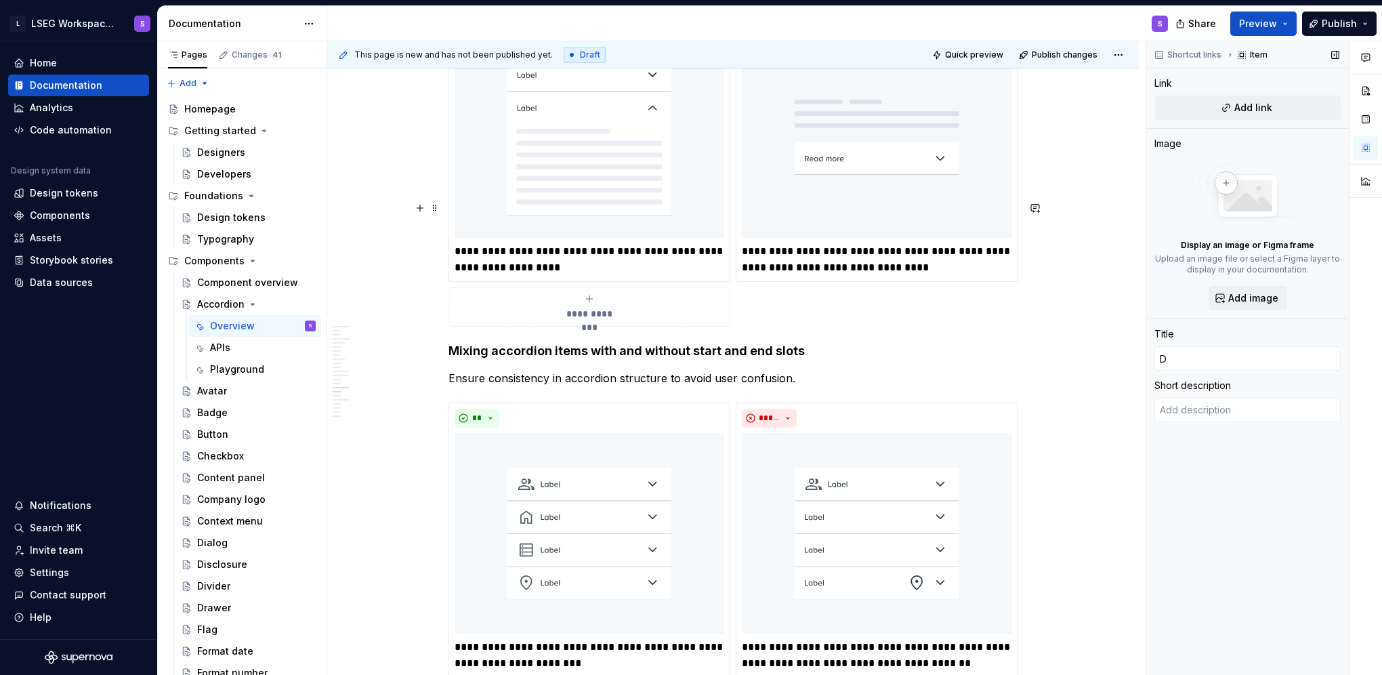
type textarea "*"
type input "/"
type textarea "*"
type input "/d"
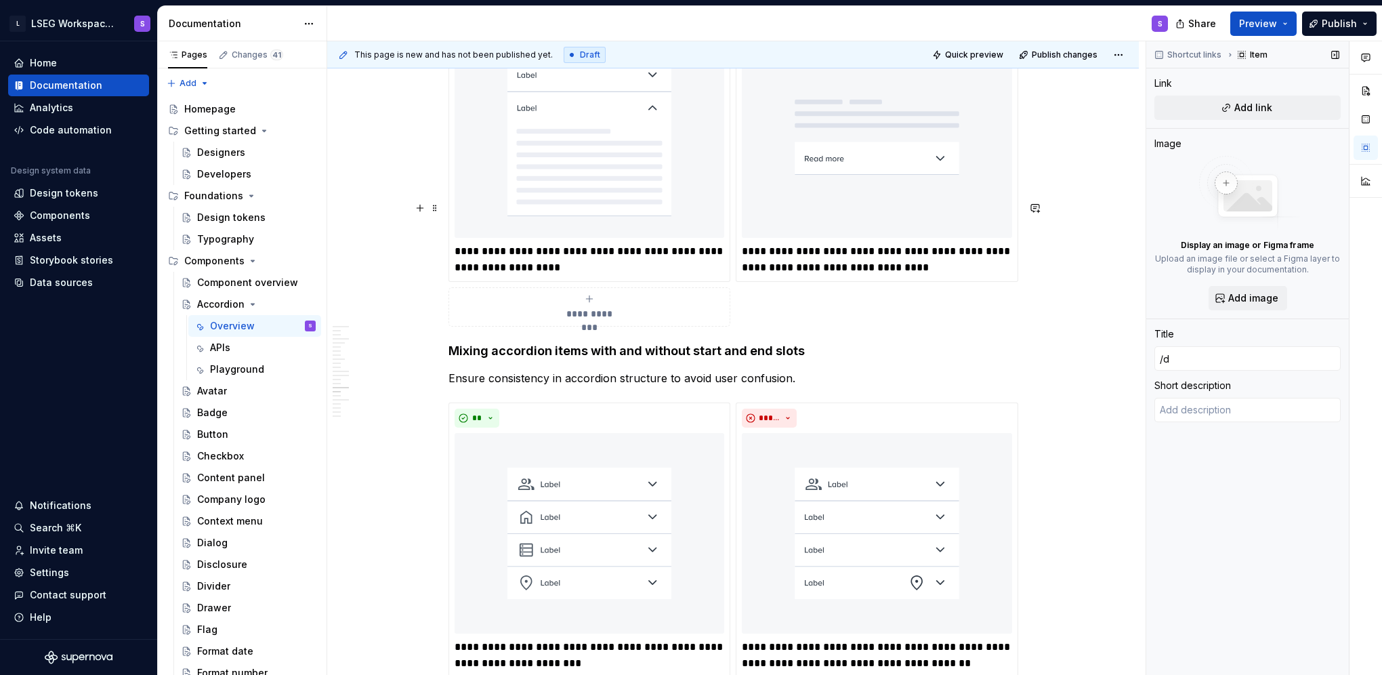
type textarea "*"
type input "/do"
click at [584, 387] on html "L LSEG Workspace Design System S Home Documentation Analytics Code automation D…" at bounding box center [691, 337] width 1382 height 675
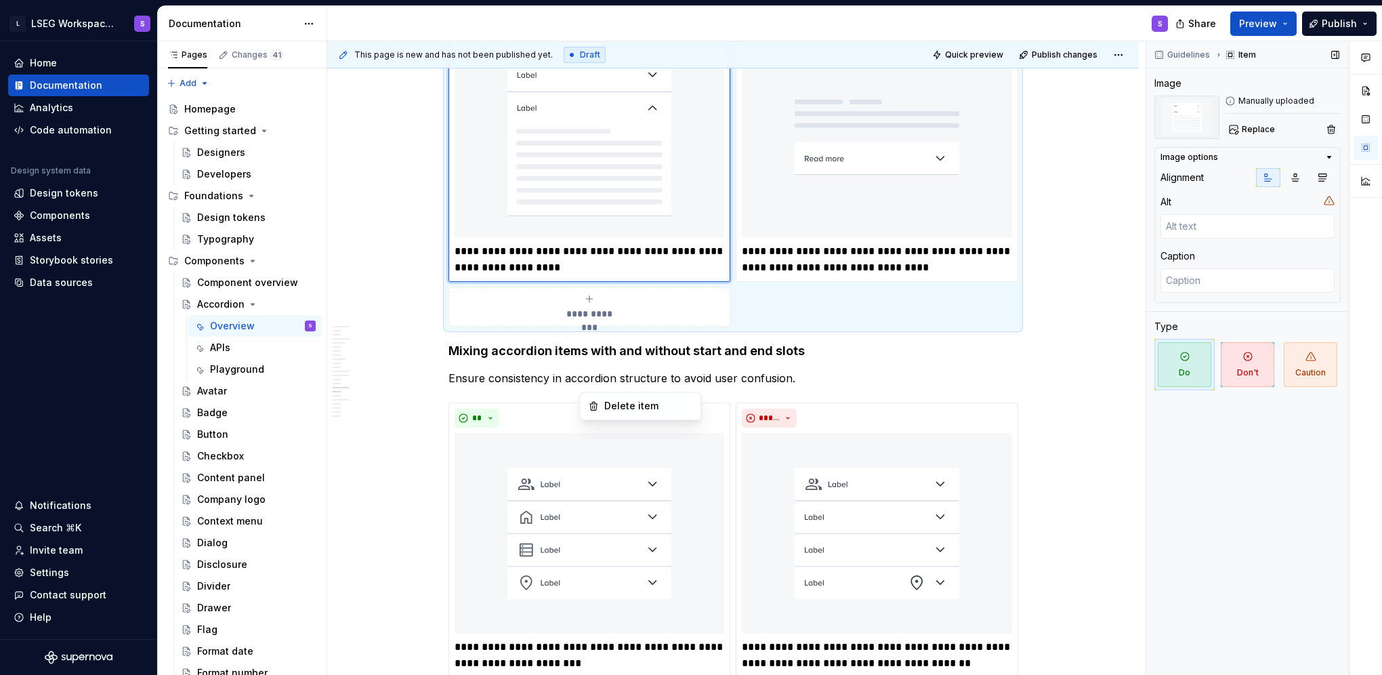
click at [1258, 371] on div "Comments Open comments No comments yet Select ‘Comment’ from the block context …" at bounding box center [1264, 358] width 236 height 634
click at [1304, 373] on span "Caution" at bounding box center [1310, 364] width 54 height 45
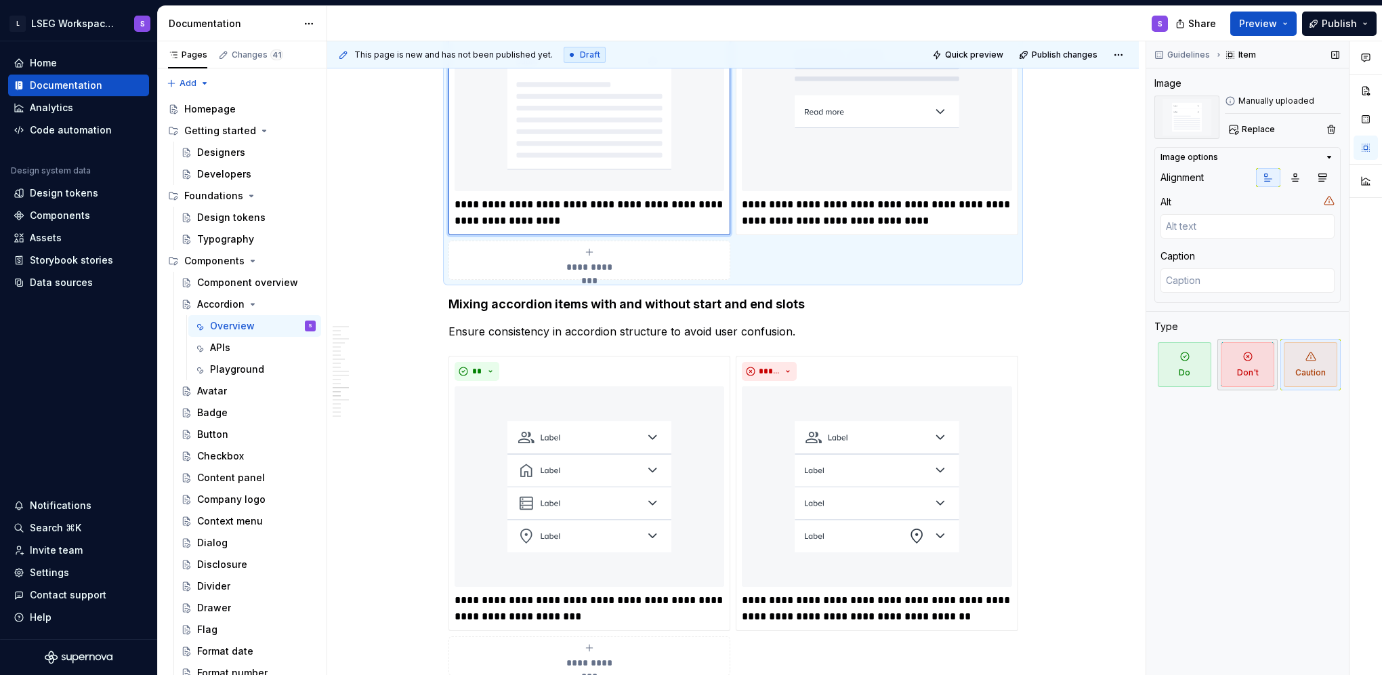
click at [1231, 370] on span "Don't" at bounding box center [1247, 364] width 54 height 45
click at [1191, 366] on span "Do" at bounding box center [1184, 364] width 54 height 45
click at [1332, 202] on icon at bounding box center [1328, 200] width 11 height 11
click at [1295, 176] on icon "button" at bounding box center [1295, 177] width 7 height 7
click at [1279, 176] on button "button" at bounding box center [1268, 177] width 24 height 19
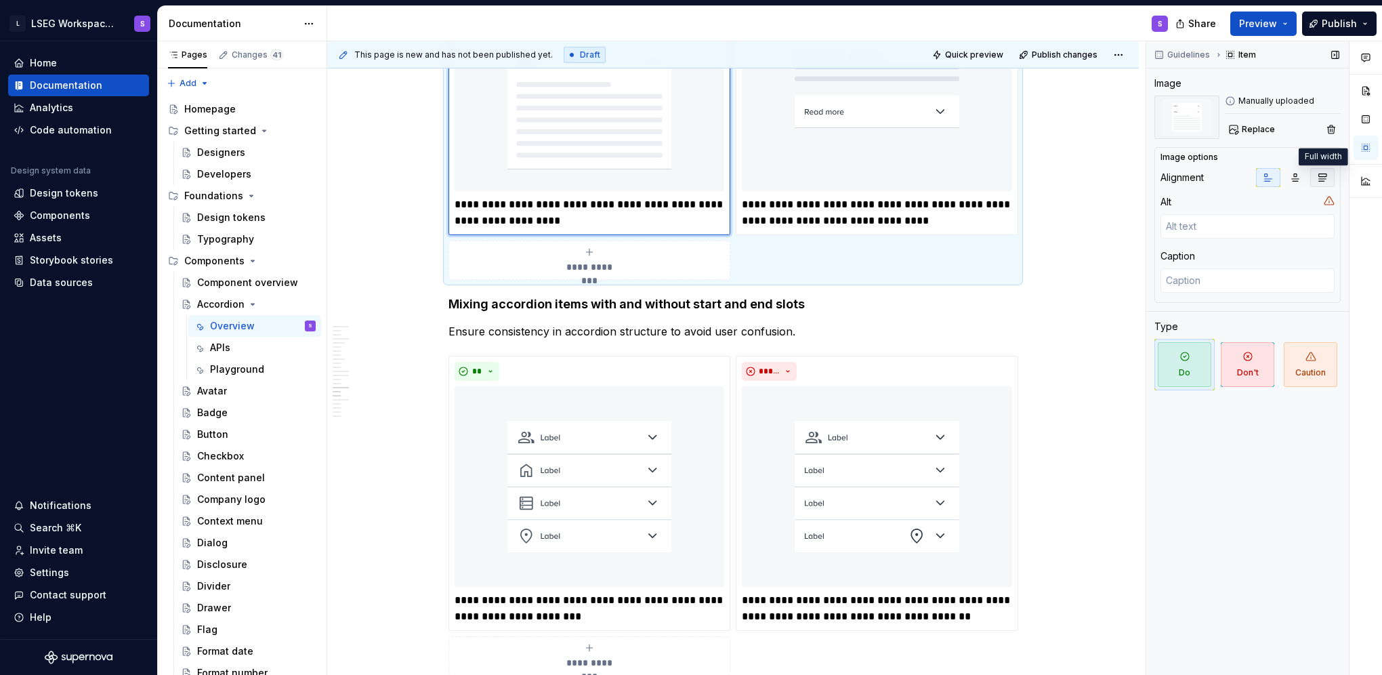
click at [1319, 178] on icon "button" at bounding box center [1322, 177] width 7 height 7
click at [1270, 177] on icon "button" at bounding box center [1267, 177] width 11 height 11
click at [1368, 114] on button "button" at bounding box center [1365, 119] width 24 height 24
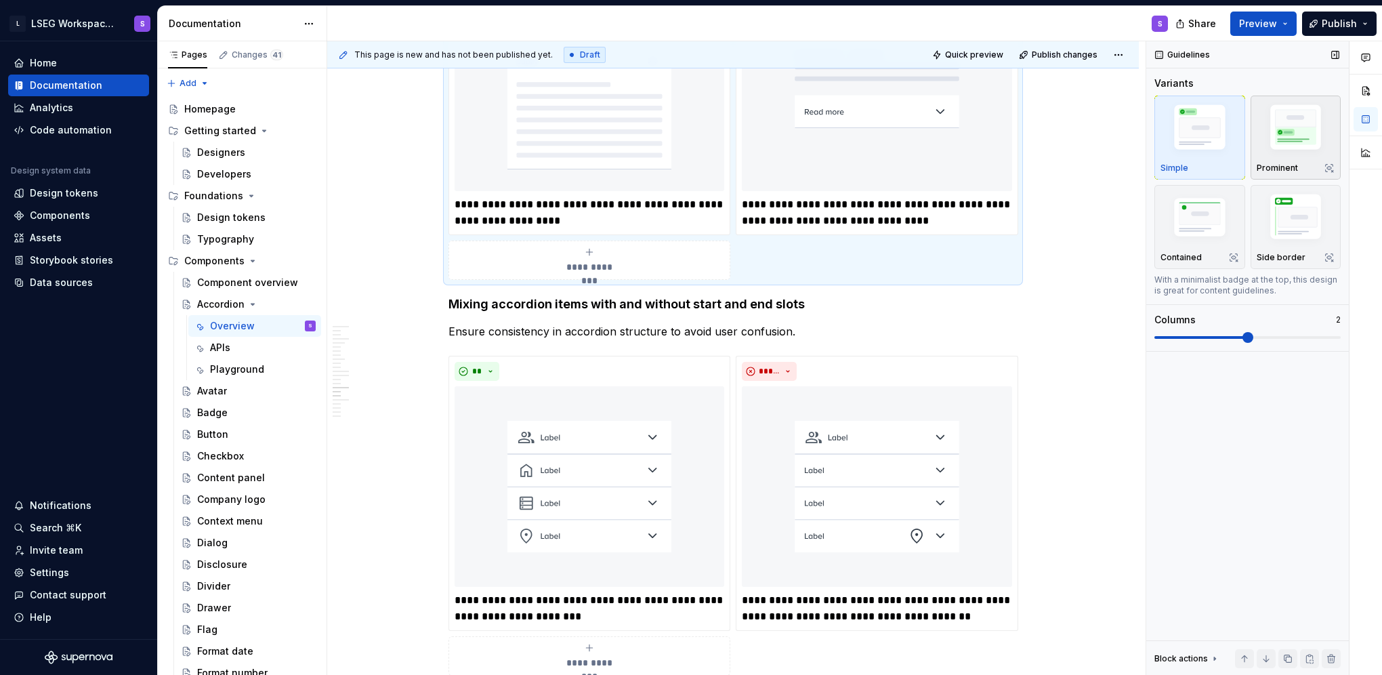
click at [1292, 142] on img "button" at bounding box center [1295, 129] width 79 height 59
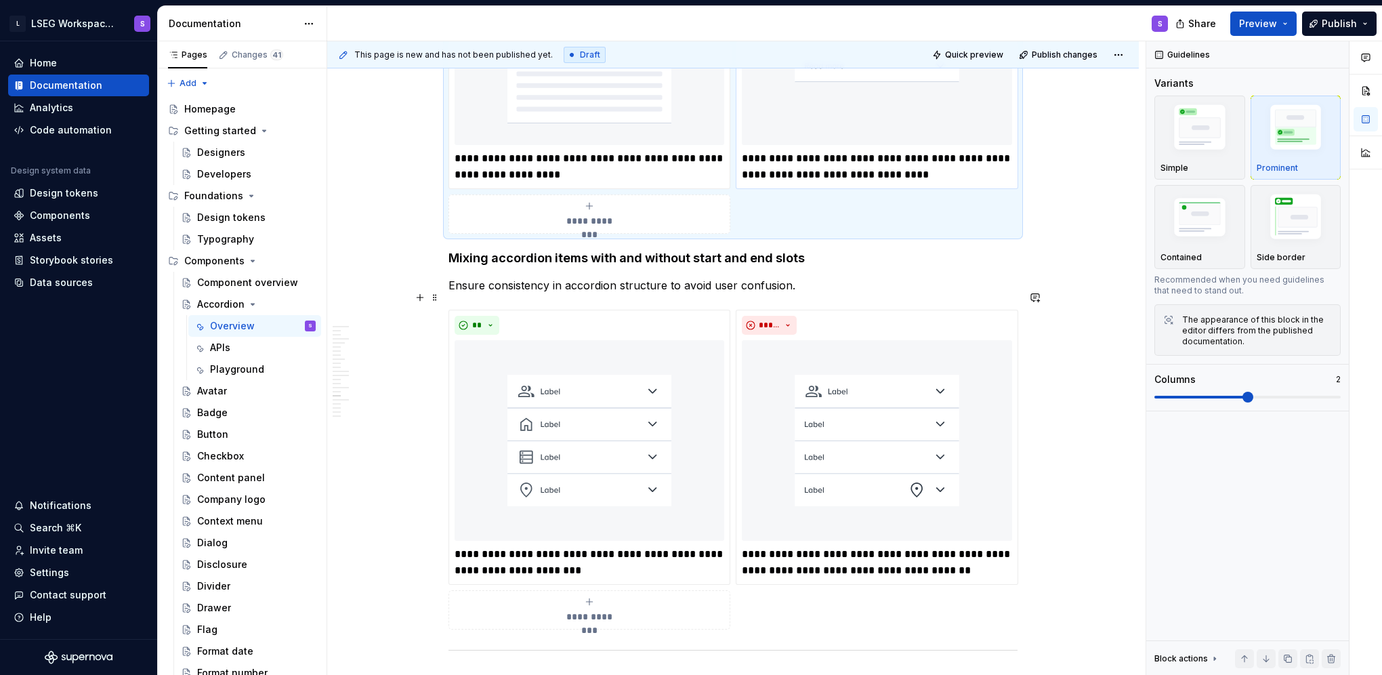
scroll to position [6267, 0]
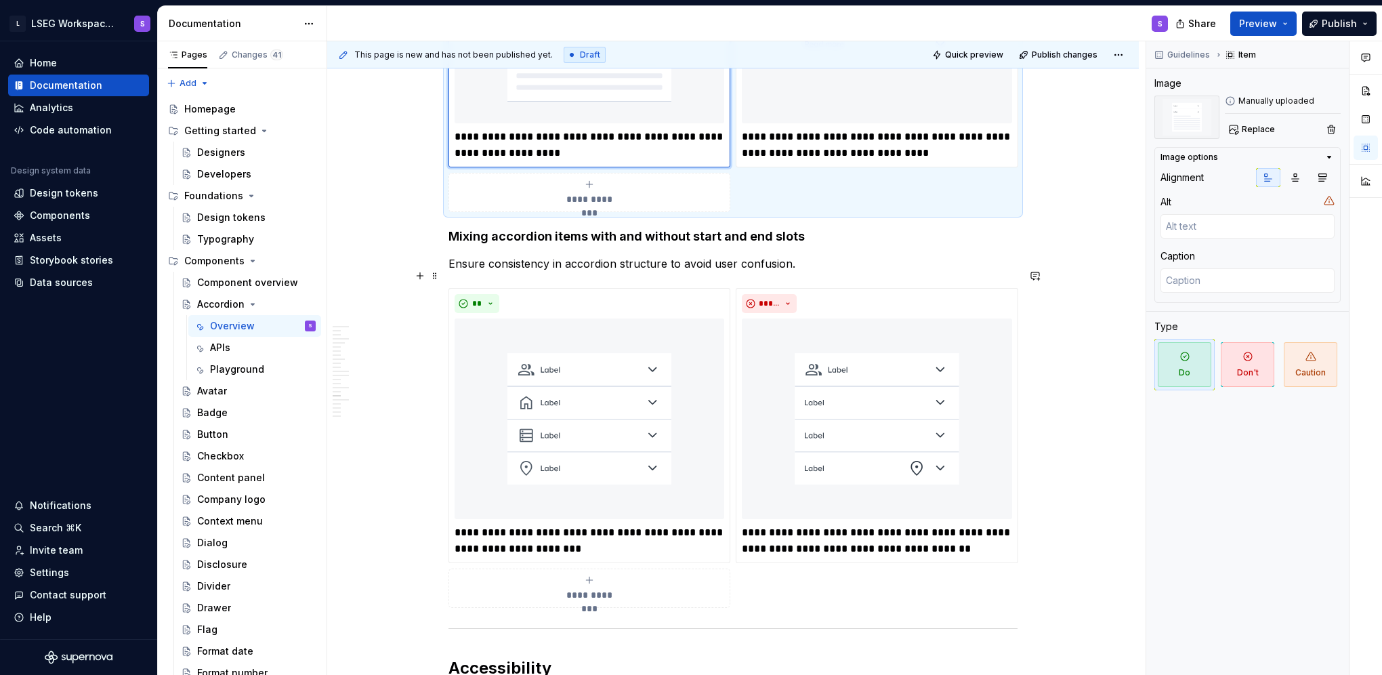
click at [1361, 125] on button "button" at bounding box center [1365, 119] width 24 height 24
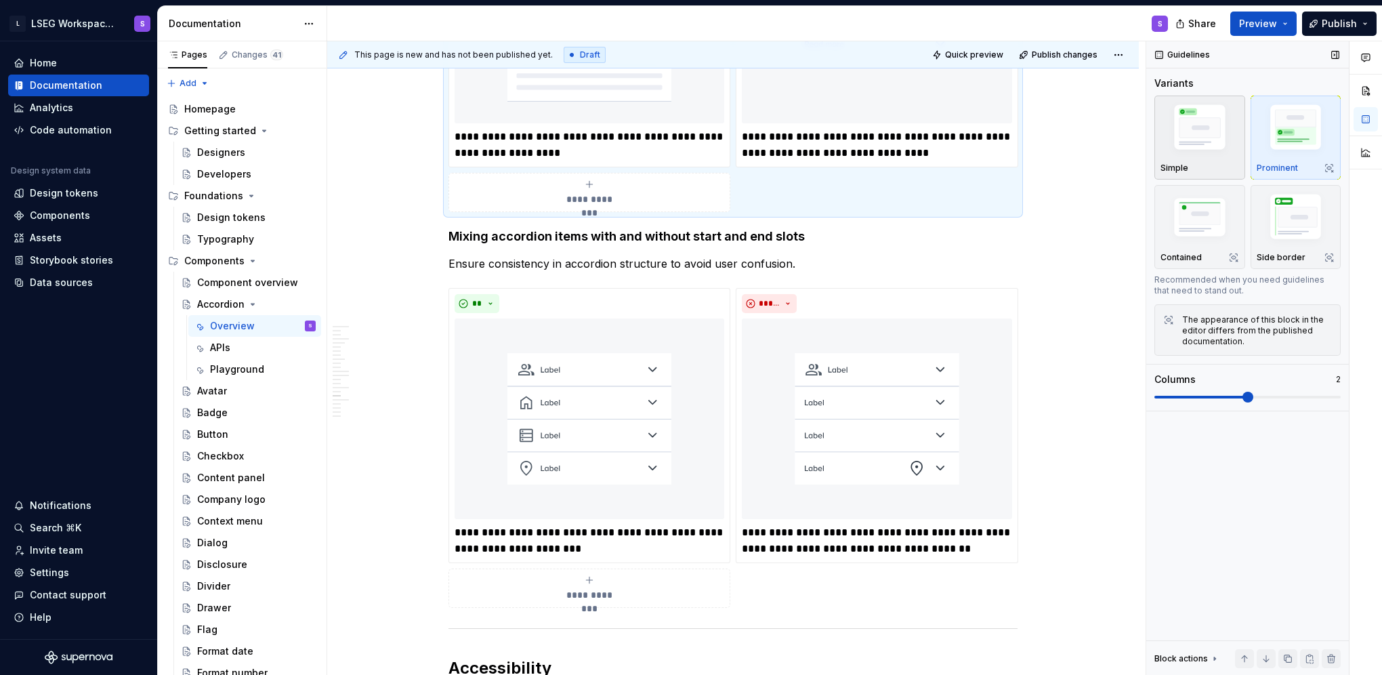
click at [1218, 133] on img "button" at bounding box center [1199, 129] width 79 height 59
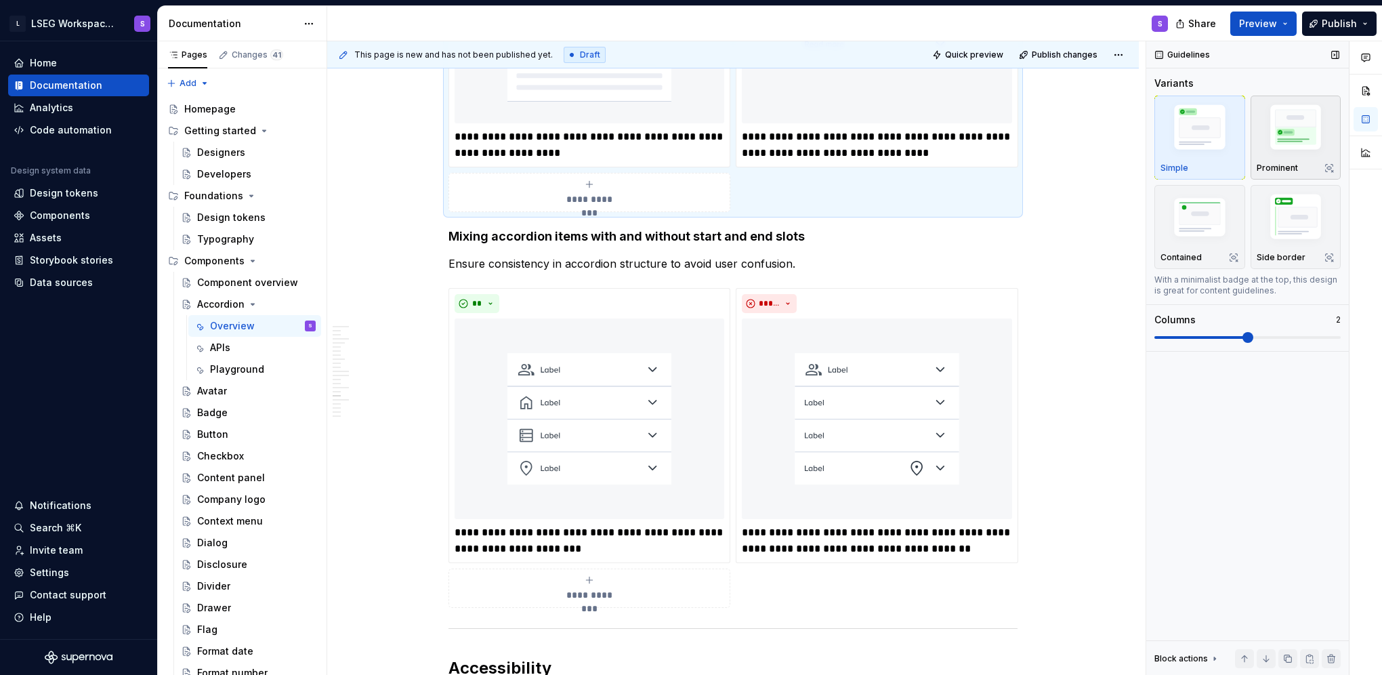
click at [1290, 141] on img "button" at bounding box center [1295, 129] width 79 height 59
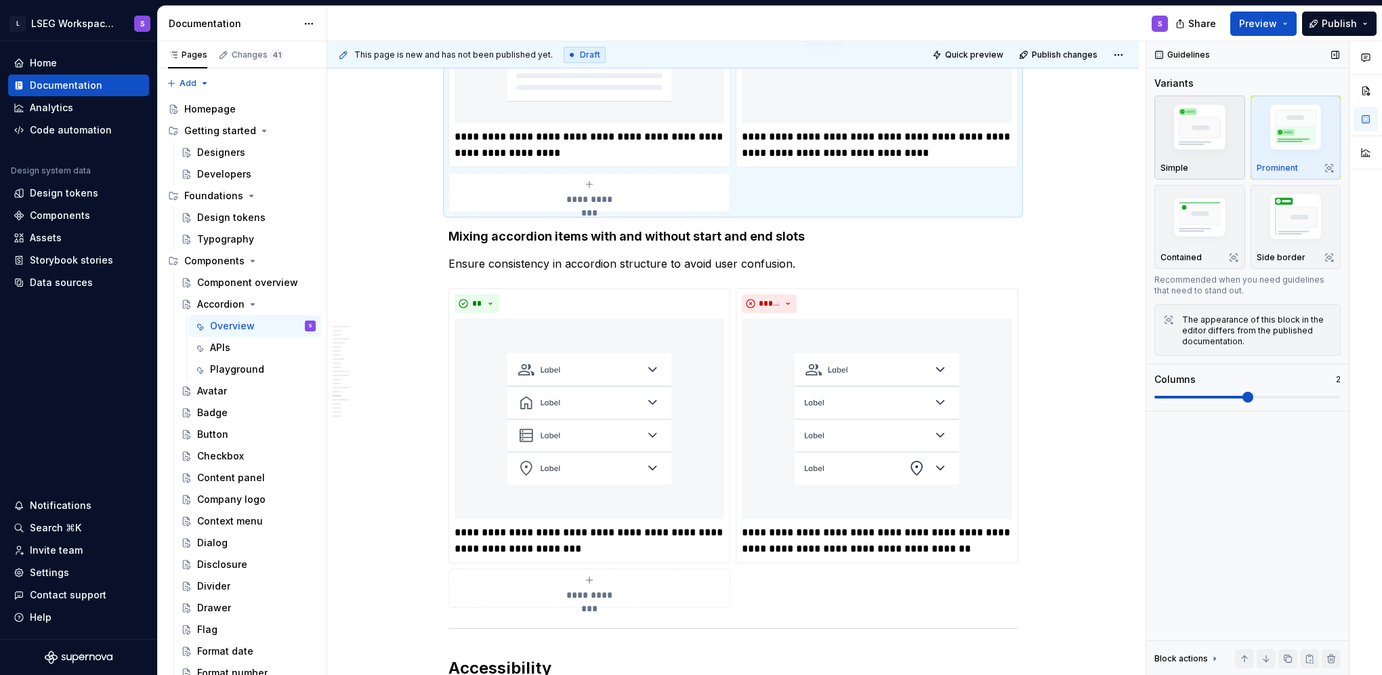
click at [1217, 150] on img "button" at bounding box center [1199, 129] width 79 height 59
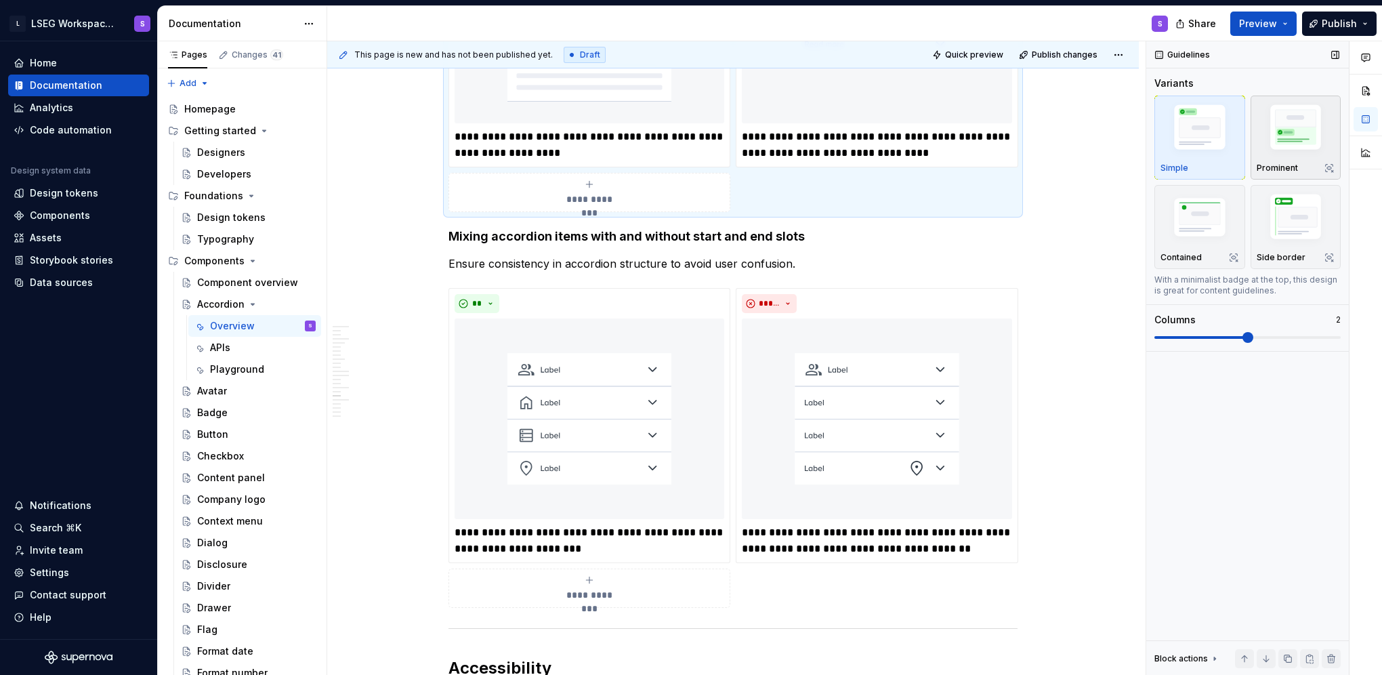
click at [1302, 161] on div "Prominent" at bounding box center [1295, 138] width 79 height 72
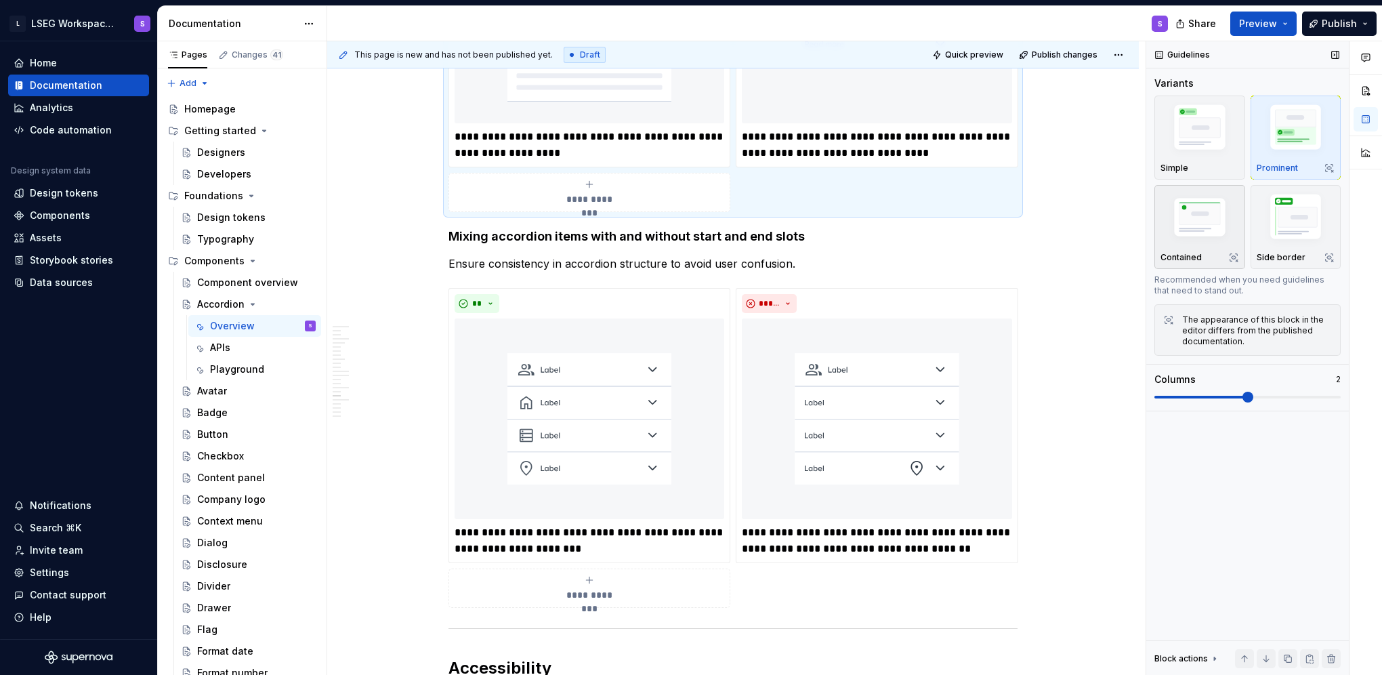
click at [1204, 233] on img "button" at bounding box center [1199, 218] width 79 height 53
click at [1283, 249] on div "Side border" at bounding box center [1295, 227] width 79 height 72
click at [1206, 246] on div "Contained" at bounding box center [1199, 227] width 79 height 72
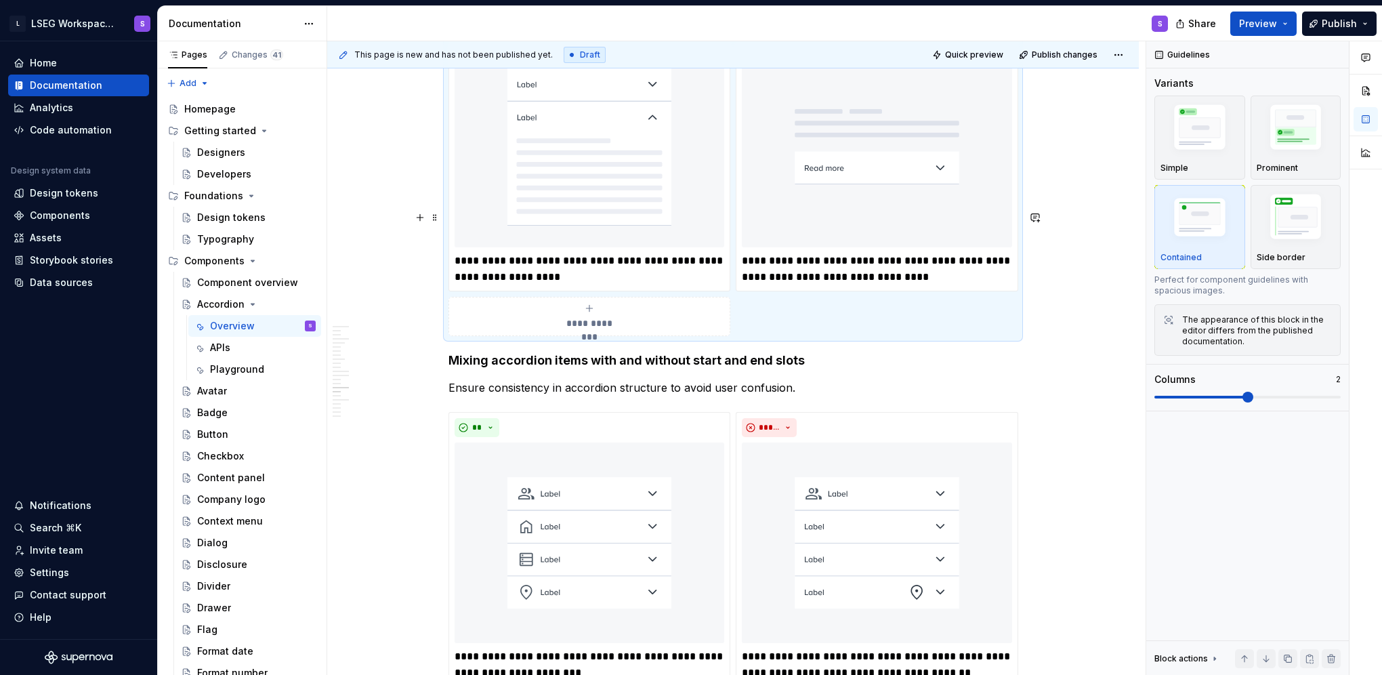
scroll to position [6132, 0]
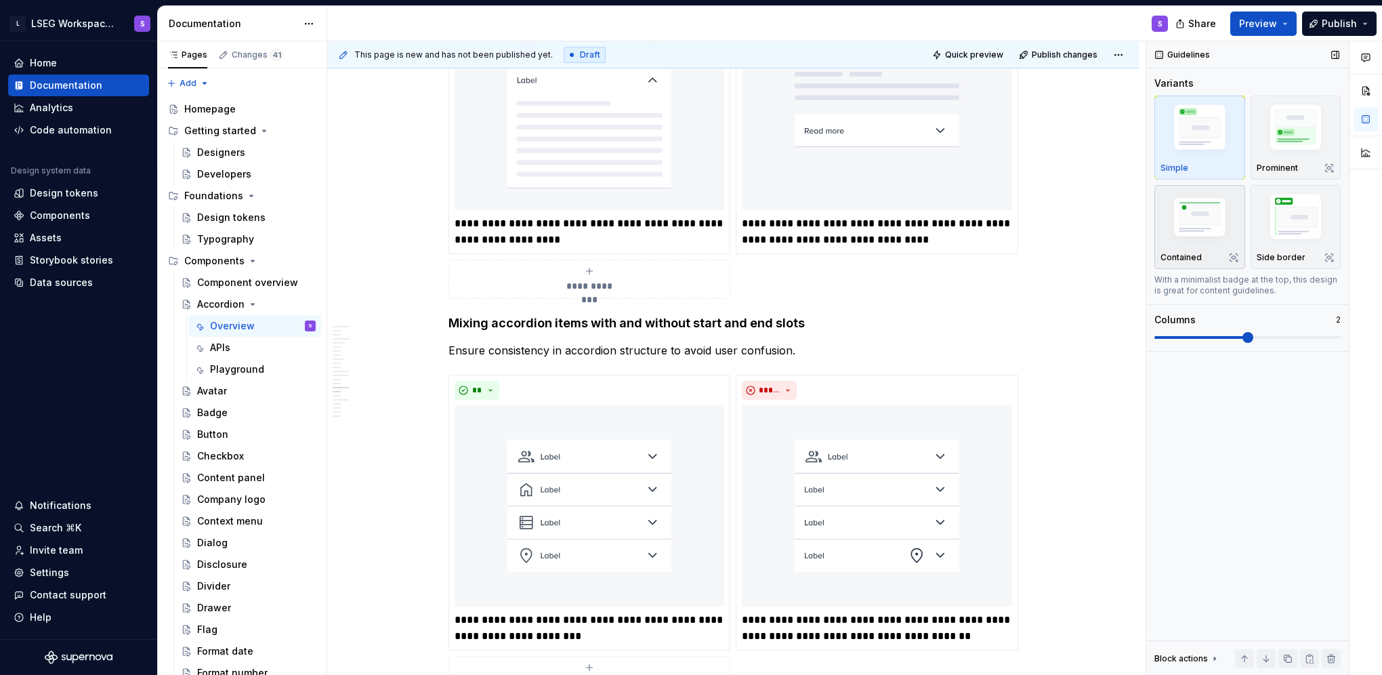
click at [1162, 228] on img "button" at bounding box center [1199, 218] width 79 height 53
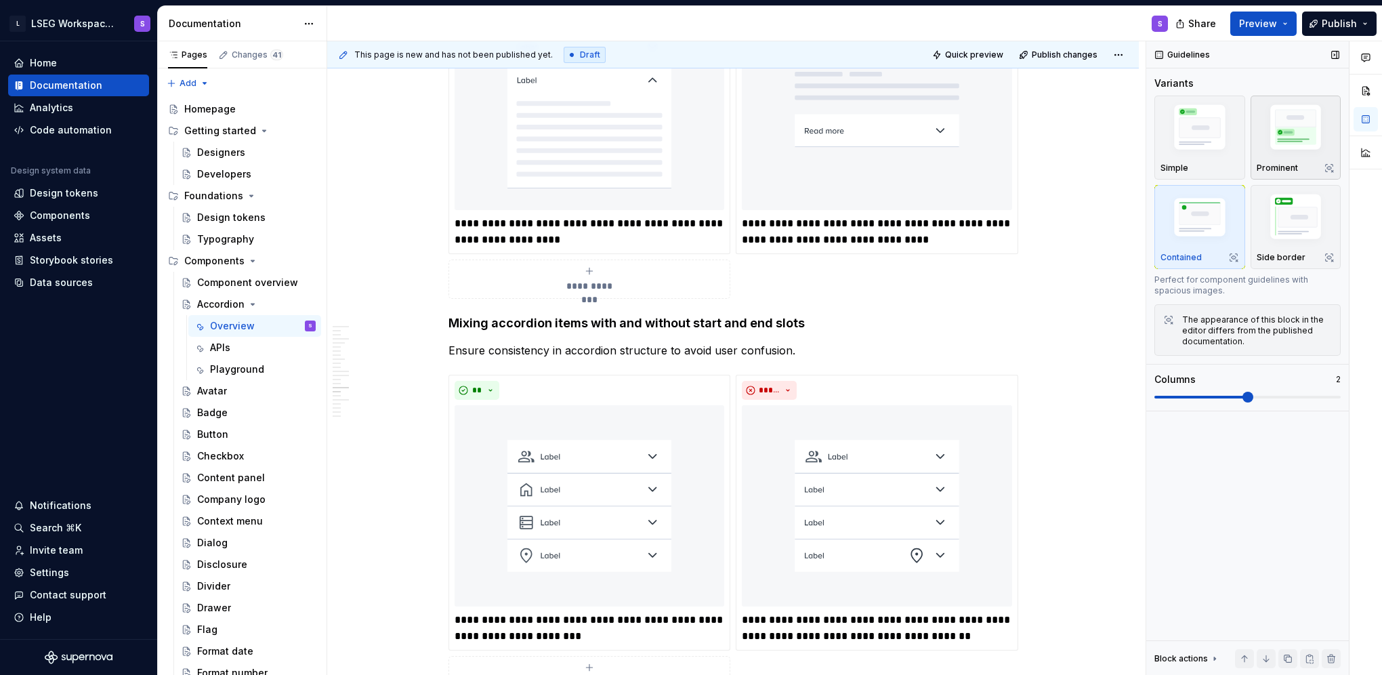
click at [1254, 149] on button "Prominent" at bounding box center [1295, 137] width 91 height 84
click at [1274, 228] on img "button" at bounding box center [1295, 219] width 79 height 59
click at [1195, 230] on img "button" at bounding box center [1199, 218] width 79 height 53
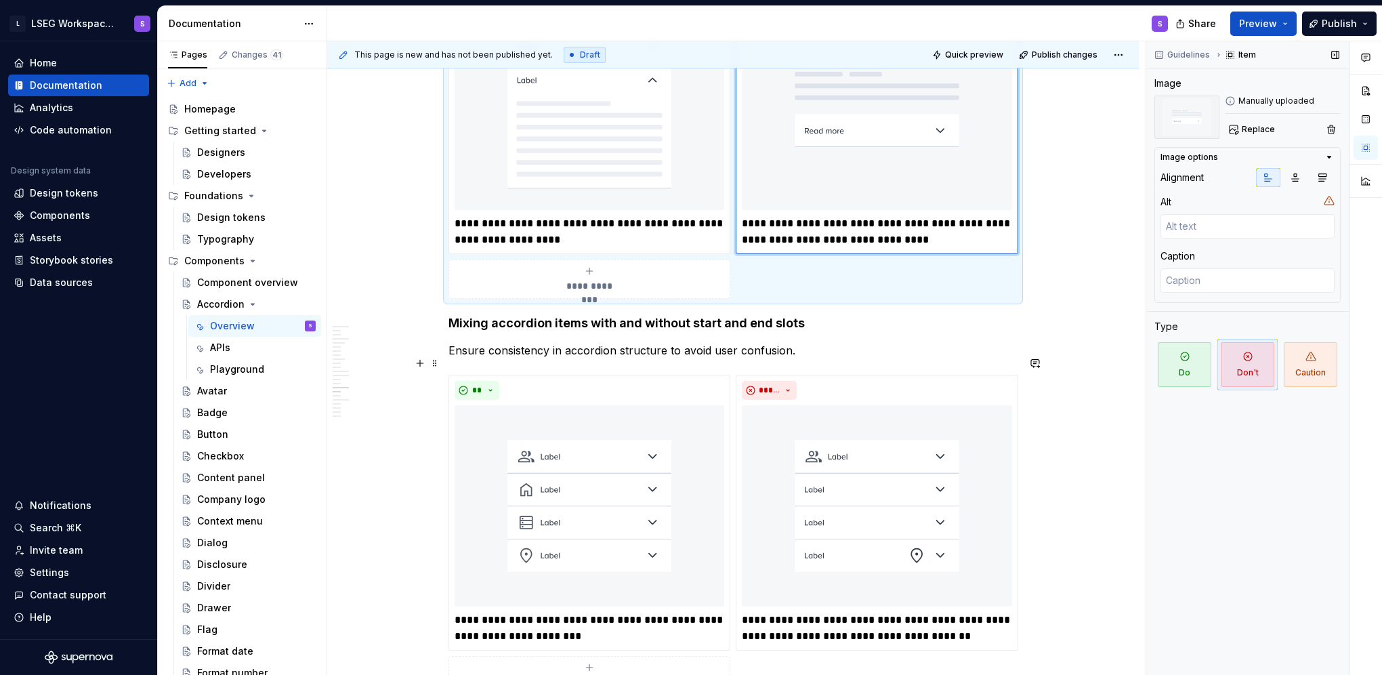
click at [937, 210] on img at bounding box center [877, 109] width 270 height 201
click at [1371, 118] on button "button" at bounding box center [1365, 119] width 24 height 24
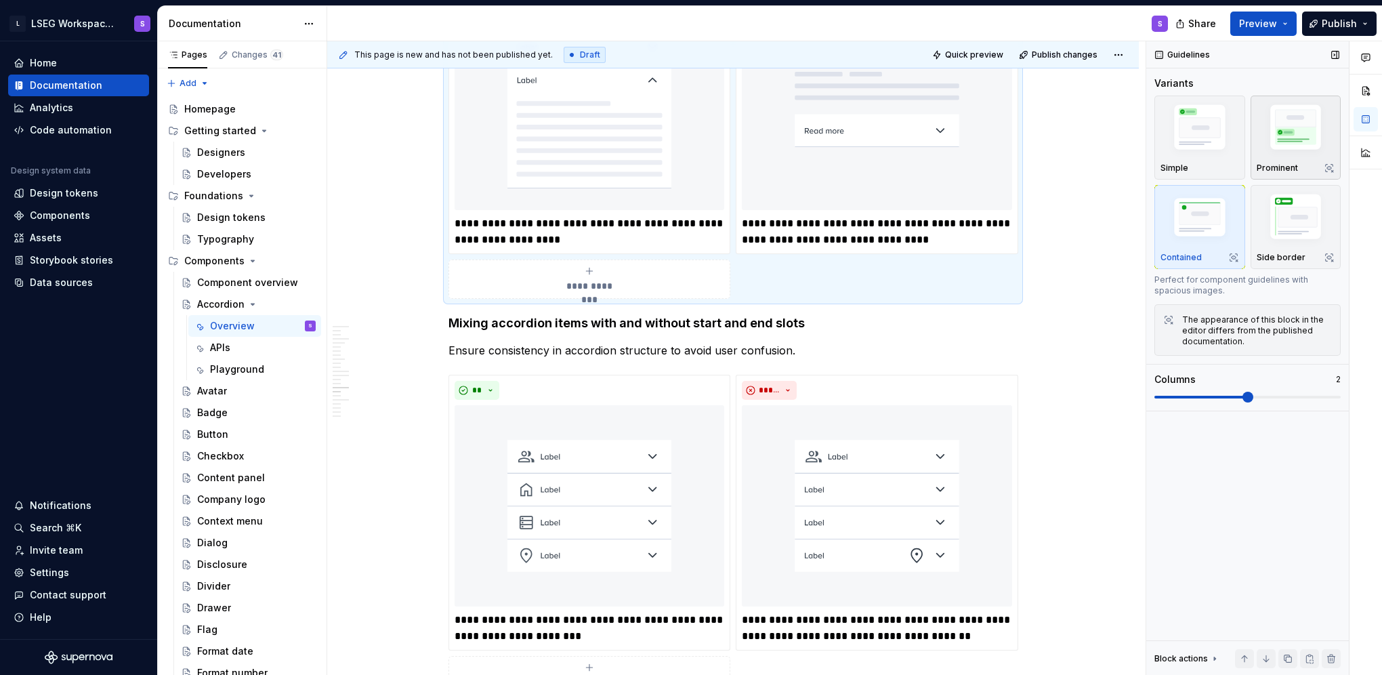
click at [1289, 137] on img "button" at bounding box center [1295, 129] width 79 height 59
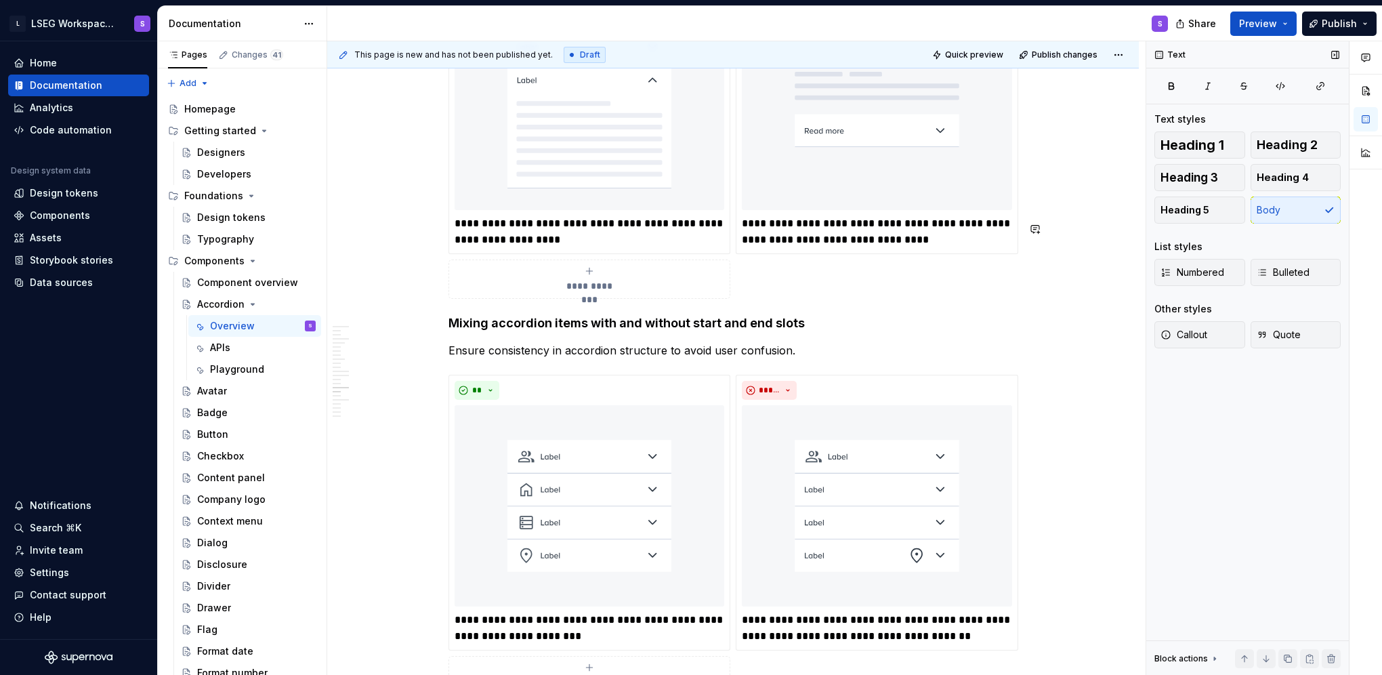
drag, startPoint x: 839, startPoint y: 209, endPoint x: 821, endPoint y: 228, distance: 26.3
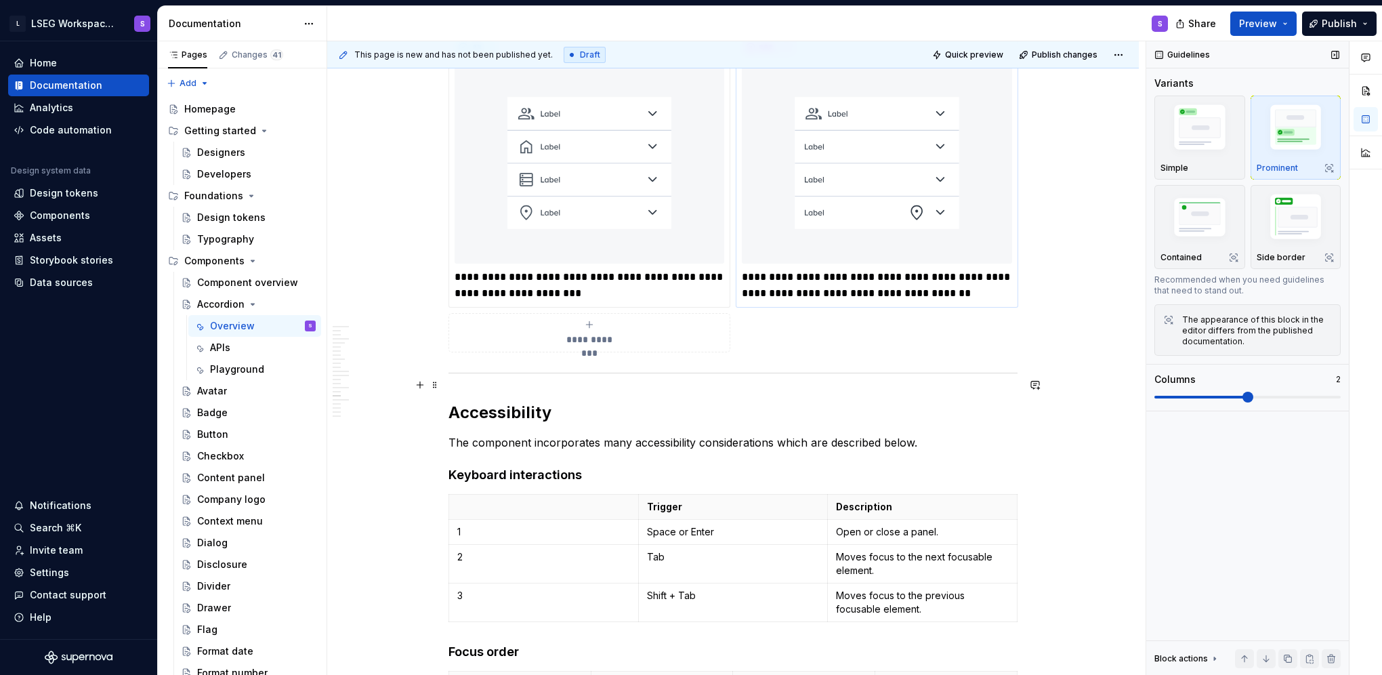
scroll to position [6335, 0]
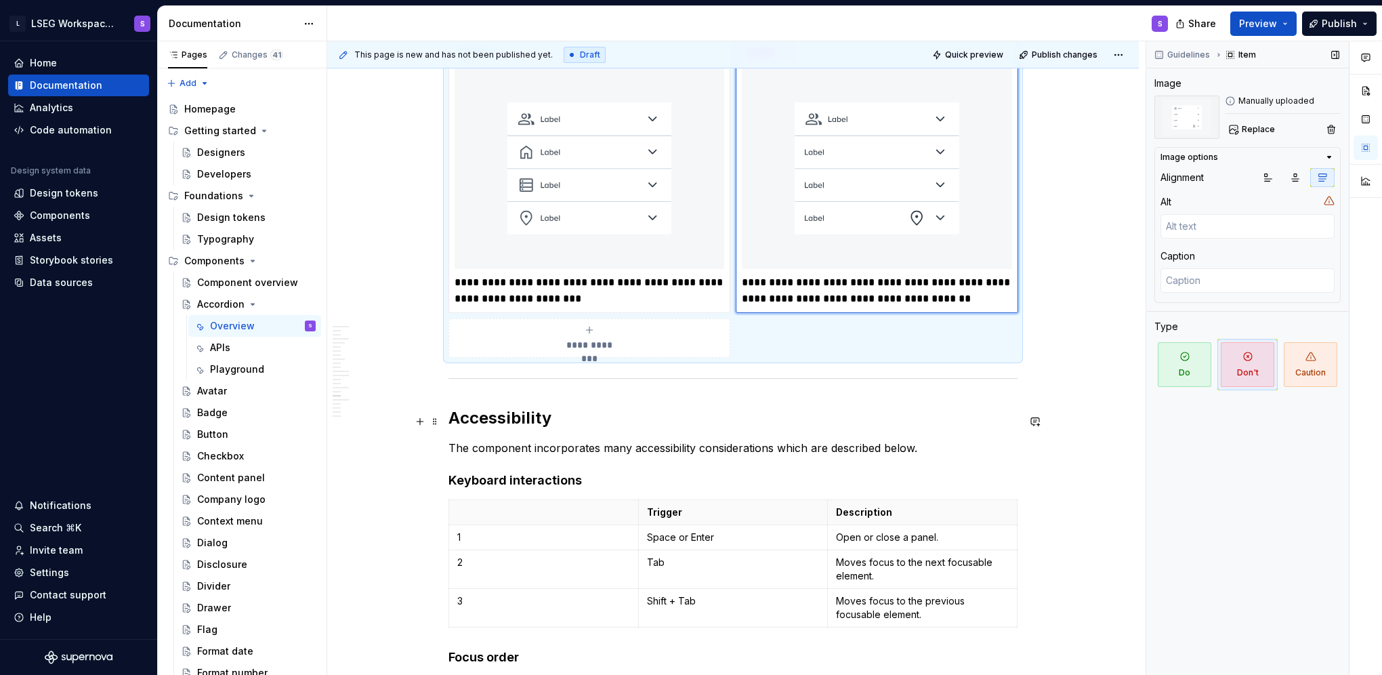
click at [740, 313] on div "**********" at bounding box center [877, 175] width 282 height 276
click at [1367, 111] on button "button" at bounding box center [1365, 119] width 24 height 24
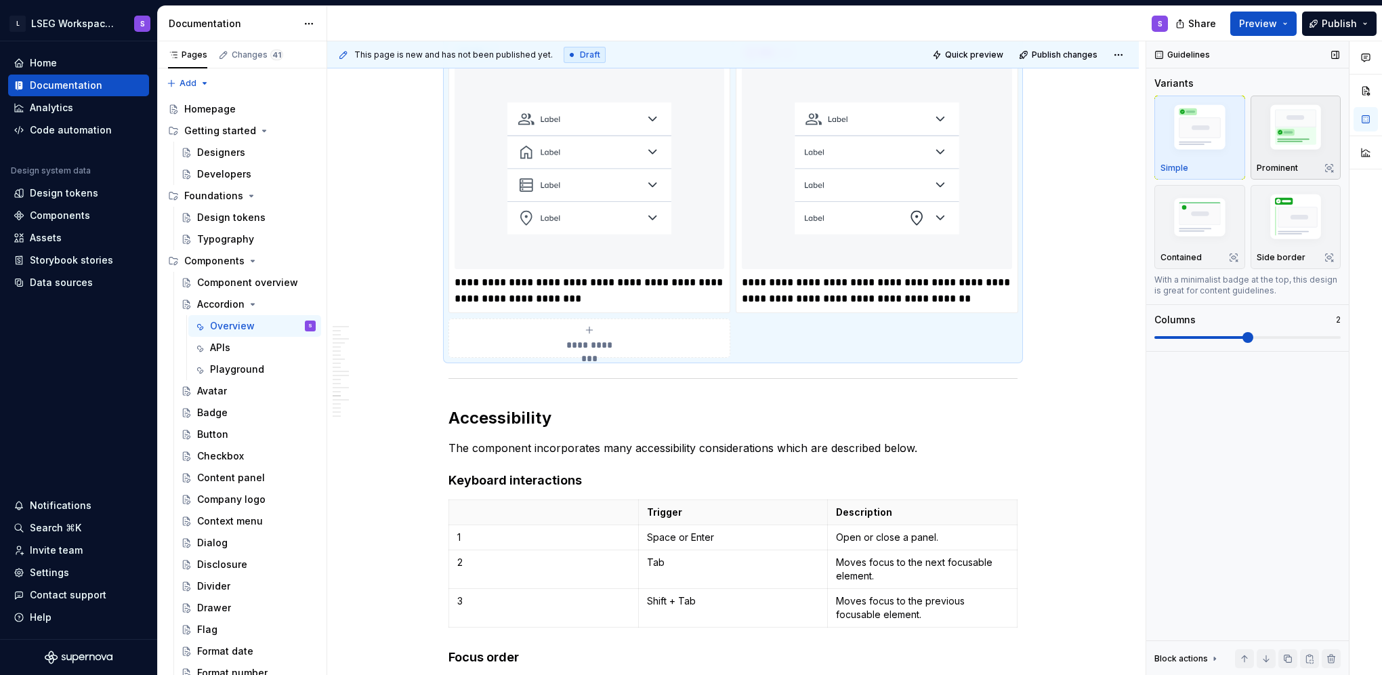
click at [1308, 131] on img "button" at bounding box center [1295, 129] width 79 height 59
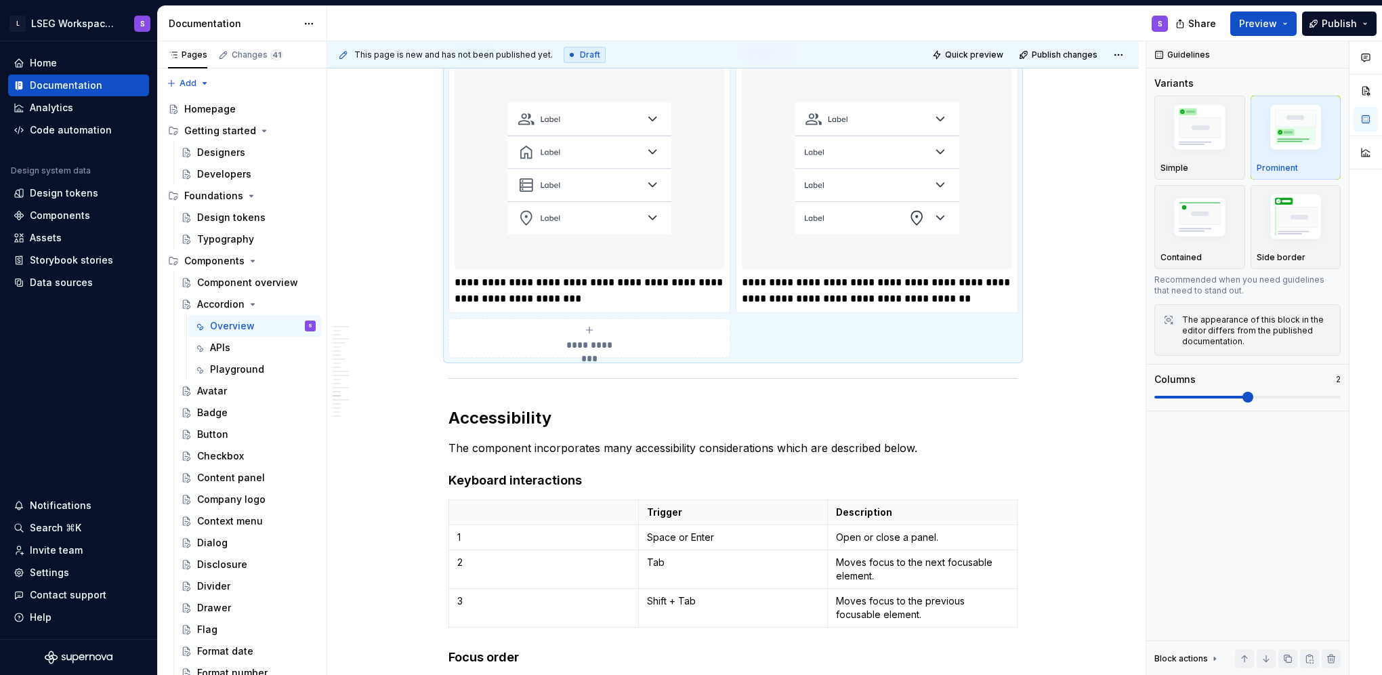
scroll to position [6394, 0]
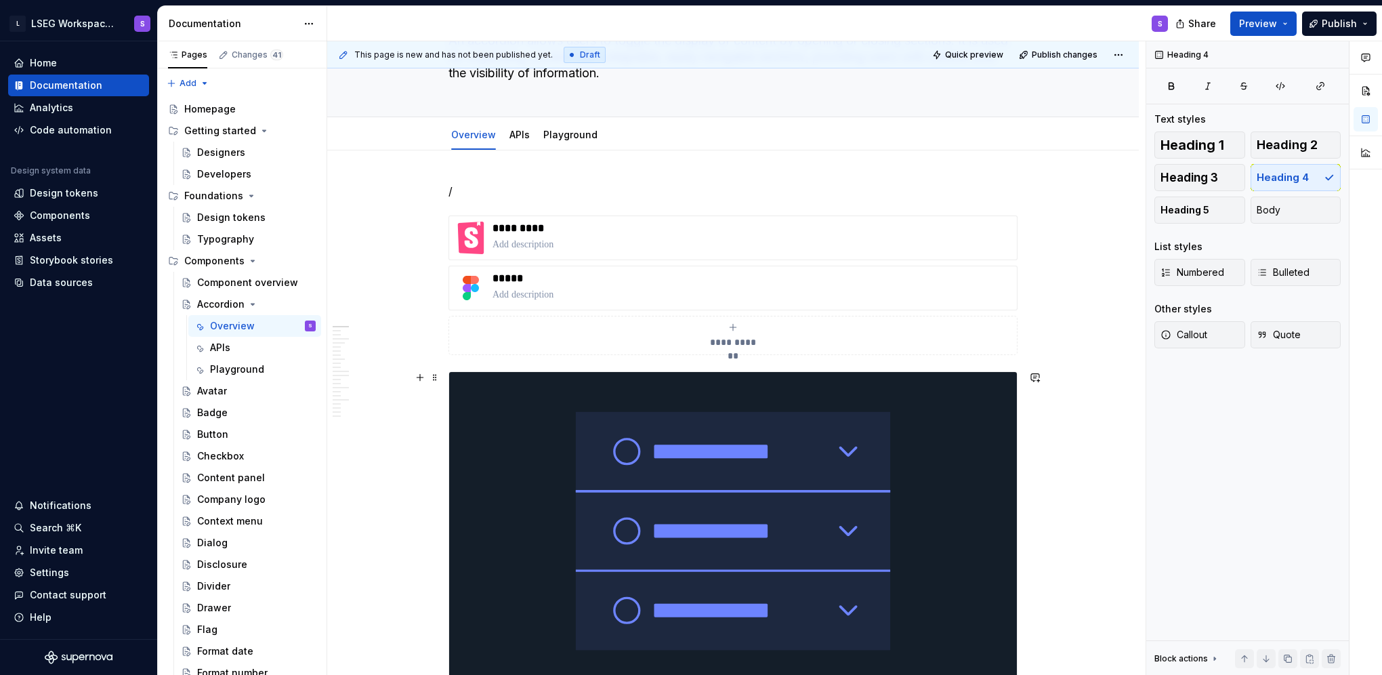
scroll to position [0, 0]
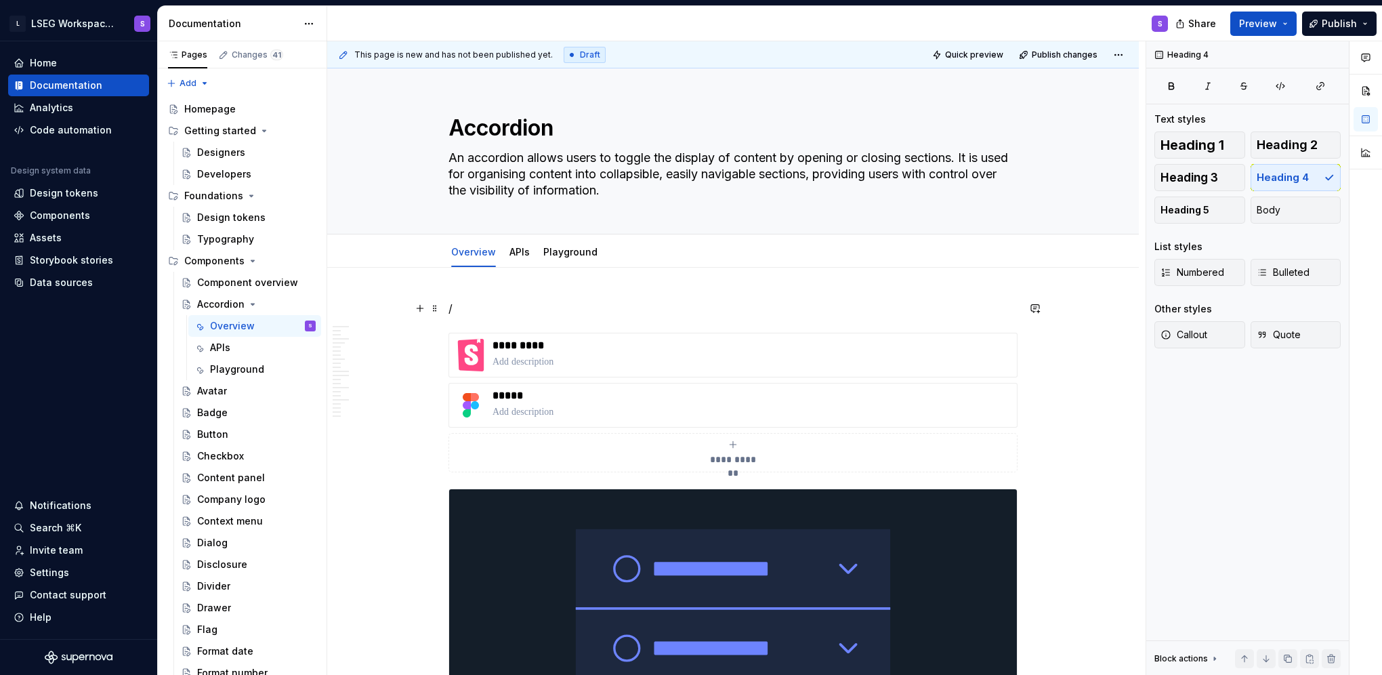
click at [646, 312] on p "/" at bounding box center [732, 308] width 569 height 16
click at [724, 409] on p at bounding box center [751, 412] width 519 height 14
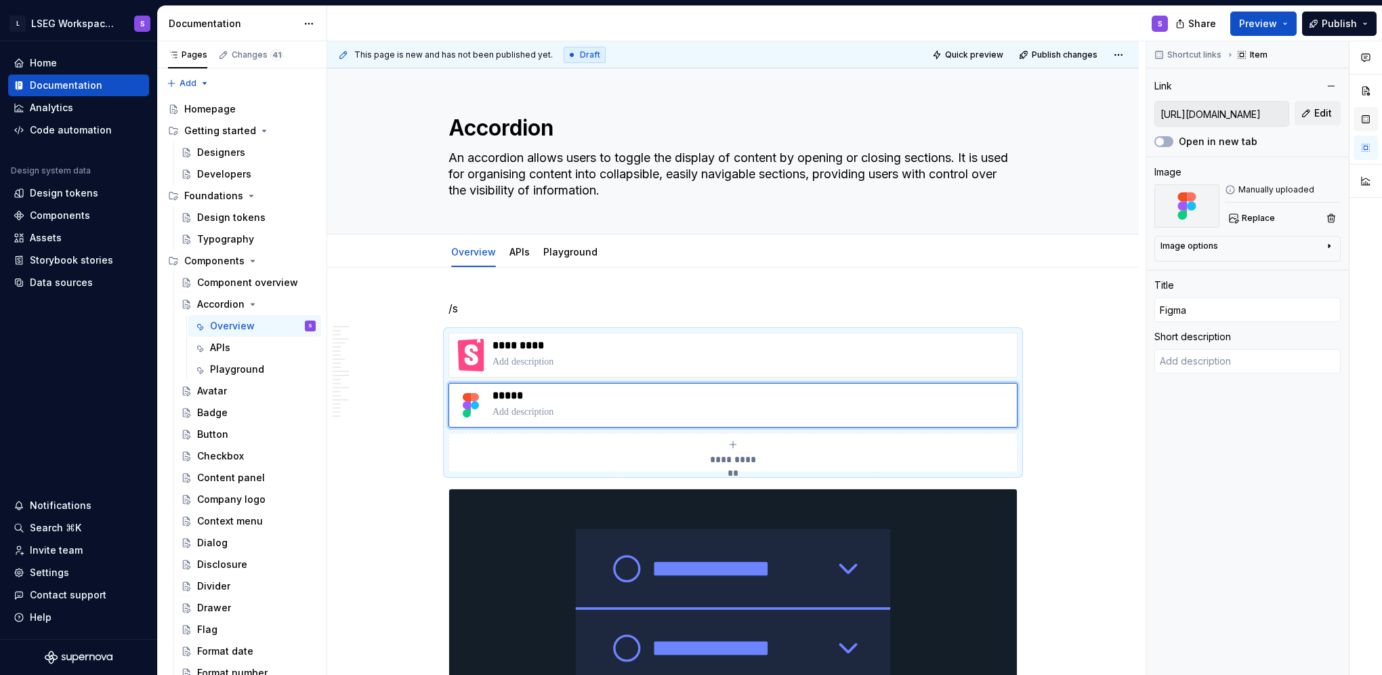
click at [1363, 130] on button "button" at bounding box center [1365, 119] width 24 height 24
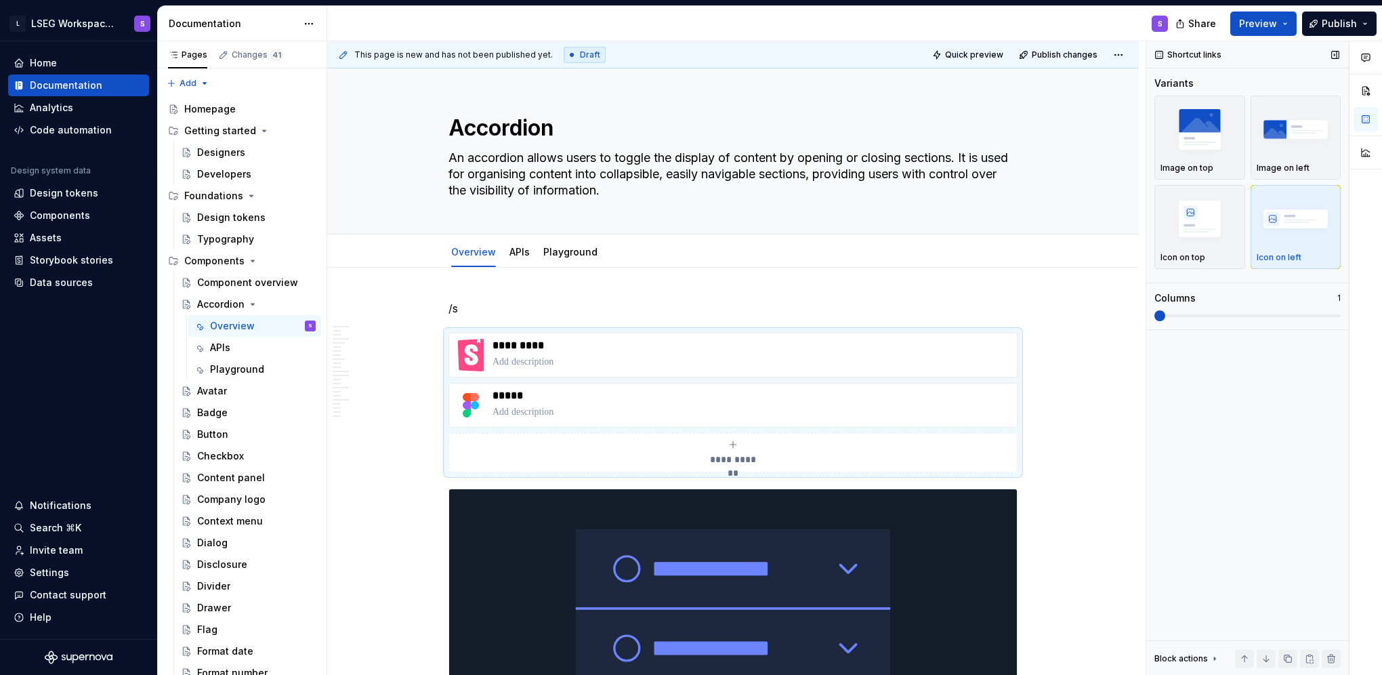
click at [1165, 317] on span at bounding box center [1159, 315] width 11 height 11
click at [1235, 234] on img "button" at bounding box center [1199, 218] width 79 height 49
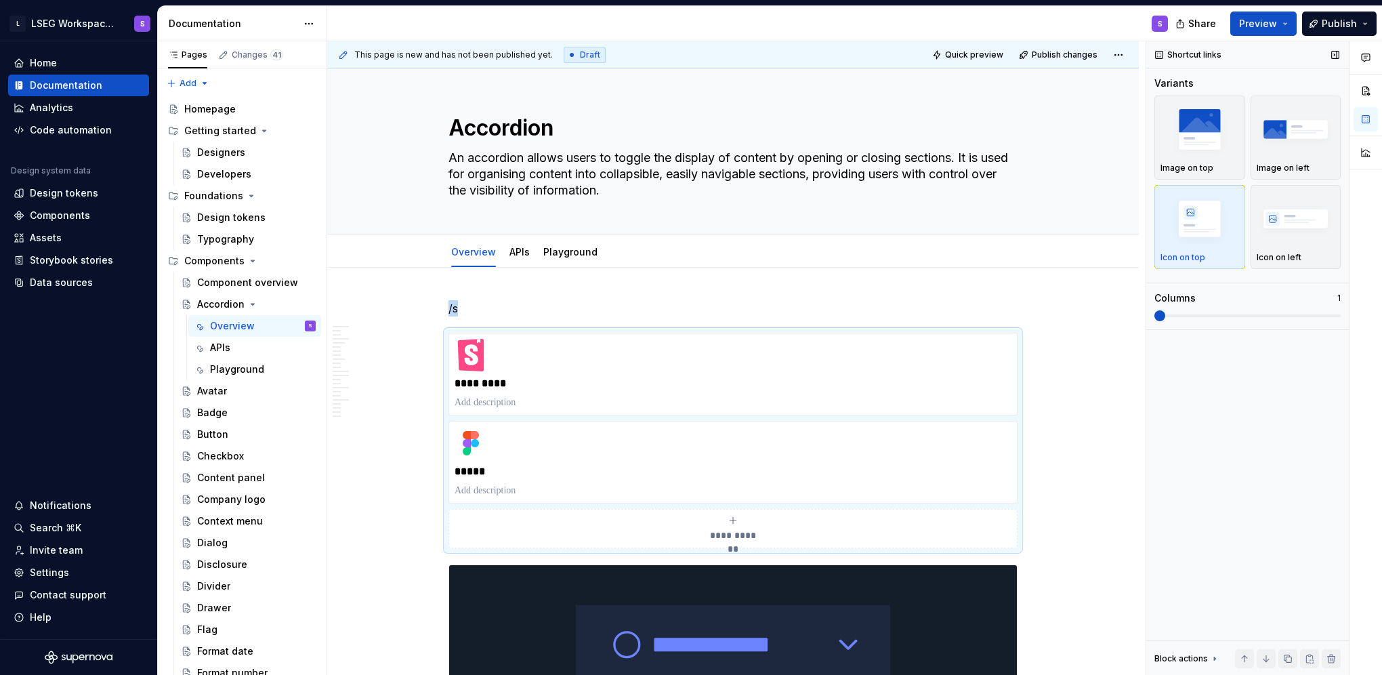
click at [1165, 312] on span at bounding box center [1159, 315] width 11 height 11
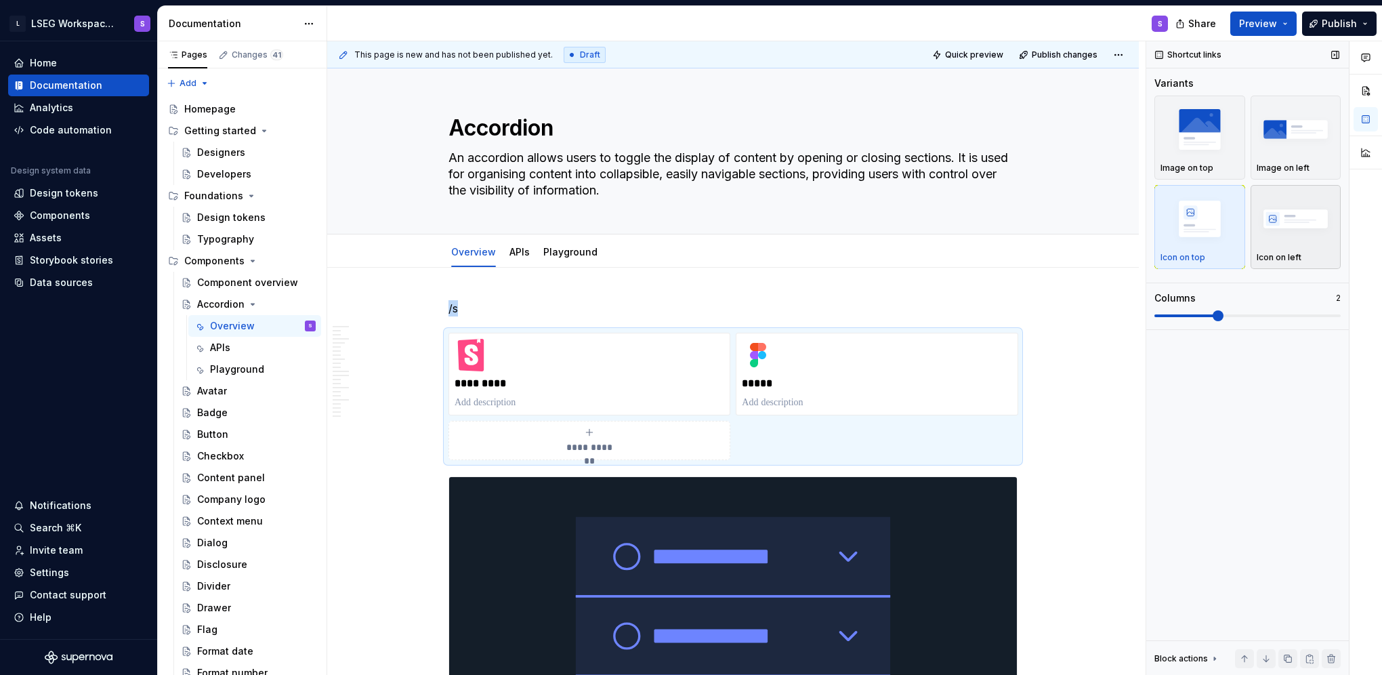
click at [1288, 231] on img "button" at bounding box center [1295, 218] width 79 height 49
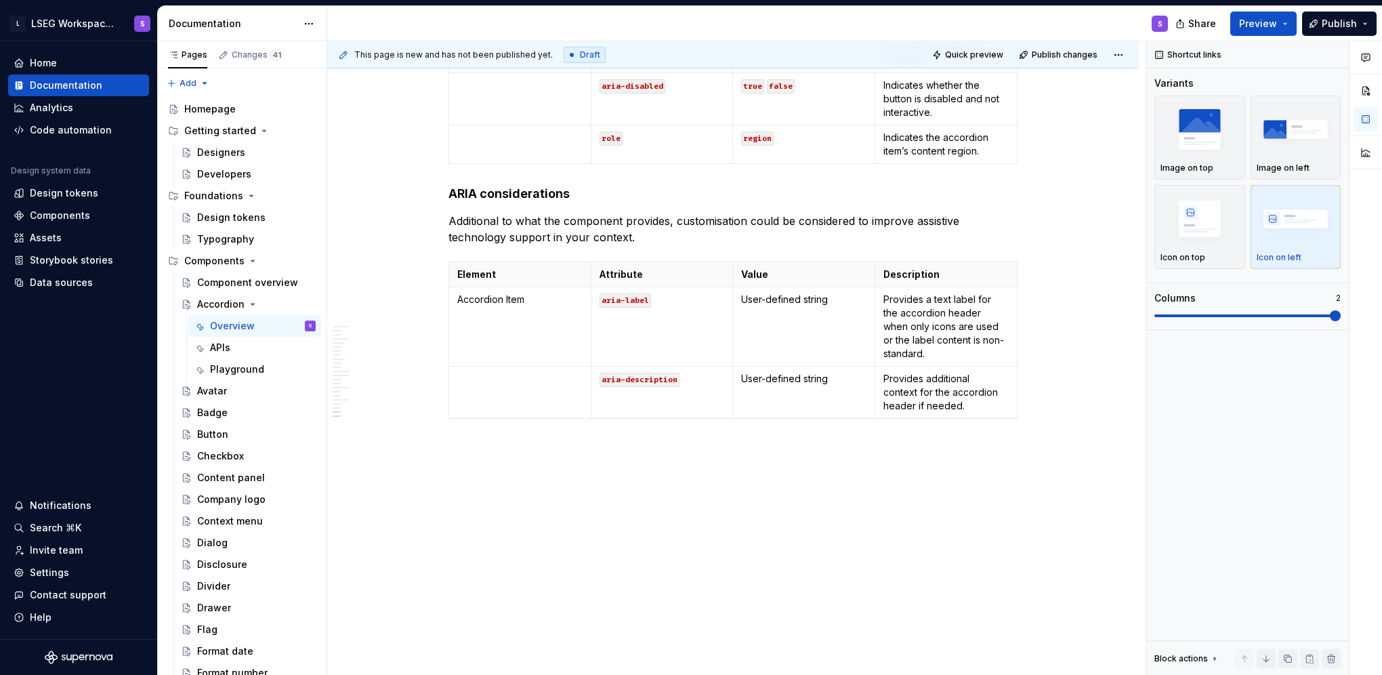
scroll to position [7318, 0]
click at [767, 28] on code "false" at bounding box center [781, 21] width 28 height 14
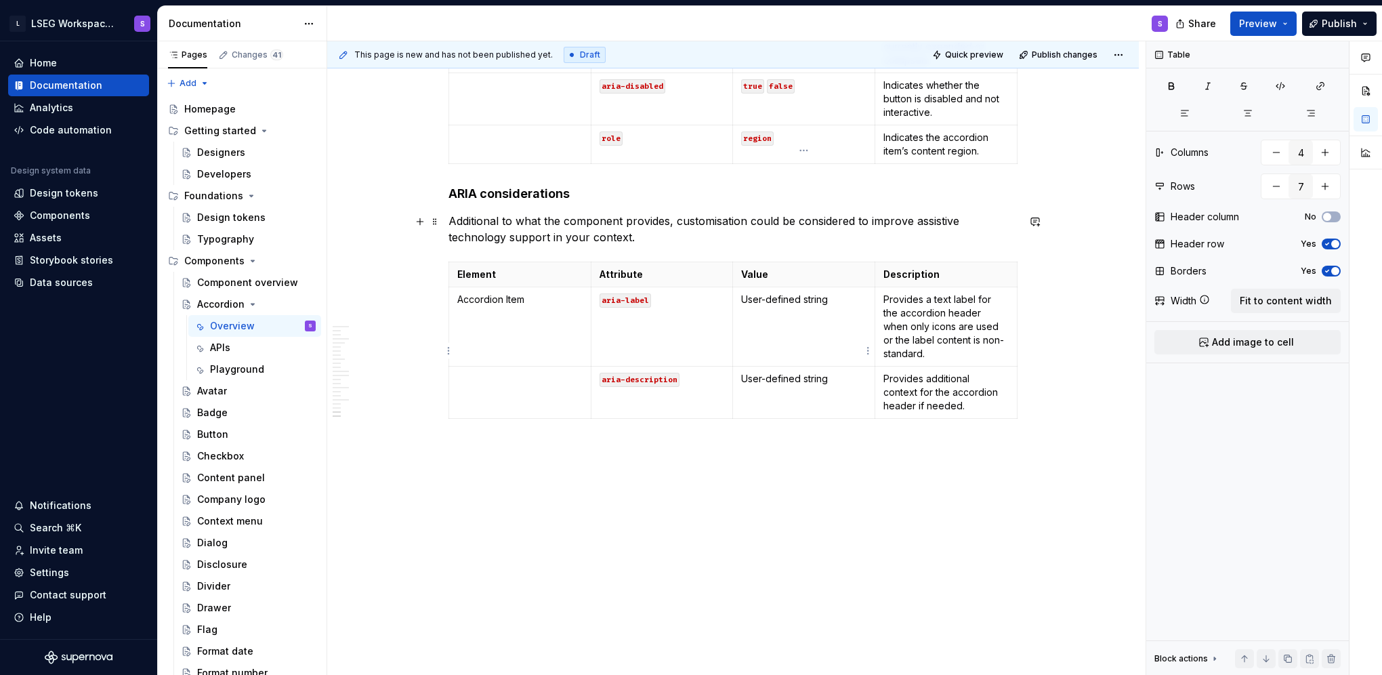
click at [750, 28] on code "true" at bounding box center [752, 21] width 23 height 14
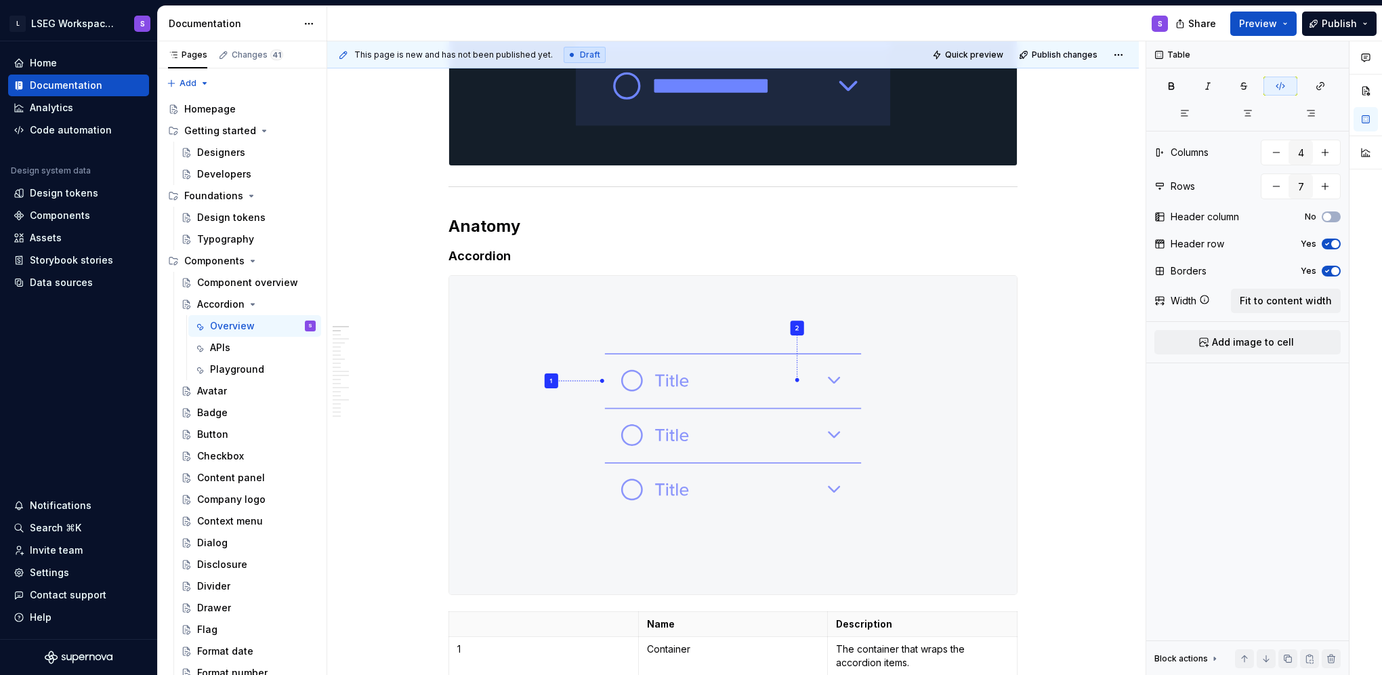
scroll to position [0, 0]
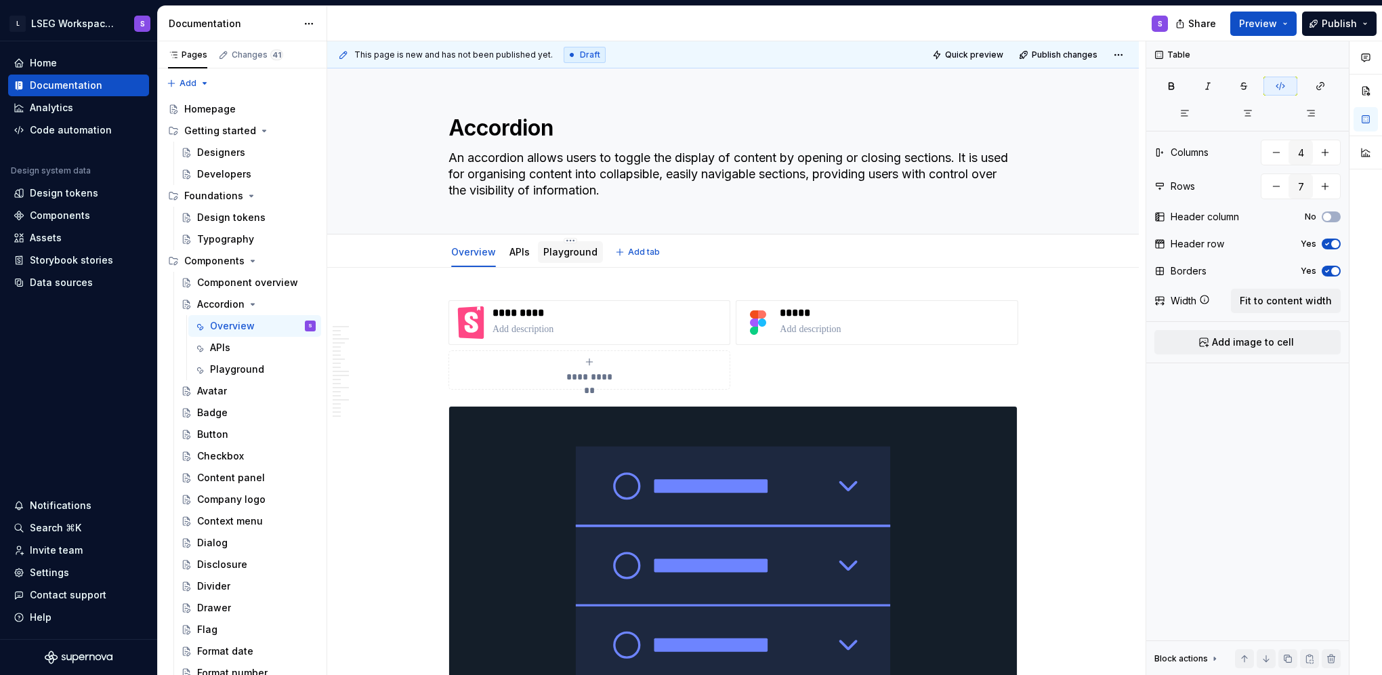
click at [566, 256] on link "Playground" at bounding box center [570, 252] width 54 height 12
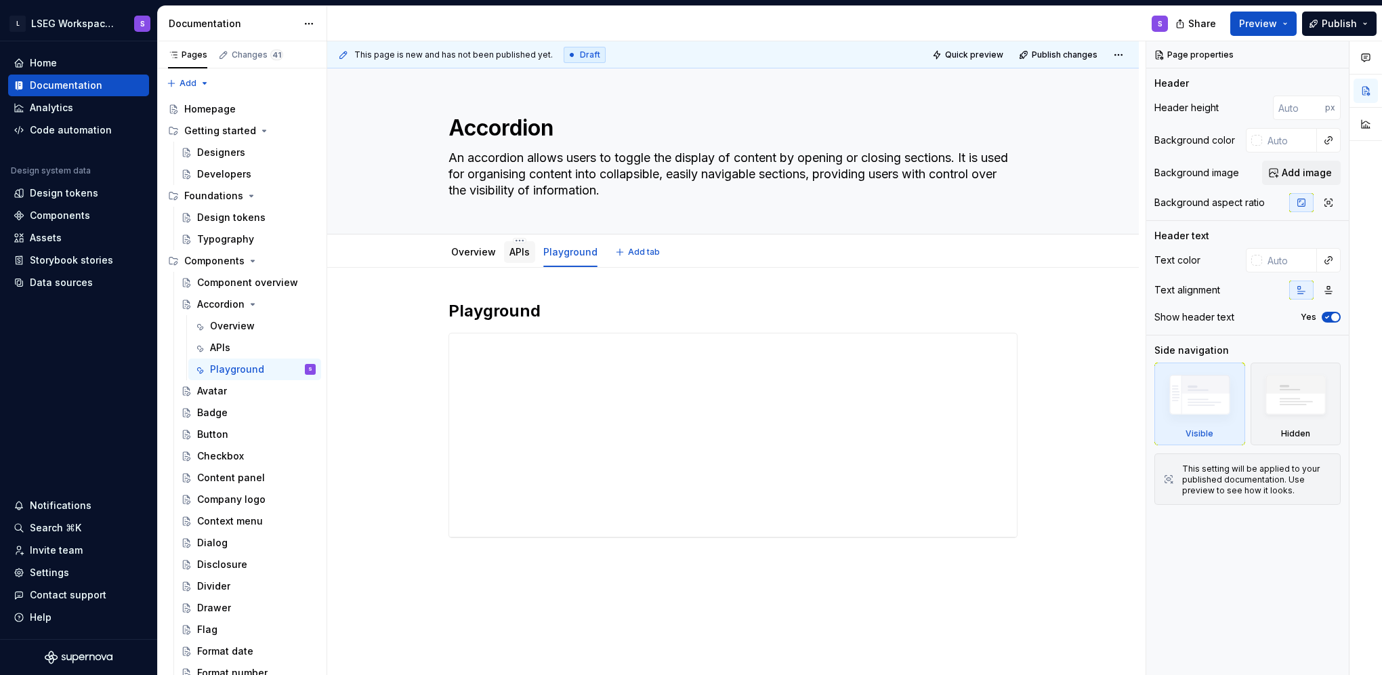
click at [516, 255] on link "APIs" at bounding box center [519, 252] width 20 height 12
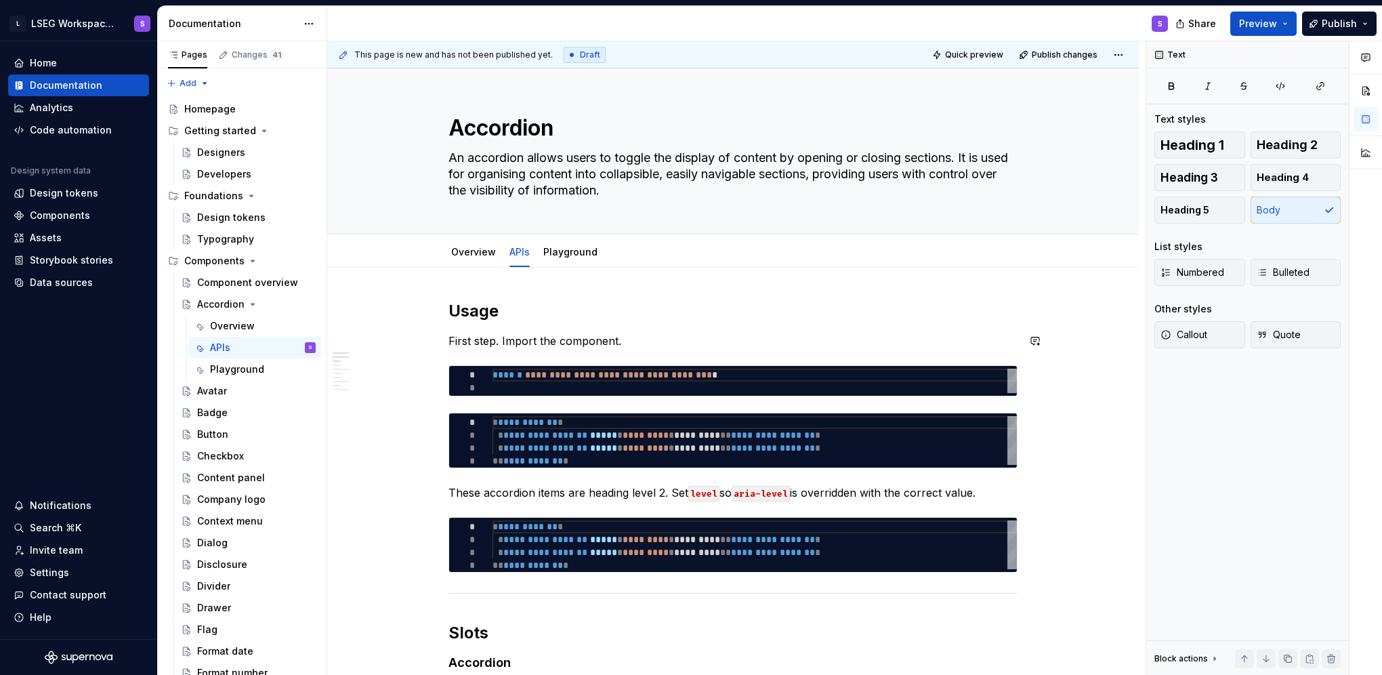
click at [620, 339] on p "First step. Import the component." at bounding box center [732, 341] width 569 height 16
click at [629, 339] on p "First step. Import the component." at bounding box center [732, 341] width 569 height 16
click at [617, 303] on h2 "Usage" at bounding box center [732, 311] width 569 height 22
type textarea "*"
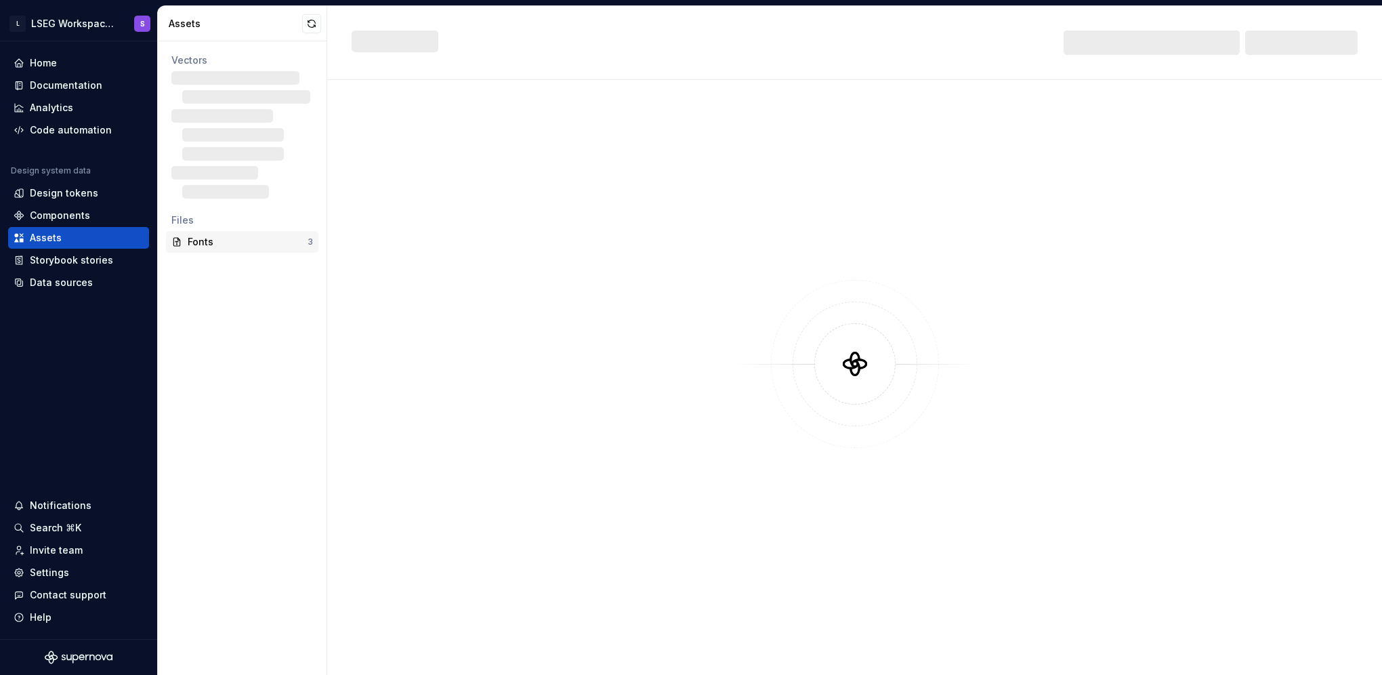
click at [214, 242] on div "Fonts" at bounding box center [248, 242] width 120 height 14
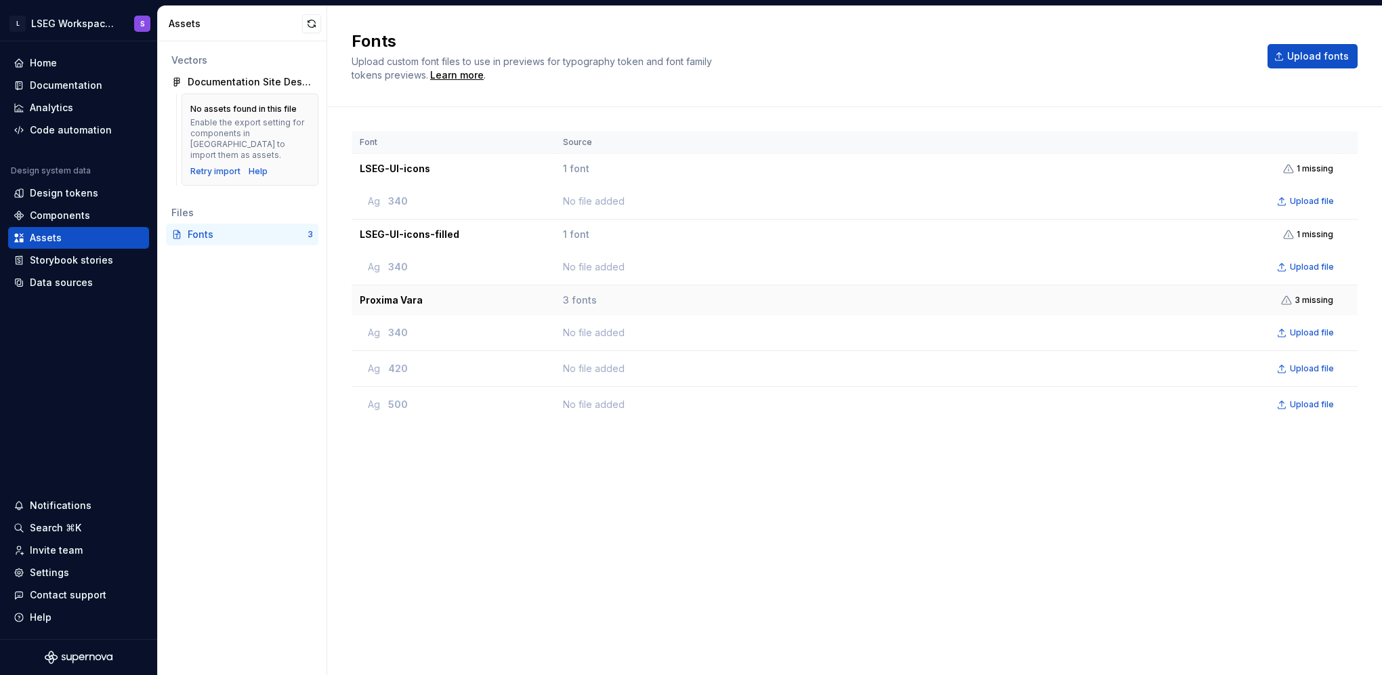
click at [579, 301] on span "3 fonts" at bounding box center [580, 300] width 34 height 14
click at [410, 303] on td "Proxima Vara" at bounding box center [453, 300] width 203 height 30
click at [1291, 302] on icon at bounding box center [1285, 300] width 9 height 8
click at [1315, 300] on span "3 missing" at bounding box center [1313, 300] width 39 height 11
click at [1319, 300] on span "3 missing" at bounding box center [1313, 300] width 39 height 11
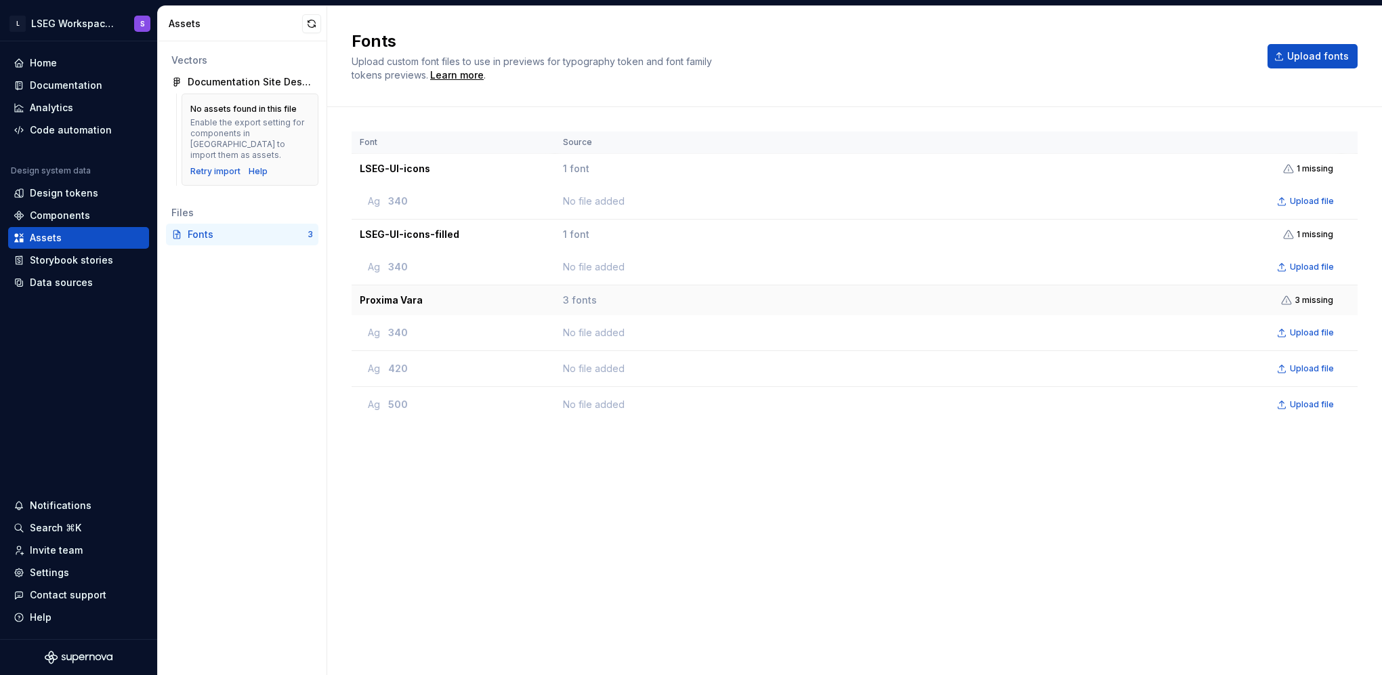
click at [591, 311] on td "3 fonts 3 missing" at bounding box center [948, 300] width 786 height 30
click at [591, 293] on span "3 fonts" at bounding box center [580, 300] width 34 height 14
drag, startPoint x: 354, startPoint y: 299, endPoint x: 436, endPoint y: 300, distance: 82.0
click at [436, 300] on td "Proxima Vara" at bounding box center [453, 300] width 203 height 30
click at [551, 300] on td "Proxima Vara" at bounding box center [453, 300] width 203 height 30
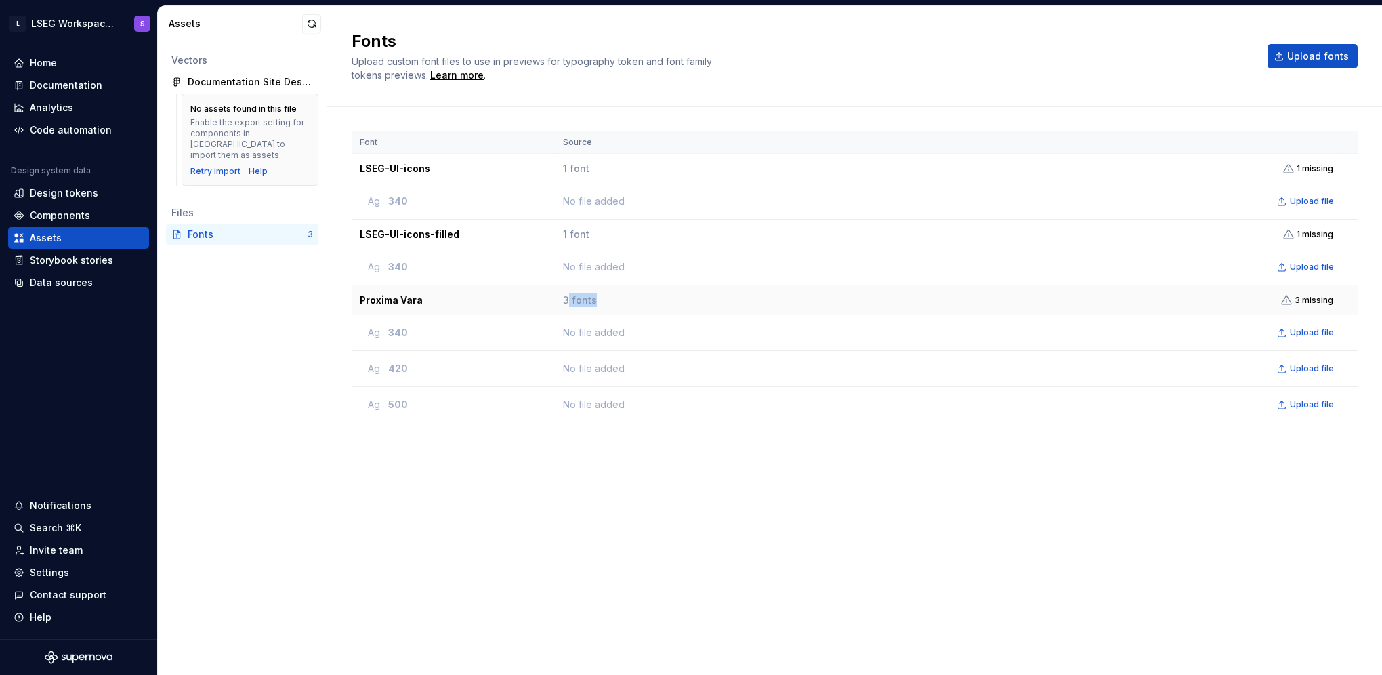
drag, startPoint x: 570, startPoint y: 297, endPoint x: 637, endPoint y: 298, distance: 66.4
click at [637, 298] on td "3 fonts 3 missing" at bounding box center [948, 300] width 786 height 30
click at [713, 301] on td "3 fonts 3 missing" at bounding box center [948, 300] width 786 height 30
drag, startPoint x: 562, startPoint y: 332, endPoint x: 652, endPoint y: 337, distance: 90.2
click at [652, 337] on div "No file added Upload file" at bounding box center [951, 332] width 777 height 19
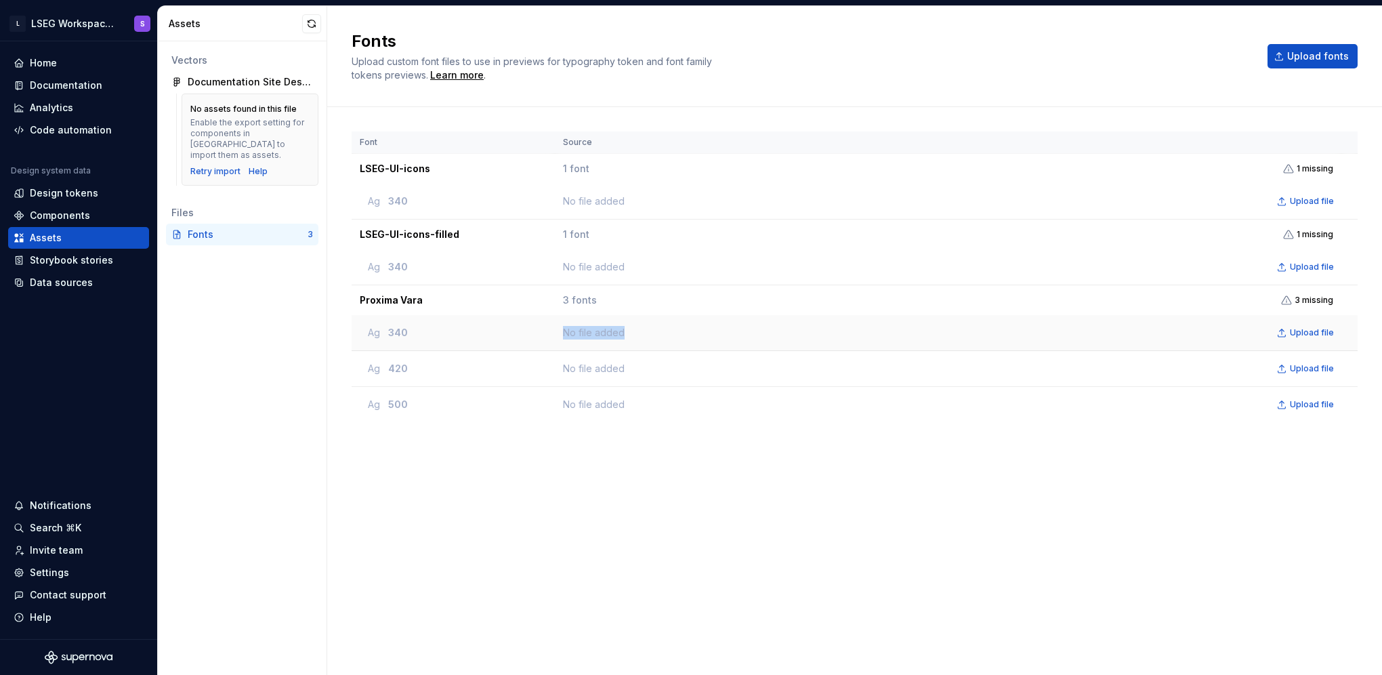
click at [652, 337] on div "No file added Upload file" at bounding box center [951, 332] width 777 height 19
click at [24, 574] on div "Settings" at bounding box center [79, 573] width 130 height 14
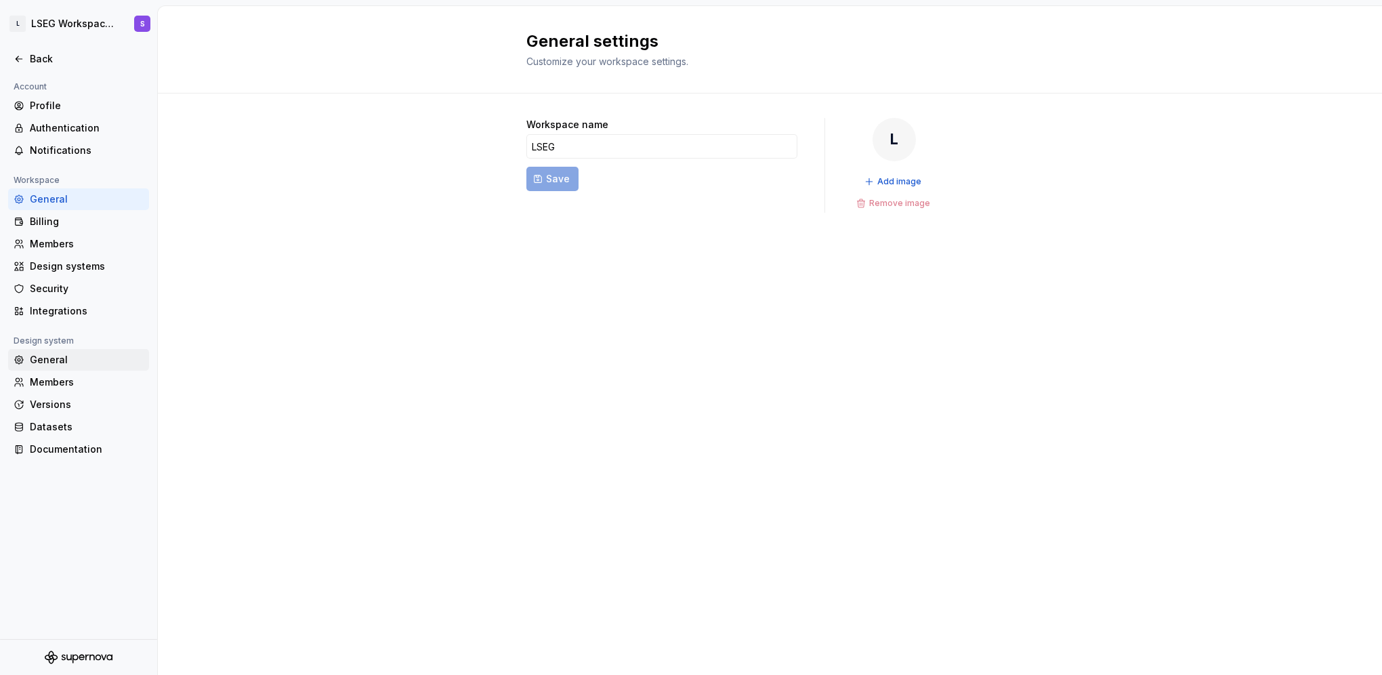
click at [100, 355] on div "General" at bounding box center [87, 360] width 114 height 14
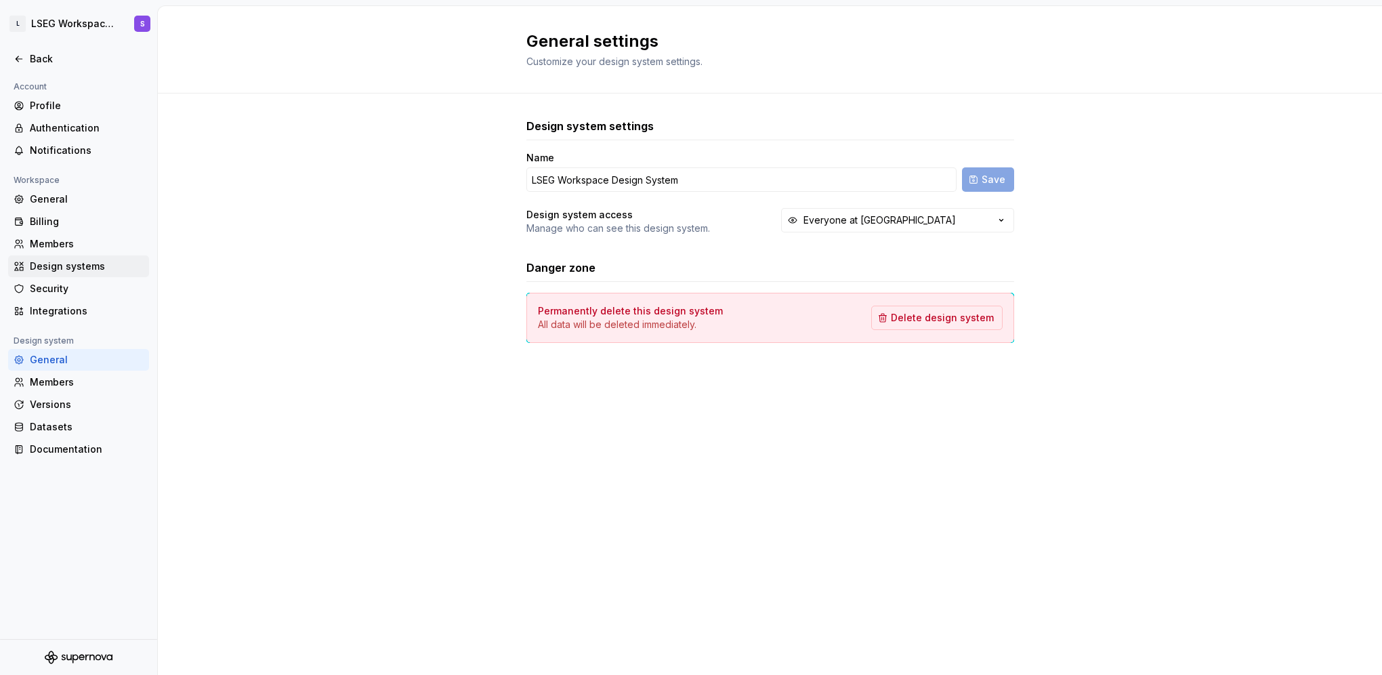
click at [98, 274] on div "Design systems" at bounding box center [78, 266] width 141 height 22
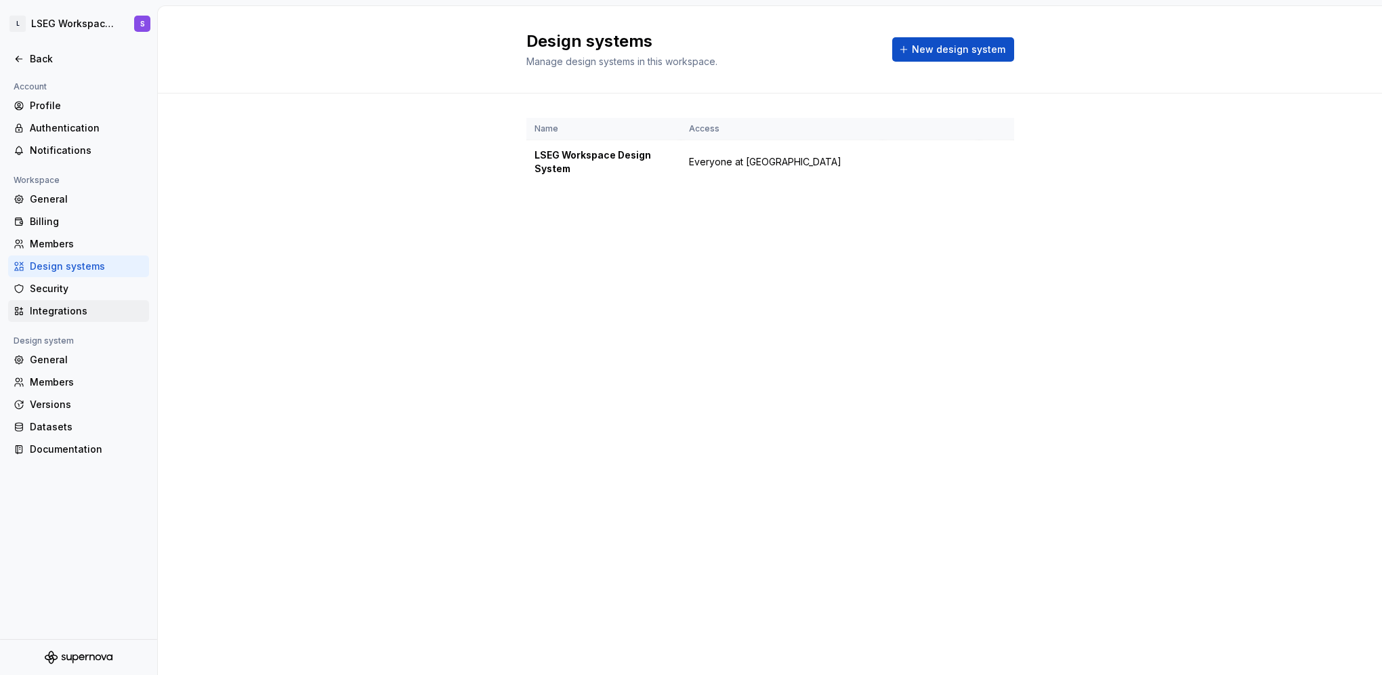
click at [95, 310] on div "Integrations" at bounding box center [87, 311] width 114 height 14
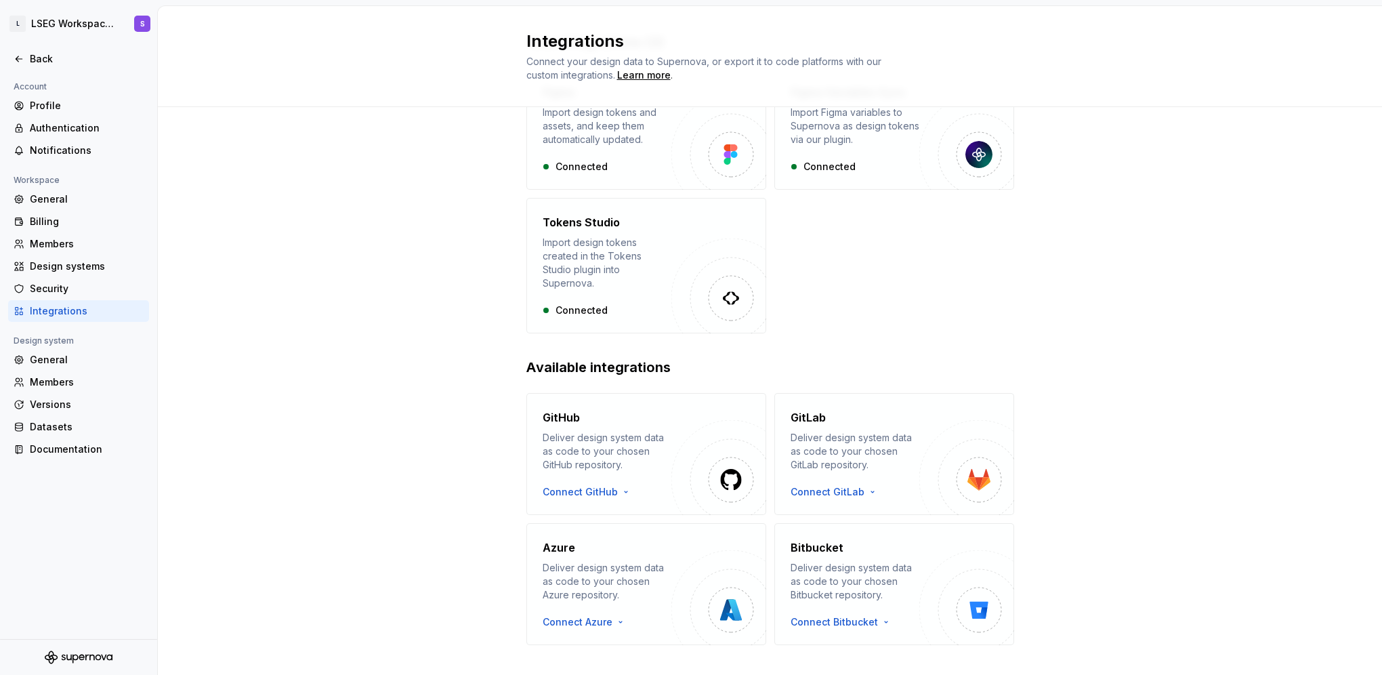
scroll to position [106, 0]
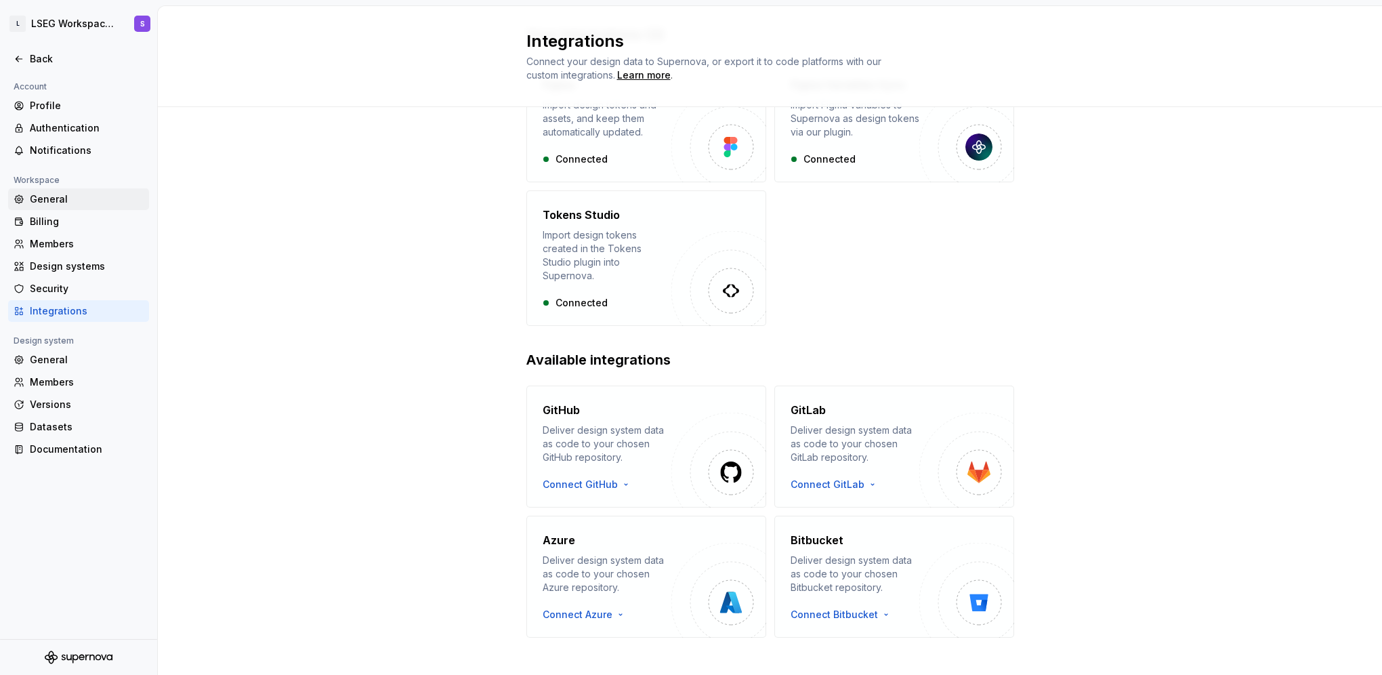
click at [103, 196] on div "General" at bounding box center [87, 199] width 114 height 14
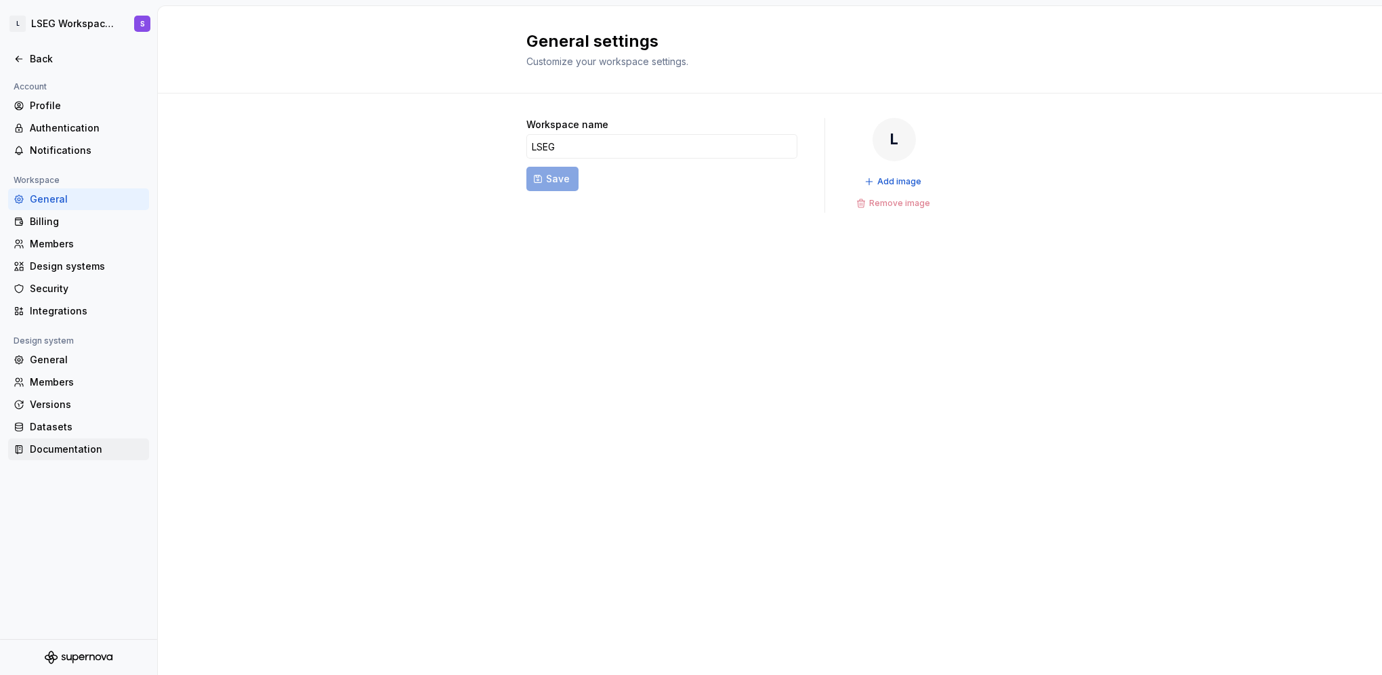
click at [88, 459] on div "Documentation" at bounding box center [78, 449] width 141 height 22
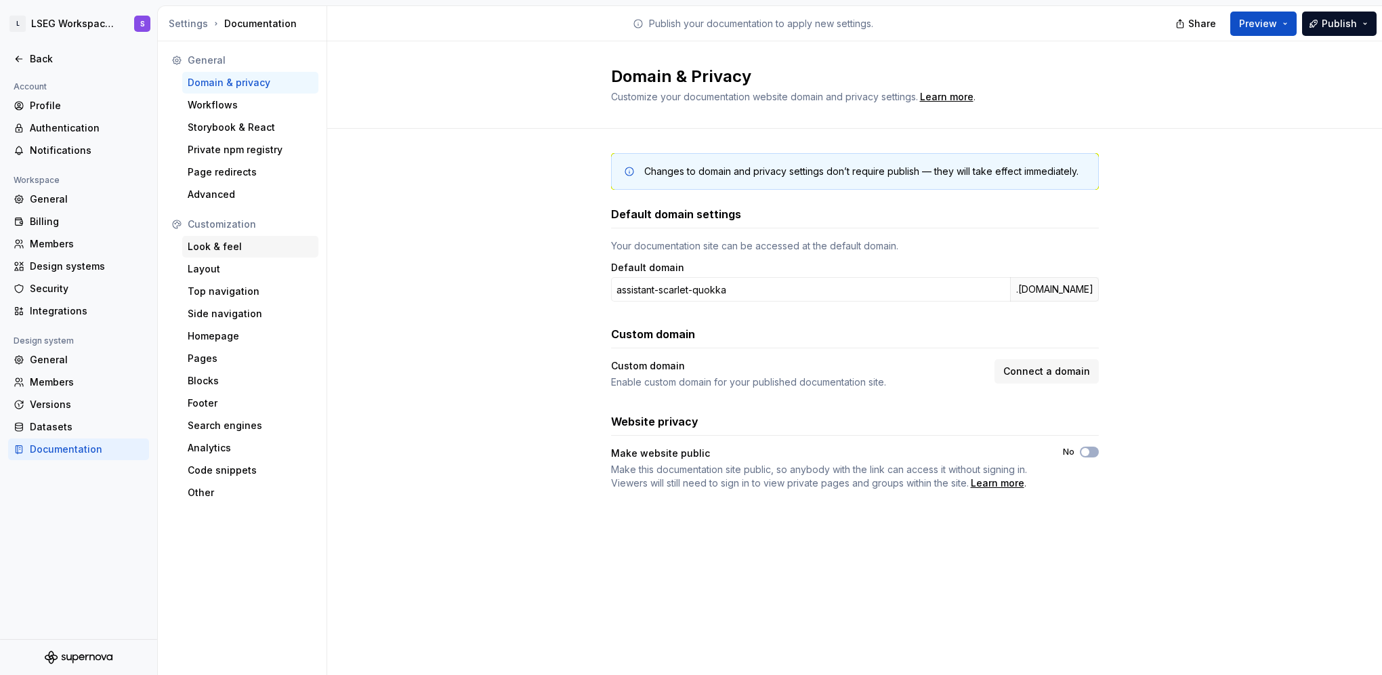
click at [223, 249] on div "Look & feel" at bounding box center [250, 247] width 125 height 14
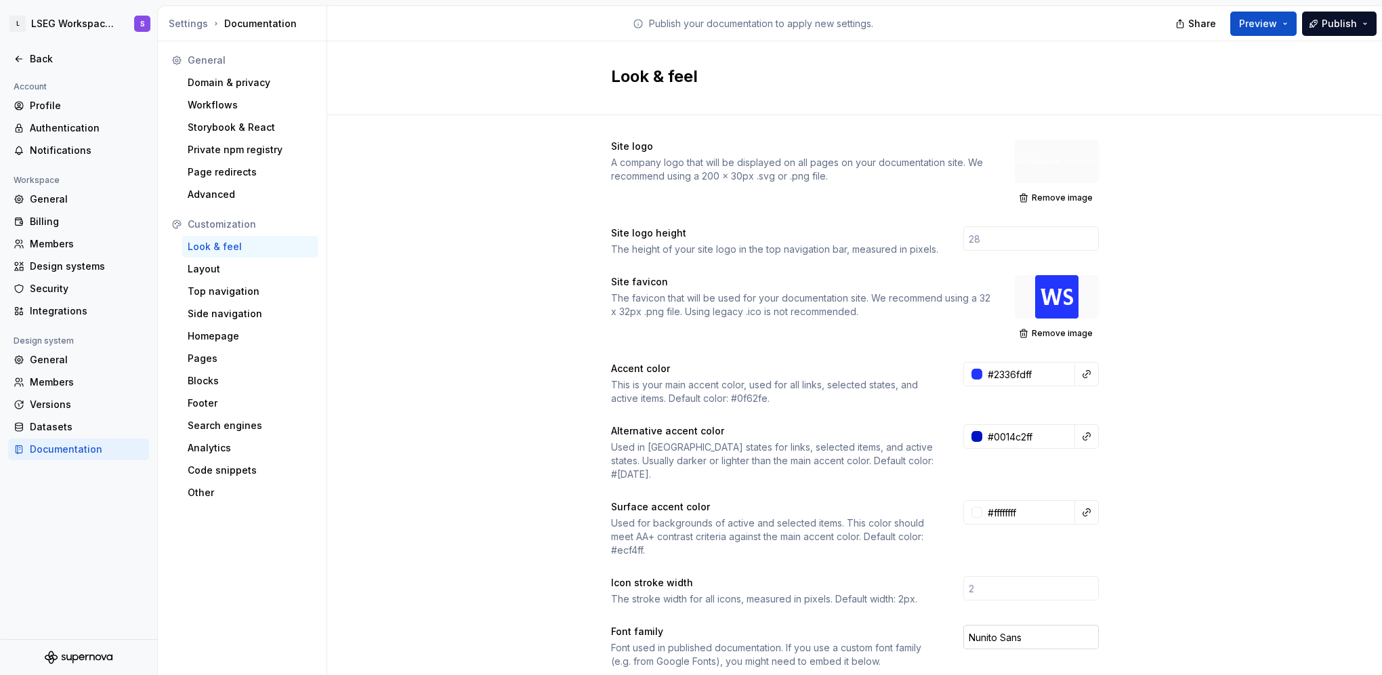
click at [1046, 624] on input "Nunito Sans" at bounding box center [1030, 636] width 135 height 24
type input "Proxima Vara"
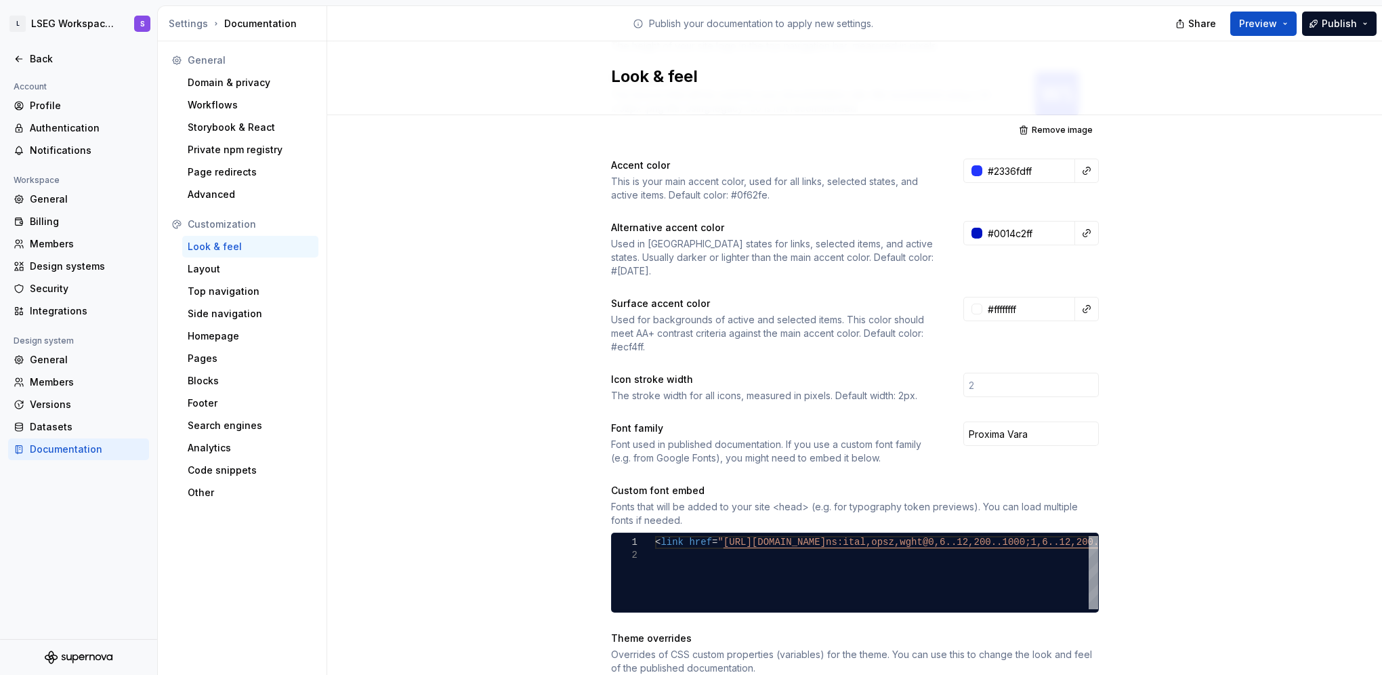
scroll to position [271, 0]
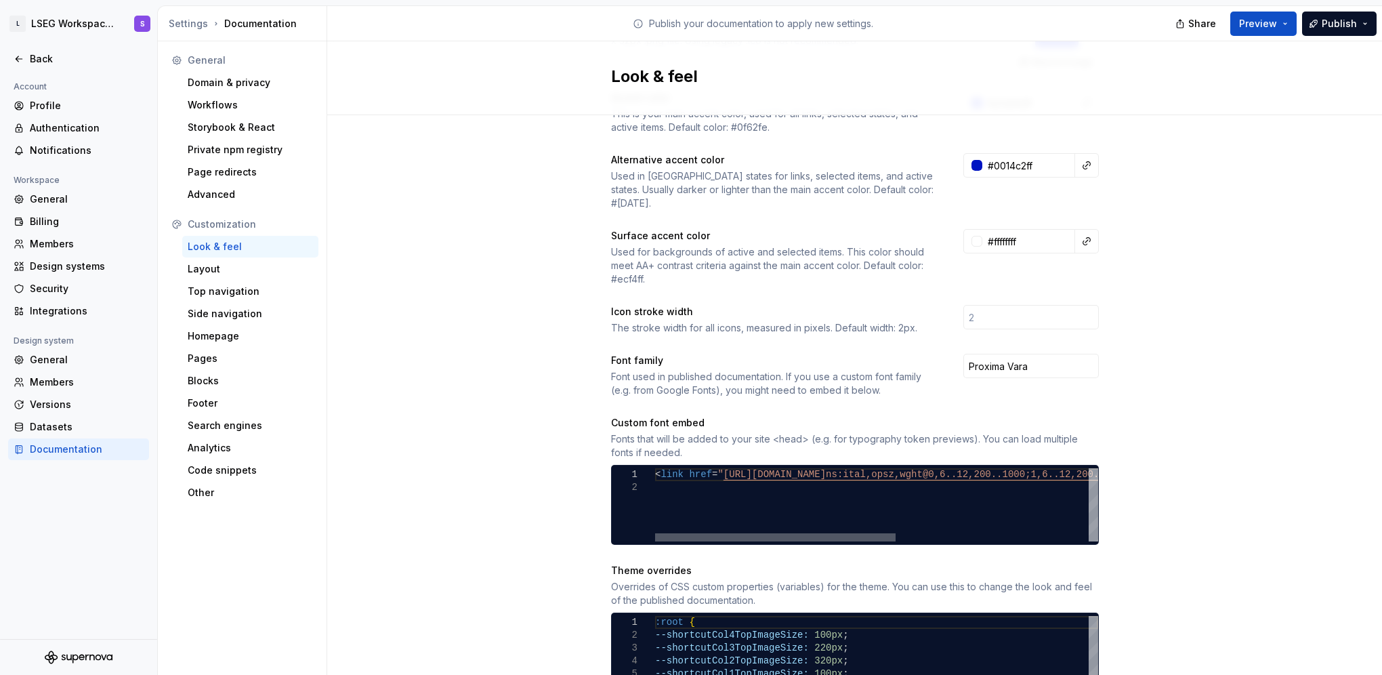
click at [706, 539] on div at bounding box center [775, 537] width 240 height 8
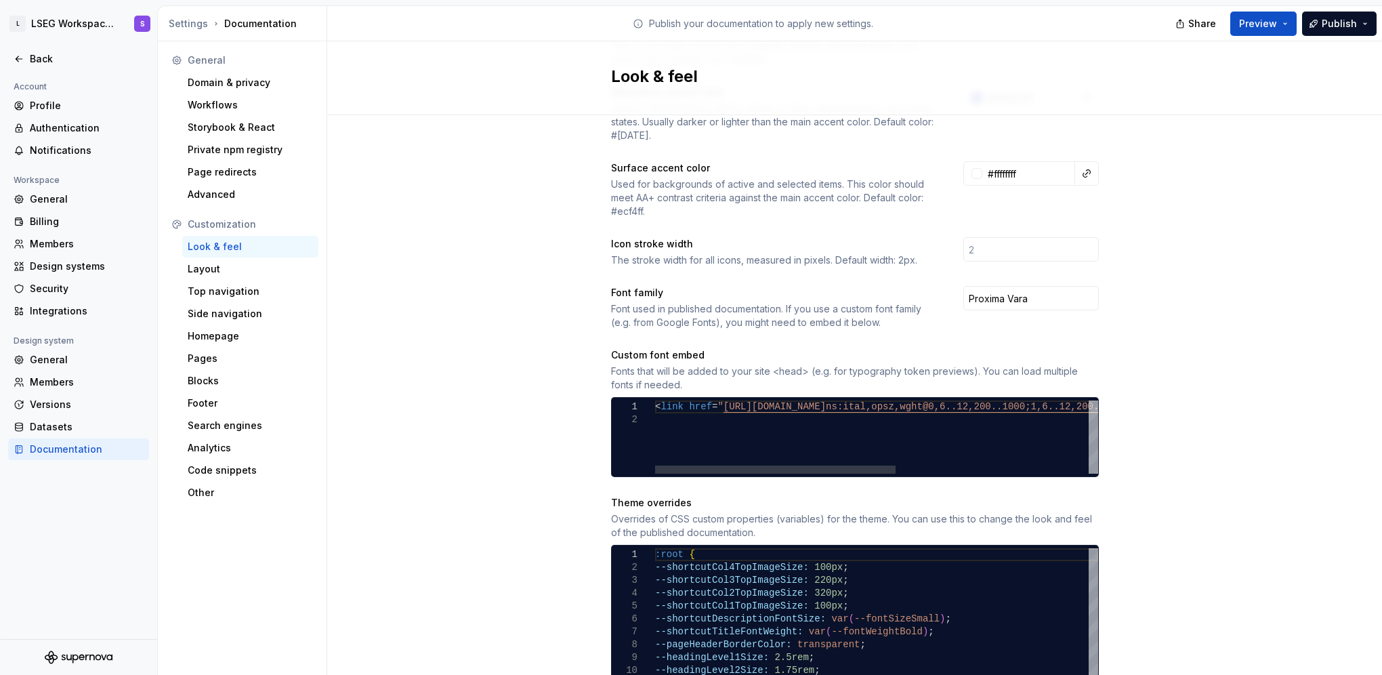
type textarea "**********"
click at [778, 420] on div "< link href = " [URL][DOMAIN_NAME] ns:ital,opsz,wght@0,6..12,200..1000;1,6..12,…" at bounding box center [1053, 436] width 796 height 73
click at [794, 198] on div "Used for backgrounds of active and selected items. This color should meet AA+ c…" at bounding box center [775, 197] width 328 height 41
click at [21, 56] on icon at bounding box center [19, 59] width 11 height 11
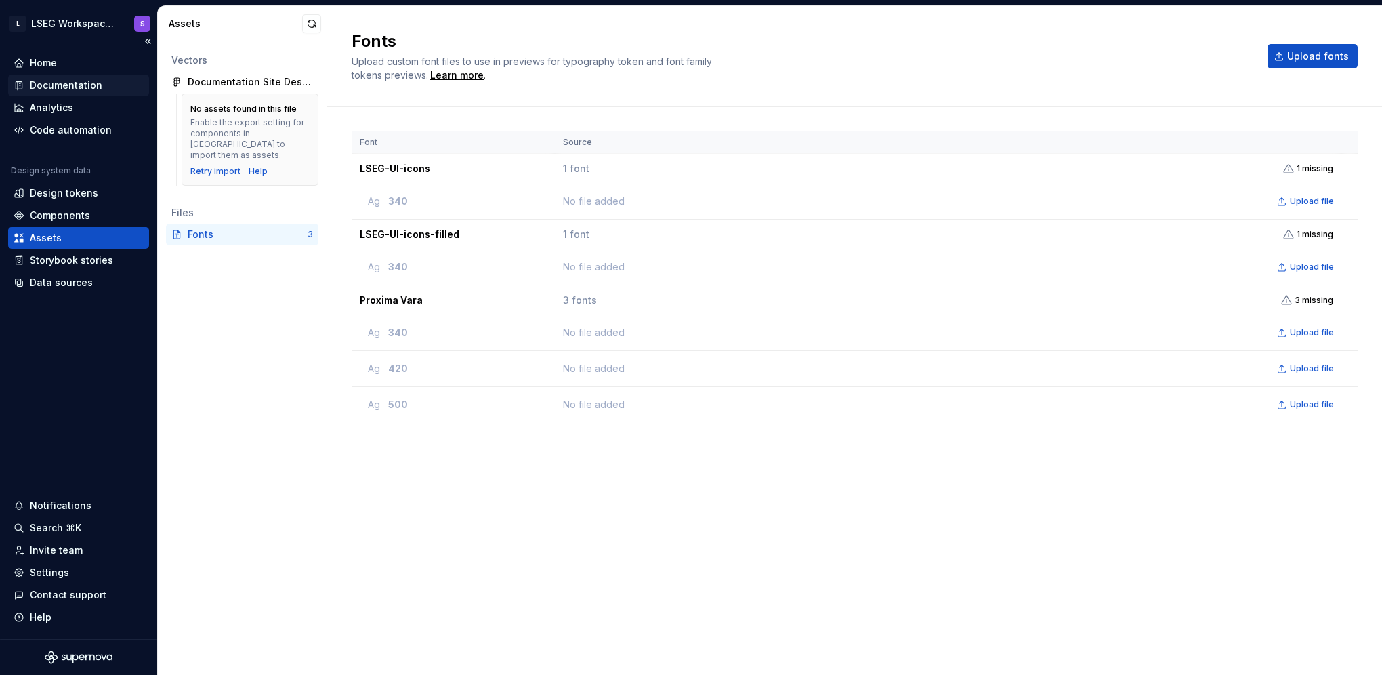
drag, startPoint x: 71, startPoint y: 75, endPoint x: 75, endPoint y: 86, distance: 12.2
click at [71, 75] on div "Documentation" at bounding box center [78, 86] width 141 height 22
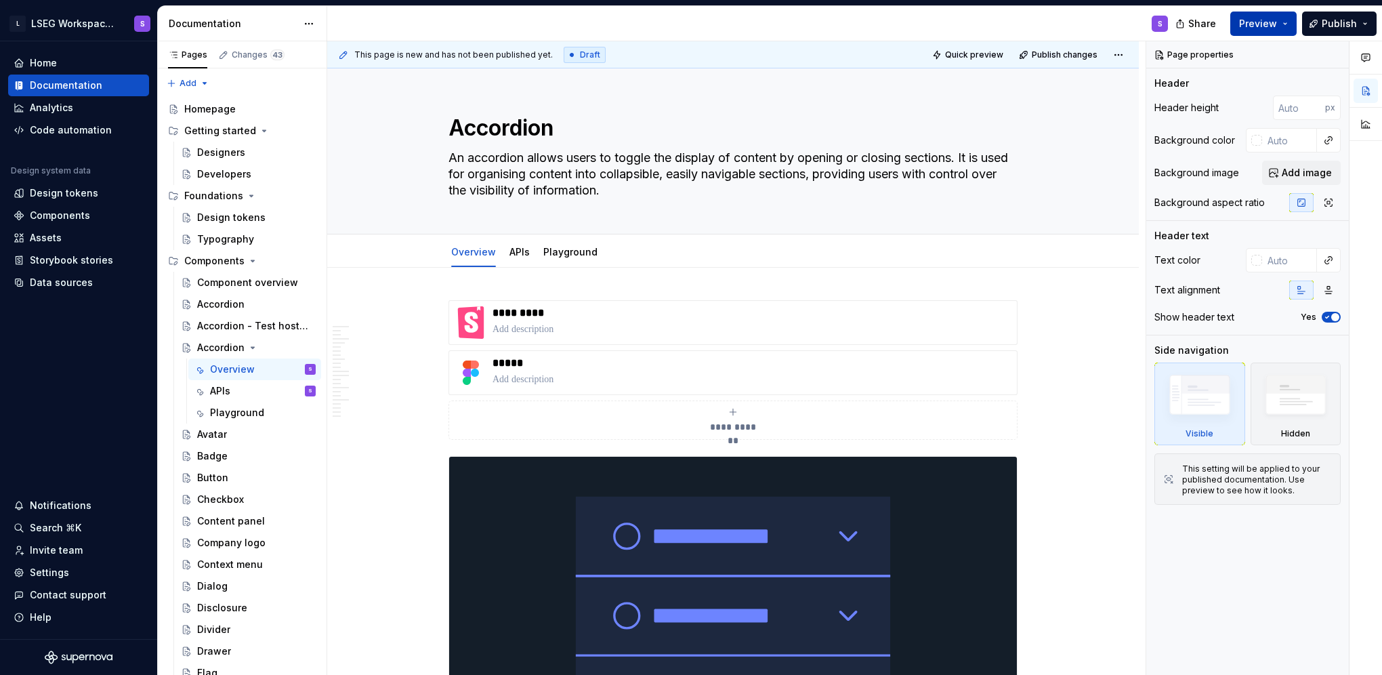
click at [1277, 24] on span "Preview" at bounding box center [1258, 24] width 38 height 14
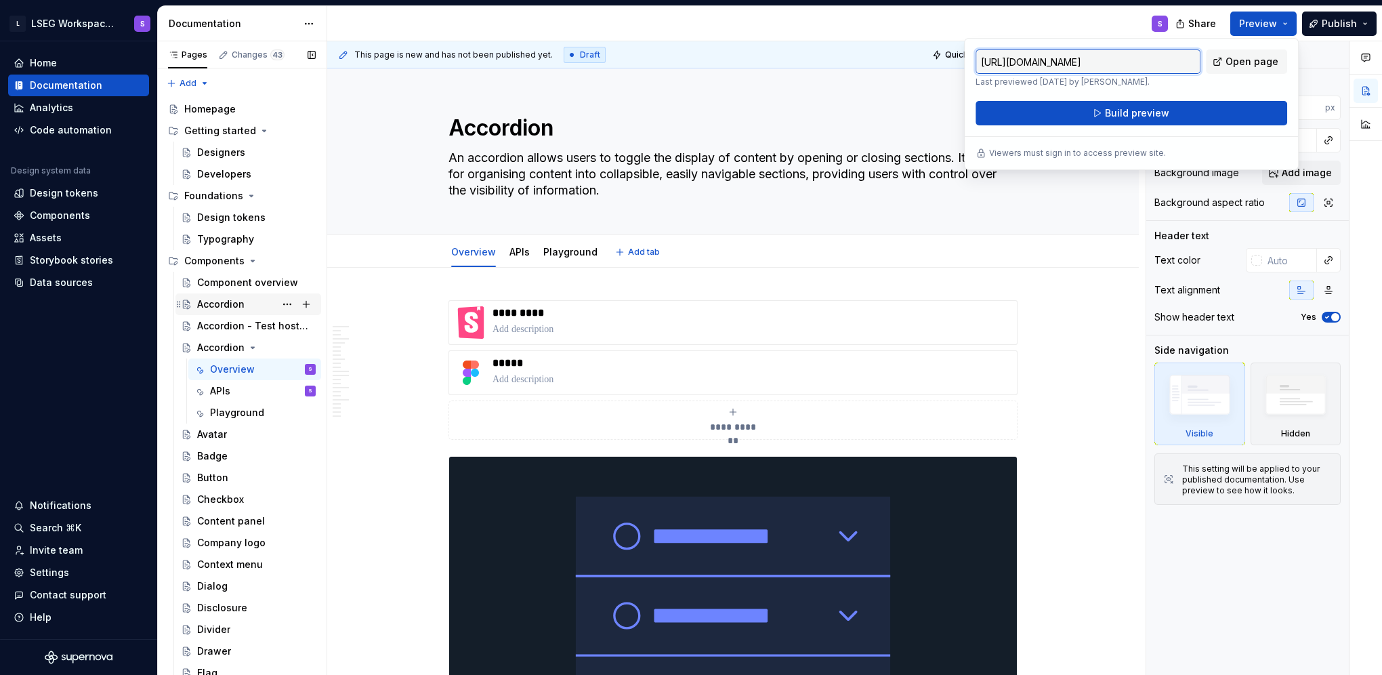
type textarea "*"
click at [72, 576] on div "Settings" at bounding box center [79, 573] width 130 height 14
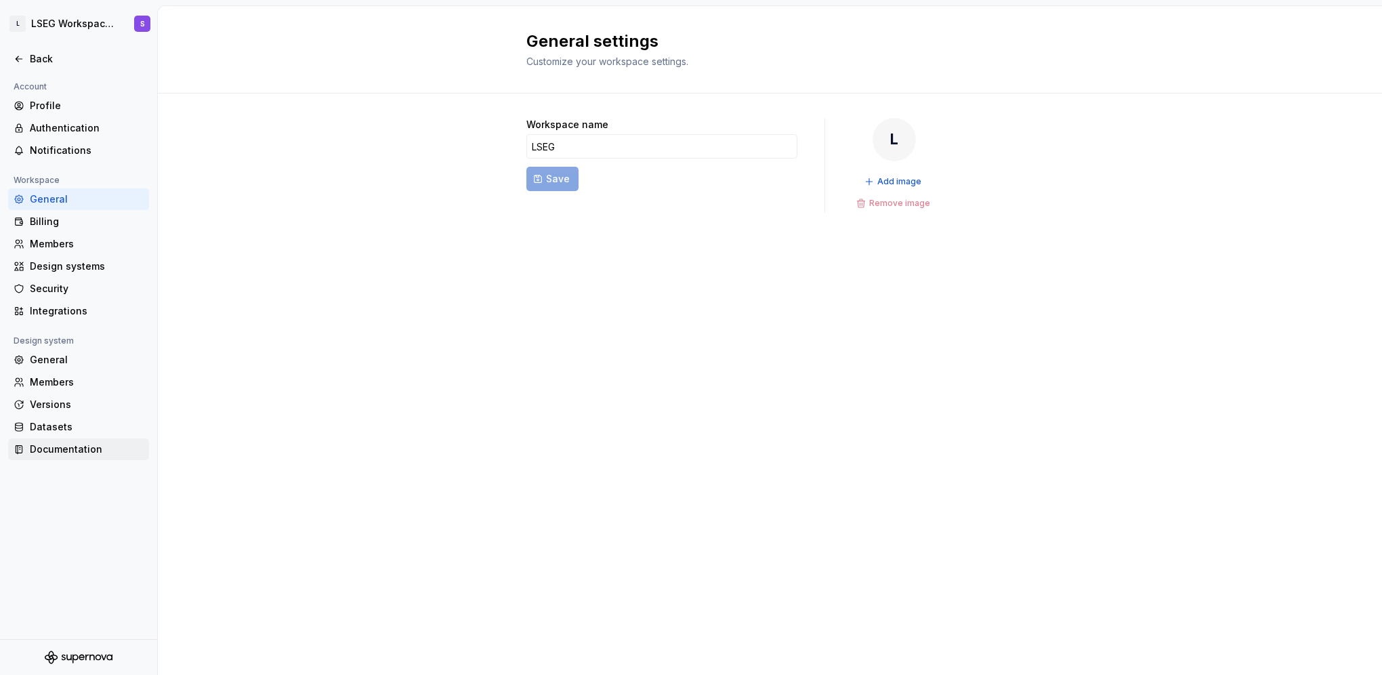
click at [85, 445] on div "Documentation" at bounding box center [87, 449] width 114 height 14
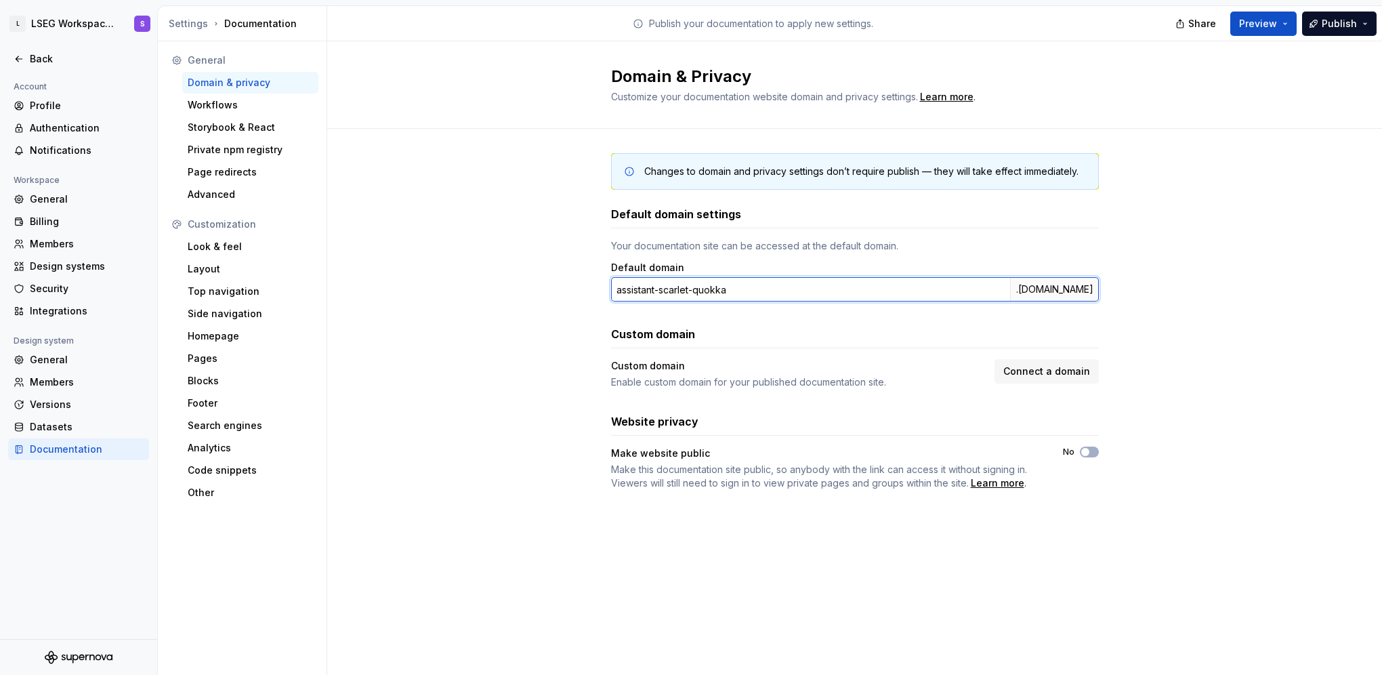
drag, startPoint x: 621, startPoint y: 286, endPoint x: 1088, endPoint y: 292, distance: 466.7
click at [1088, 292] on div "assistant-scarlet-quokka .[DOMAIN_NAME]" at bounding box center [855, 289] width 488 height 24
click at [753, 306] on div "Default domain settings Your documentation site can be accessed at the default …" at bounding box center [855, 348] width 488 height 284
click at [772, 287] on input "assistant-scarlet-quokka" at bounding box center [810, 289] width 399 height 24
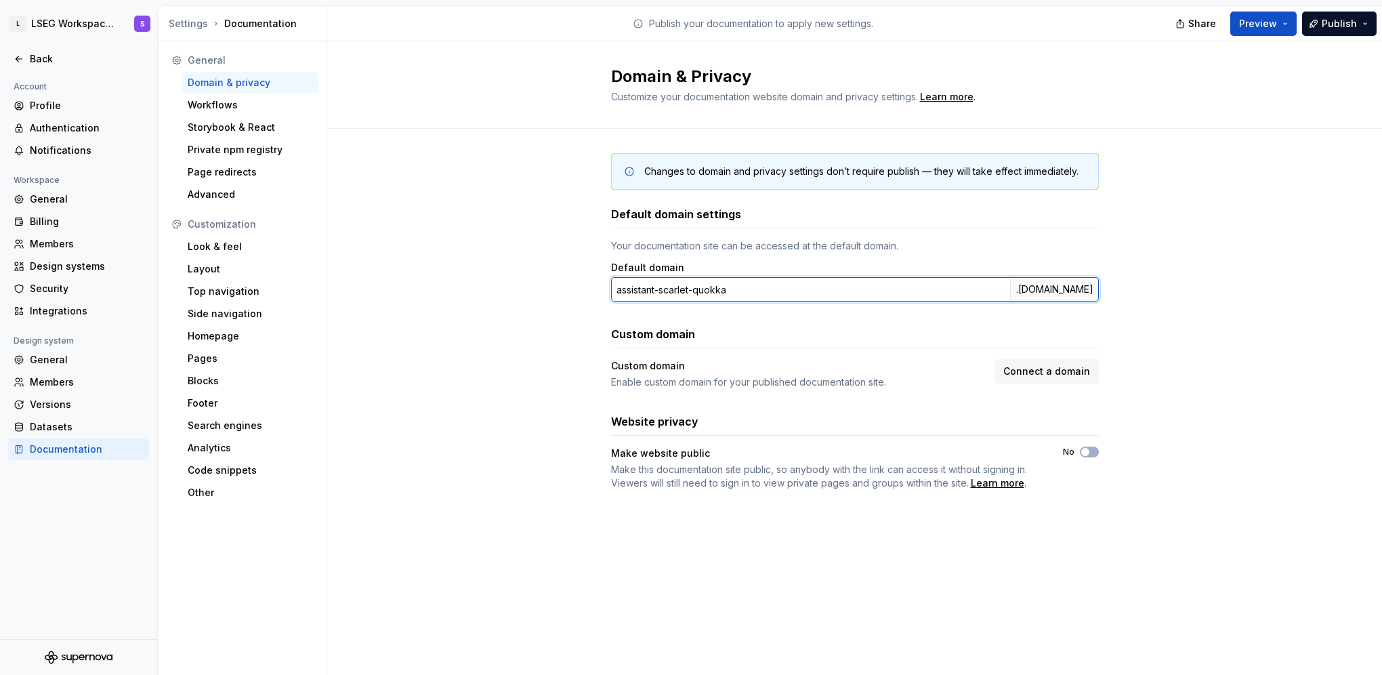
click at [772, 287] on input "assistant-scarlet-quokka" at bounding box center [810, 289] width 399 height 24
type input "lseg"
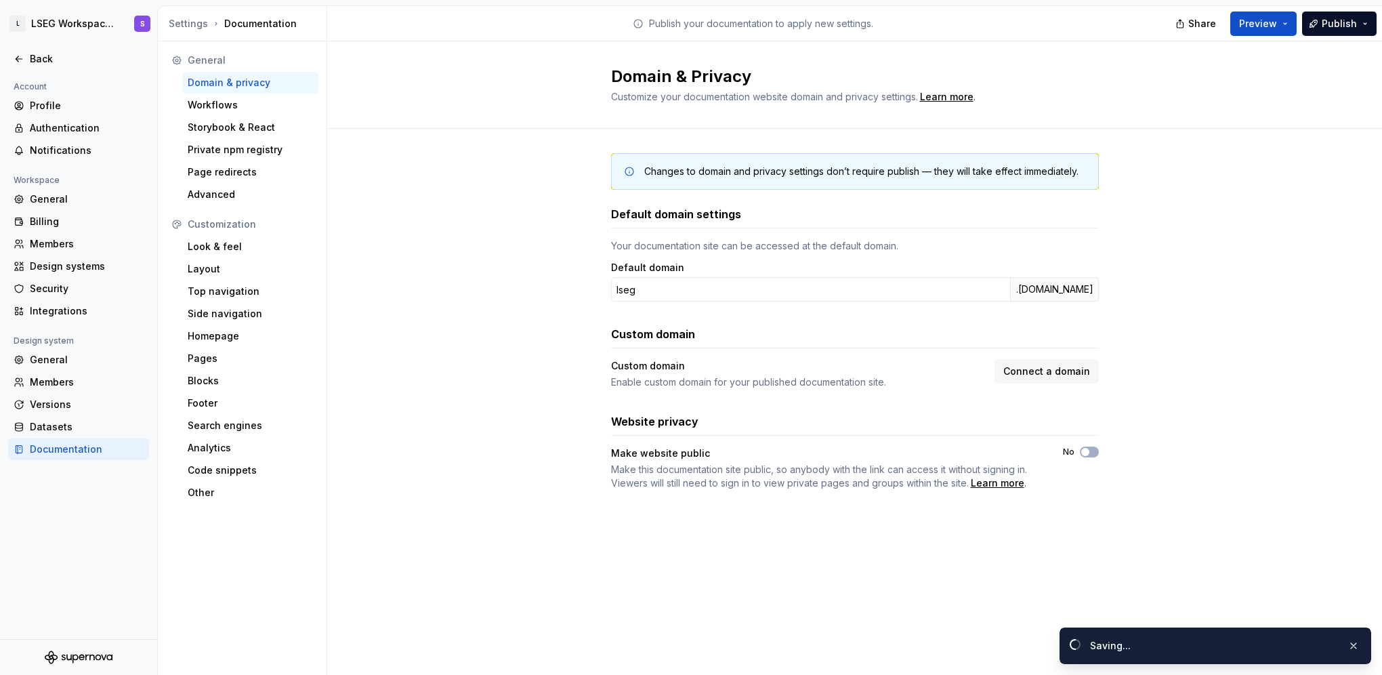
click at [786, 339] on div "Custom domain" at bounding box center [855, 334] width 488 height 16
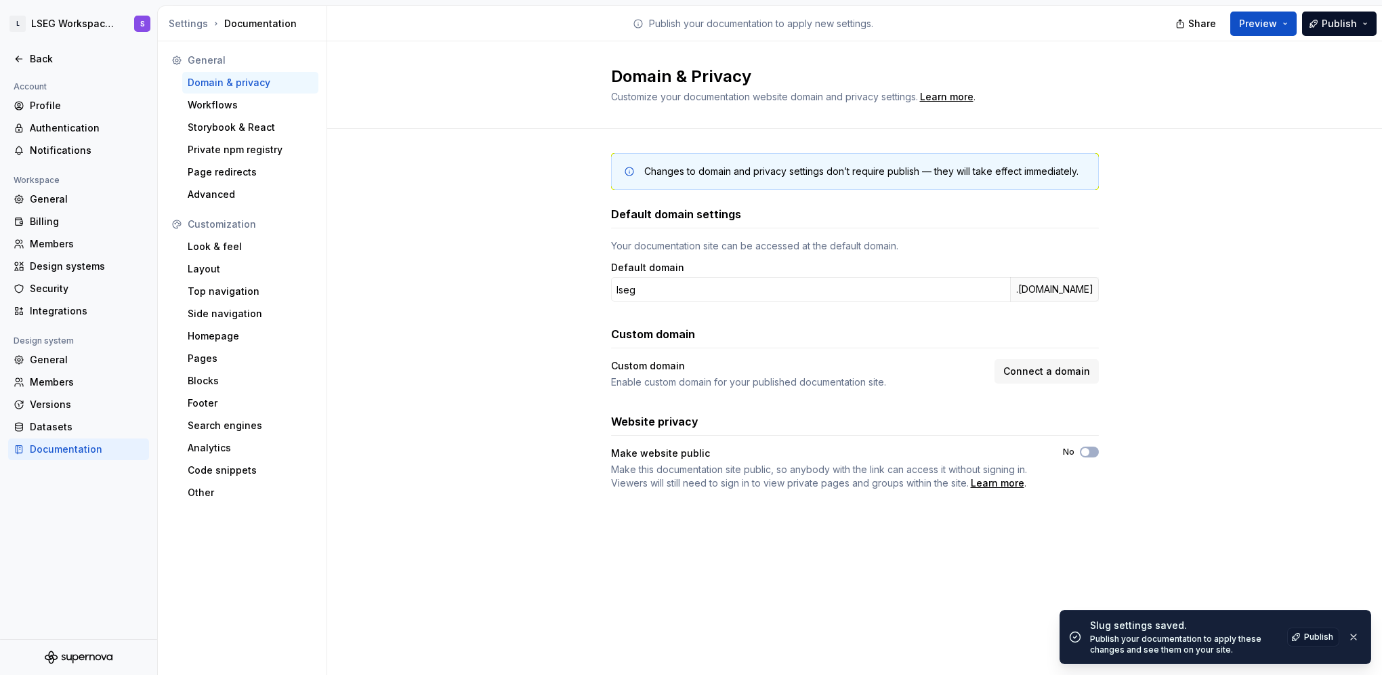
click at [948, 312] on div "Default domain settings Your documentation site can be accessed at the default …" at bounding box center [855, 348] width 488 height 284
click at [1277, 28] on span "Preview" at bounding box center [1258, 24] width 38 height 14
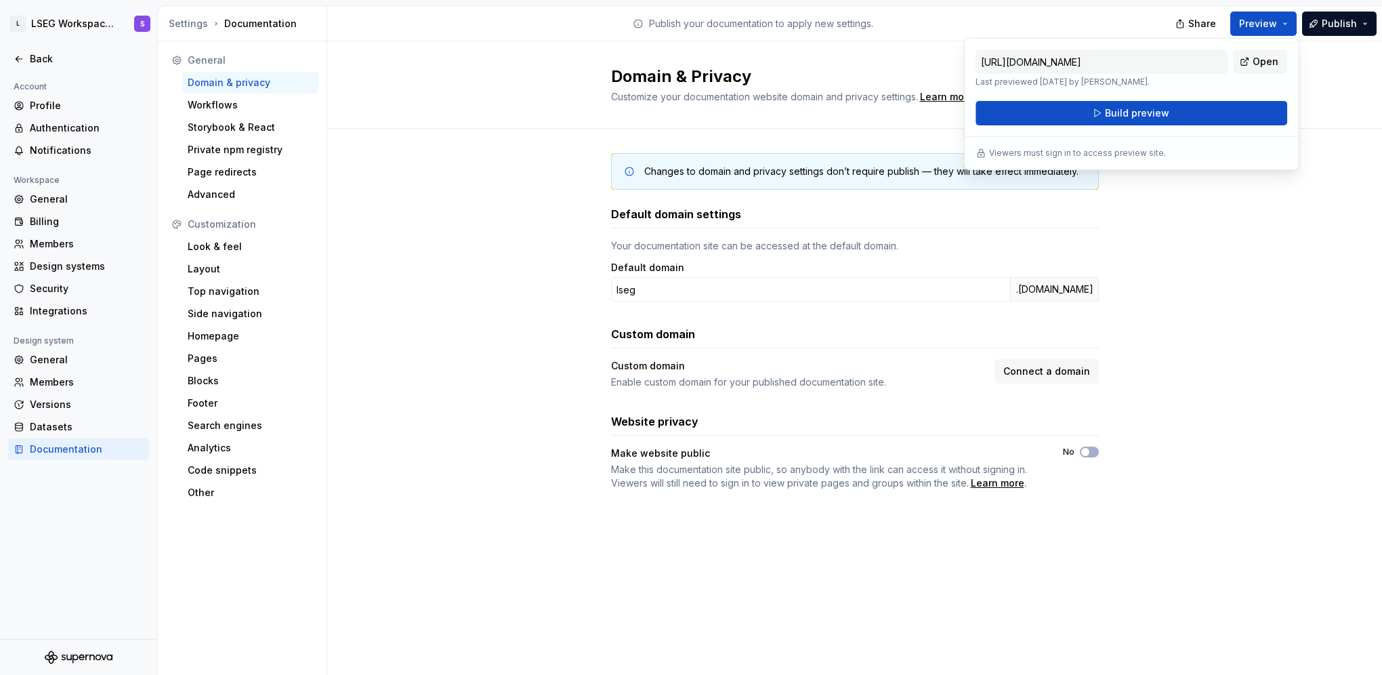
click at [1267, 313] on div "Changes to domain and privacy settings don’t require publish — they will take e…" at bounding box center [854, 335] width 1055 height 412
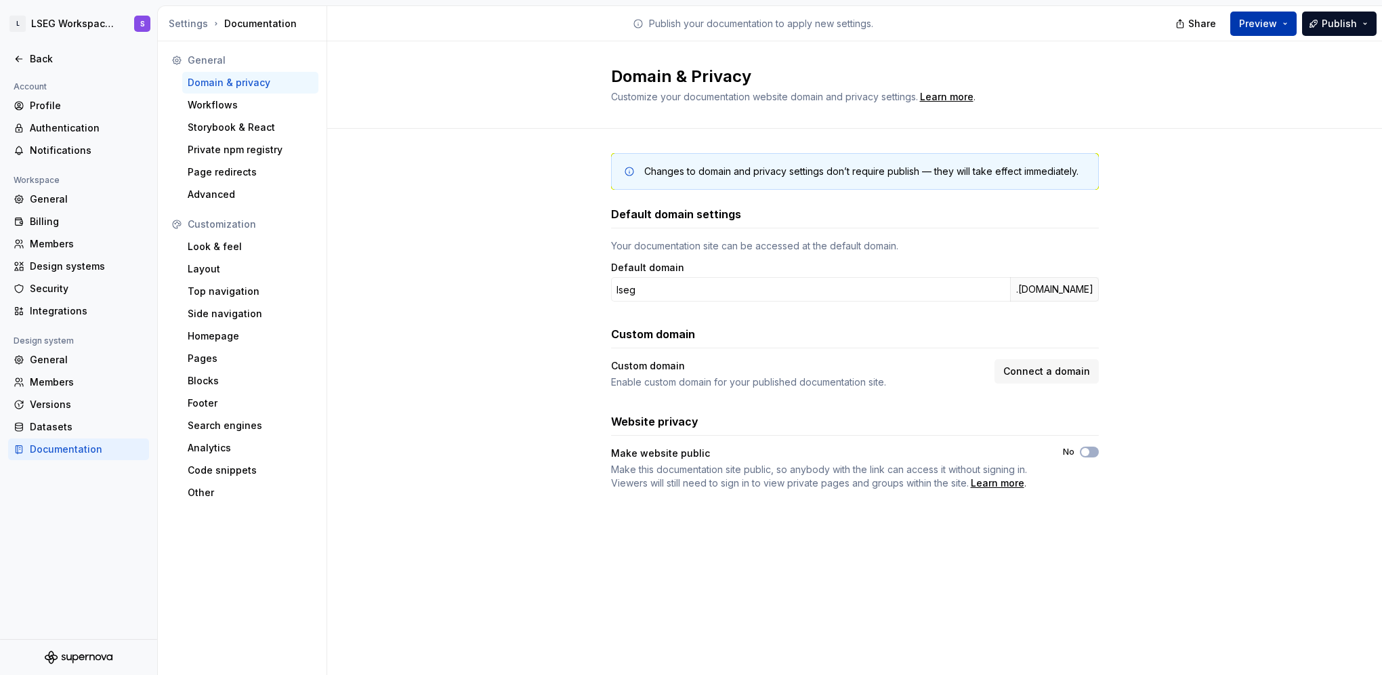
click at [1246, 30] on button "Preview" at bounding box center [1263, 24] width 66 height 24
